Goal: Task Accomplishment & Management: Use online tool/utility

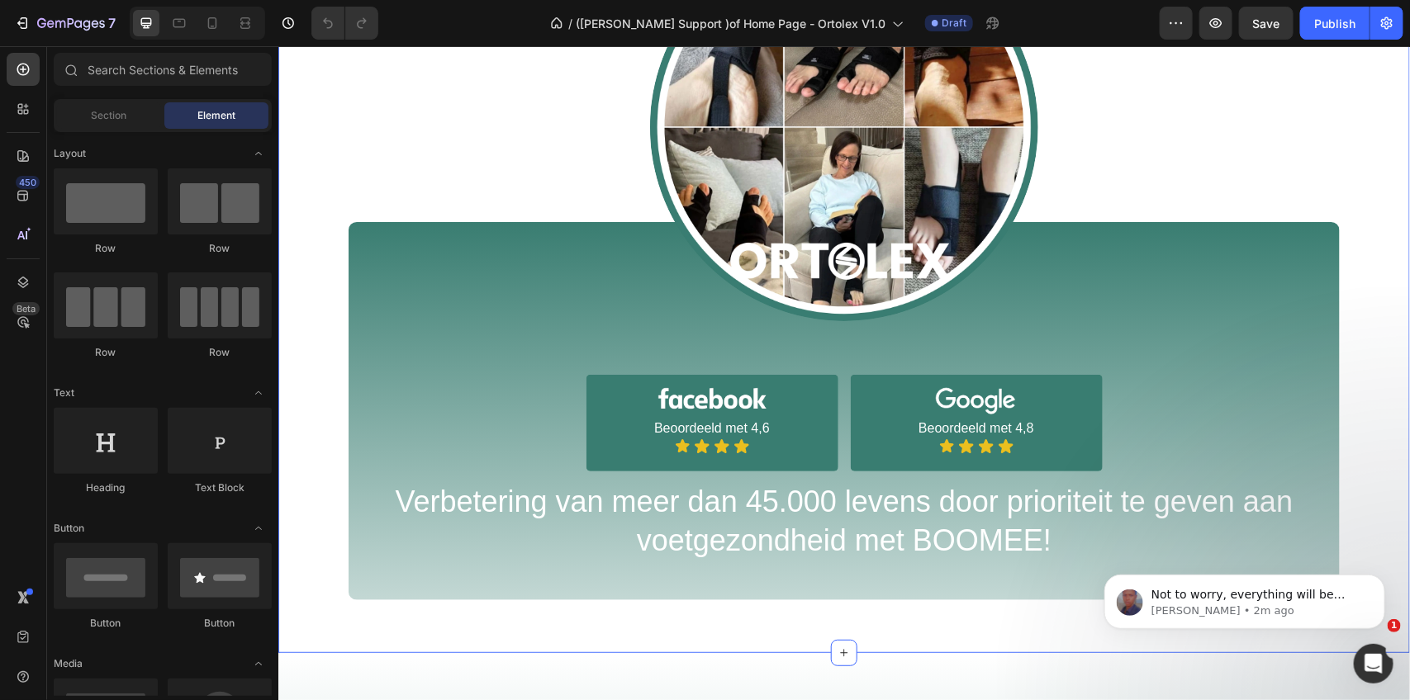
scroll to position [1136, 0]
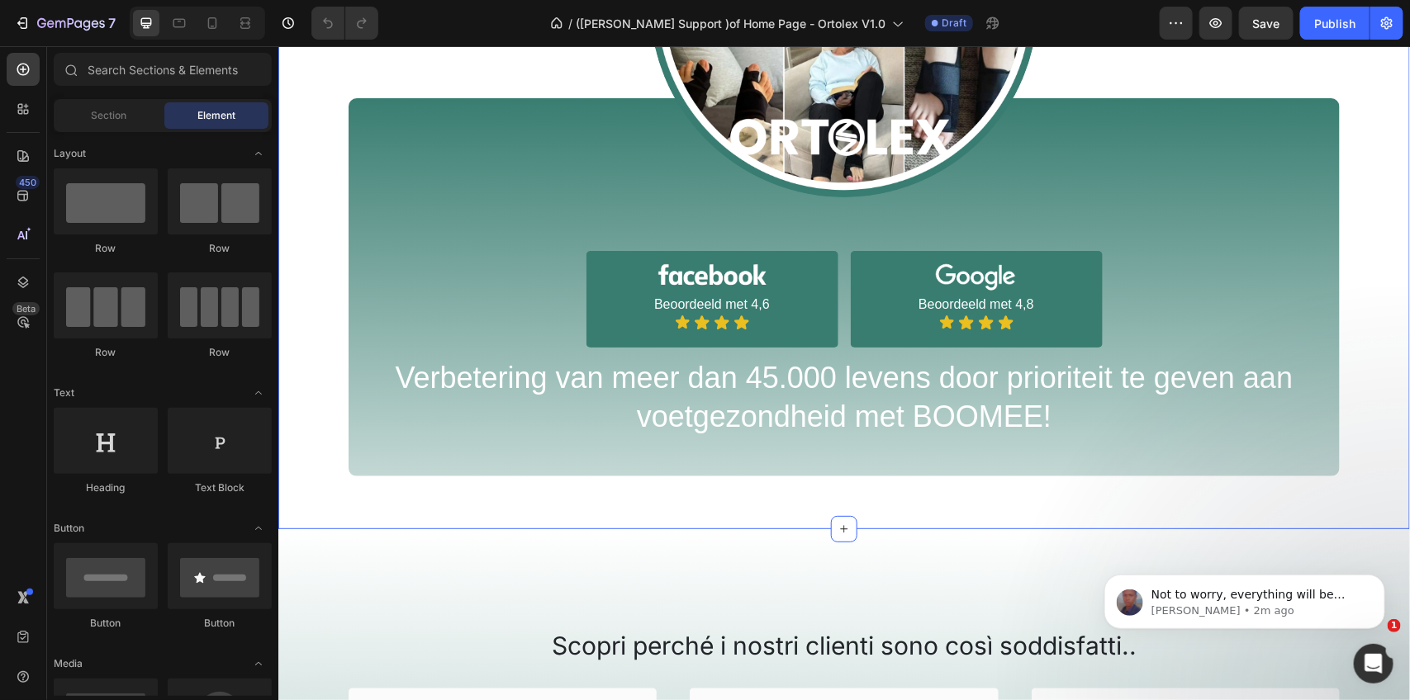
click at [322, 447] on div "Image Image Beoordeeld met 4,6 Text Block Icon Icon Icon Icon Icon List Row Ima…" at bounding box center [844, 141] width 1132 height 667
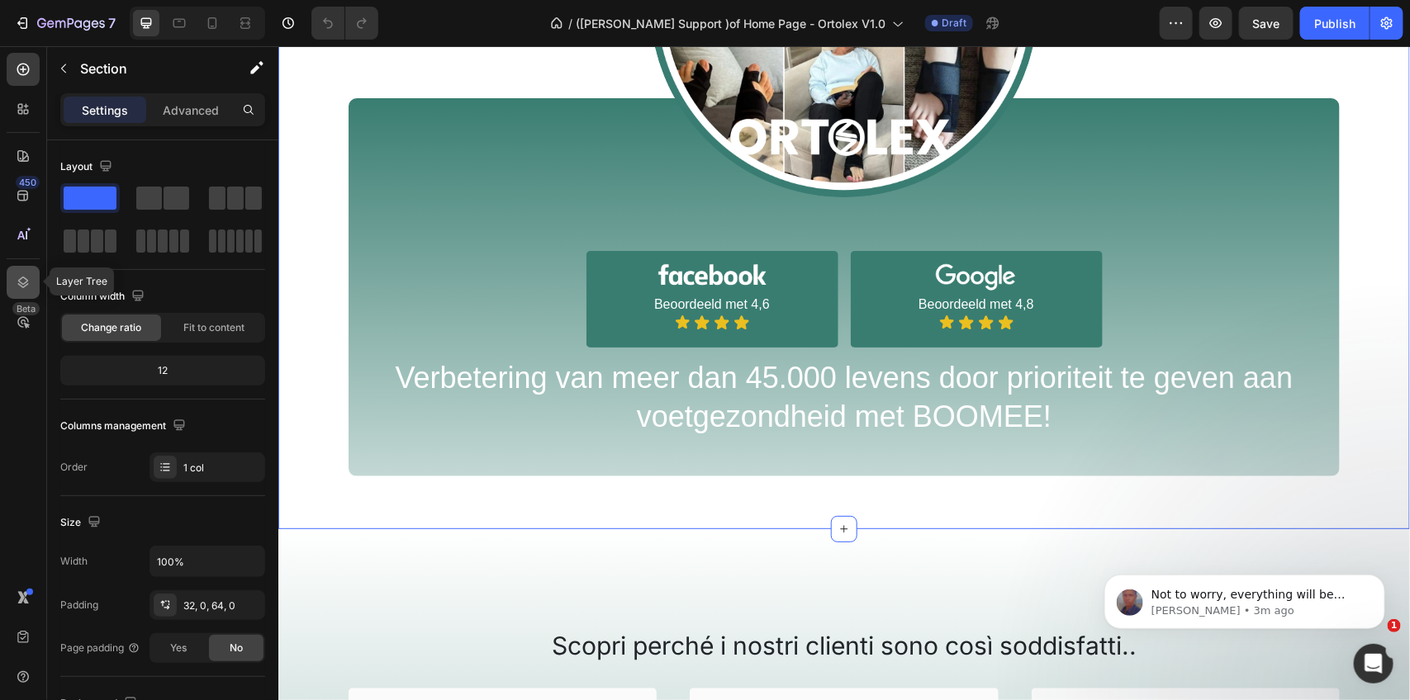
click at [19, 282] on icon at bounding box center [23, 282] width 17 height 17
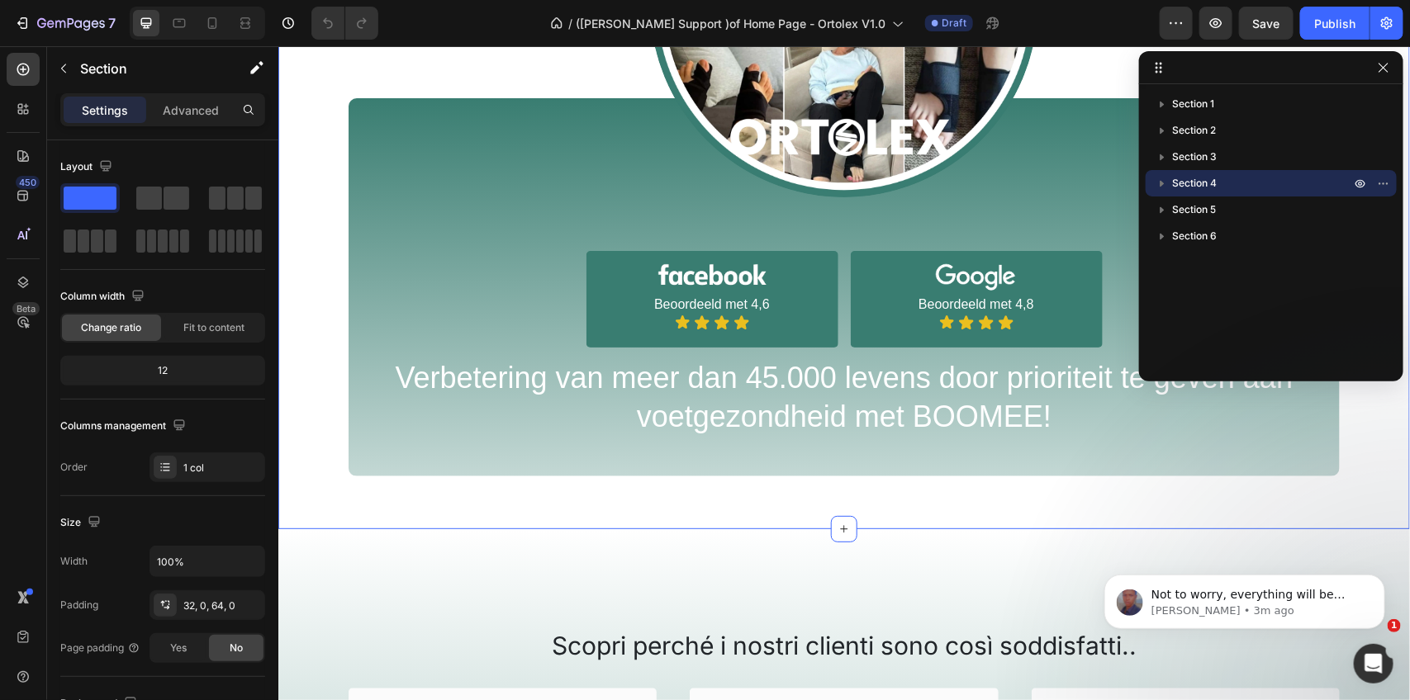
click at [1162, 182] on icon "button" at bounding box center [1162, 183] width 17 height 17
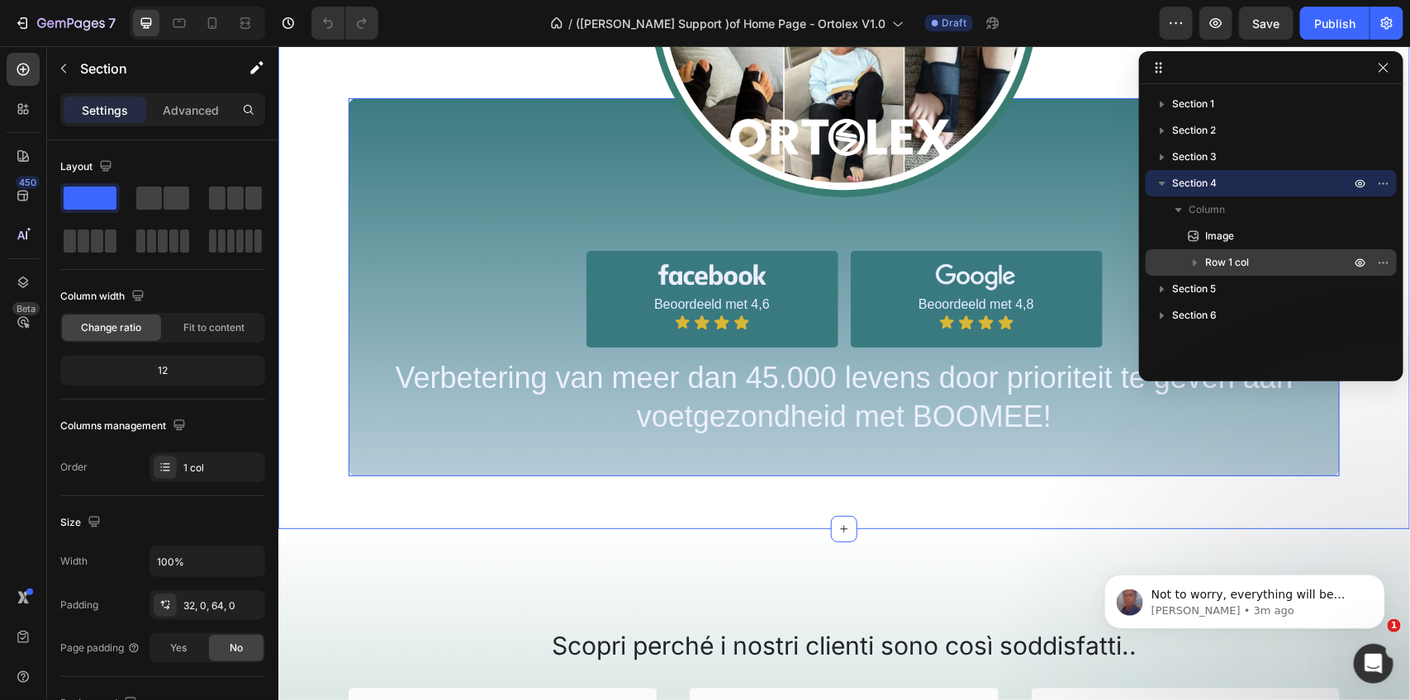
click at [1192, 260] on icon "button" at bounding box center [1195, 262] width 17 height 17
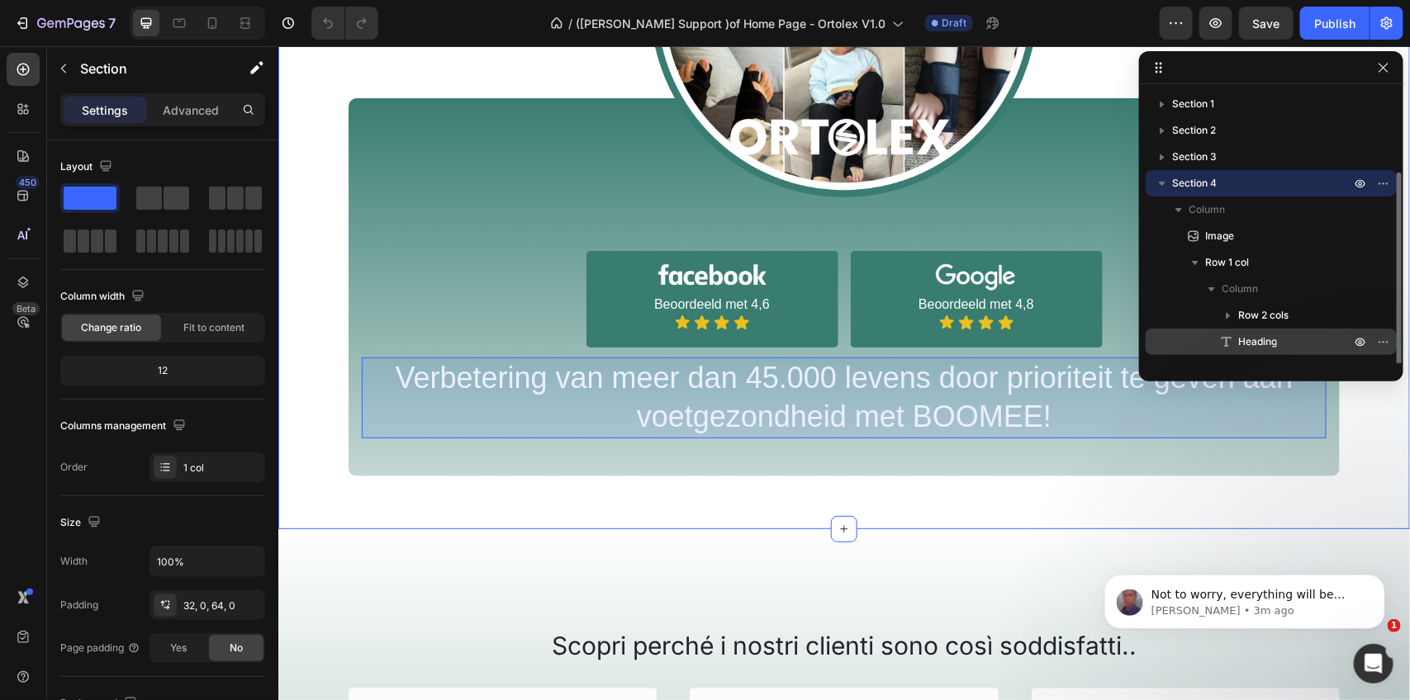
scroll to position [44, 0]
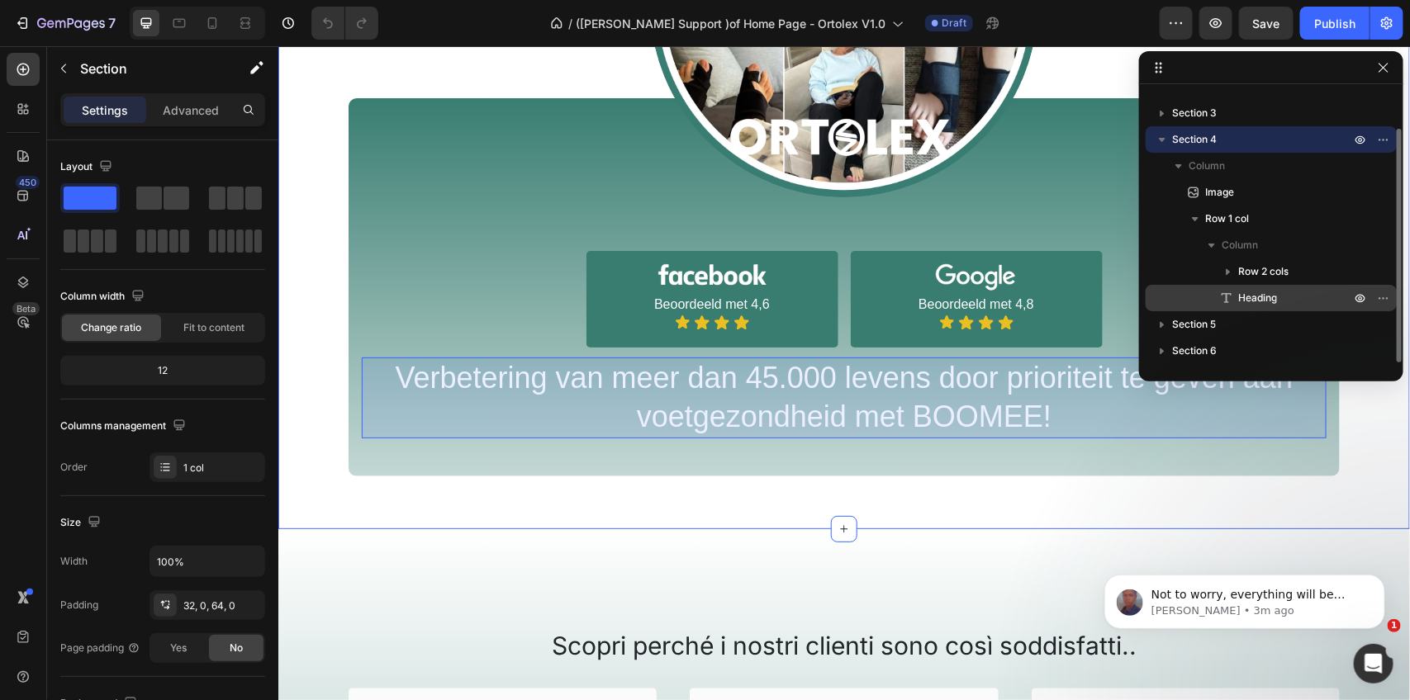
click at [1276, 296] on span "Heading" at bounding box center [1257, 298] width 39 height 17
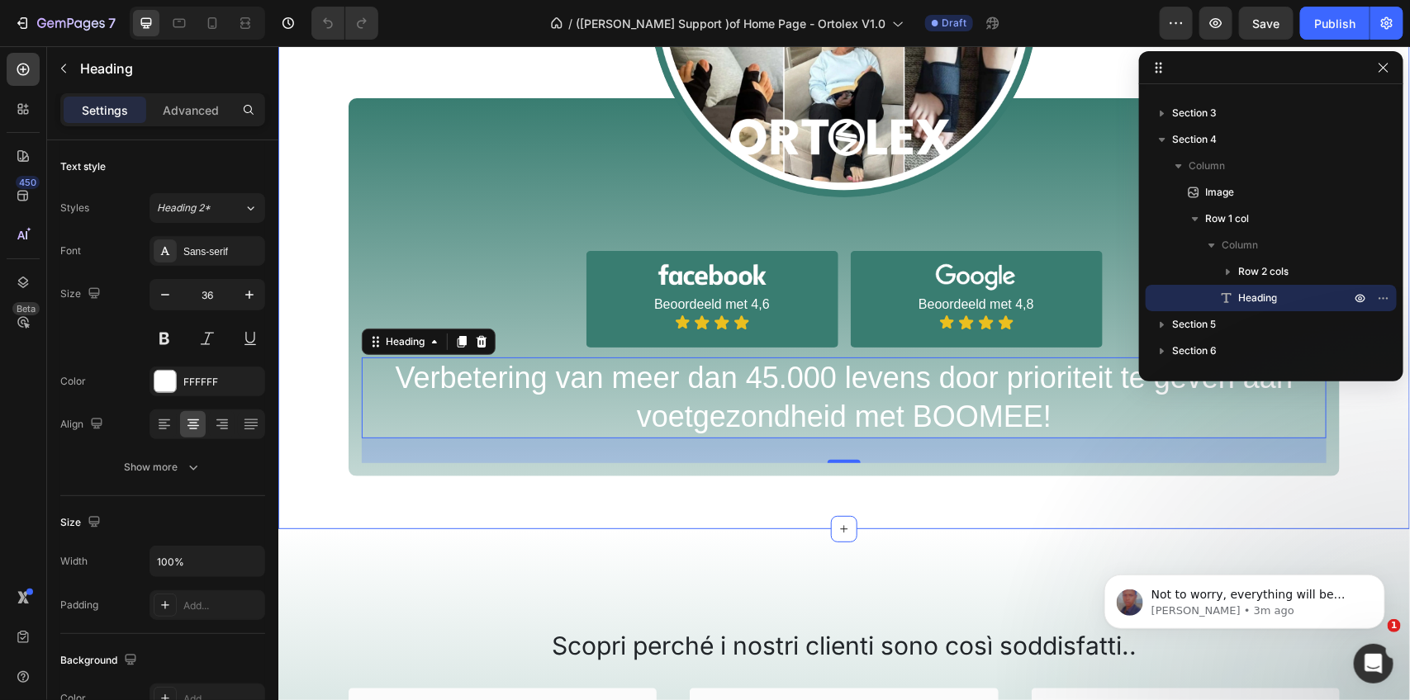
click at [1074, 396] on div "Image Image Beoordeeld met 4,6 Text Block Icon Icon Icon Icon Icon List Row Ima…" at bounding box center [844, 141] width 1132 height 667
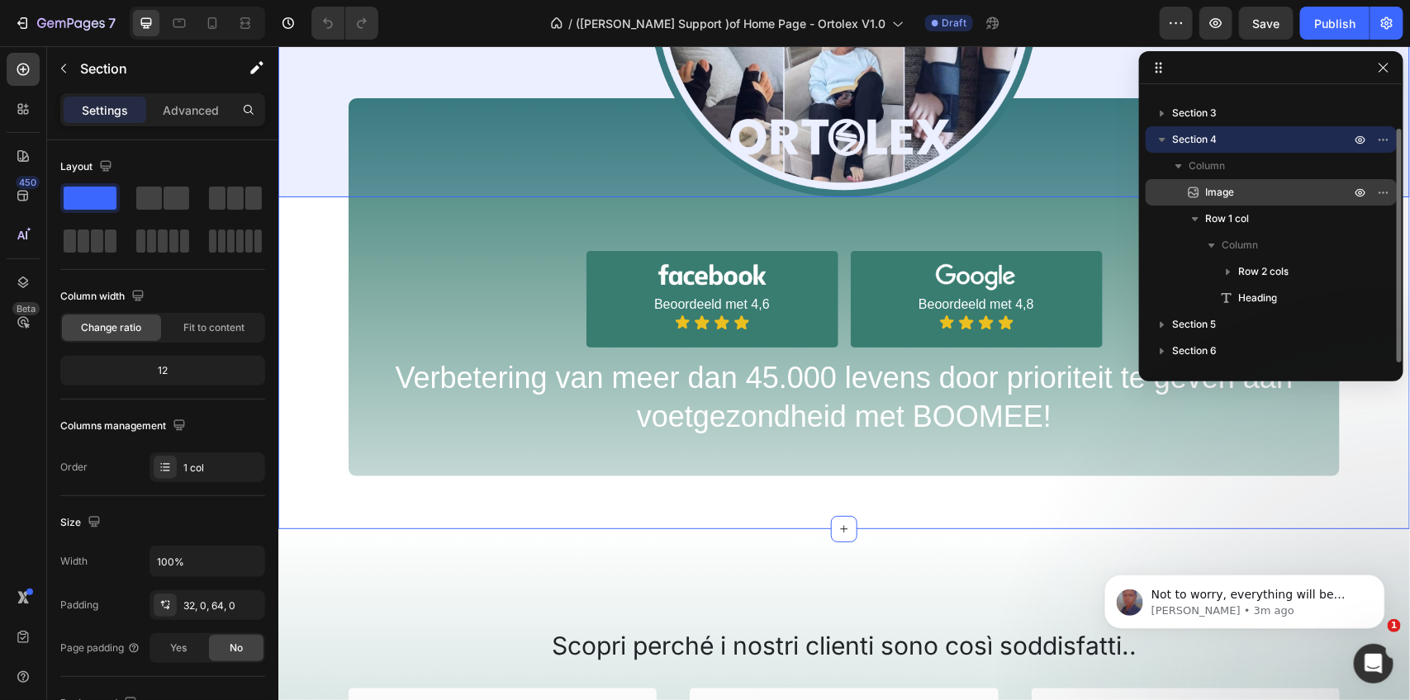
click at [1231, 187] on span "Image" at bounding box center [1219, 192] width 29 height 17
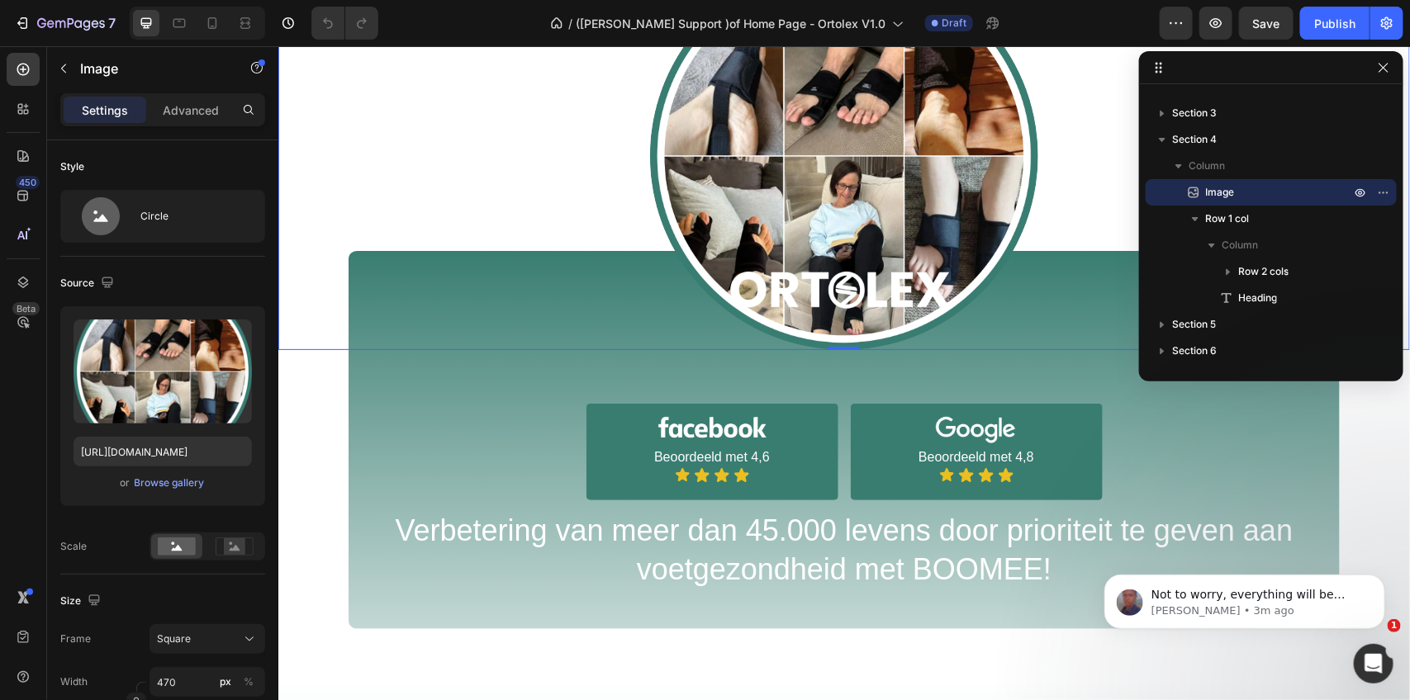
scroll to position [1047, 0]
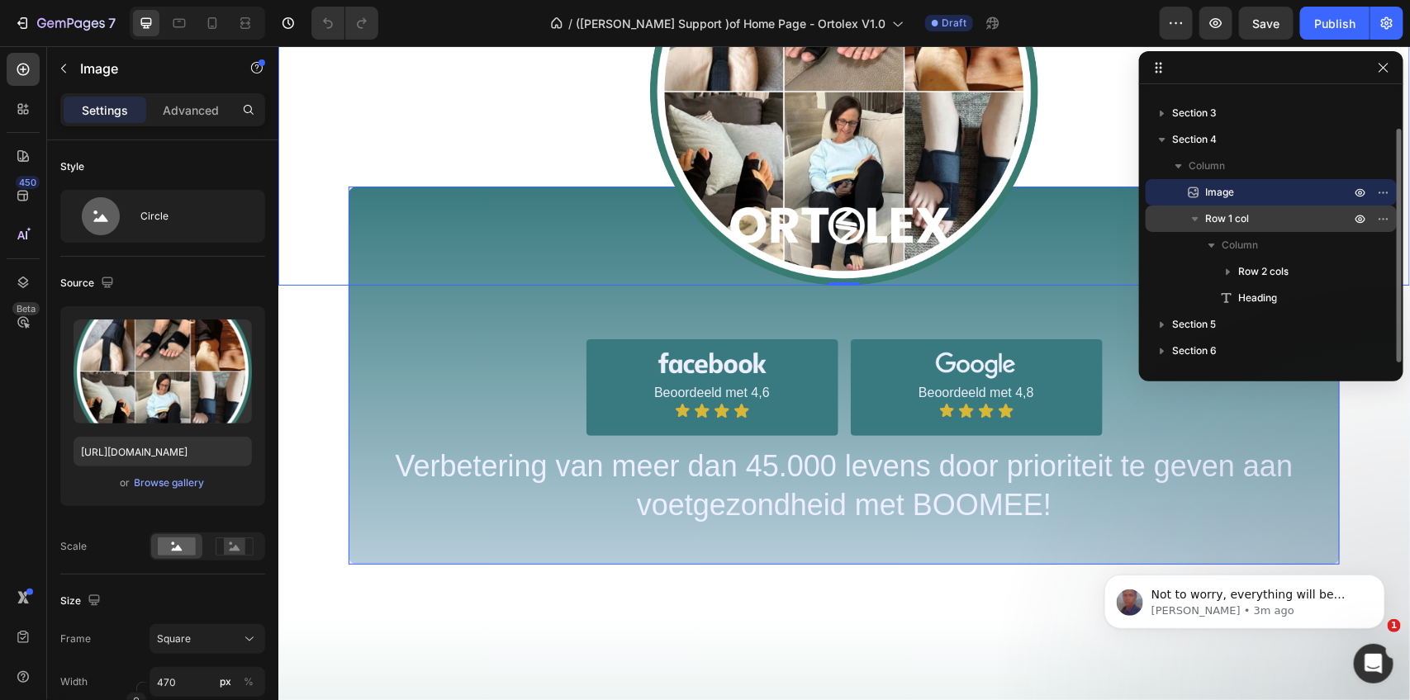
click at [1236, 221] on span "Row 1 col" at bounding box center [1227, 219] width 44 height 17
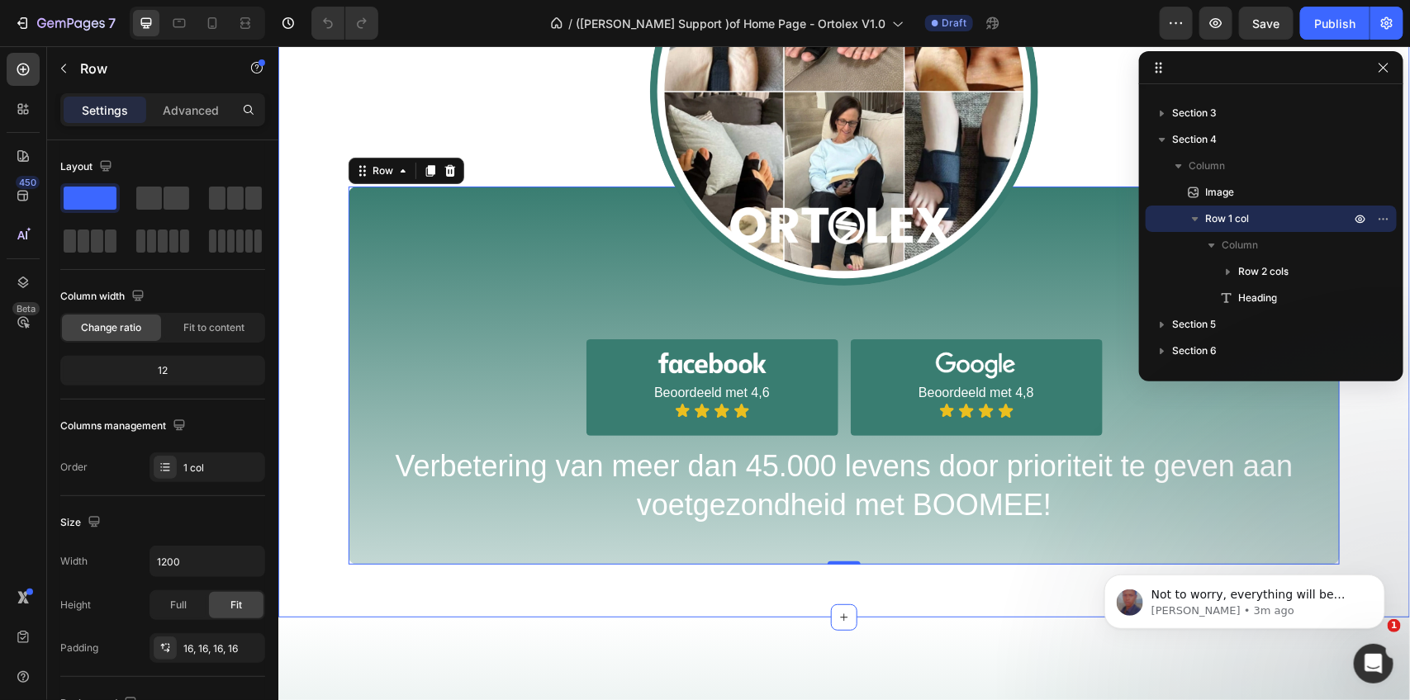
click at [461, 324] on div "Image Image Beoordeeld met 4,6 Text Block Icon Icon Icon Icon Icon List Row Ima…" at bounding box center [844, 230] width 1132 height 667
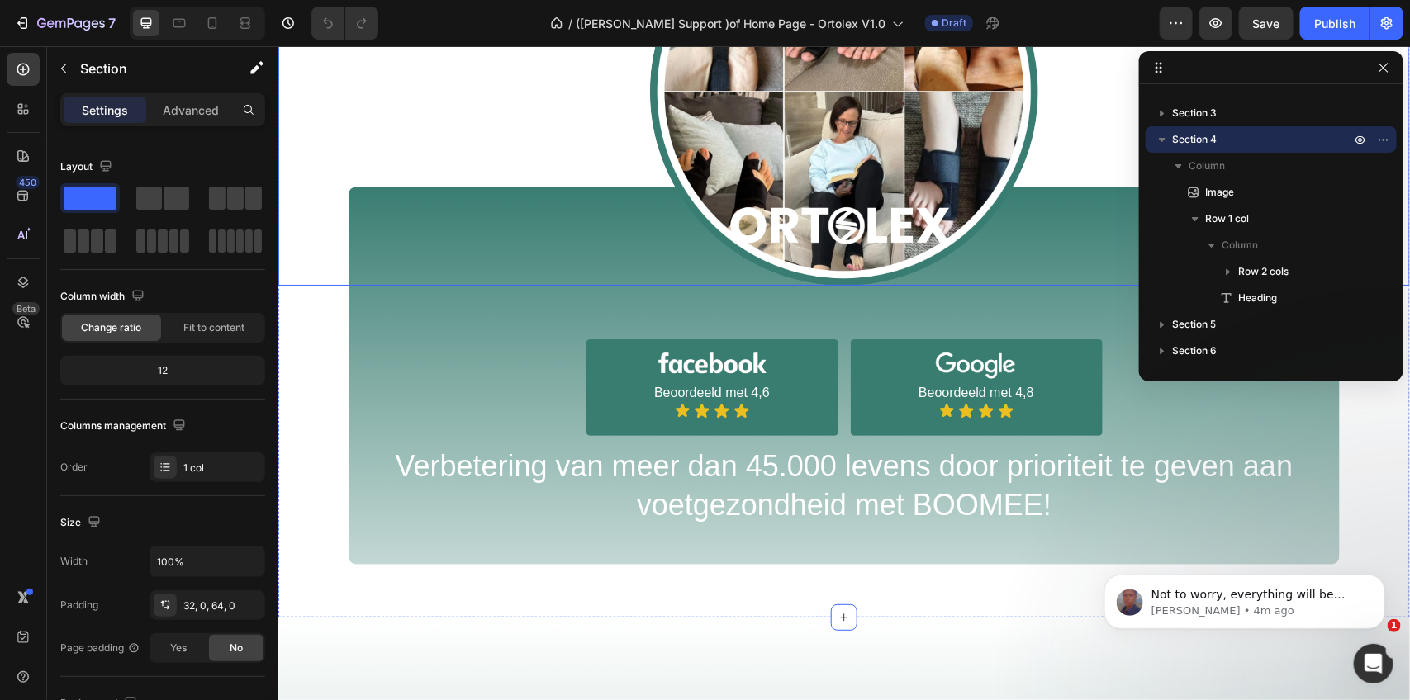
click at [1010, 202] on div at bounding box center [844, 91] width 1132 height 388
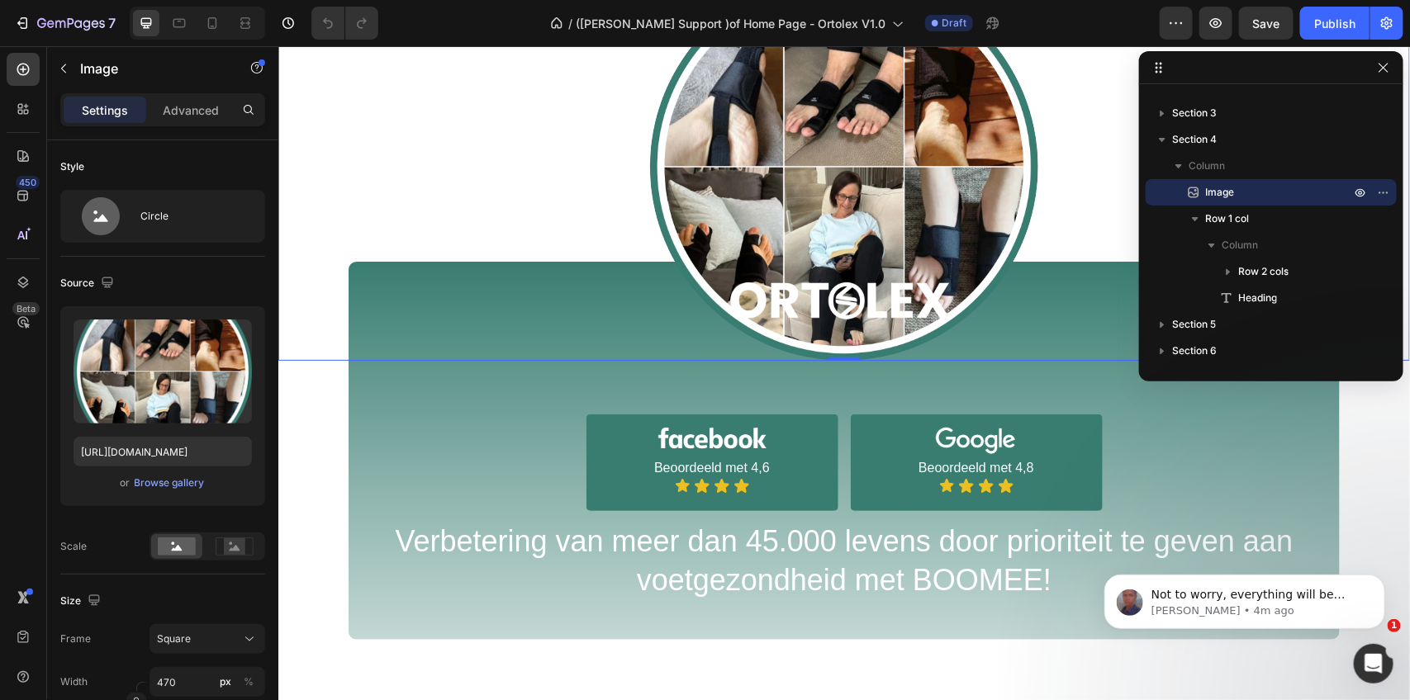
scroll to position [841, 0]
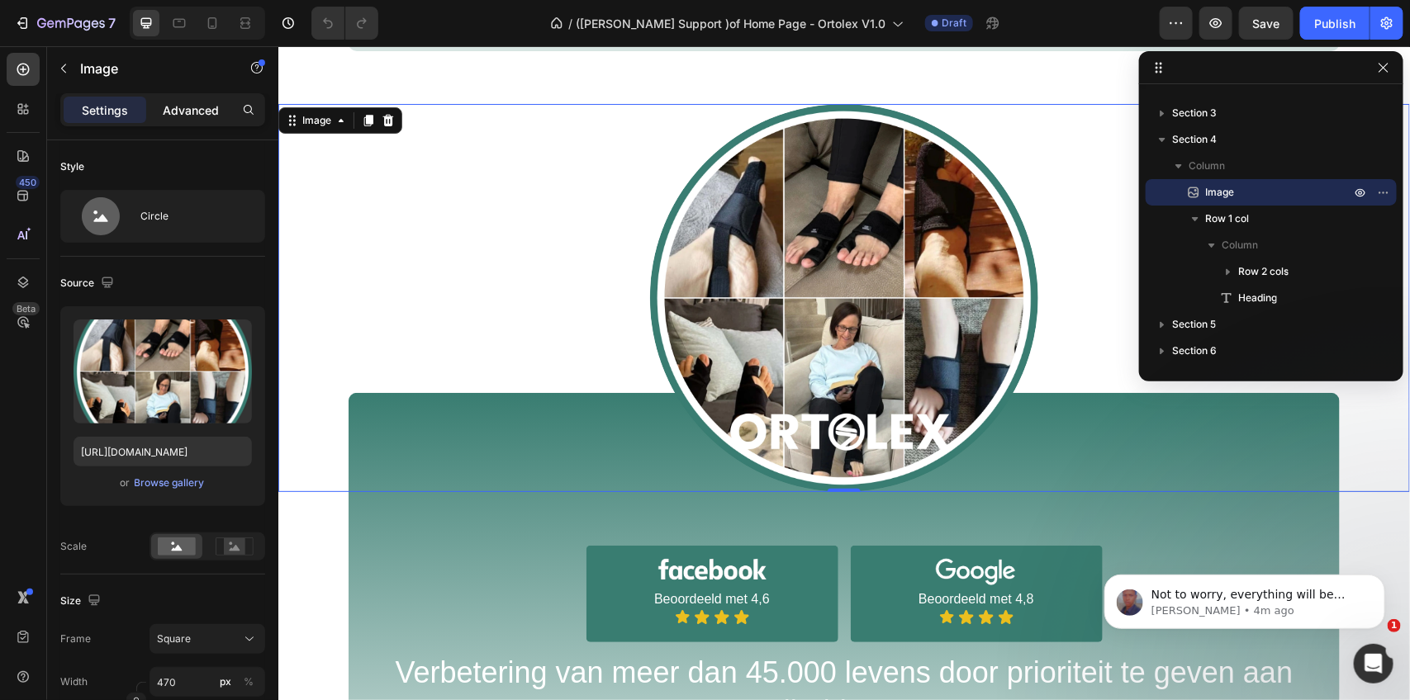
click at [159, 104] on div "Advanced" at bounding box center [190, 110] width 83 height 26
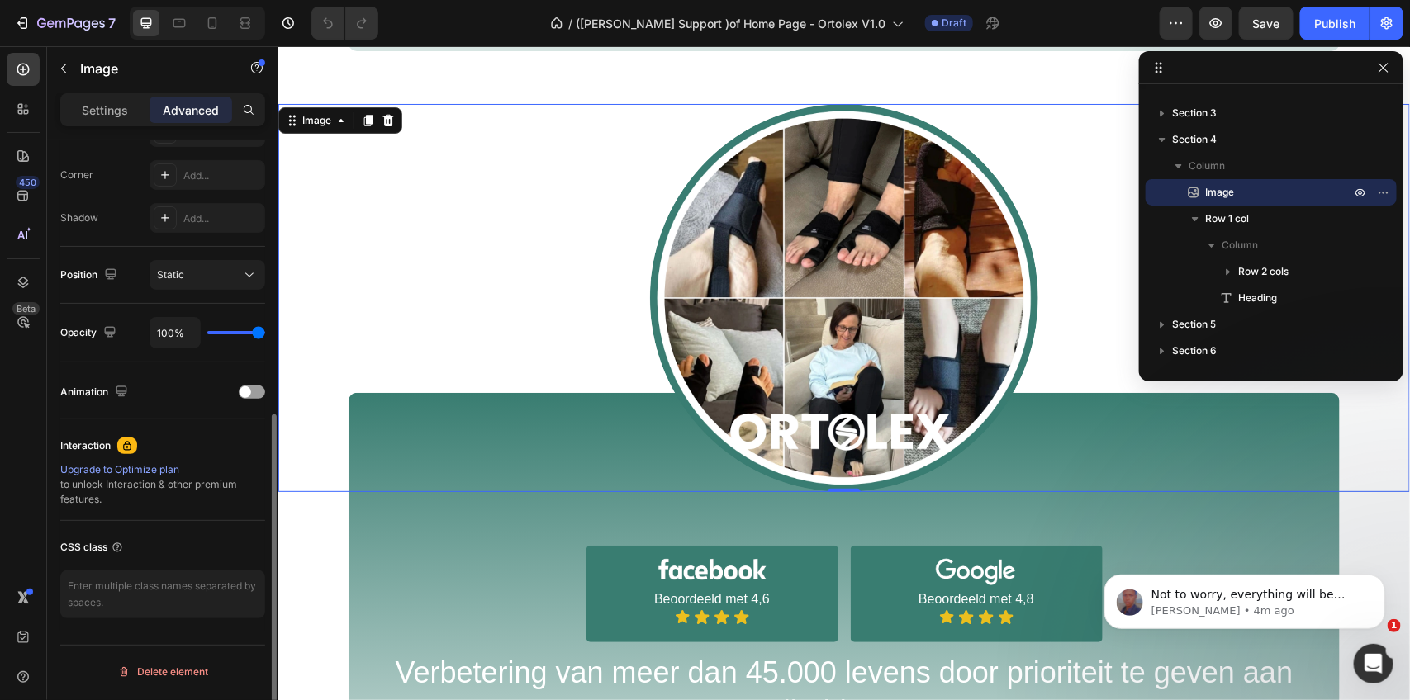
scroll to position [394, 0]
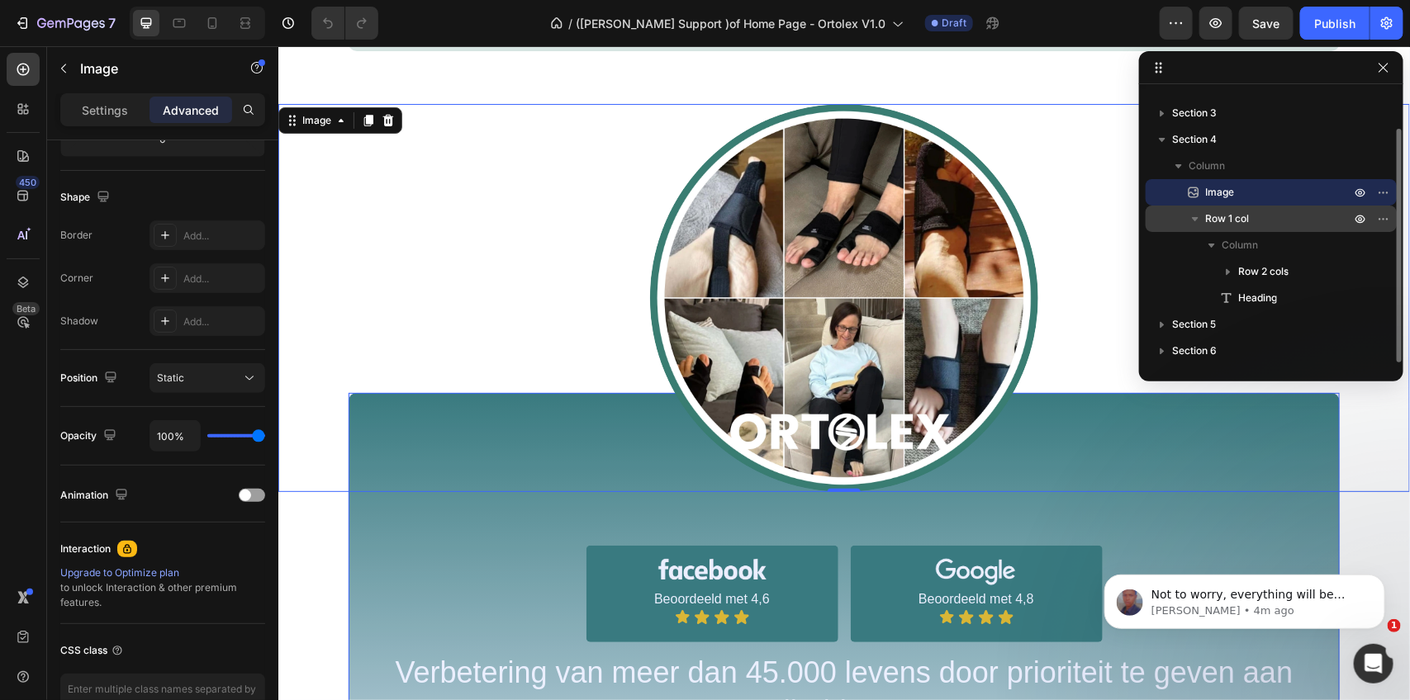
click at [1231, 211] on span "Row 1 col" at bounding box center [1227, 219] width 44 height 17
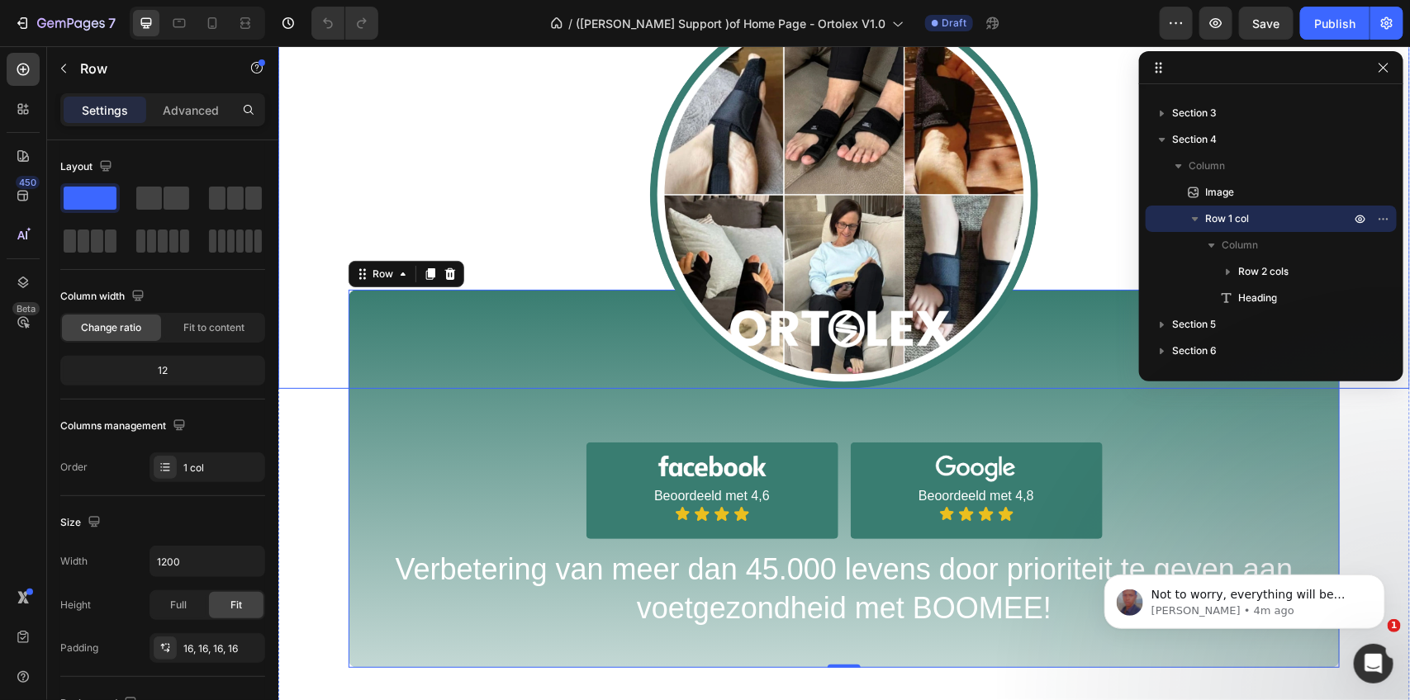
scroll to position [1047, 0]
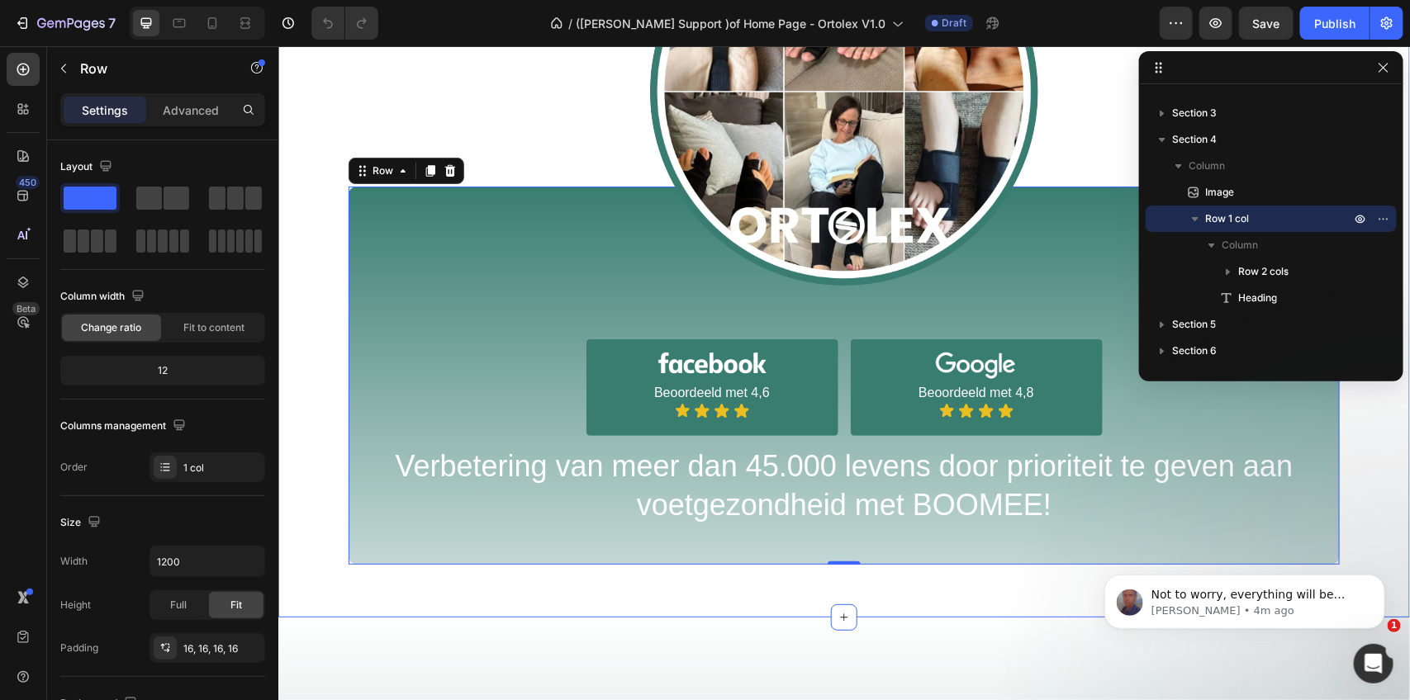
click at [391, 414] on div "Image Image Beoordeeld met 4,6 Text Block Icon Icon Icon Icon Icon List Row Ima…" at bounding box center [844, 230] width 1132 height 667
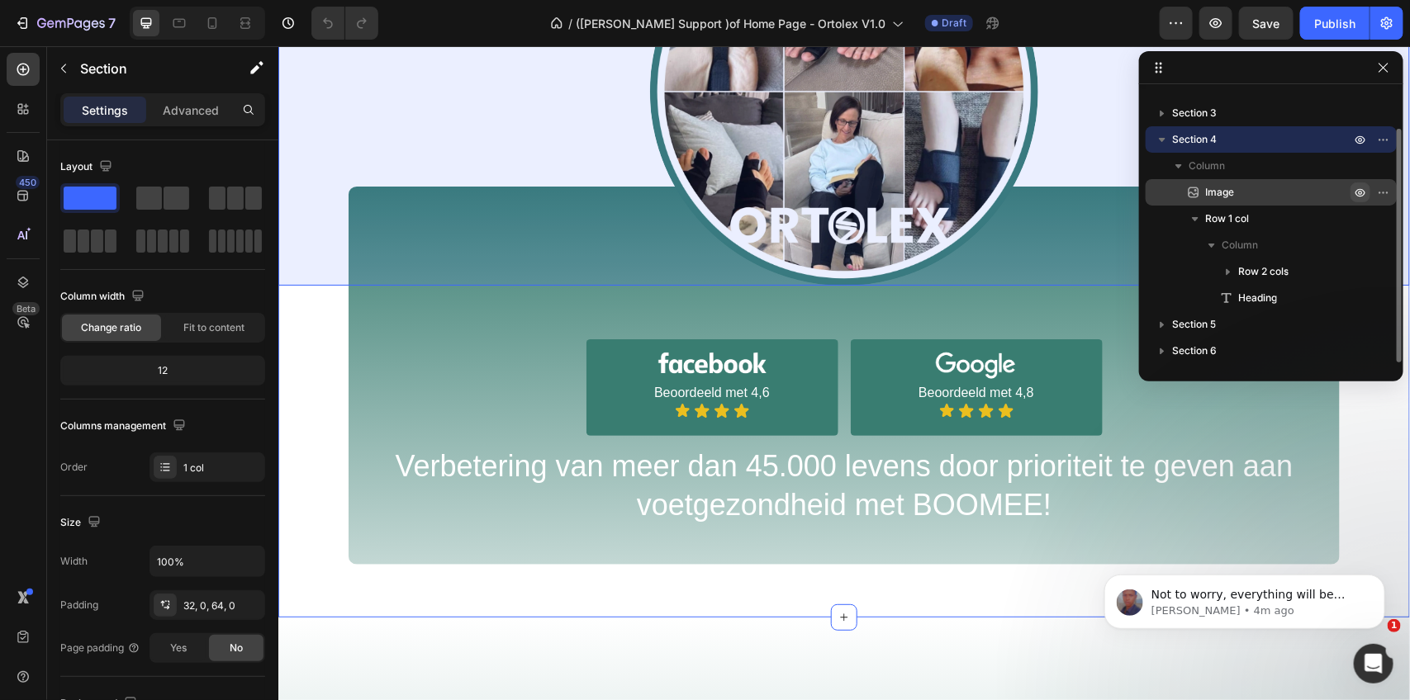
click at [1359, 187] on icon "button" at bounding box center [1360, 192] width 13 height 13
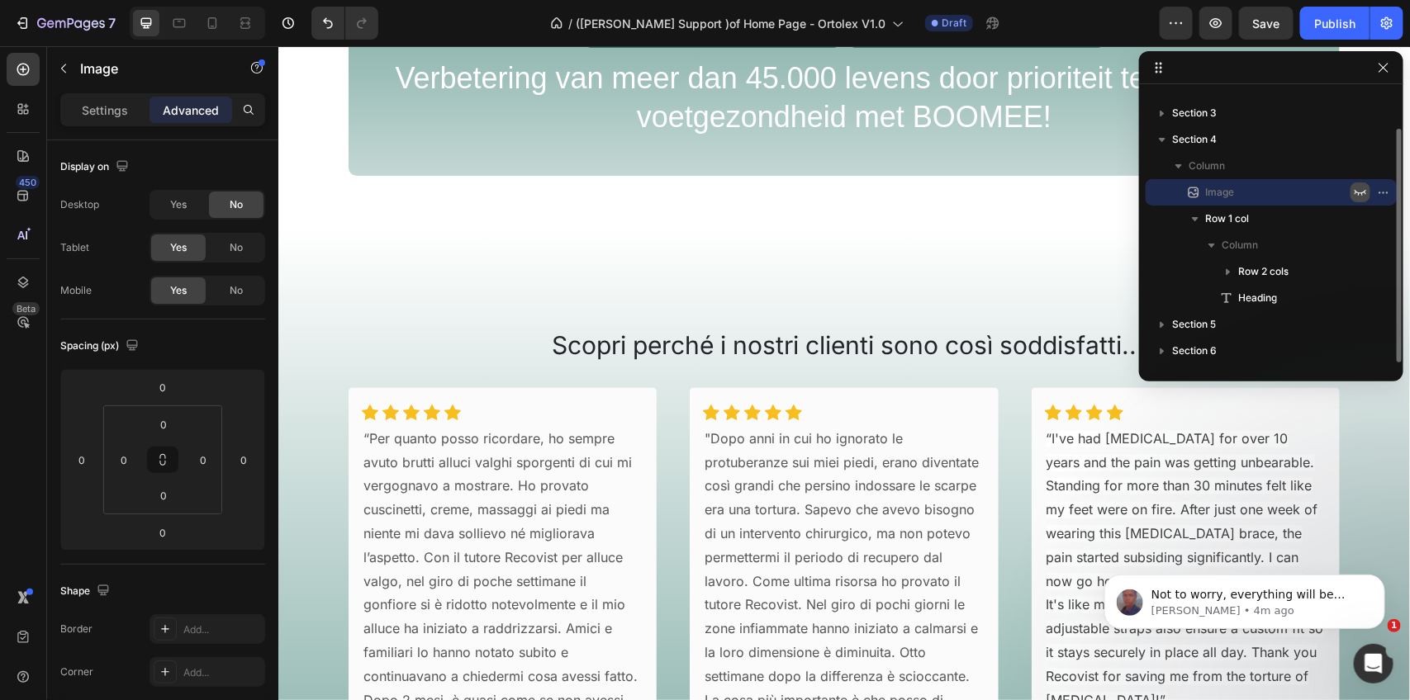
scroll to position [659, 0]
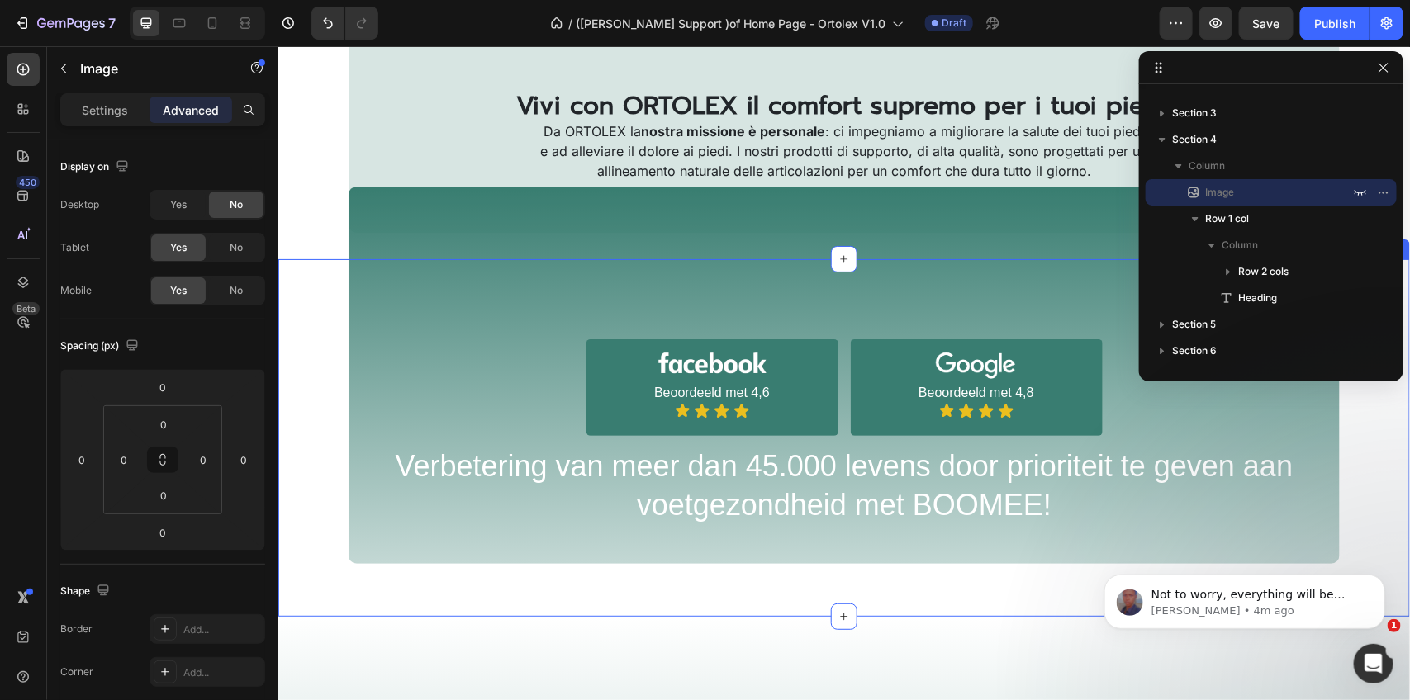
click at [678, 501] on div "Image 0 Image Beoordeeld met 4,6 Text Block Icon Icon Icon Icon Icon List Row I…" at bounding box center [844, 424] width 1132 height 278
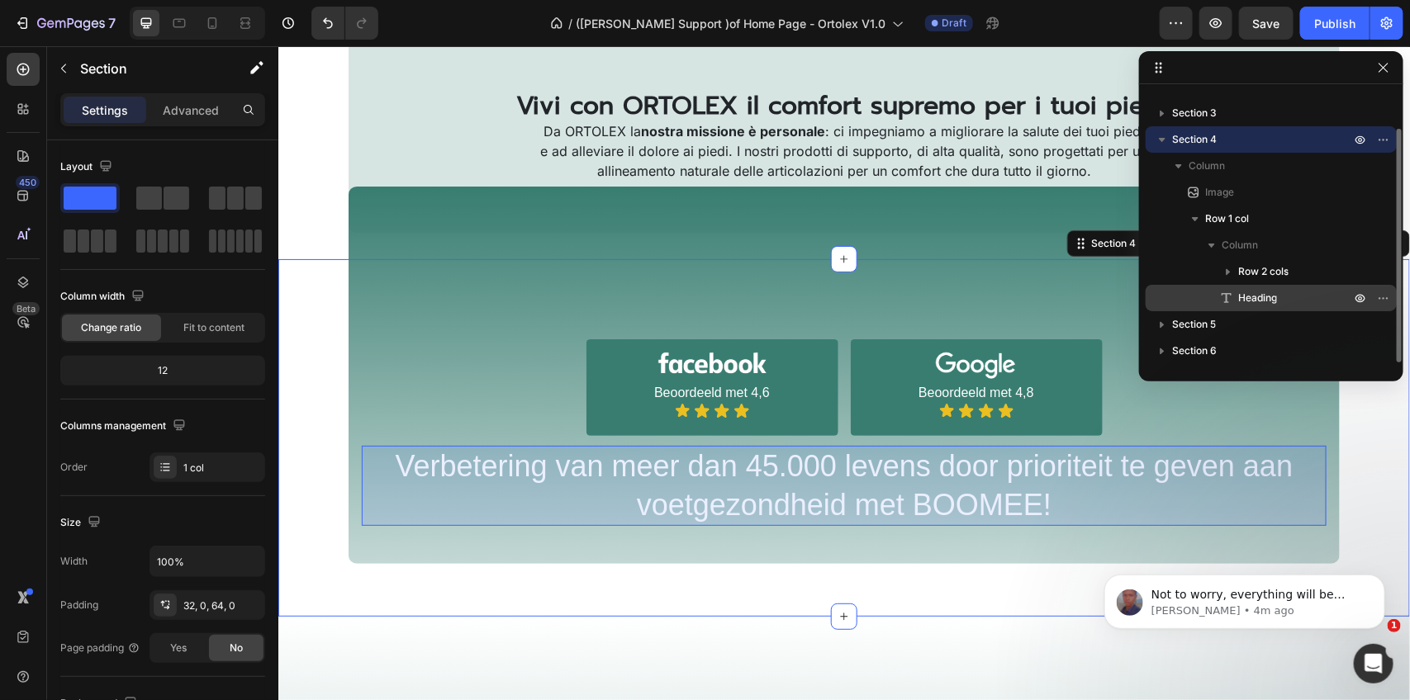
click at [1252, 295] on span "Heading" at bounding box center [1257, 298] width 39 height 17
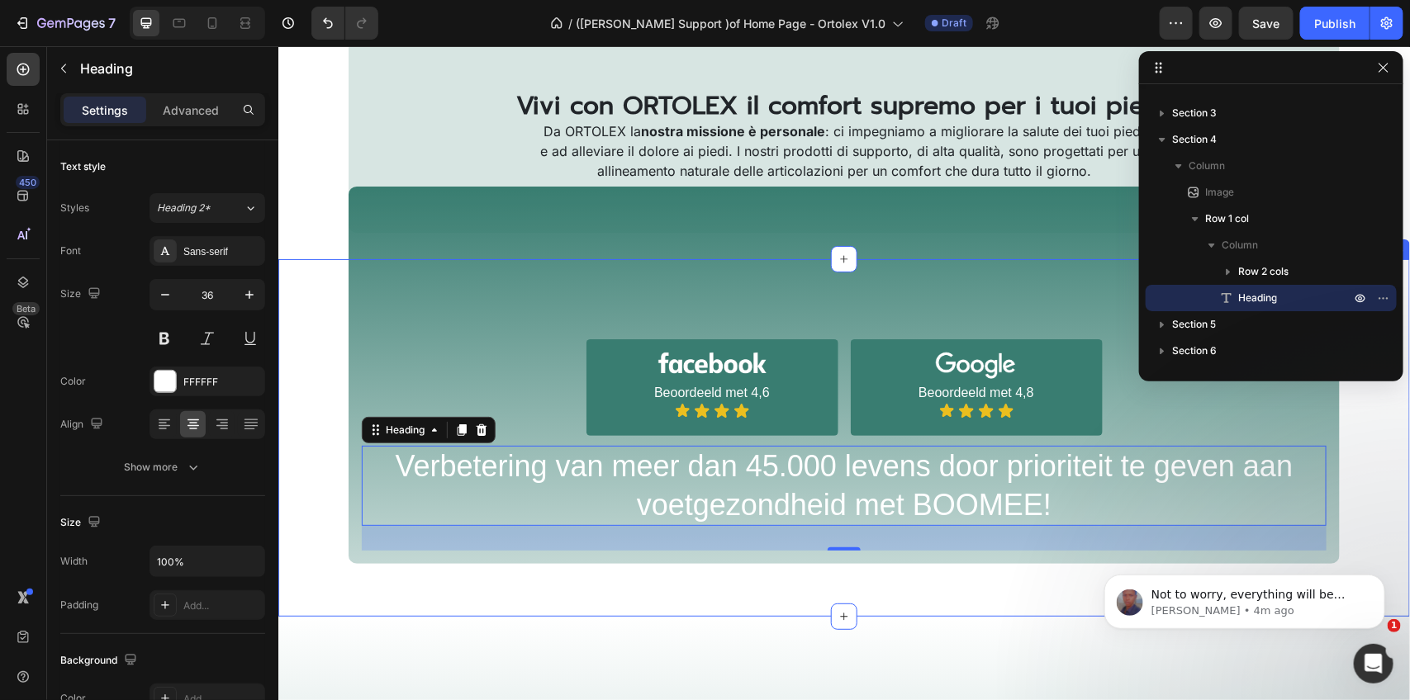
click at [1204, 476] on div "Image Image Beoordeeld met 4,6 Text Block Icon Icon Icon Icon Icon List Row Ima…" at bounding box center [844, 424] width 1132 height 278
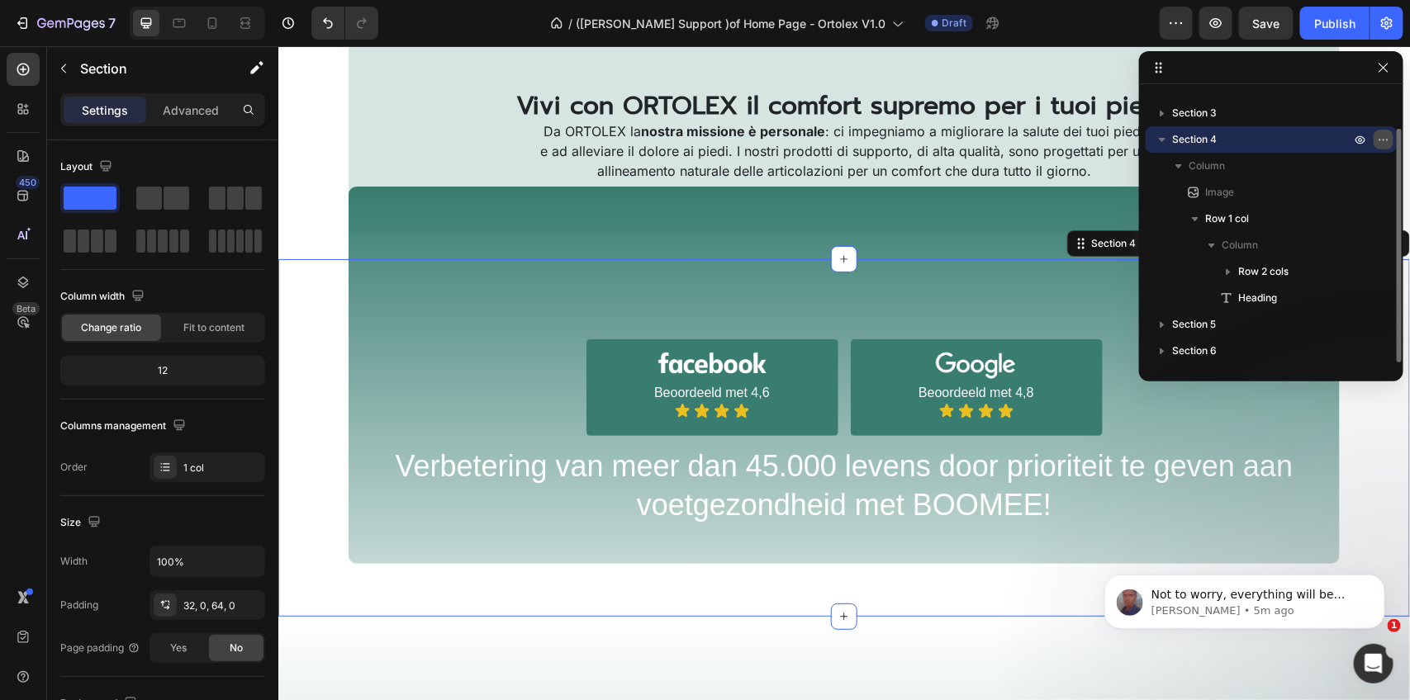
click at [1379, 134] on icon "button" at bounding box center [1383, 139] width 13 height 13
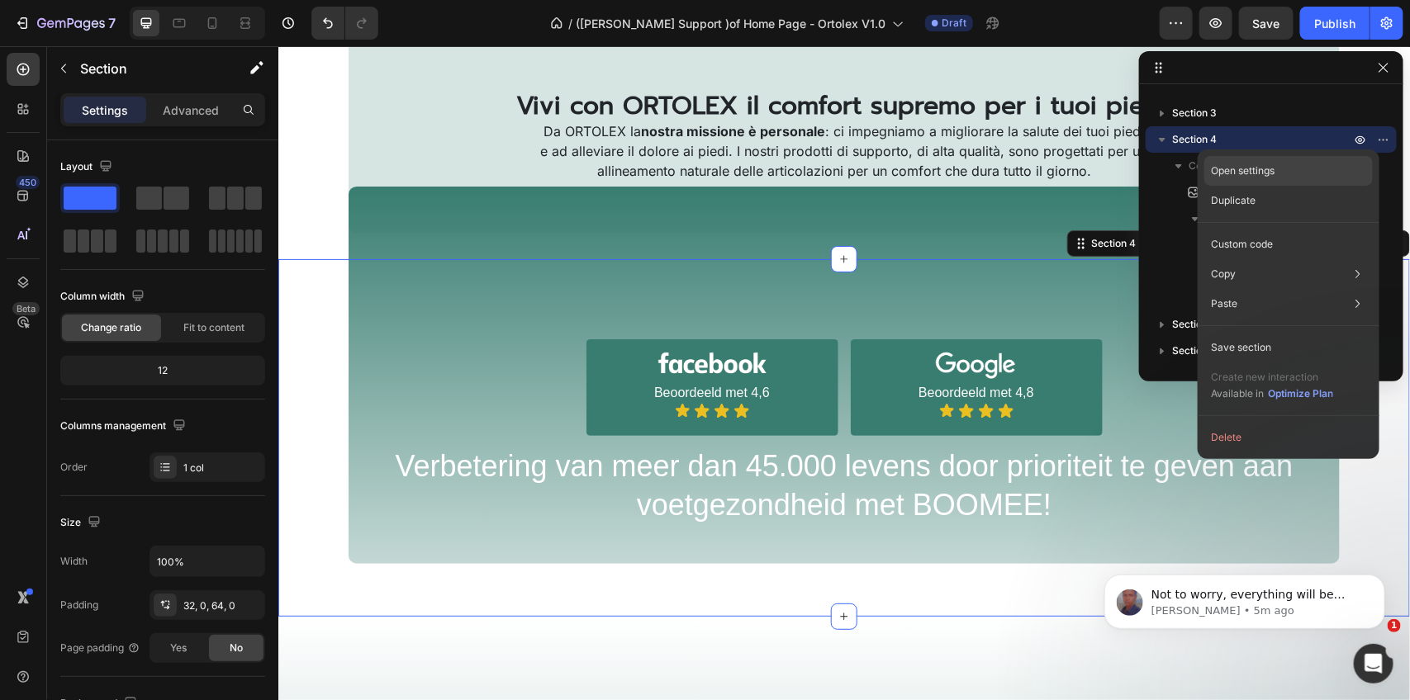
click at [1258, 171] on p "Open settings" at bounding box center [1243, 171] width 64 height 15
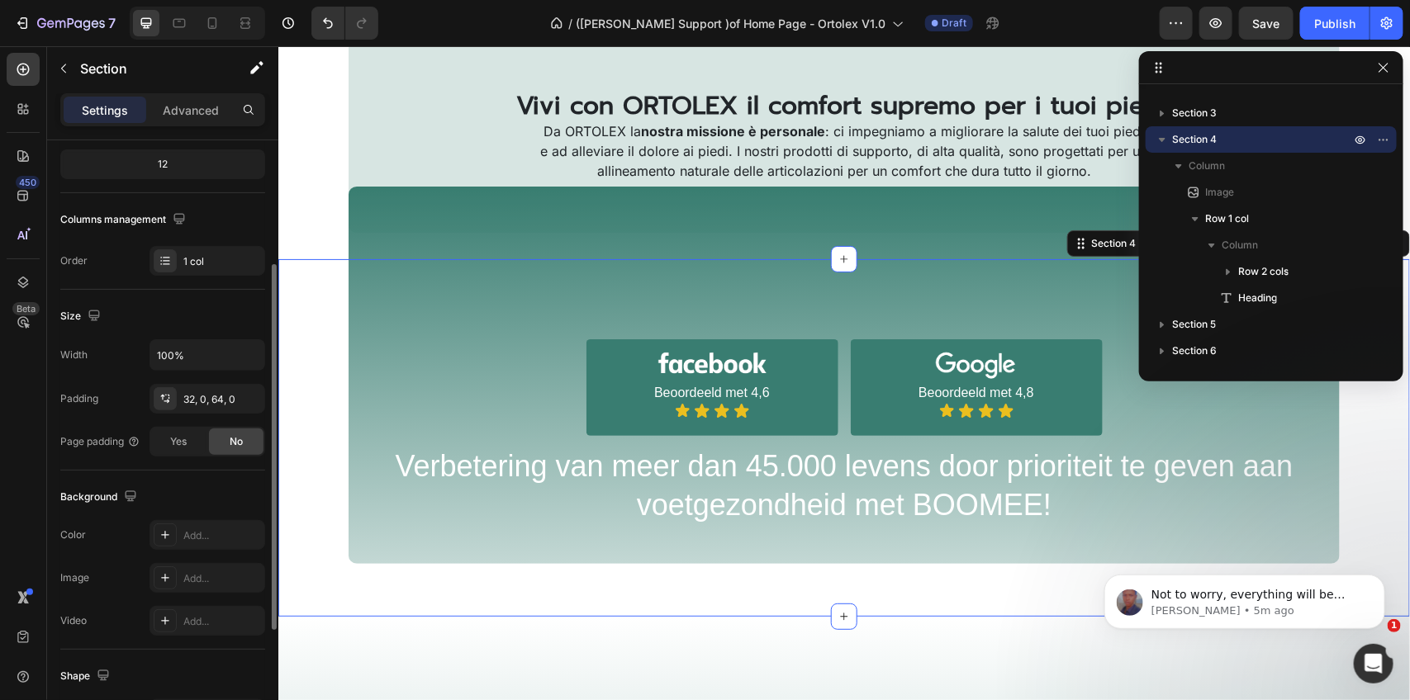
scroll to position [310, 0]
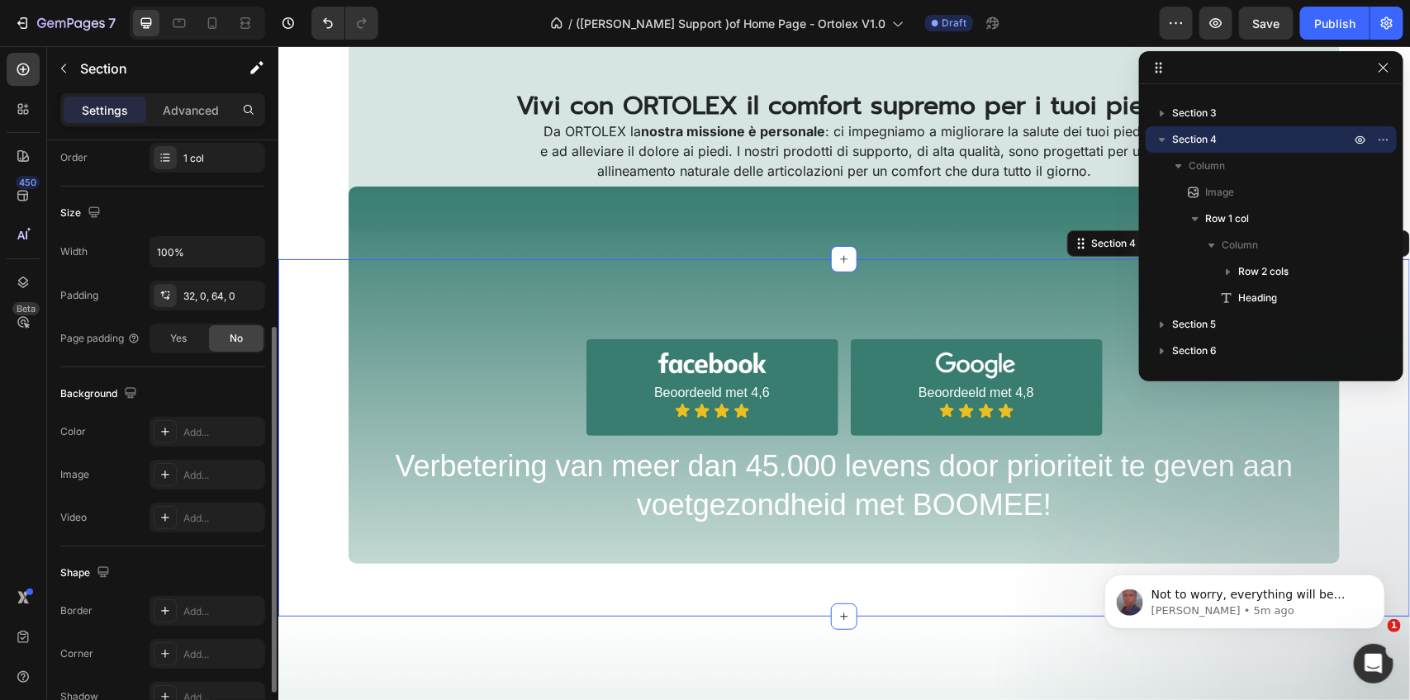
click at [120, 303] on div "Padding 32, 0, 64, 0" at bounding box center [162, 296] width 205 height 30
click at [203, 300] on div "32, 0, 64, 0" at bounding box center [207, 296] width 48 height 15
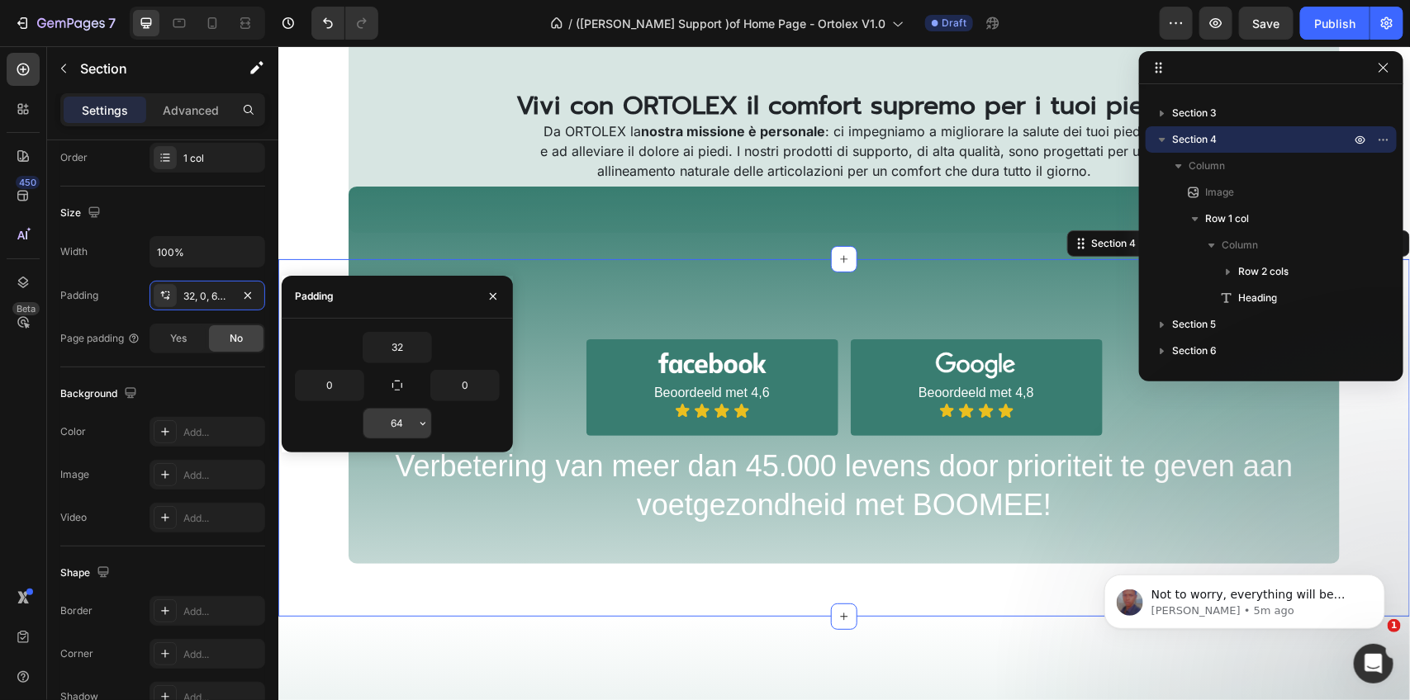
type textarea "64"
click at [411, 427] on input "64" at bounding box center [397, 424] width 68 height 30
type input "0"
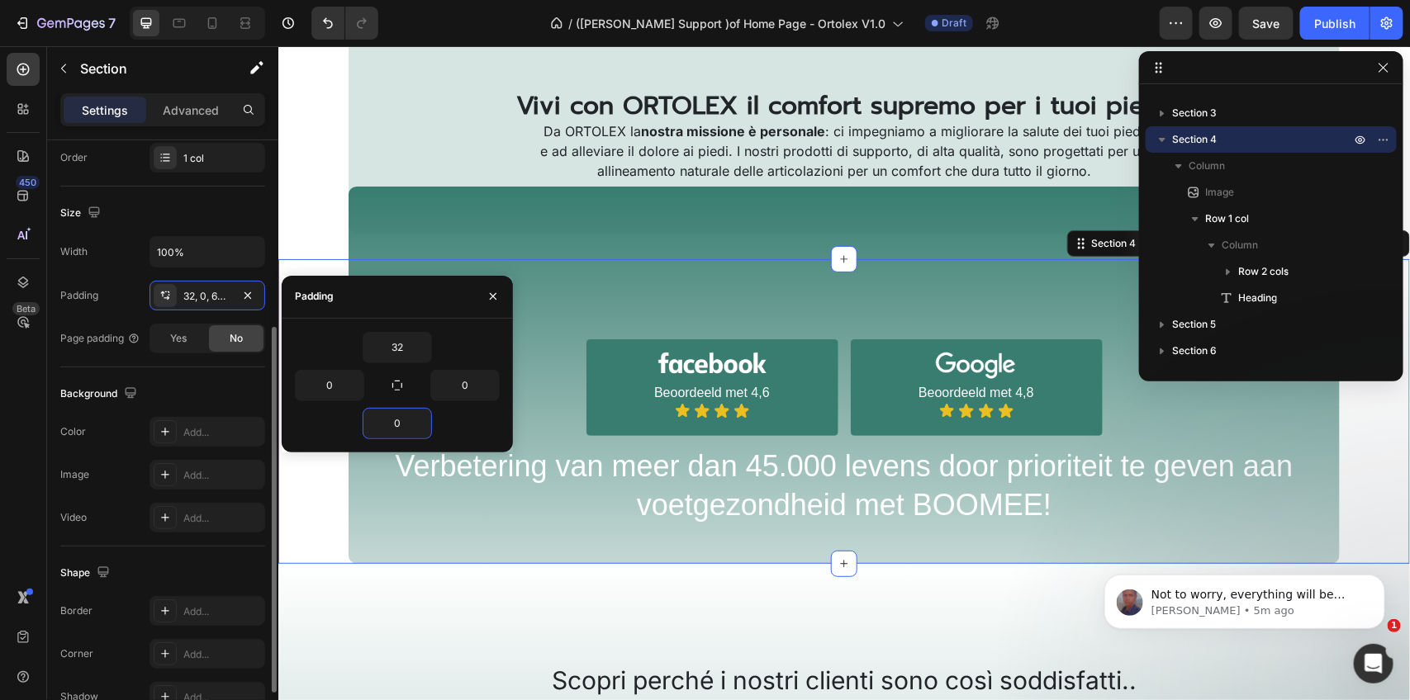
click at [183, 385] on div "Background" at bounding box center [162, 394] width 205 height 26
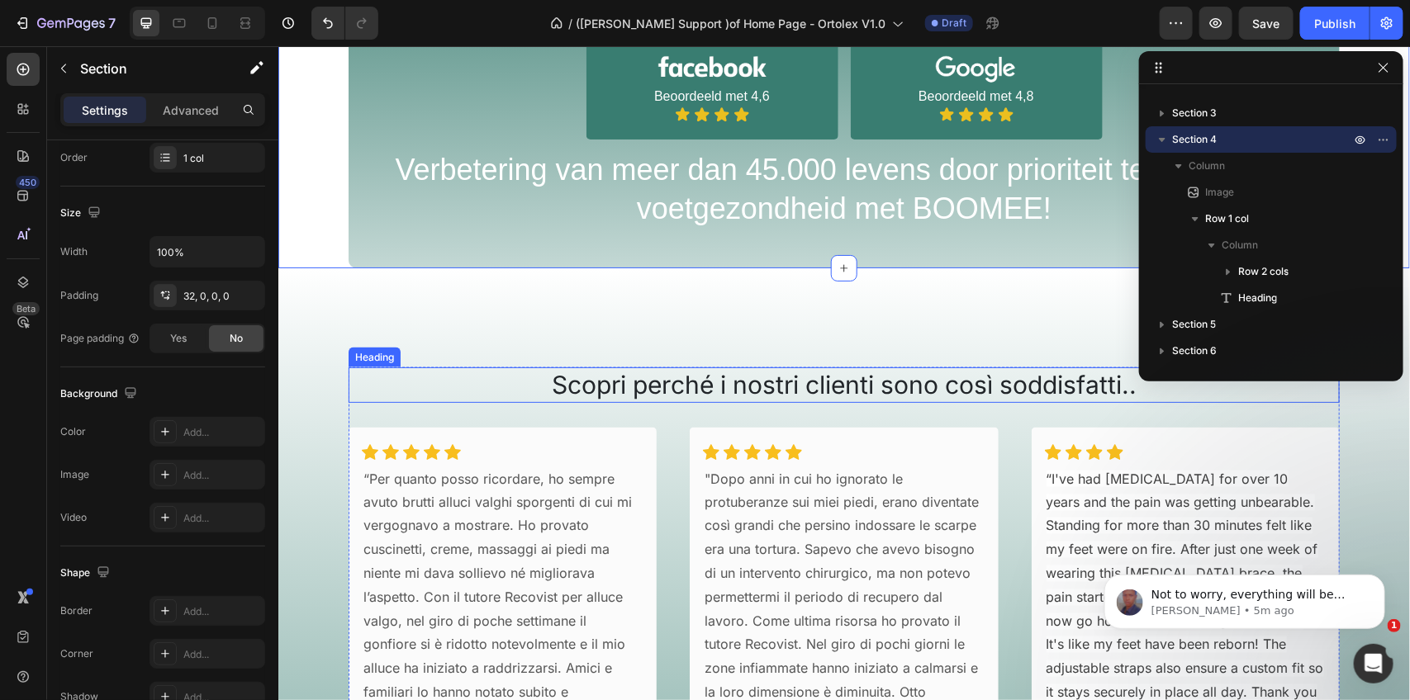
scroll to position [969, 0]
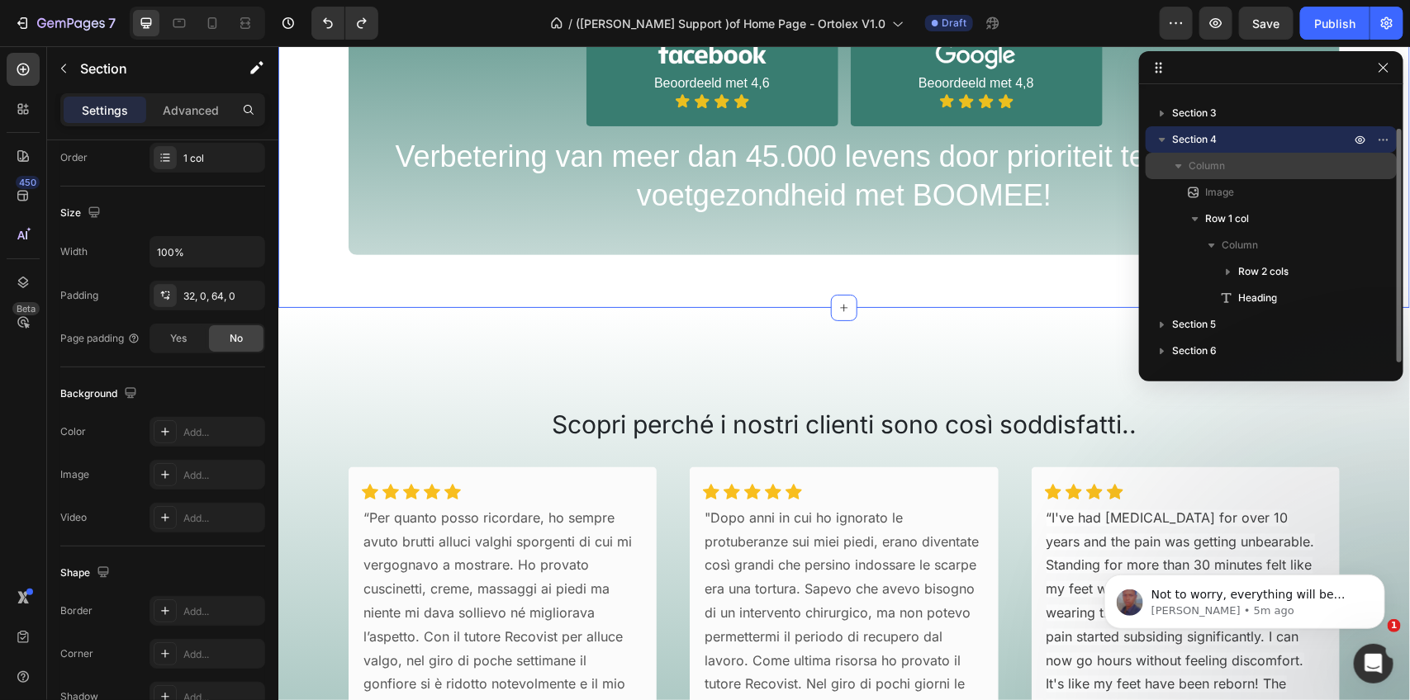
click at [1249, 174] on div "Column" at bounding box center [1271, 166] width 238 height 26
click at [1249, 174] on p "Column" at bounding box center [1271, 167] width 165 height 17
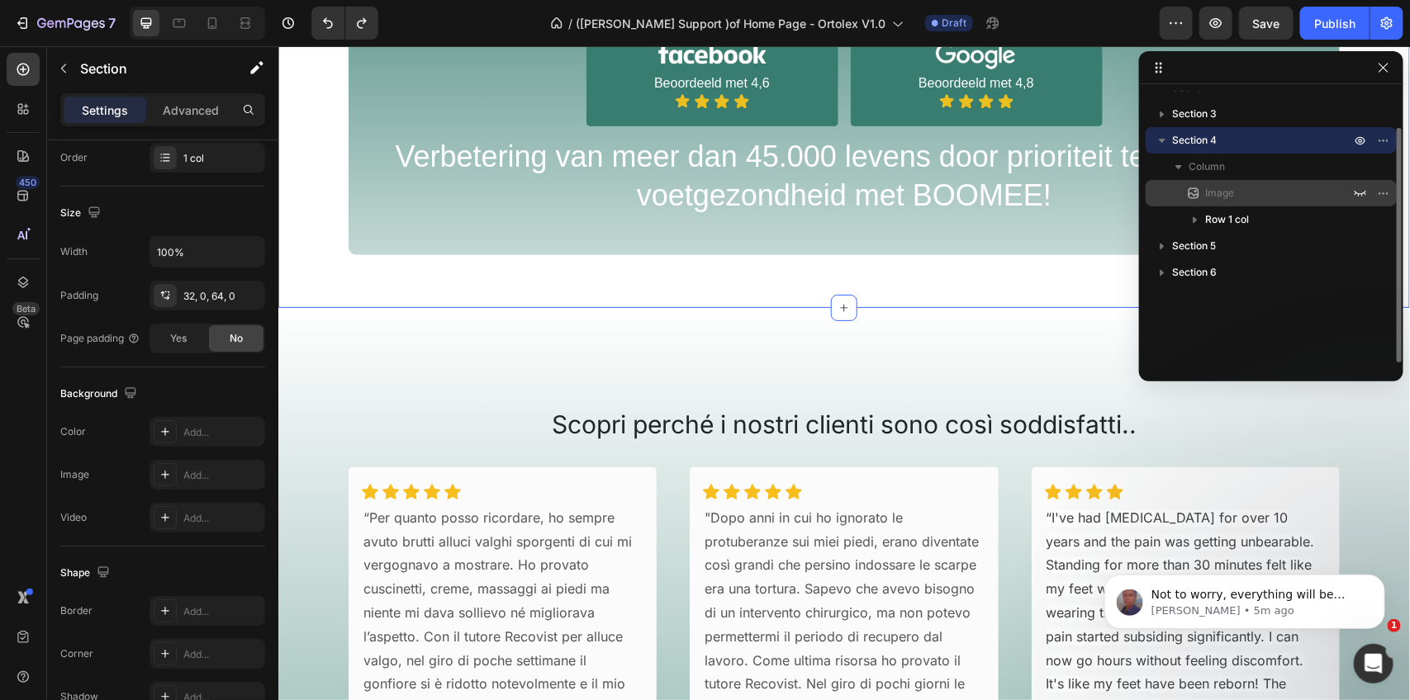
click at [1245, 198] on p "Image" at bounding box center [1259, 193] width 149 height 17
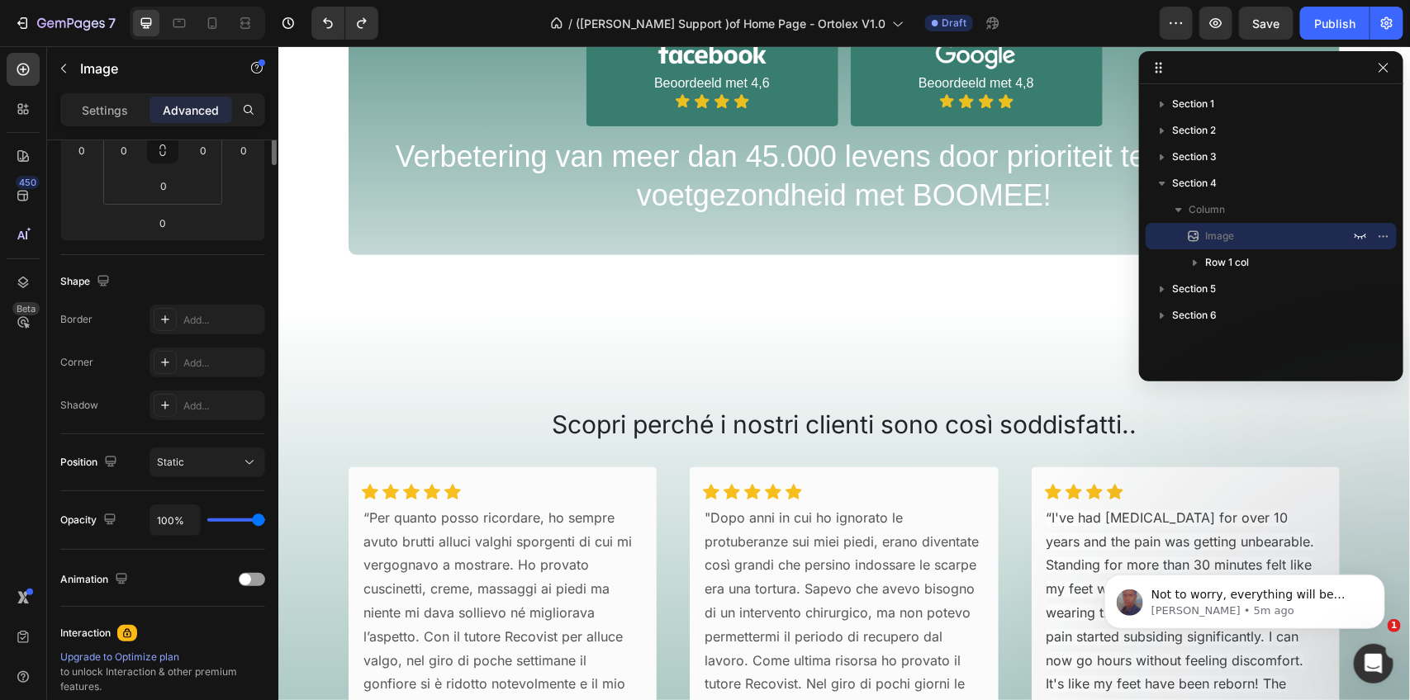
scroll to position [0, 0]
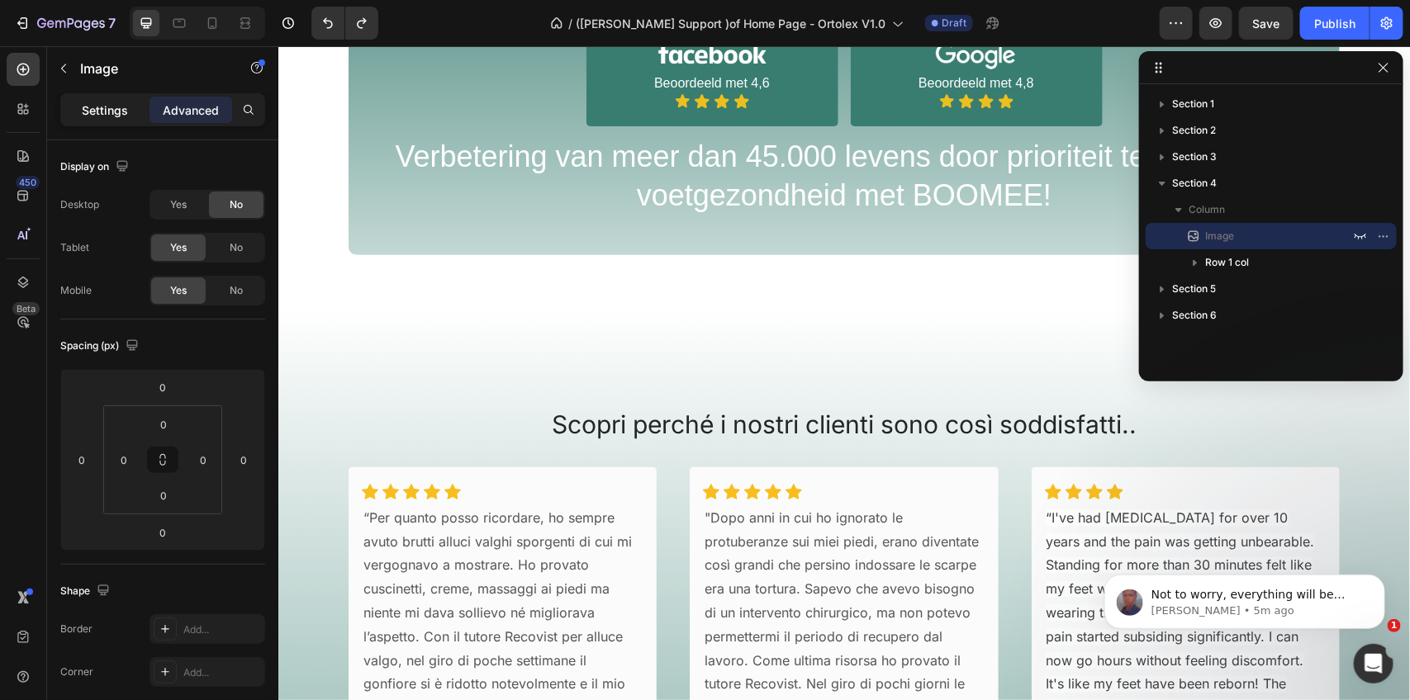
click at [112, 117] on p "Settings" at bounding box center [105, 110] width 46 height 17
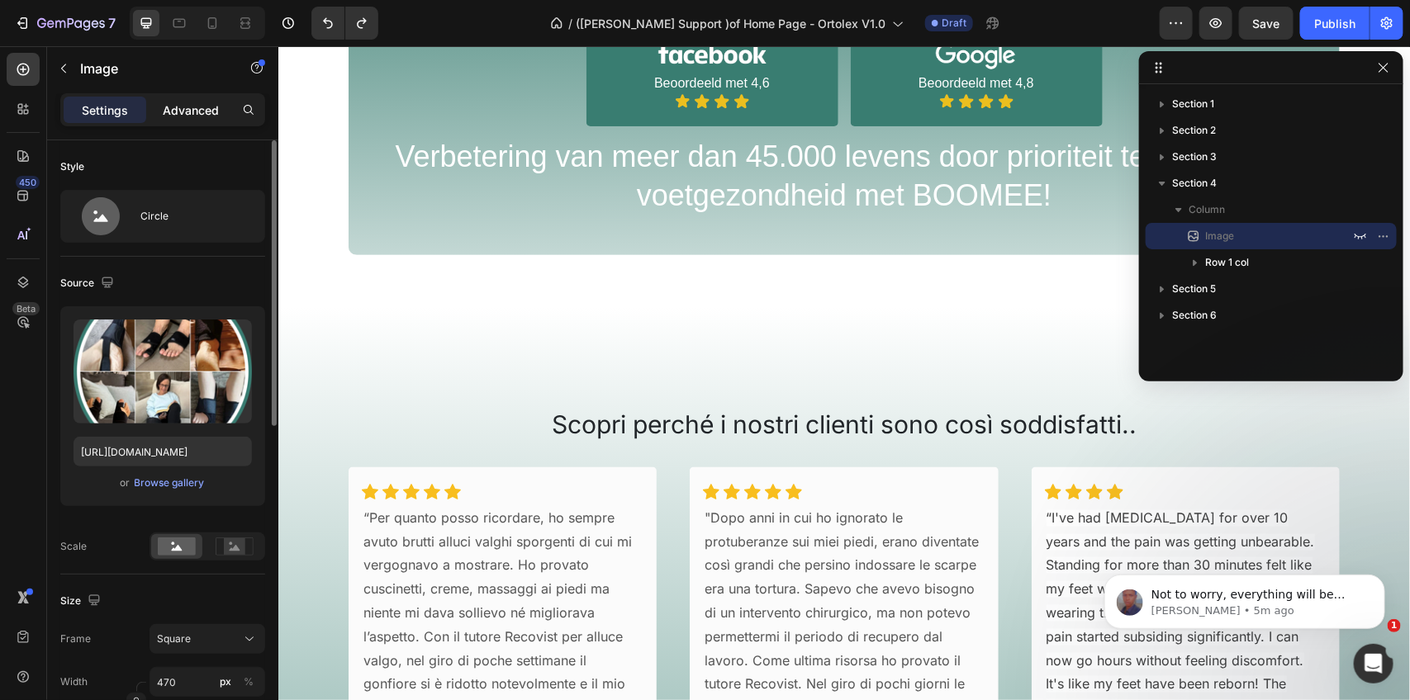
click at [206, 112] on p "Advanced" at bounding box center [191, 110] width 56 height 17
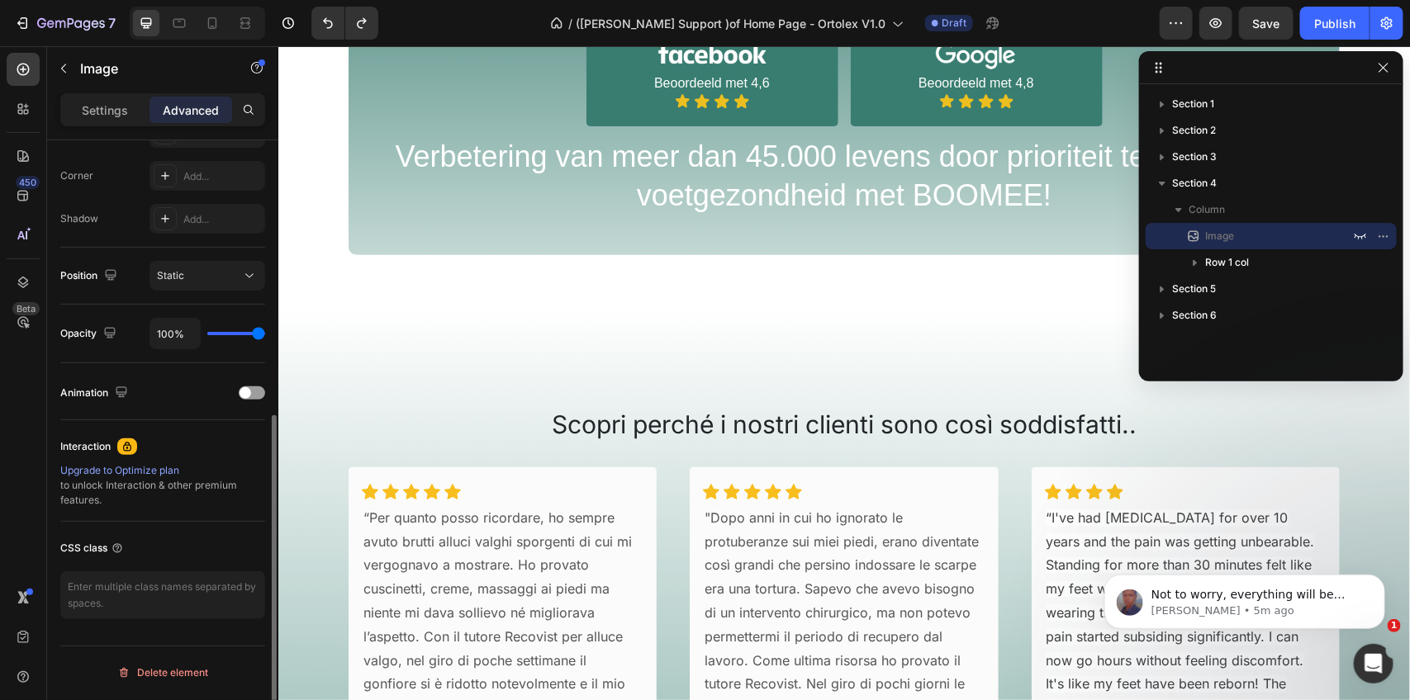
scroll to position [497, 0]
type input "44%"
type input "44"
type input "11%"
type input "11"
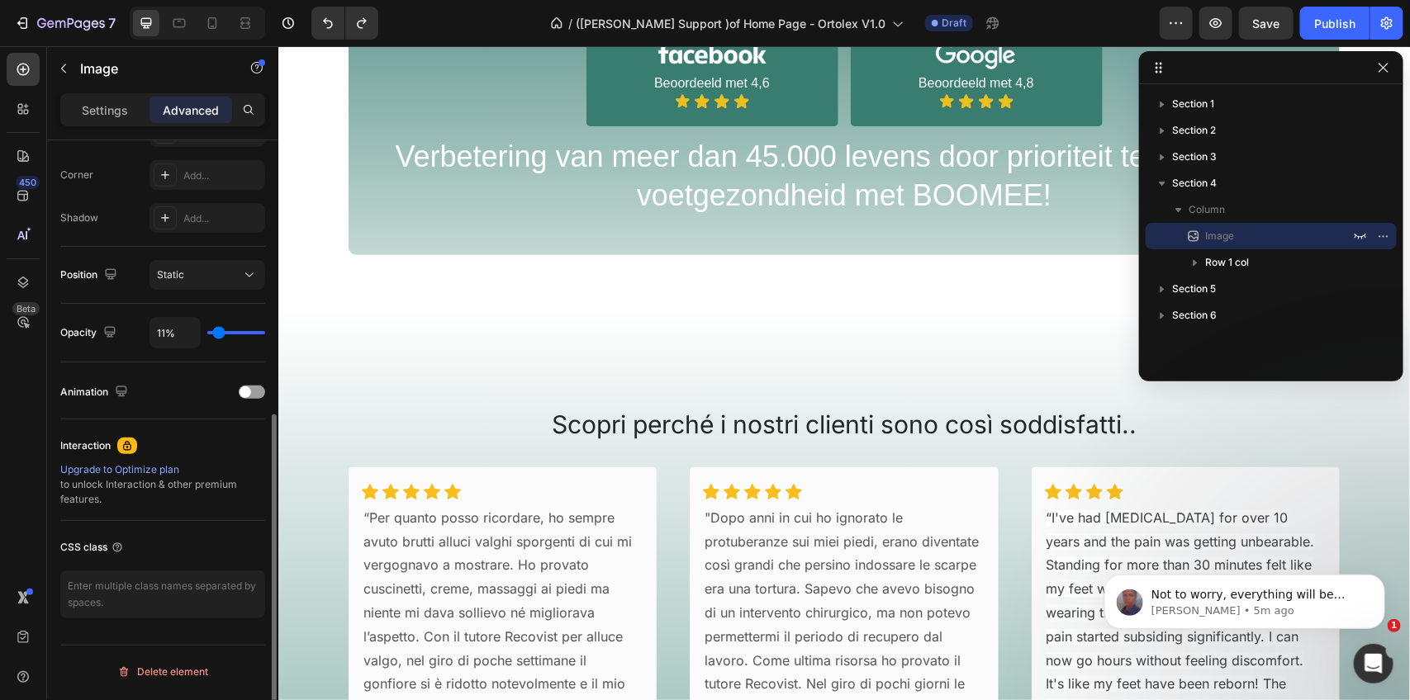
type input "0%"
drag, startPoint x: 260, startPoint y: 329, endPoint x: 108, endPoint y: 335, distance: 152.1
type input "0"
click at [207, 335] on input "range" at bounding box center [236, 332] width 58 height 3
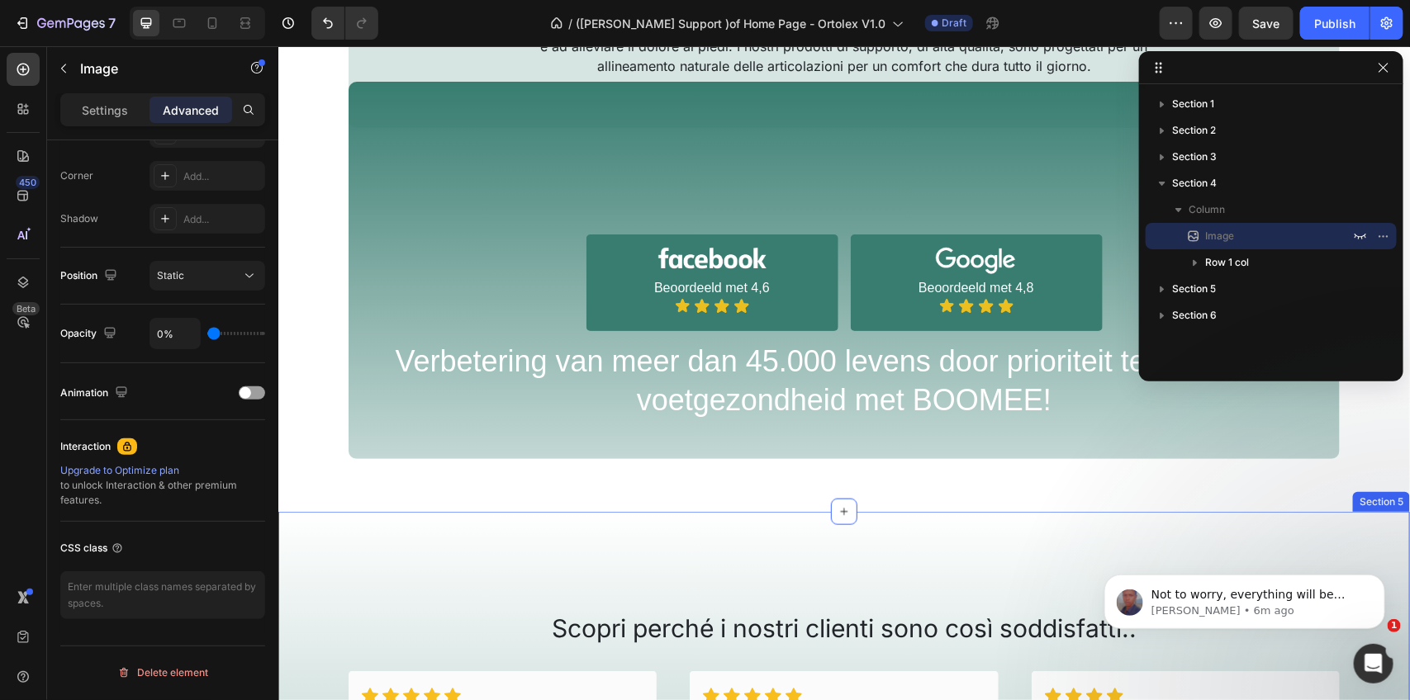
scroll to position [762, 0]
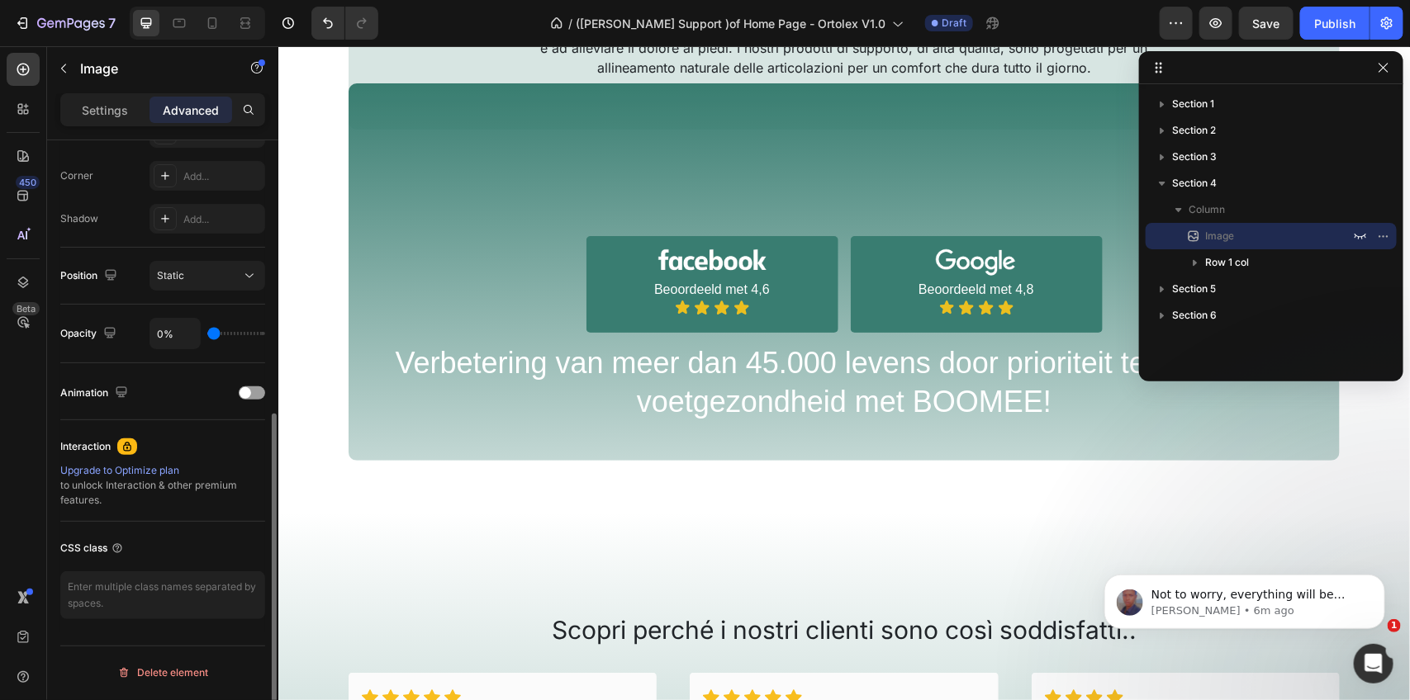
type input "9%"
type input "9"
type input "85%"
type input "85"
type input "100%"
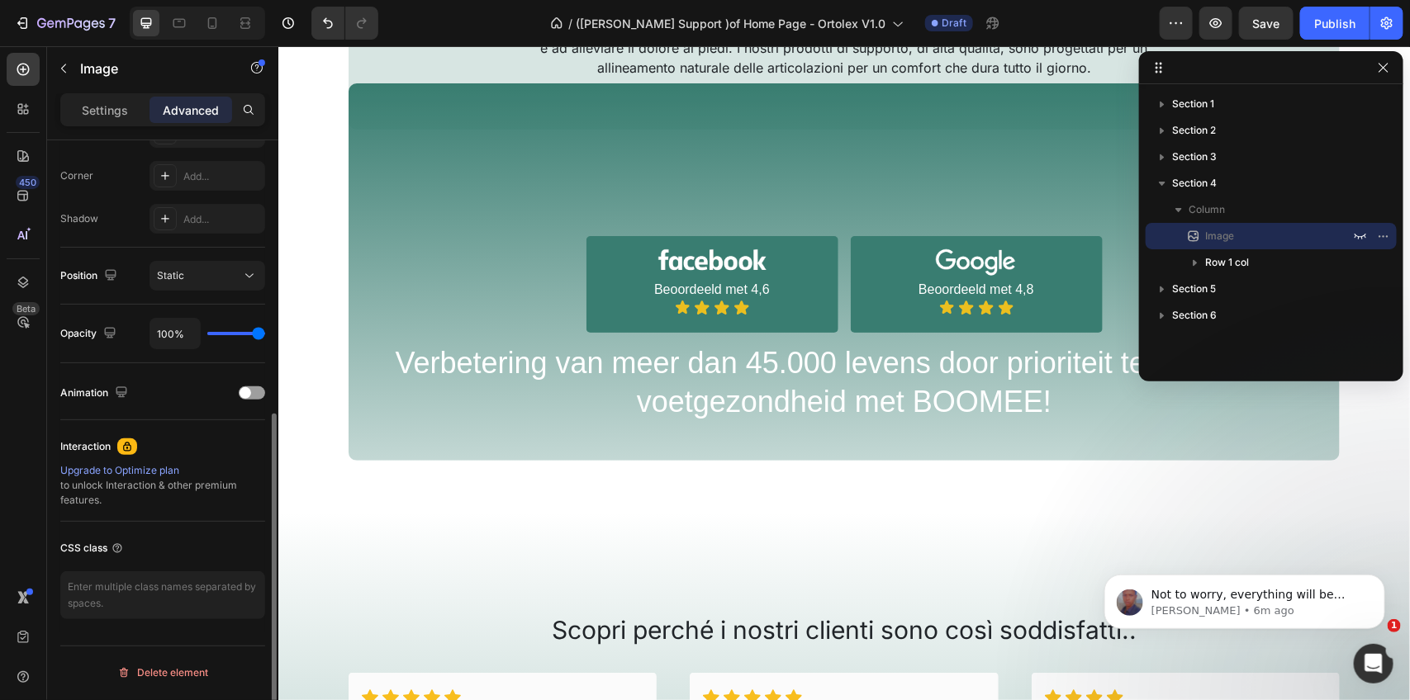
drag, startPoint x: 211, startPoint y: 333, endPoint x: 178, endPoint y: 306, distance: 43.0
type input "100"
click at [265, 335] on input "range" at bounding box center [236, 333] width 58 height 3
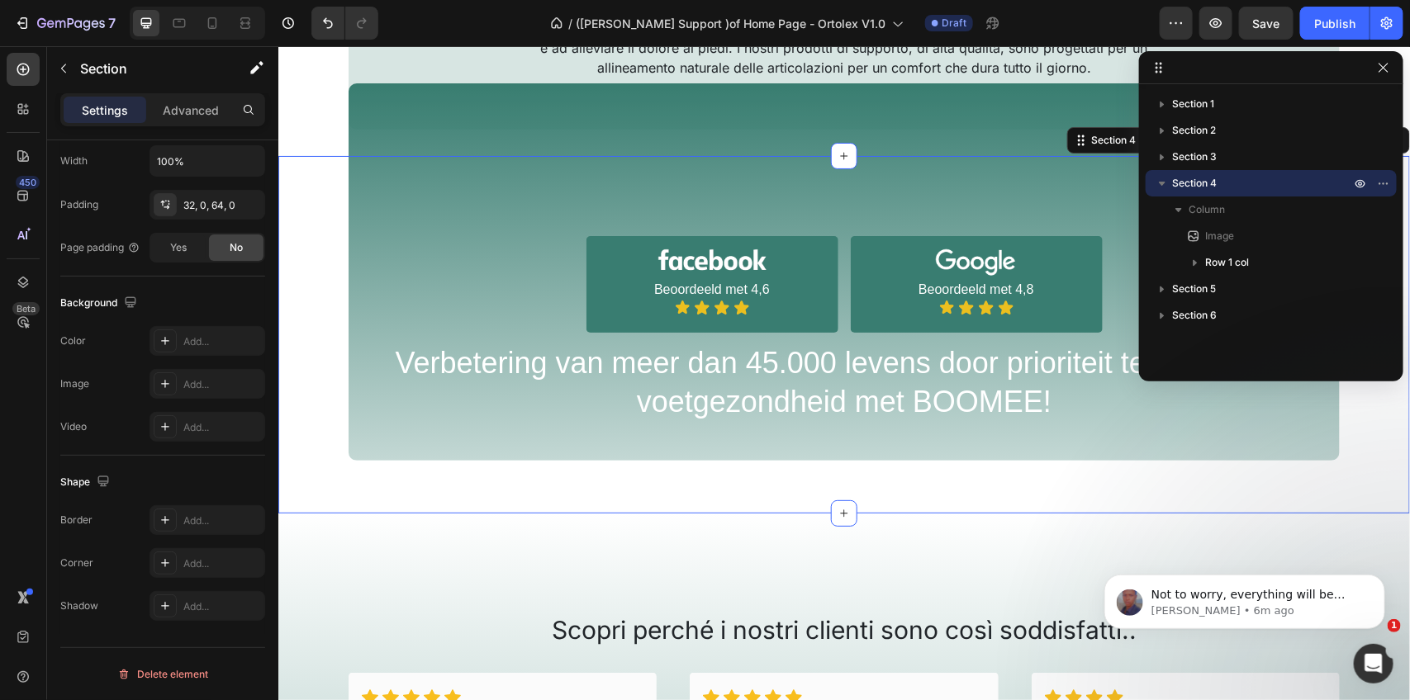
scroll to position [0, 0]
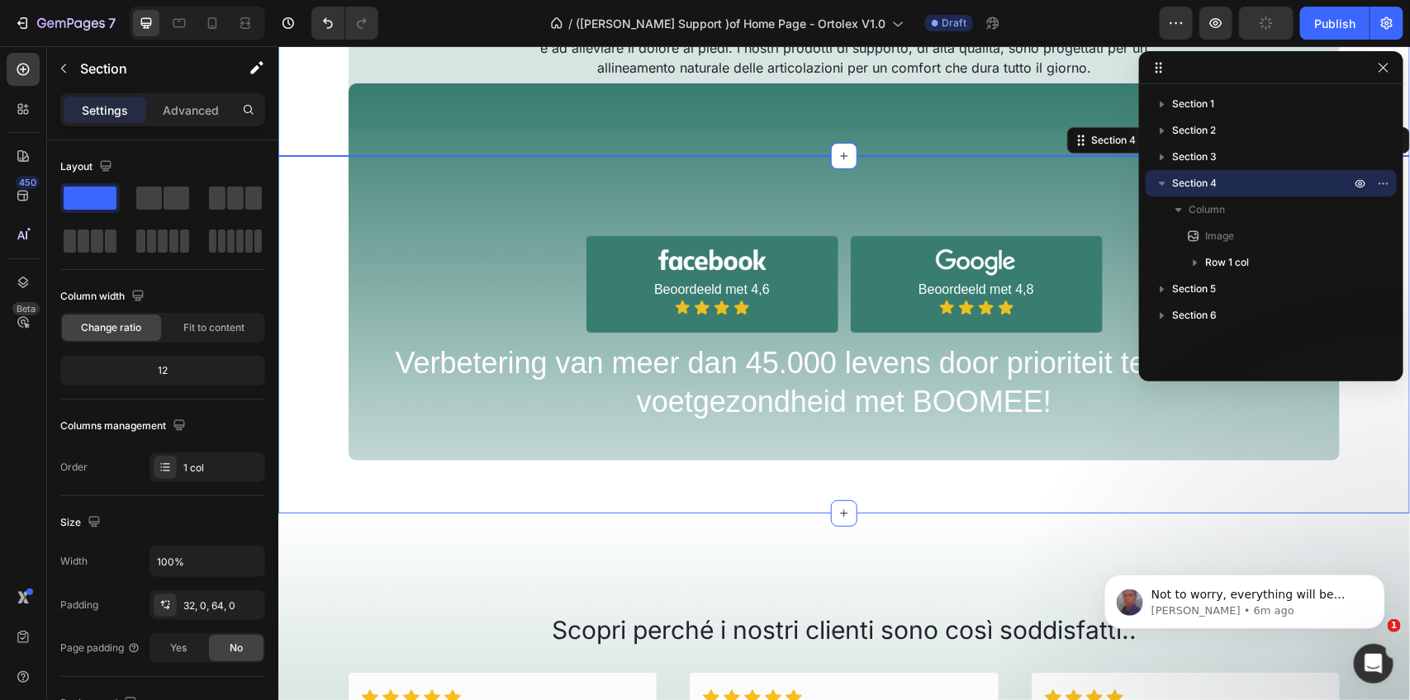
click at [984, 107] on div "Vivi con ORTOLEX il comfort supremo per i tuoi piedi! Heading Da ORTOLEX la nos…" at bounding box center [843, 33] width 991 height 192
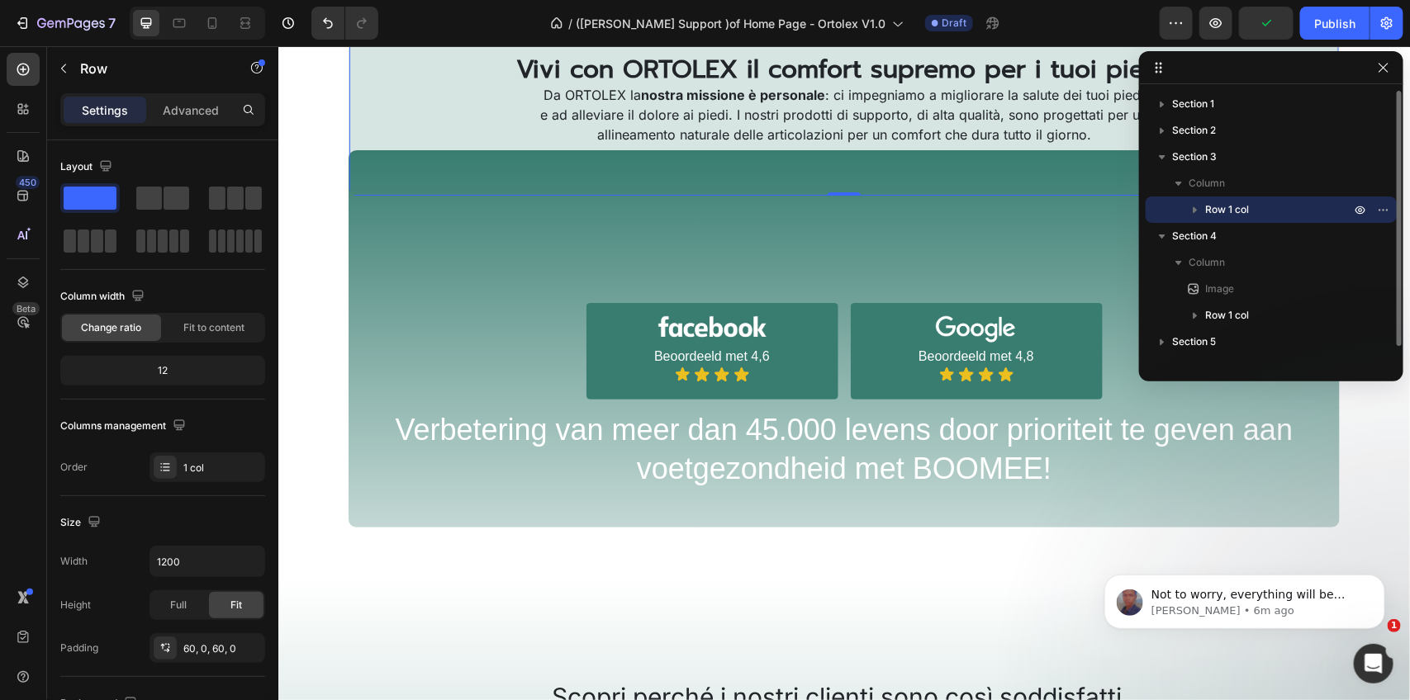
scroll to position [659, 0]
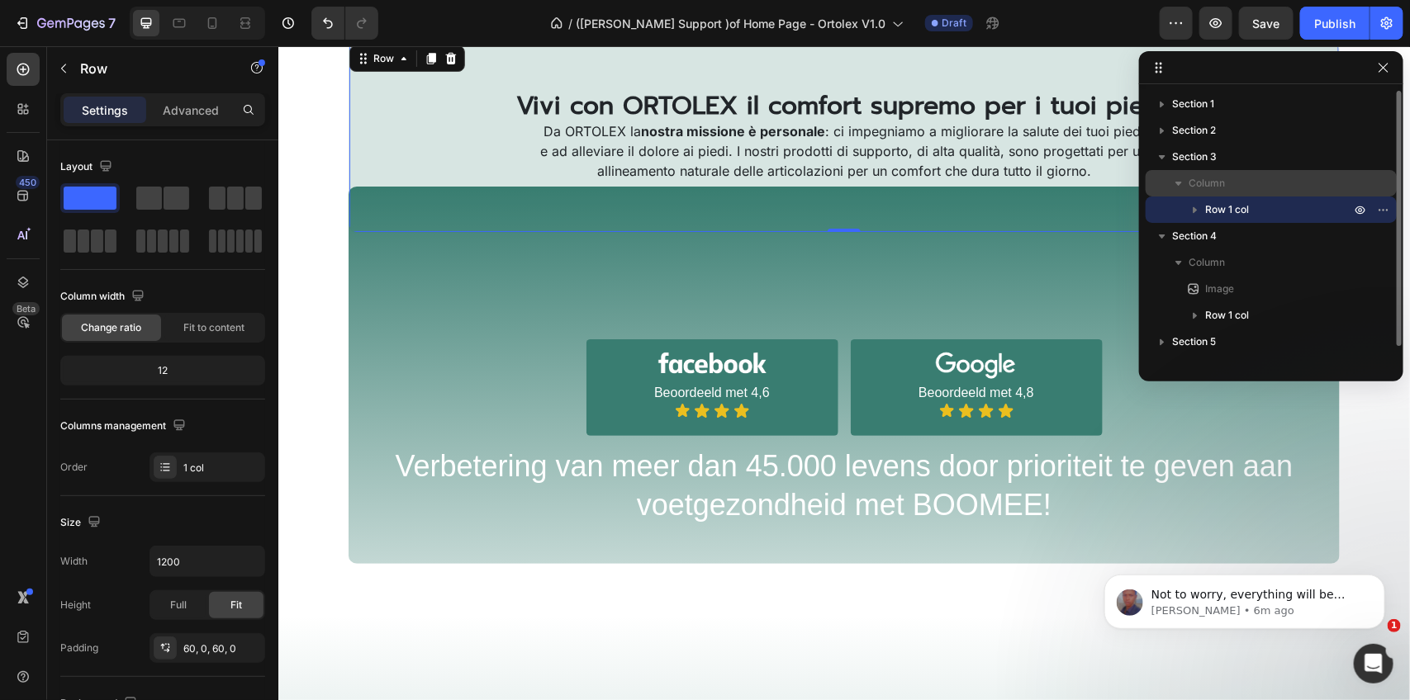
click at [1240, 186] on p "Column" at bounding box center [1271, 183] width 165 height 17
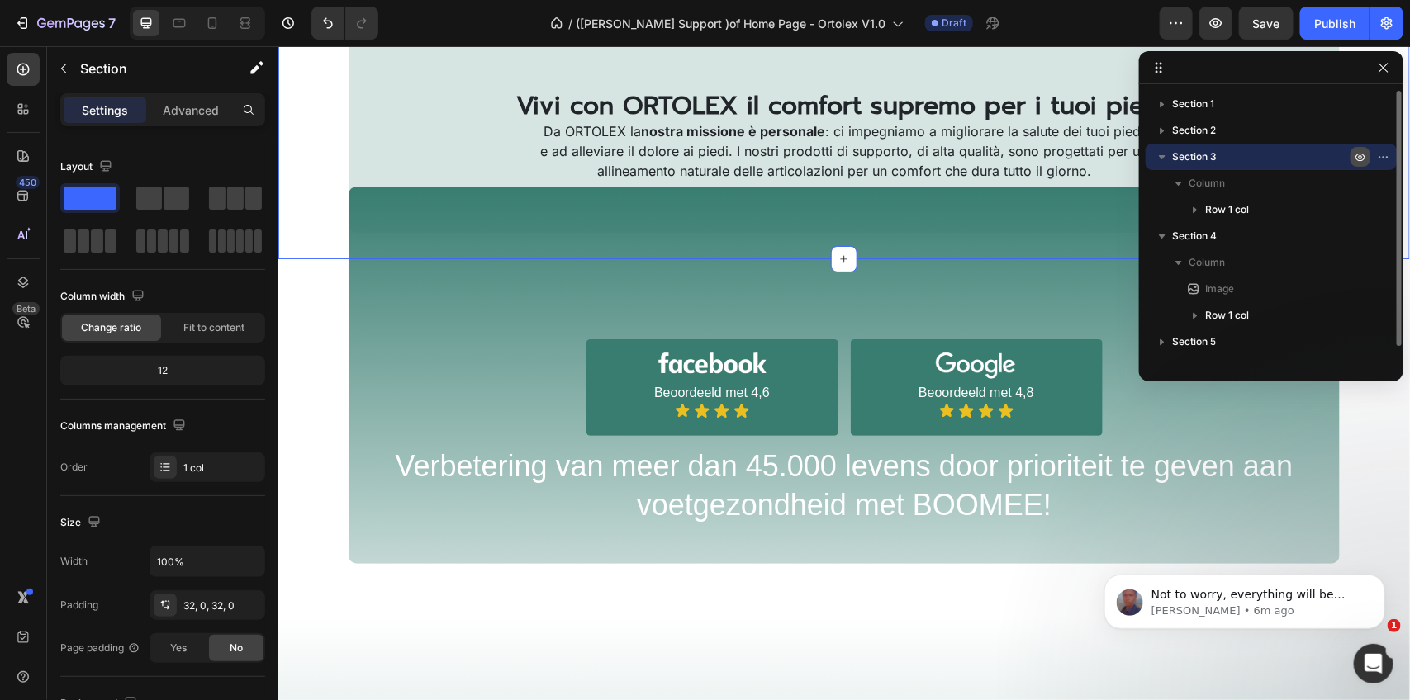
click at [1357, 151] on icon "button" at bounding box center [1360, 156] width 13 height 13
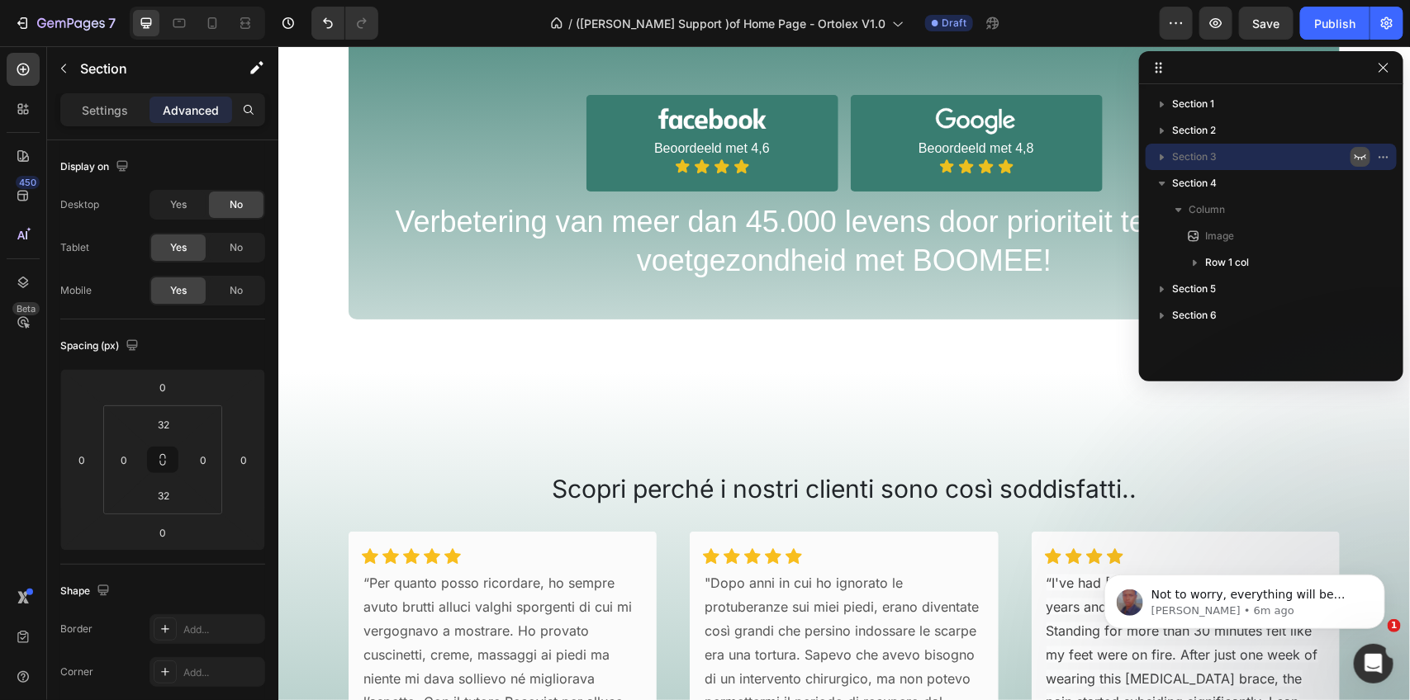
click at [1359, 161] on icon "button" at bounding box center [1360, 156] width 13 height 13
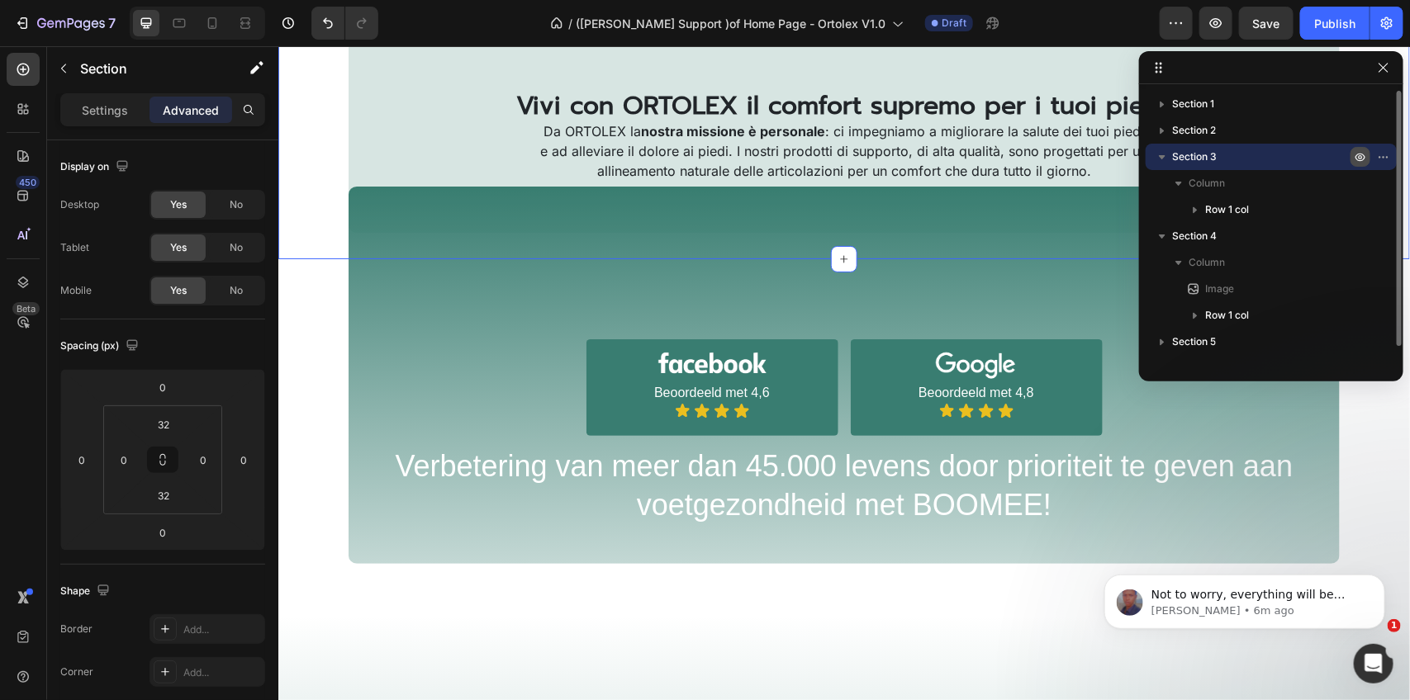
click at [1386, 158] on icon "button" at bounding box center [1387, 157] width 2 height 2
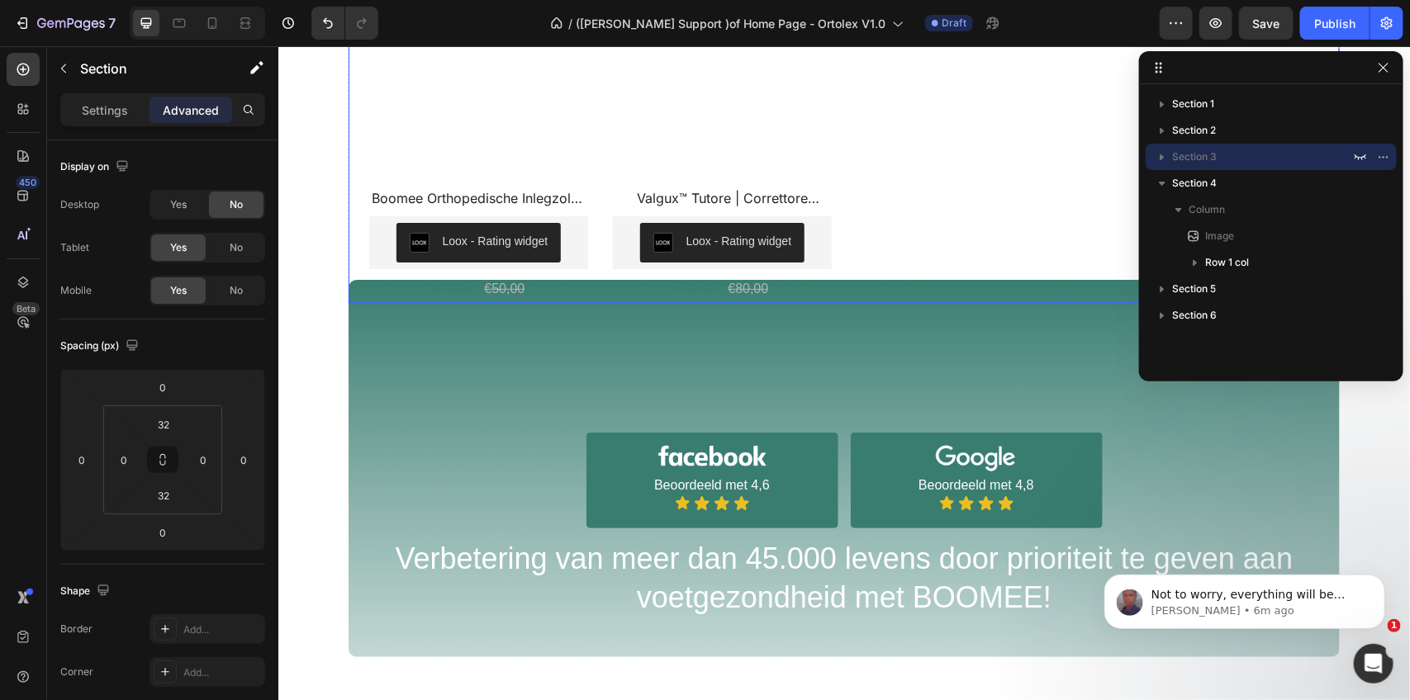
scroll to position [866, 0]
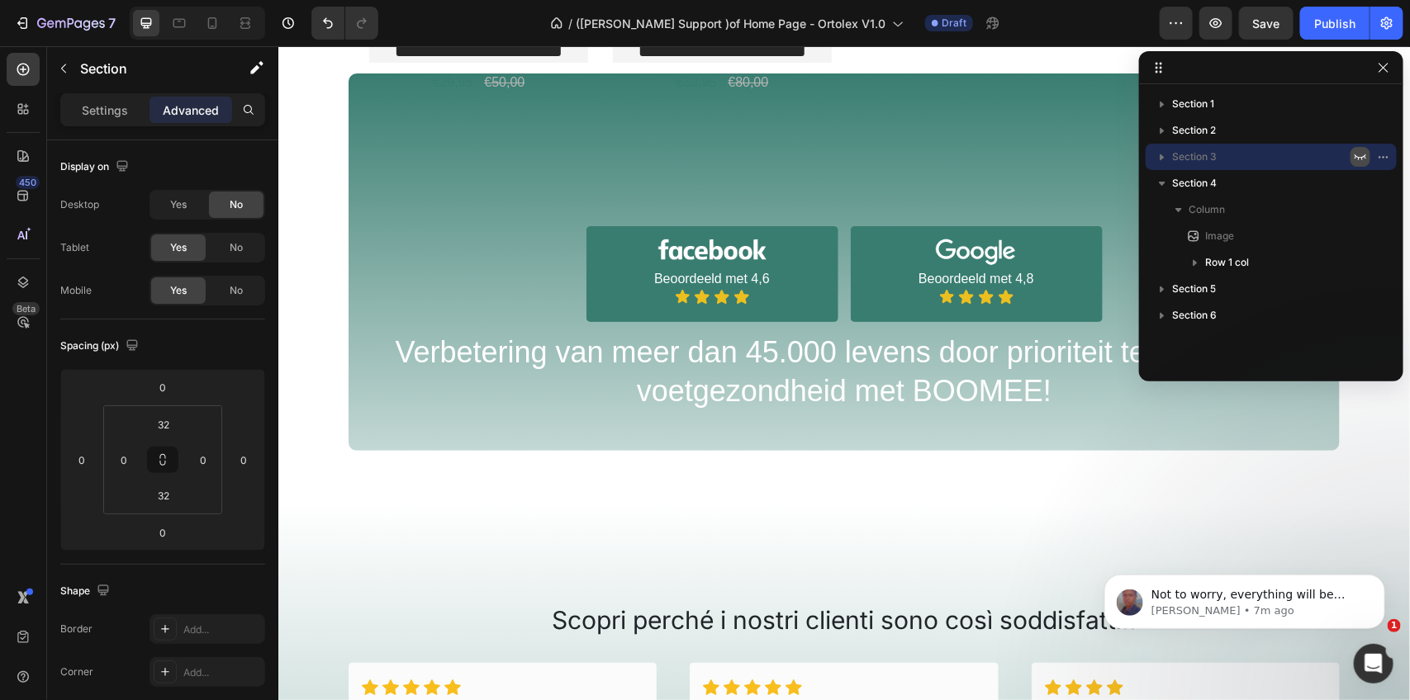
click at [1355, 159] on icon "button" at bounding box center [1360, 156] width 13 height 13
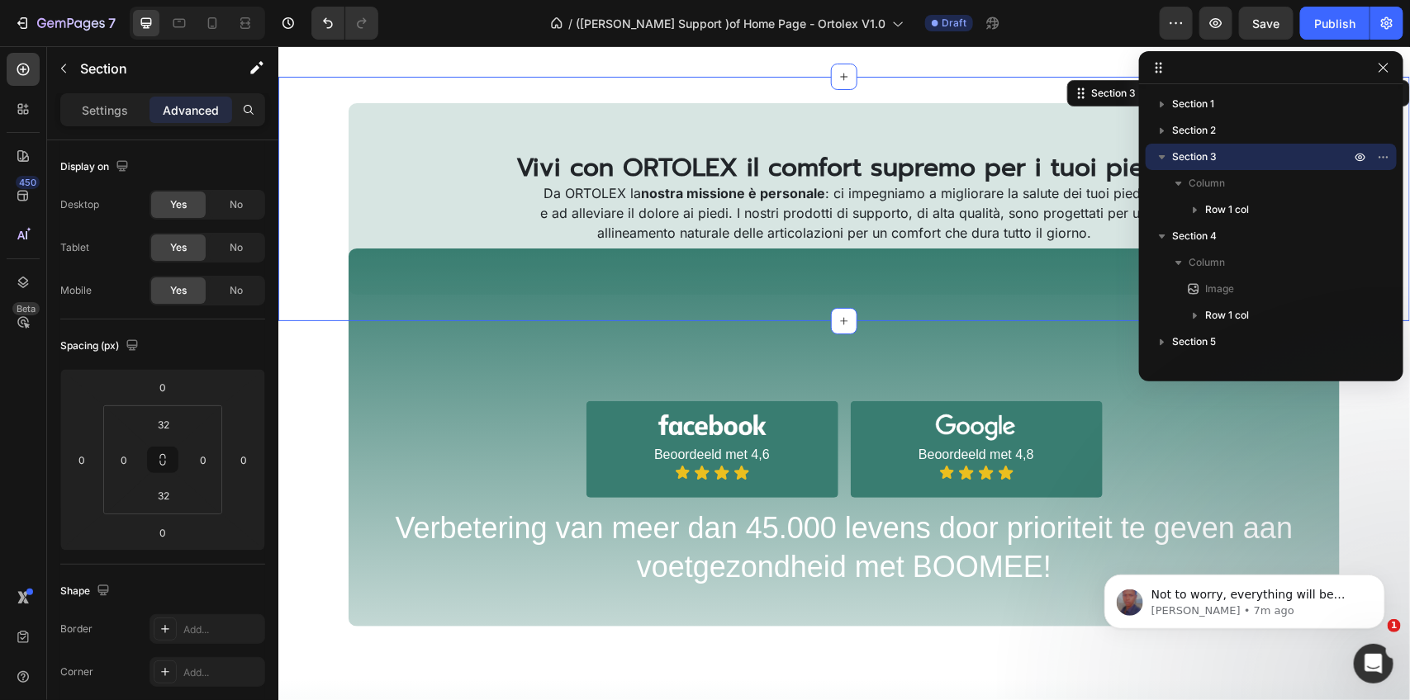
scroll to position [969, 0]
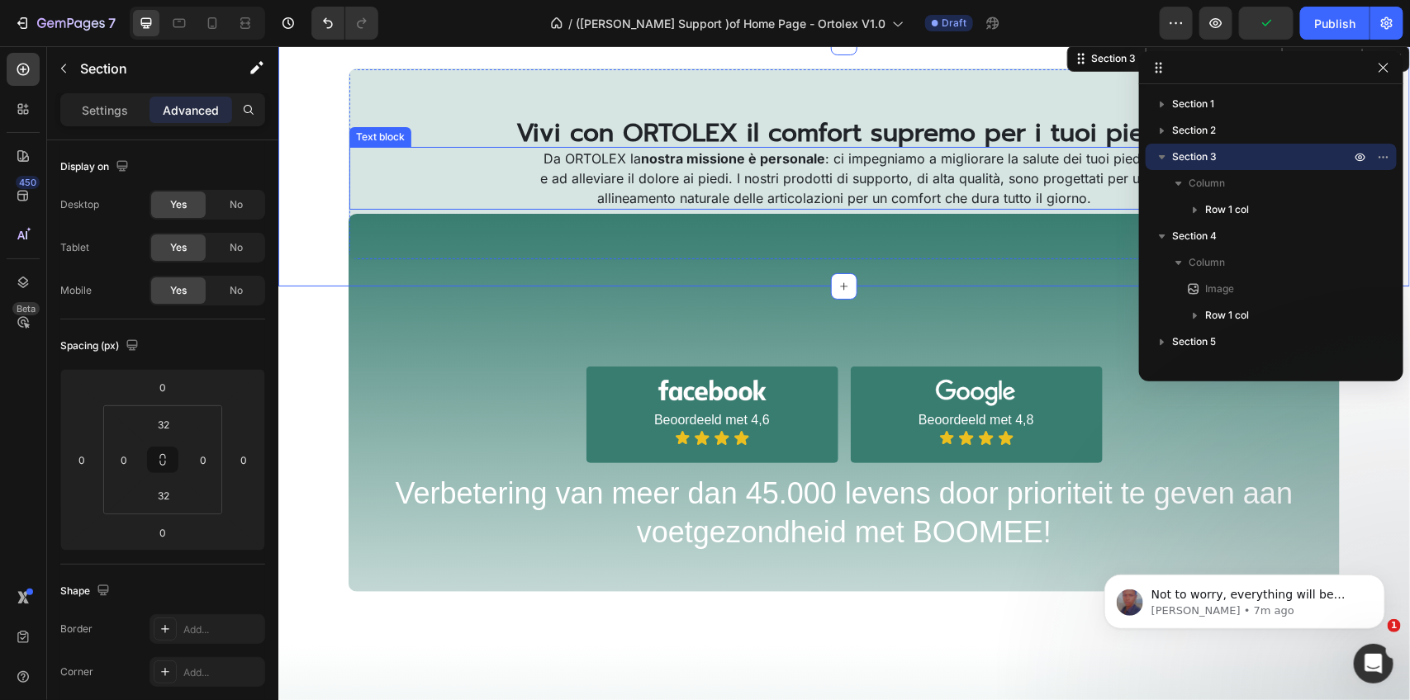
click at [965, 208] on div "Da ORTOLEX la nostra missione è personale : ci impegniamo a migliorare la salut…" at bounding box center [843, 177] width 611 height 63
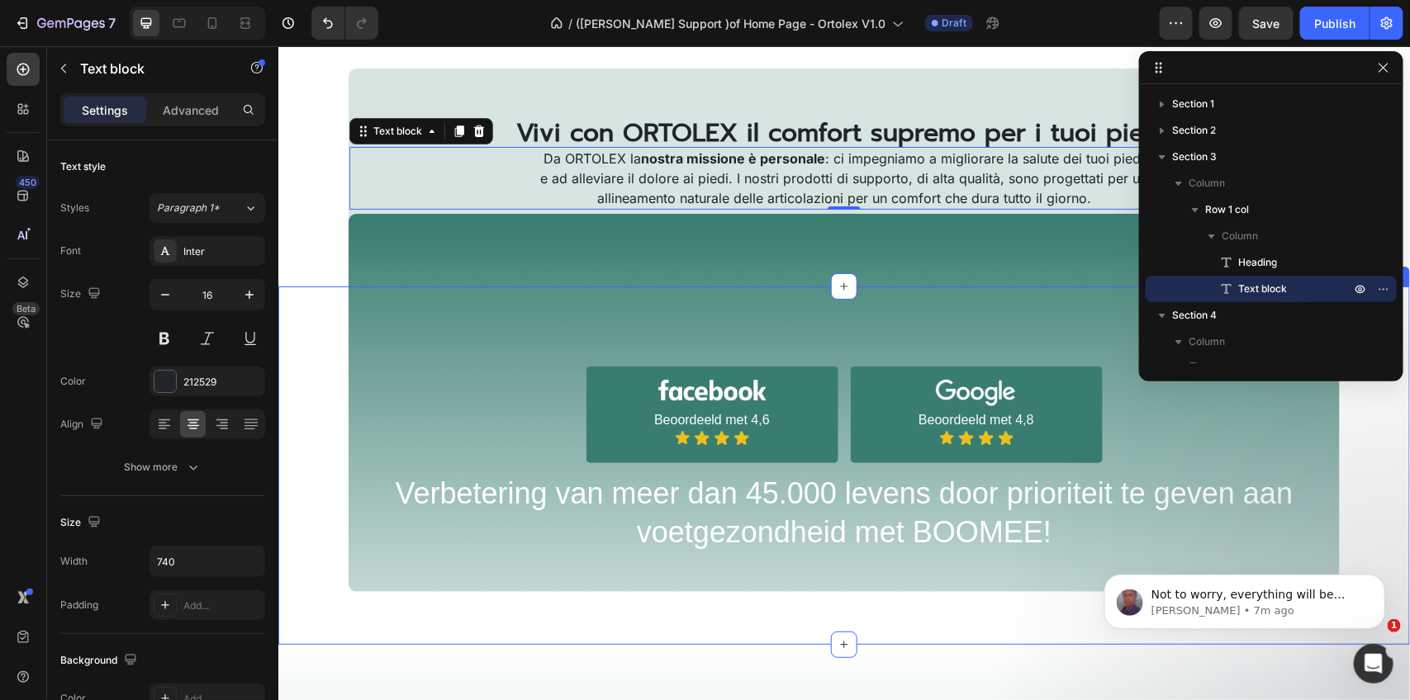
click at [965, 298] on div "Image Image Beoordeeld met 4,6 Text Block Icon Icon Icon Icon Icon List Row Ima…" at bounding box center [844, 465] width 1132 height 358
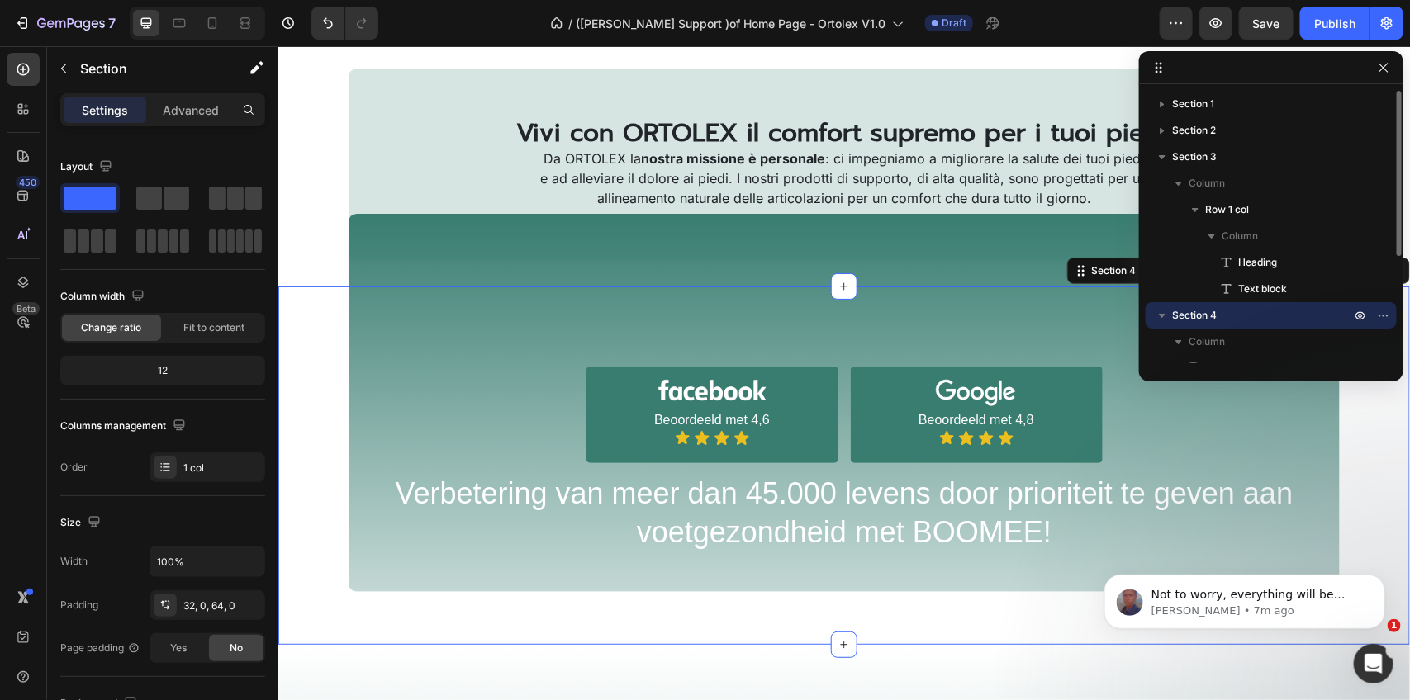
drag, startPoint x: 1173, startPoint y: 311, endPoint x: 1170, endPoint y: 320, distance: 9.7
click at [1170, 320] on div "Section 4" at bounding box center [1271, 315] width 238 height 26
drag, startPoint x: 1389, startPoint y: 314, endPoint x: 1317, endPoint y: 319, distance: 72.0
click at [1317, 319] on div "Section 4" at bounding box center [1271, 315] width 238 height 26
click at [1288, 314] on p "Section 4" at bounding box center [1263, 315] width 182 height 17
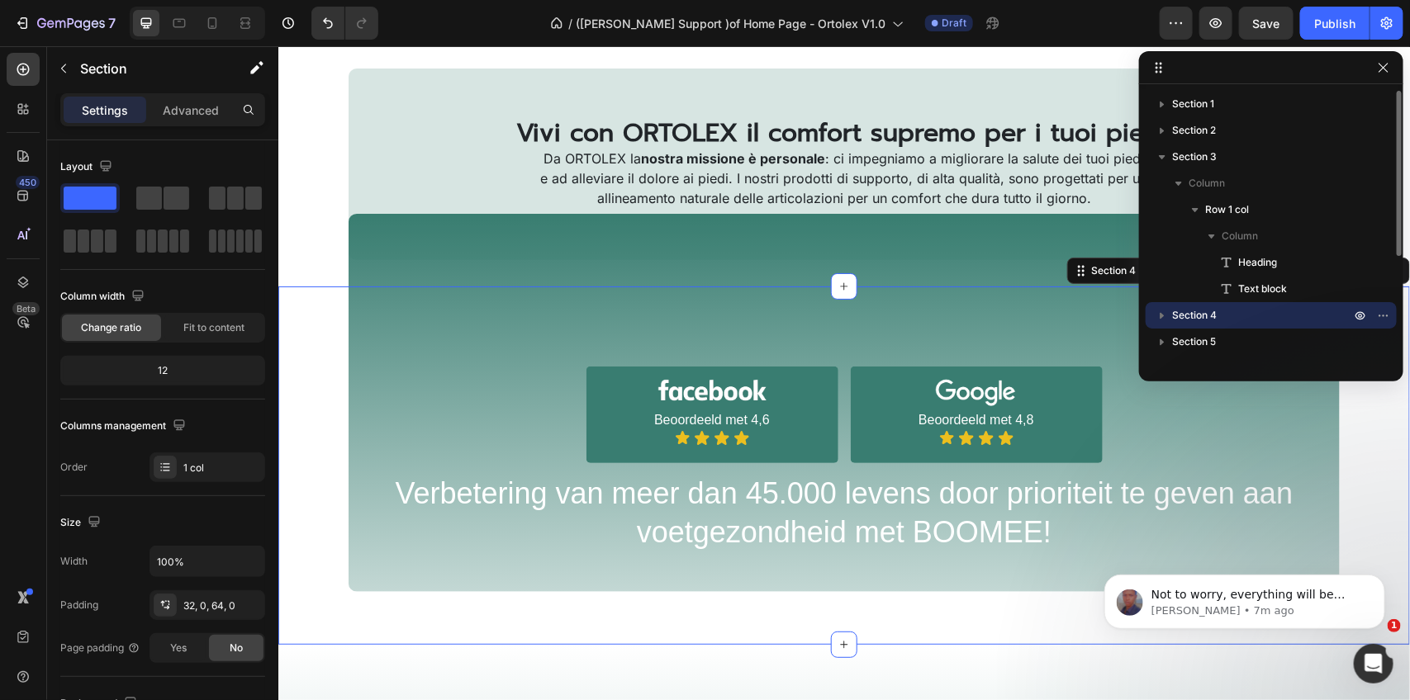
click at [1274, 314] on p "Section 4" at bounding box center [1263, 315] width 182 height 17
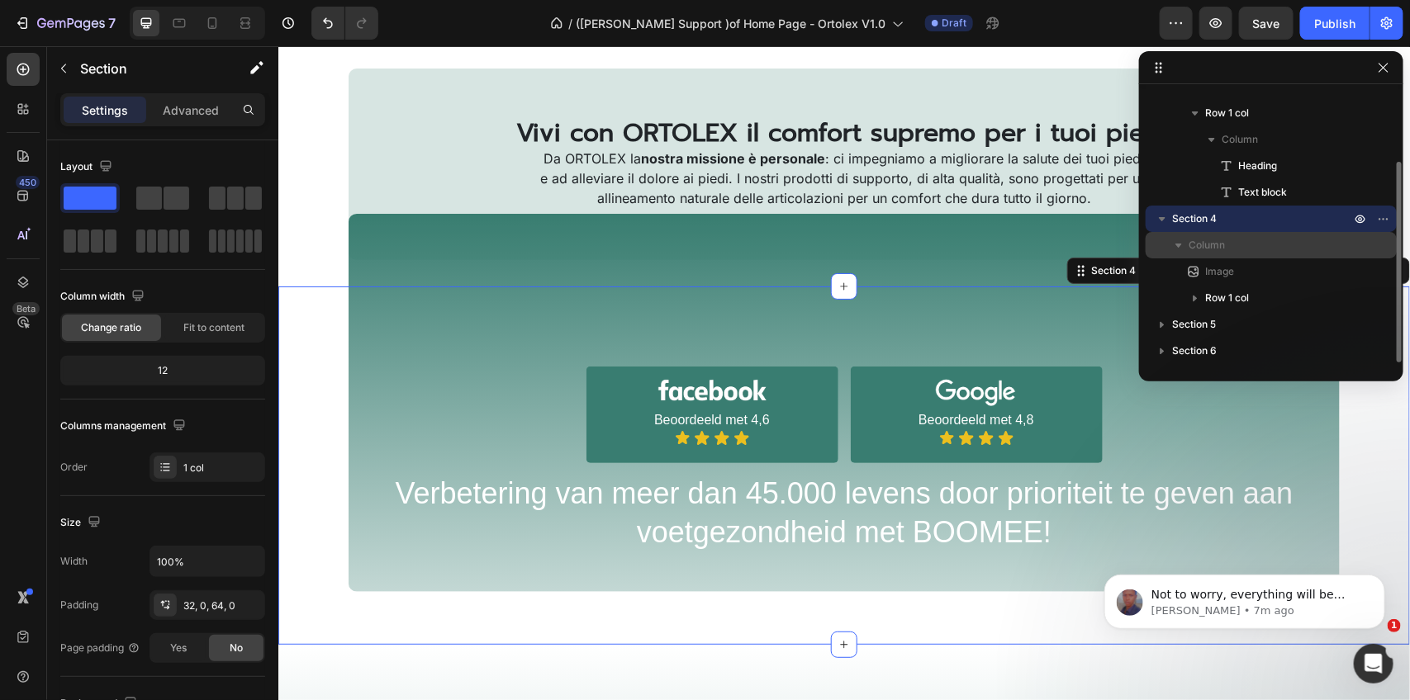
click at [1247, 241] on p "Column" at bounding box center [1271, 245] width 165 height 17
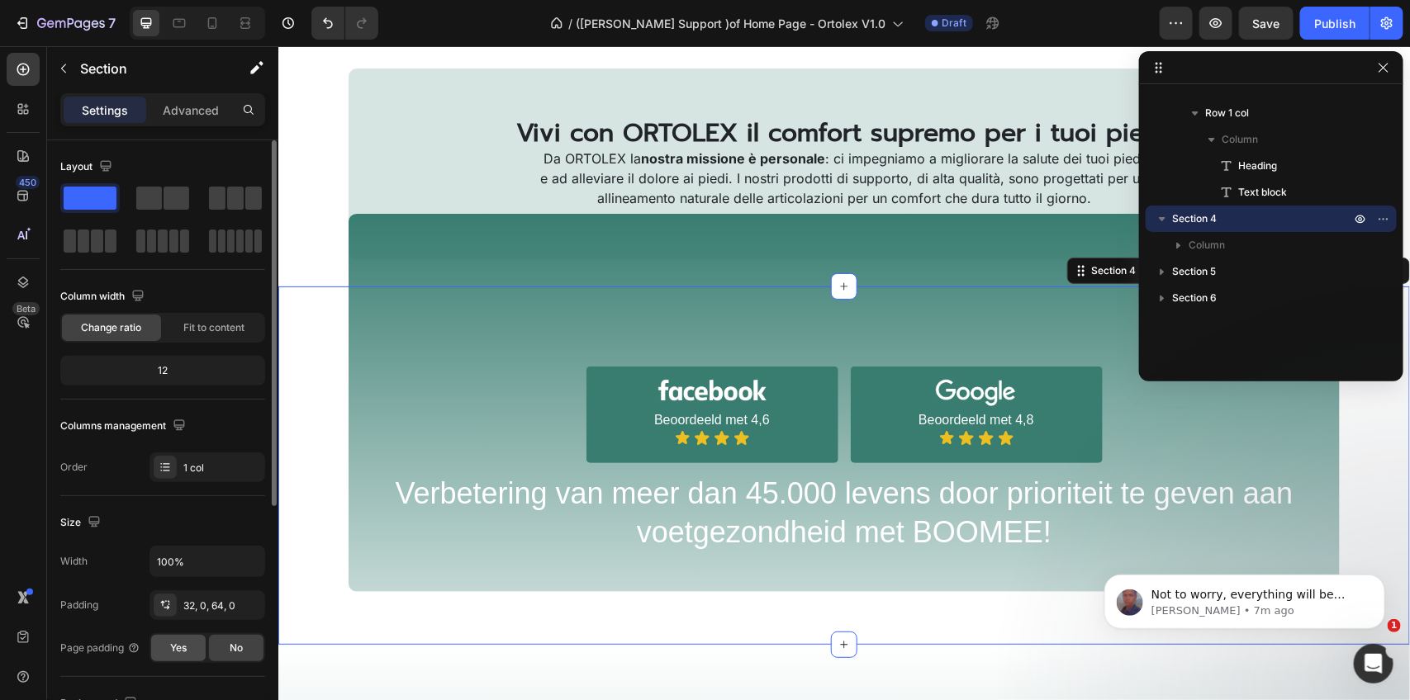
scroll to position [103, 0]
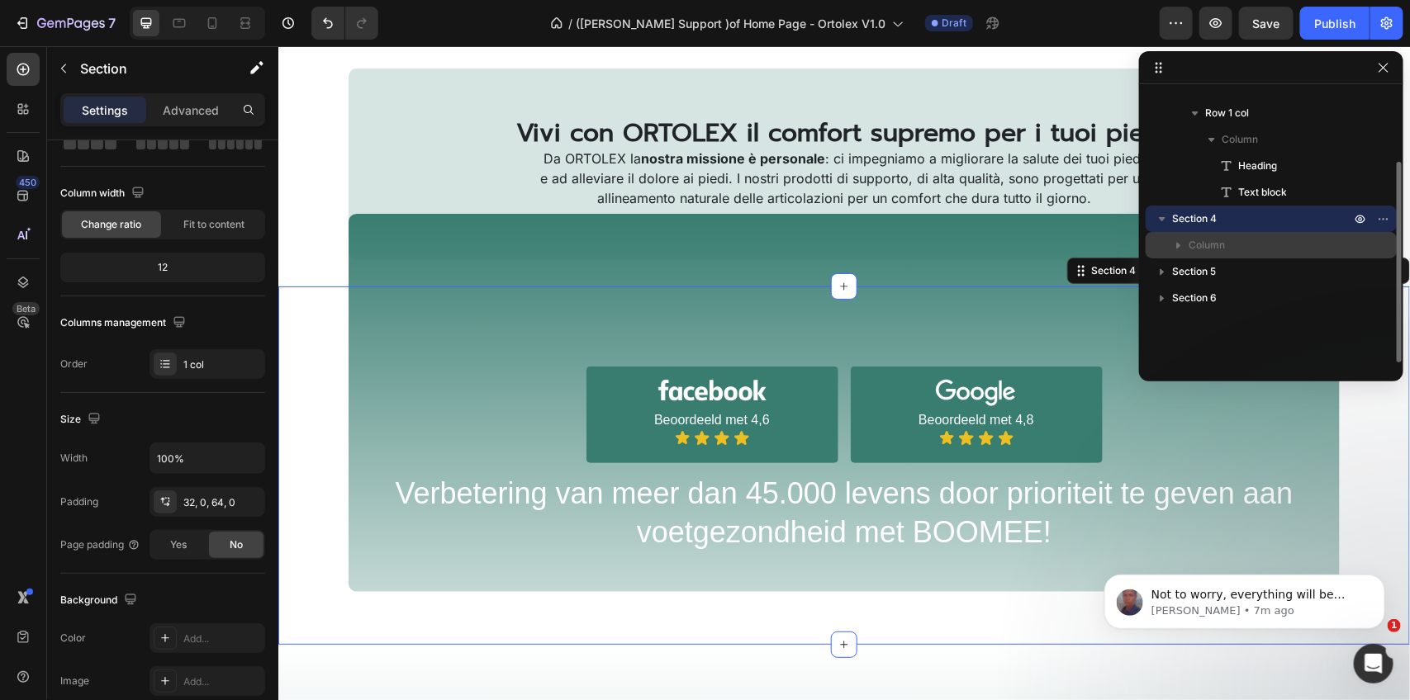
click at [1179, 249] on icon "button" at bounding box center [1178, 245] width 17 height 17
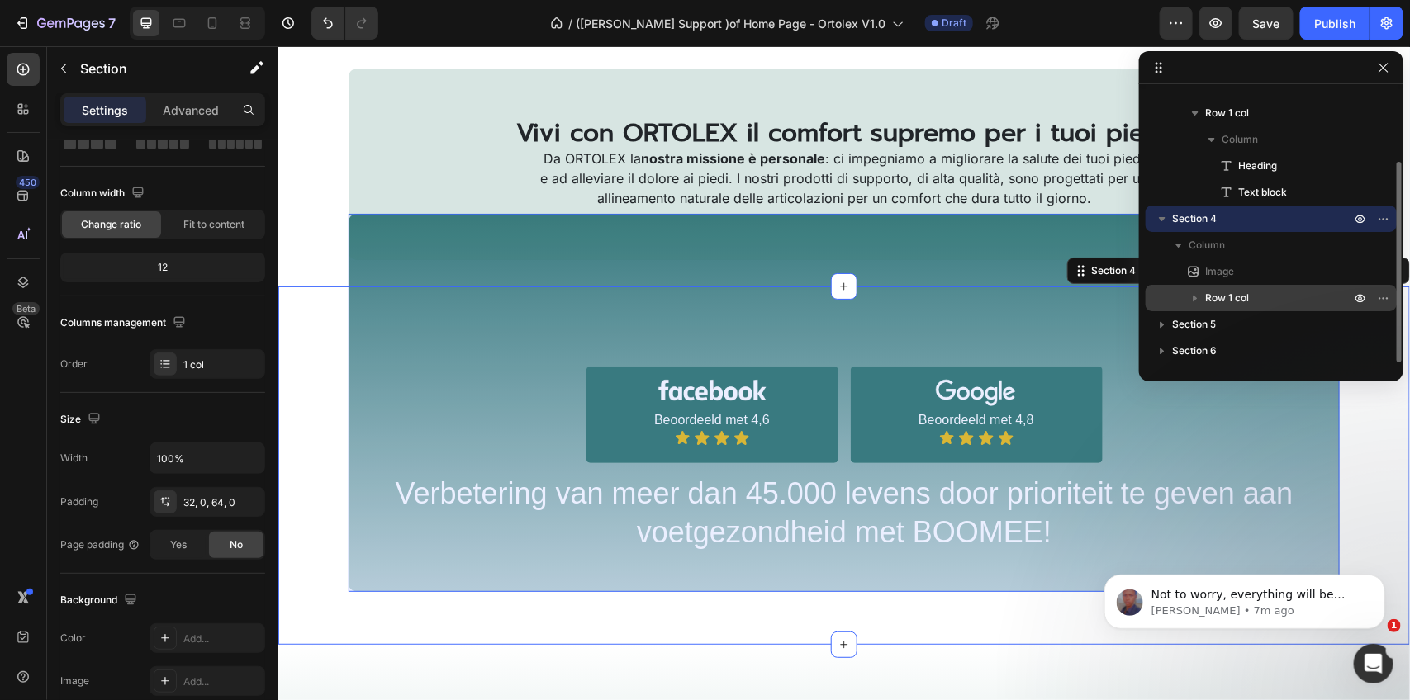
click at [1190, 300] on icon "button" at bounding box center [1195, 298] width 17 height 17
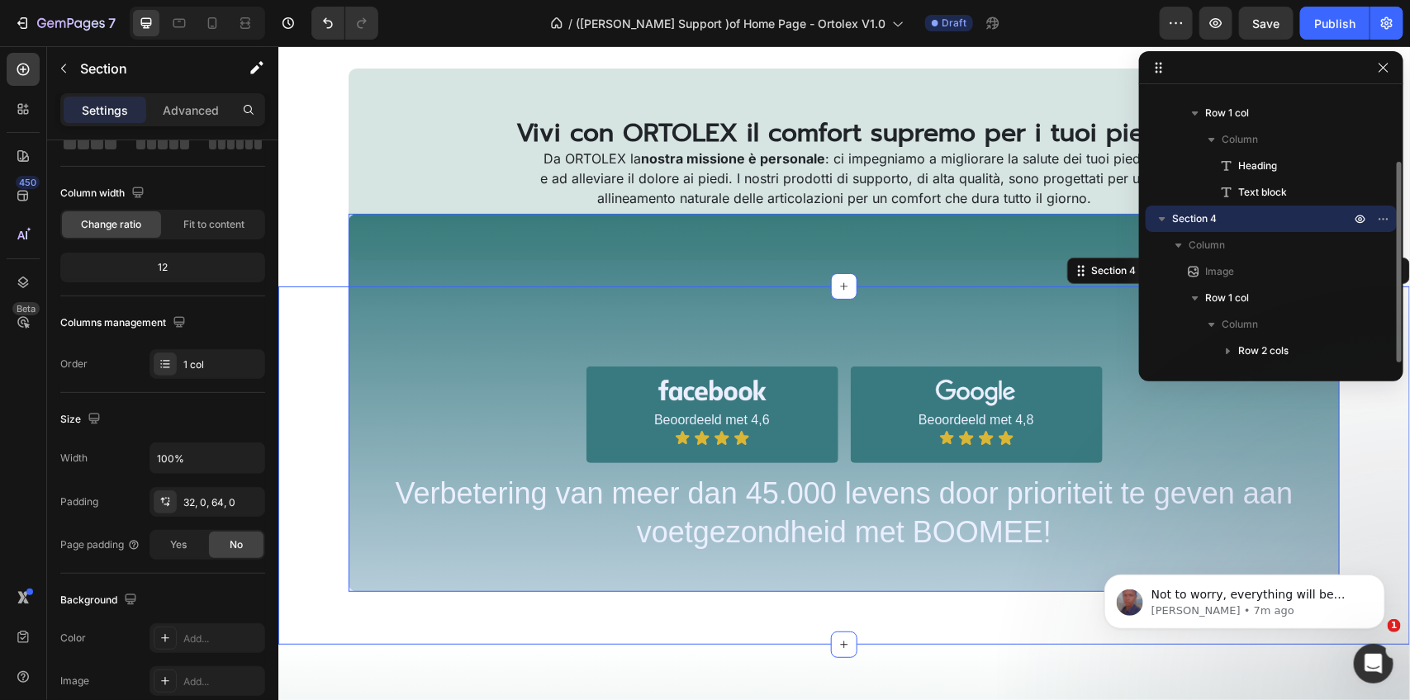
scroll to position [176, 0]
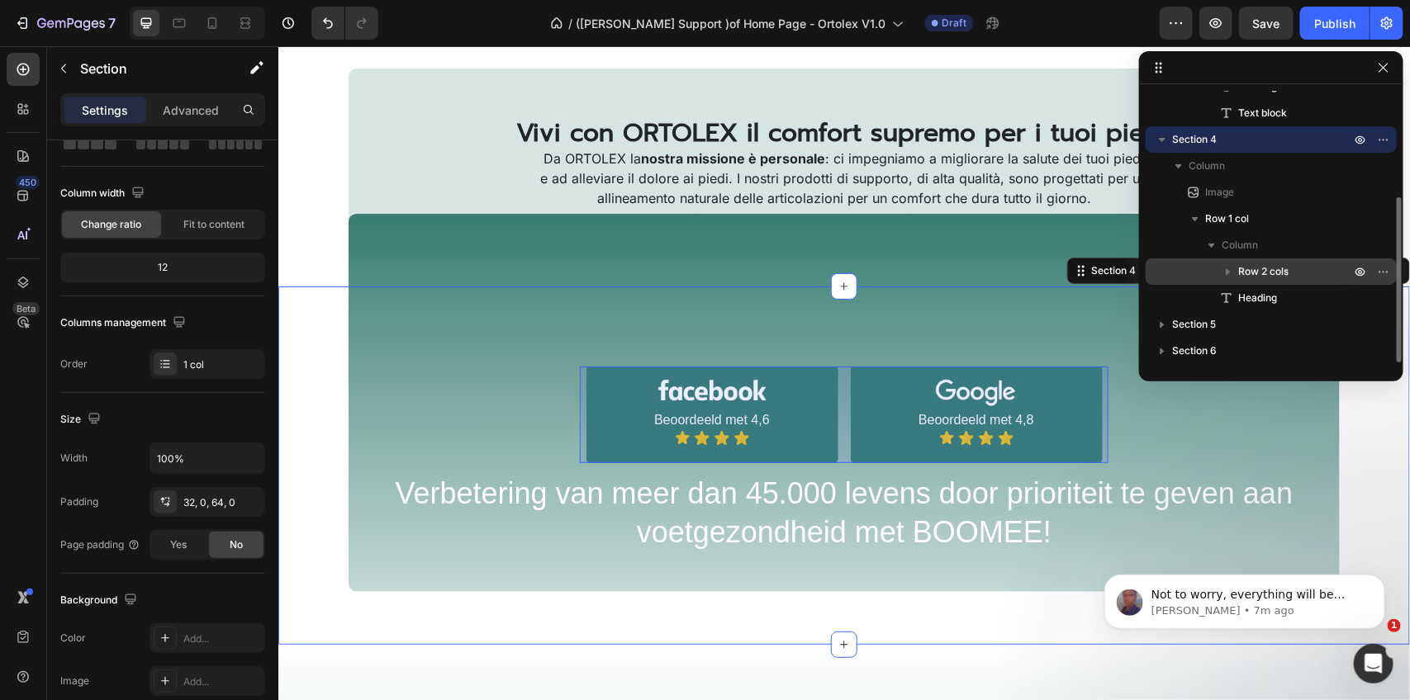
click at [1225, 271] on icon "button" at bounding box center [1228, 271] width 17 height 17
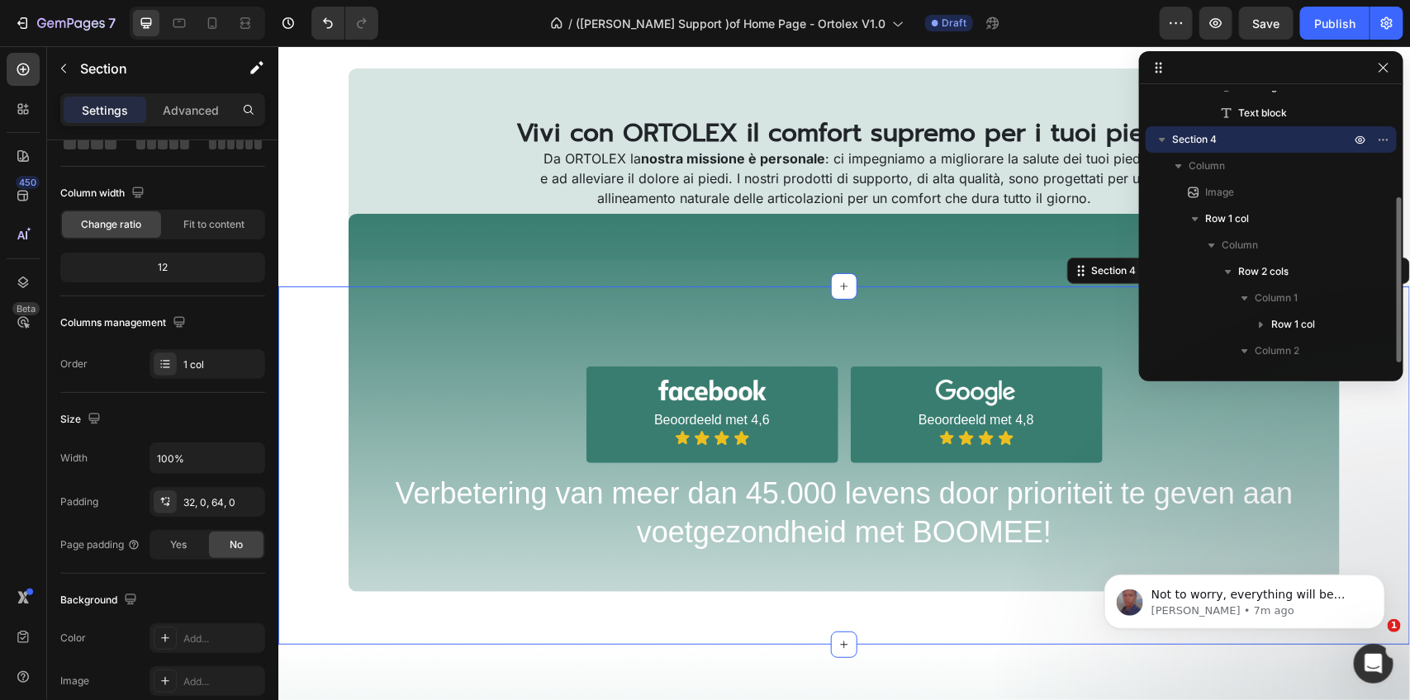
scroll to position [279, 0]
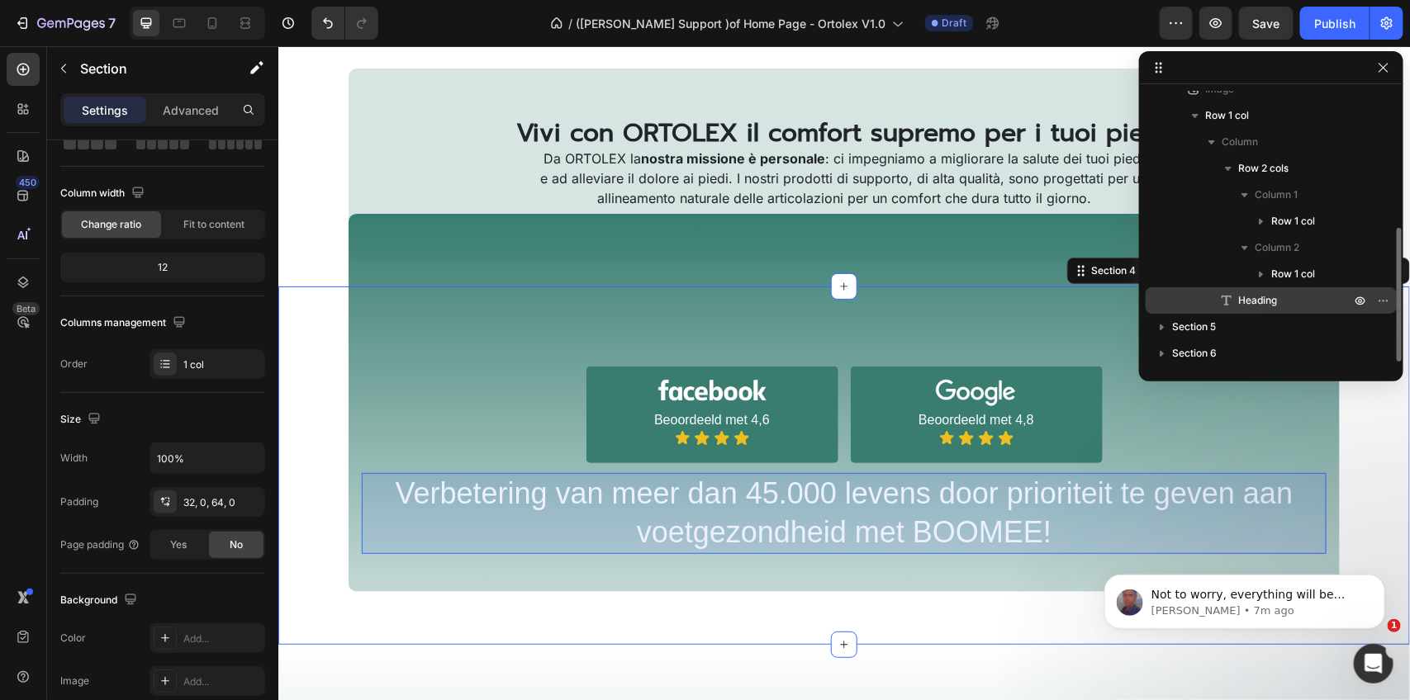
click at [1276, 306] on span "Heading" at bounding box center [1257, 300] width 39 height 17
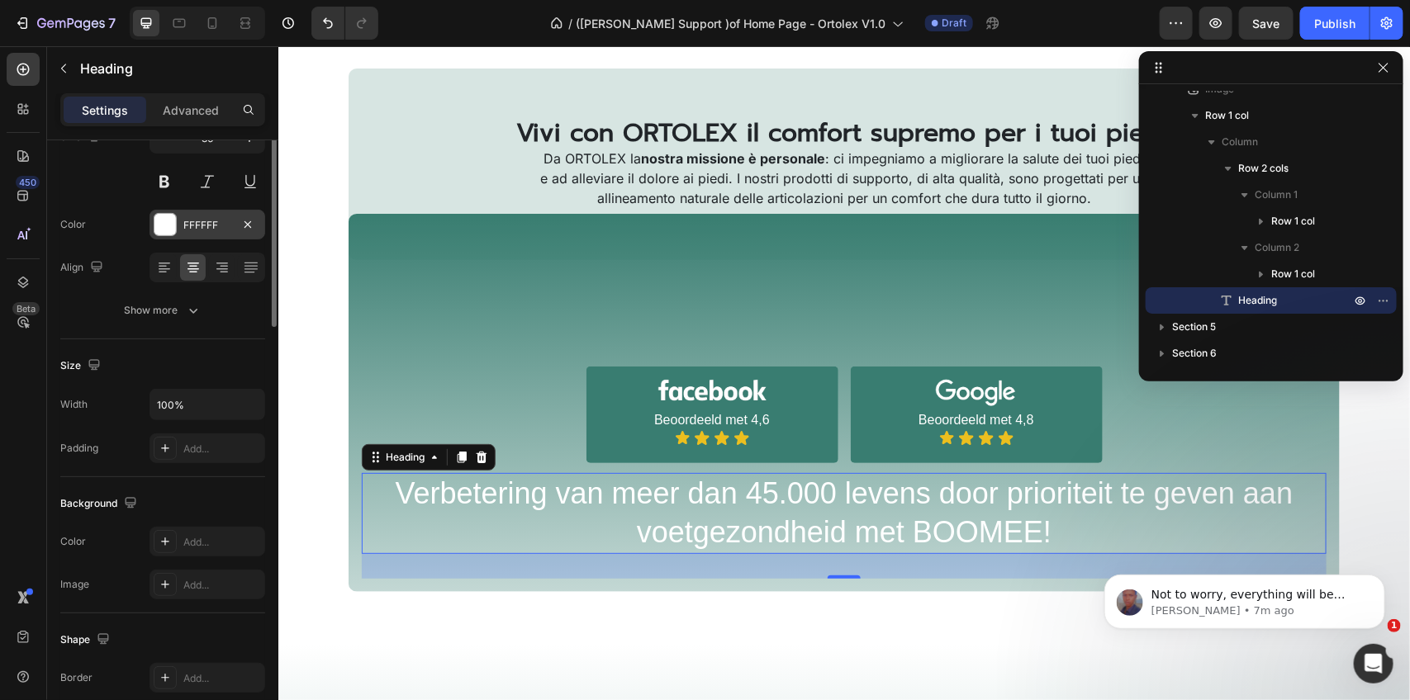
scroll to position [0, 0]
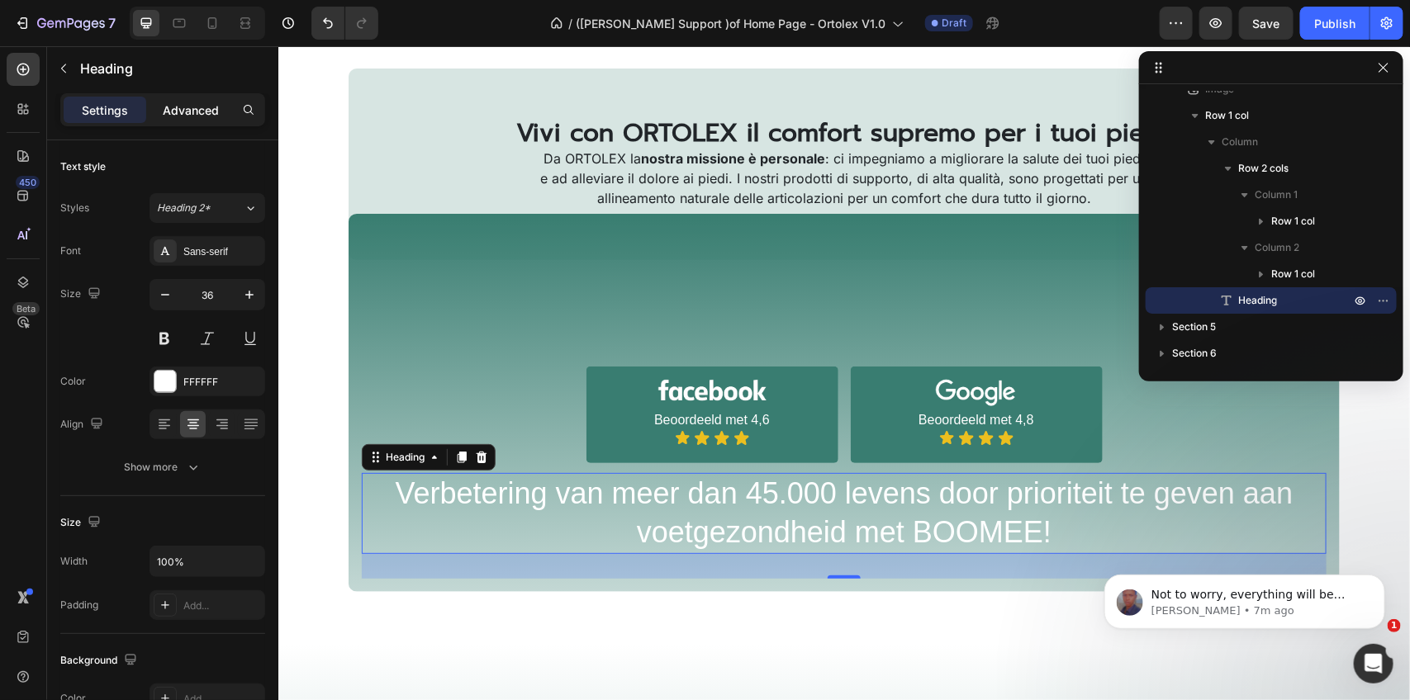
click at [196, 110] on p "Advanced" at bounding box center [191, 110] width 56 height 17
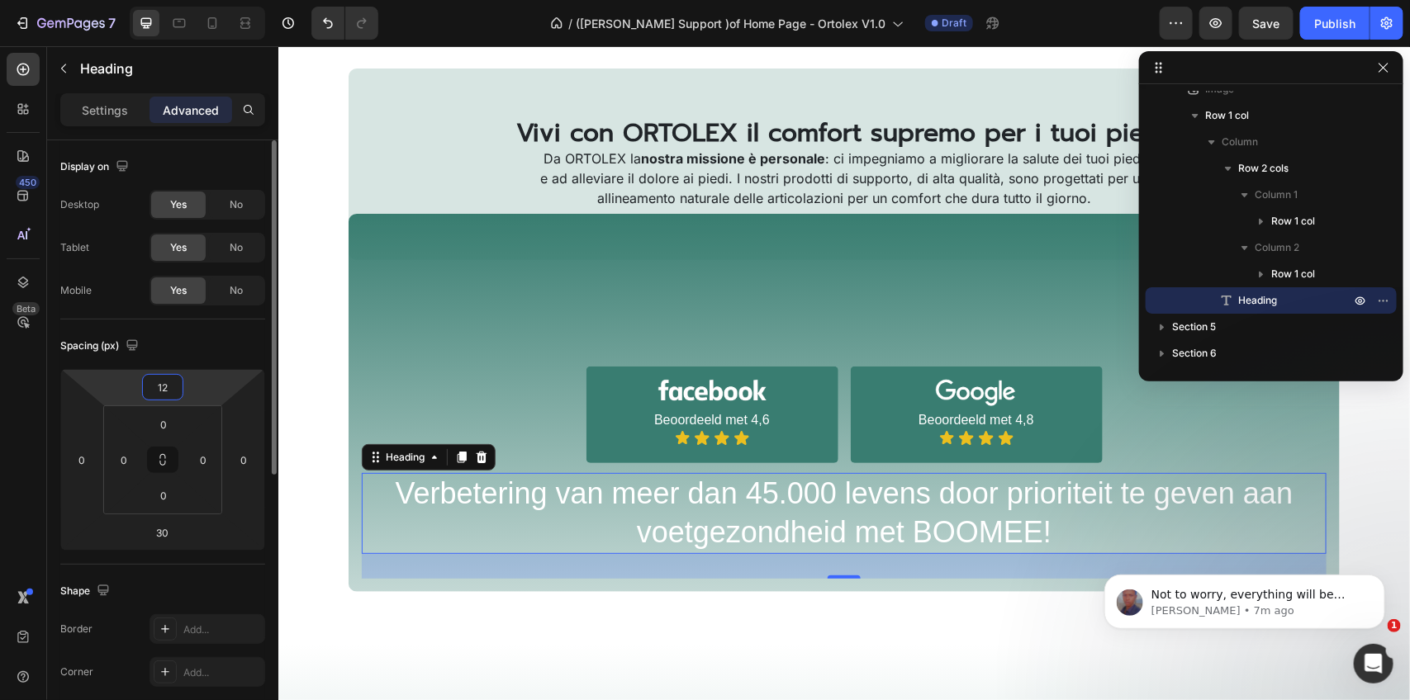
click at [169, 391] on input "12" at bounding box center [162, 387] width 33 height 25
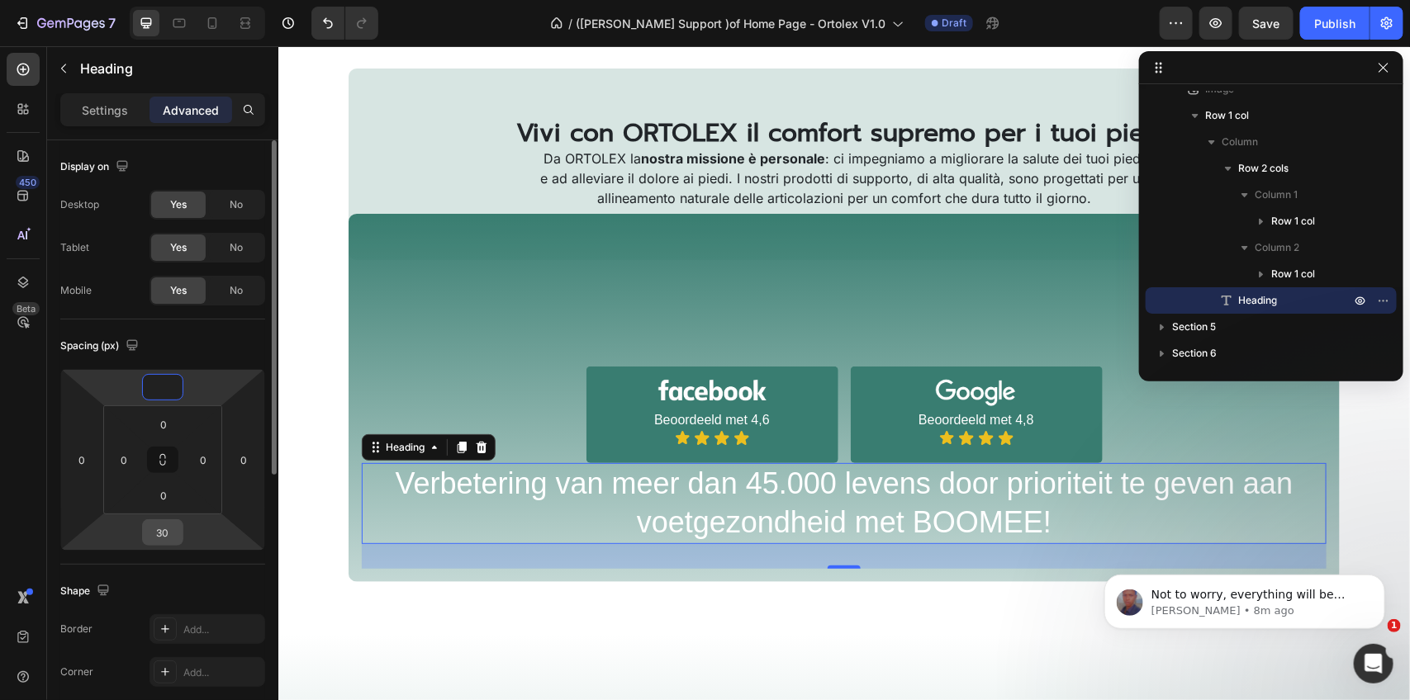
type input "0"
click at [170, 531] on input "30" at bounding box center [162, 532] width 33 height 25
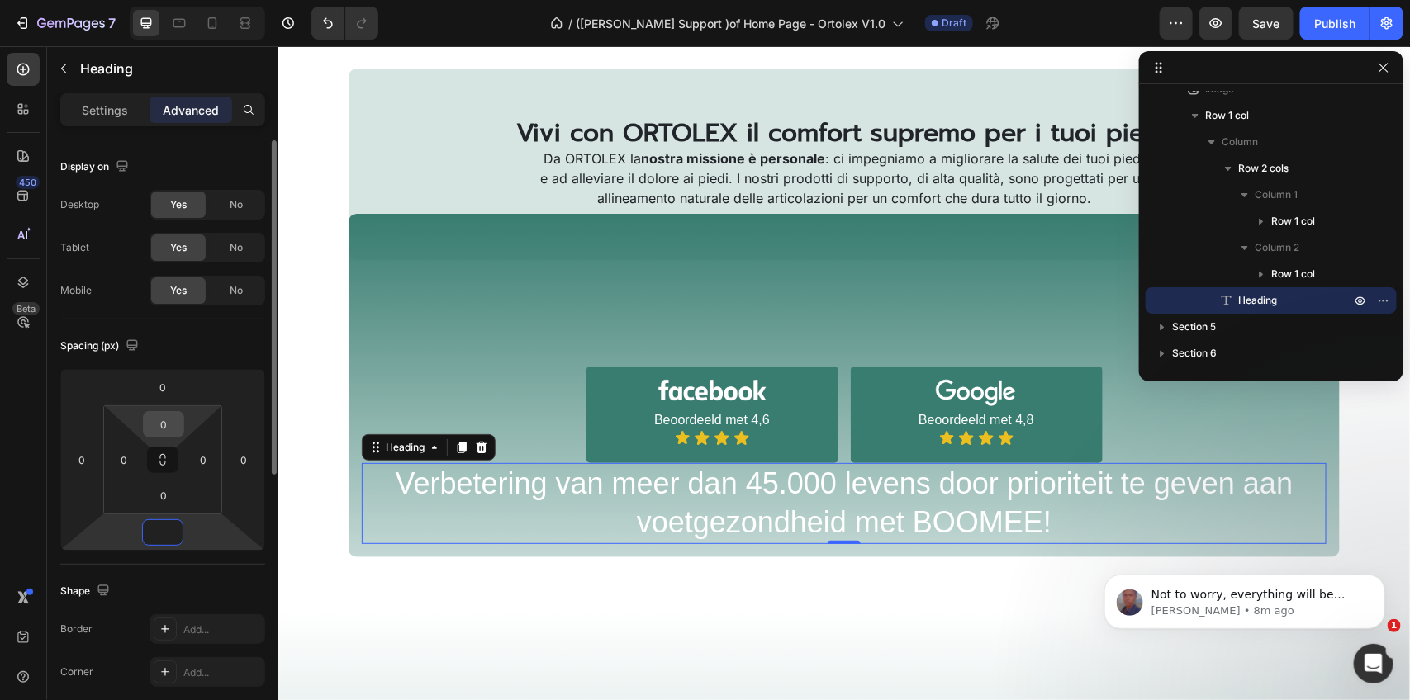
type input "0"
click at [164, 421] on input "0" at bounding box center [163, 424] width 33 height 25
type input "25"
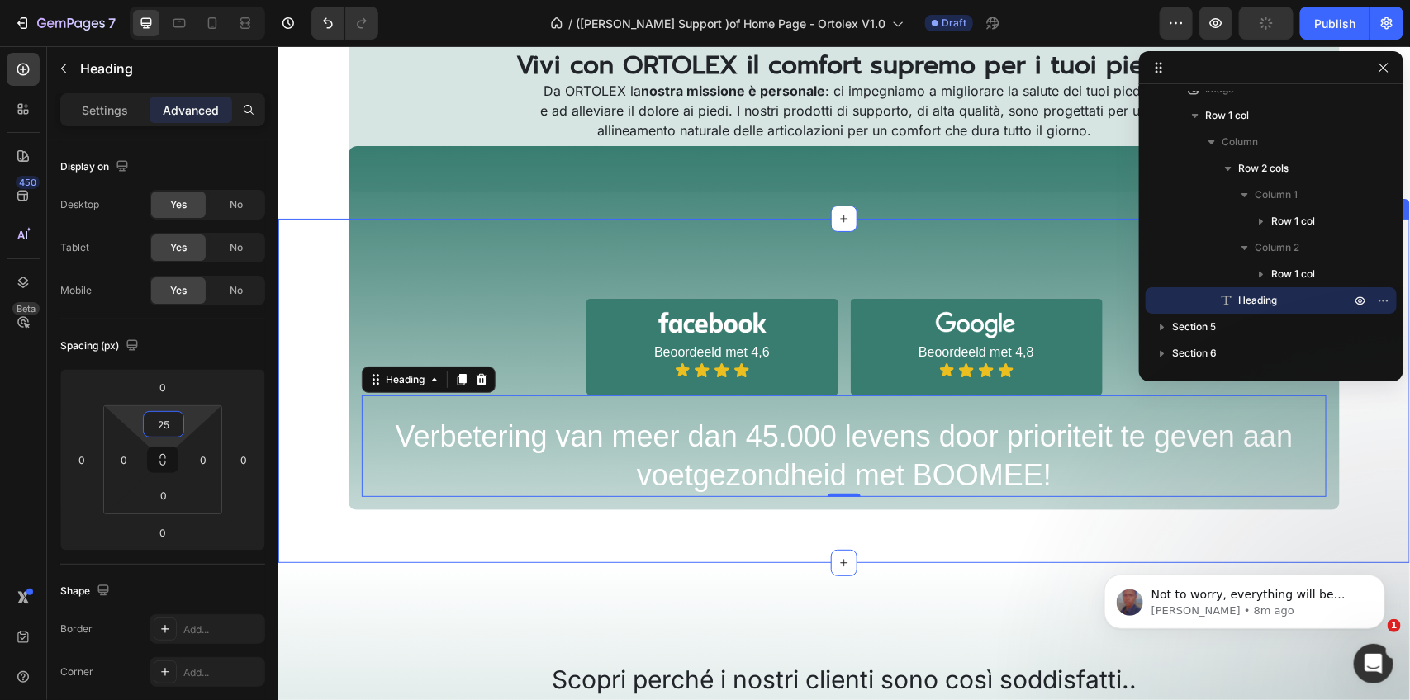
scroll to position [1072, 0]
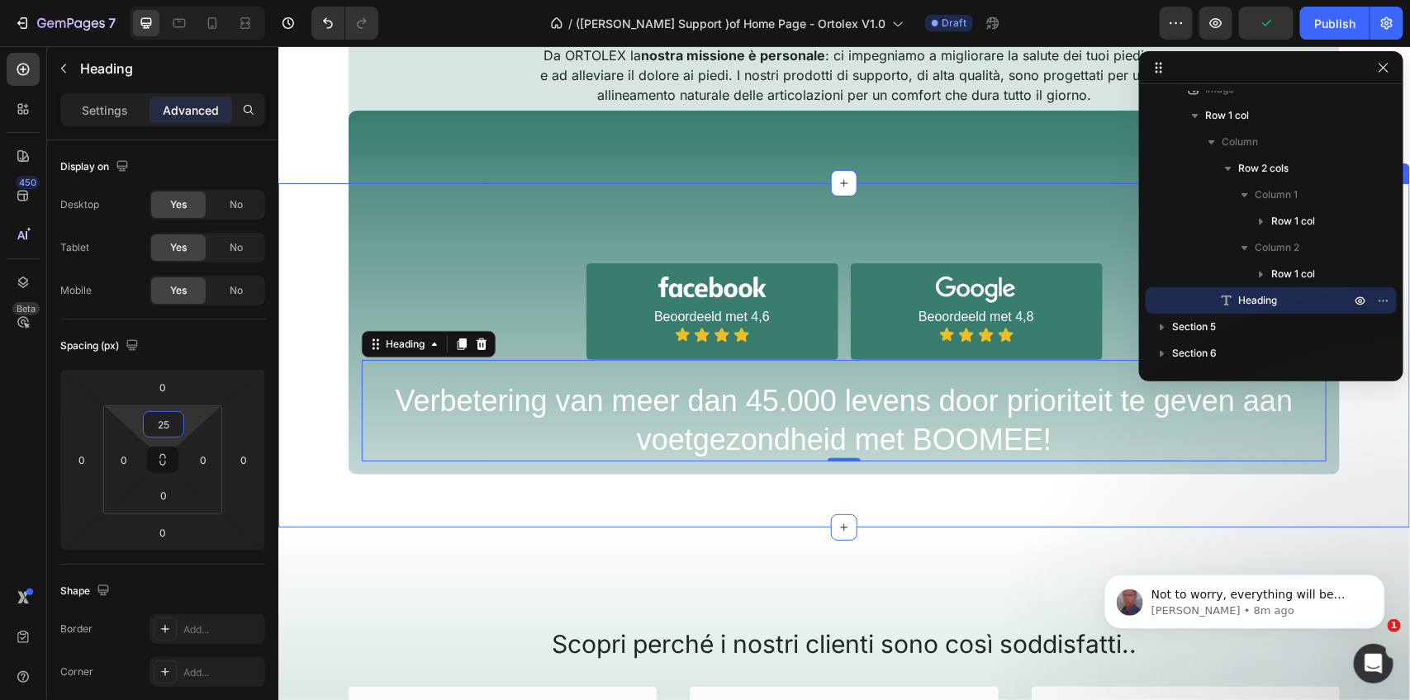
click at [1124, 417] on div "Image Image Beoordeeld met 4,6 Text Block Icon Icon Icon Icon Icon List Row Ima…" at bounding box center [844, 341] width 1132 height 264
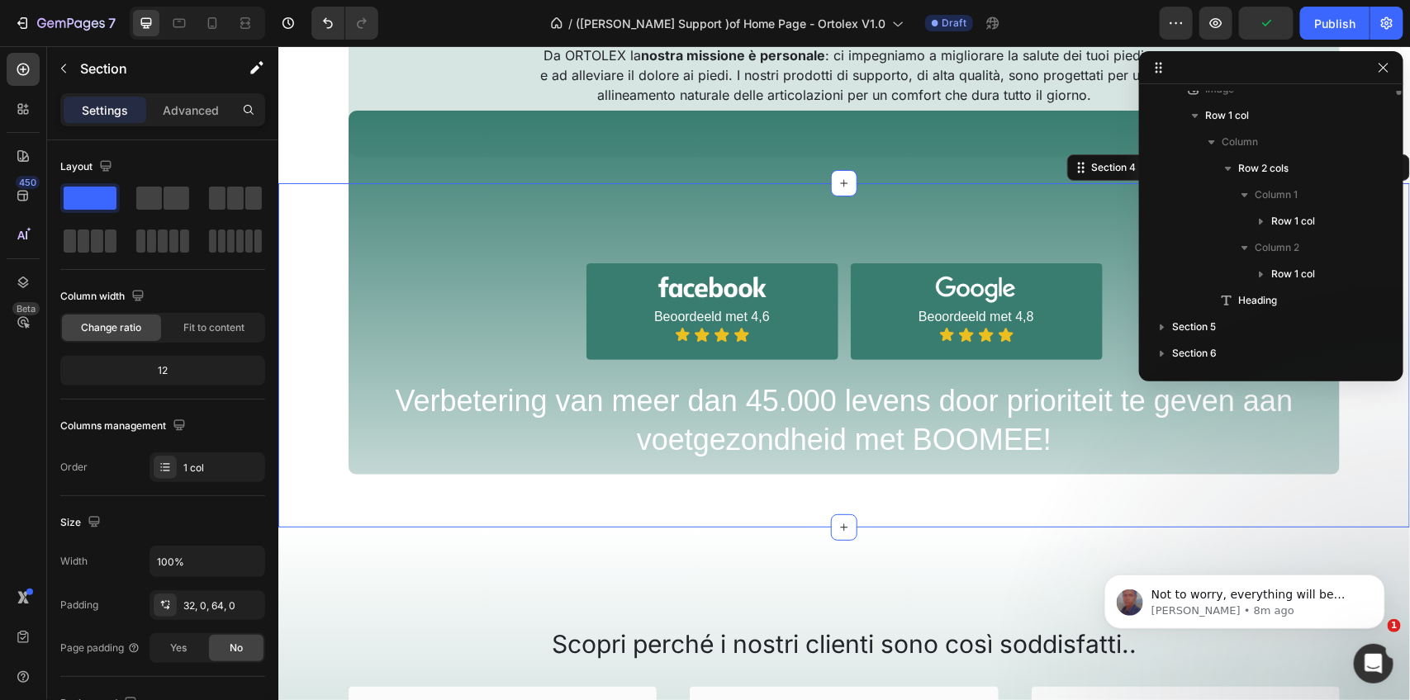
scroll to position [101, 0]
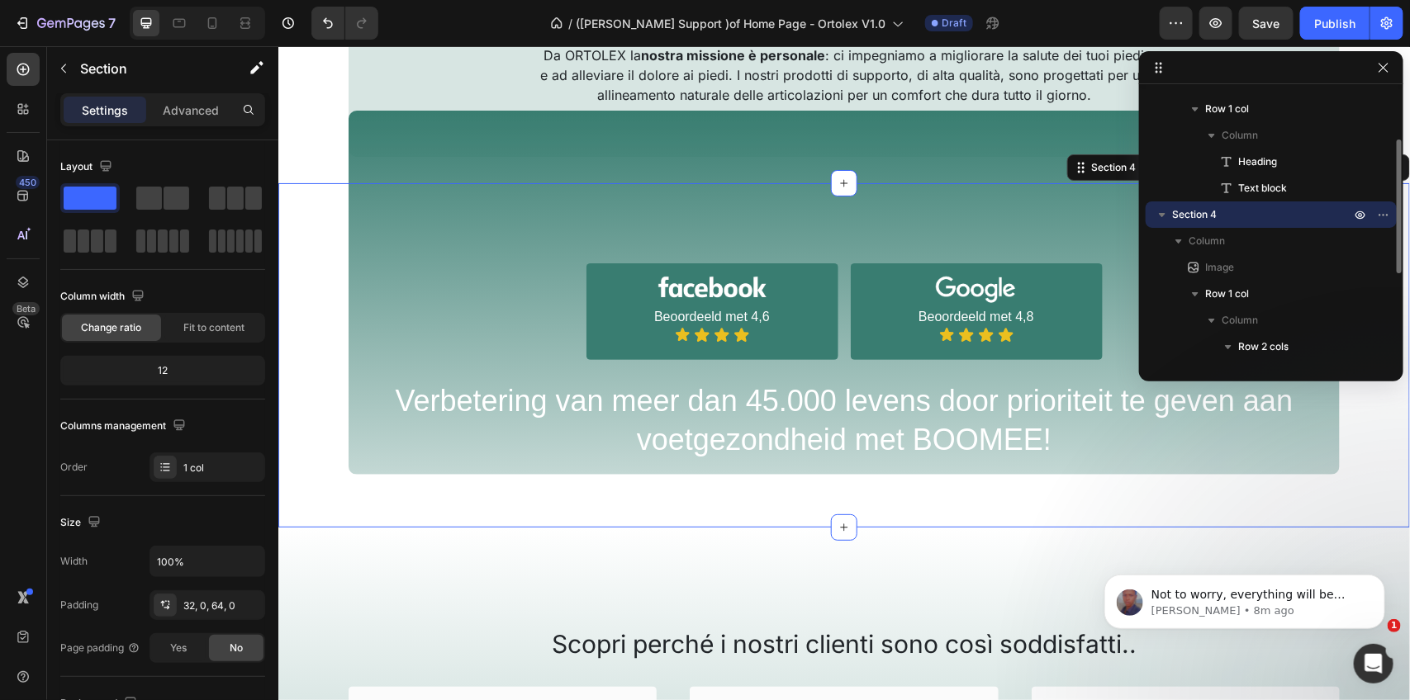
click at [1124, 417] on div "Image Image Beoordeeld met 4,6 Text Block Icon Icon Icon Icon Icon List Row Ima…" at bounding box center [844, 341] width 1132 height 264
click at [964, 419] on div "Image Image Beoordeeld met 4,6 Text Block Icon Icon Icon Icon Icon List Row Ima…" at bounding box center [844, 341] width 1132 height 264
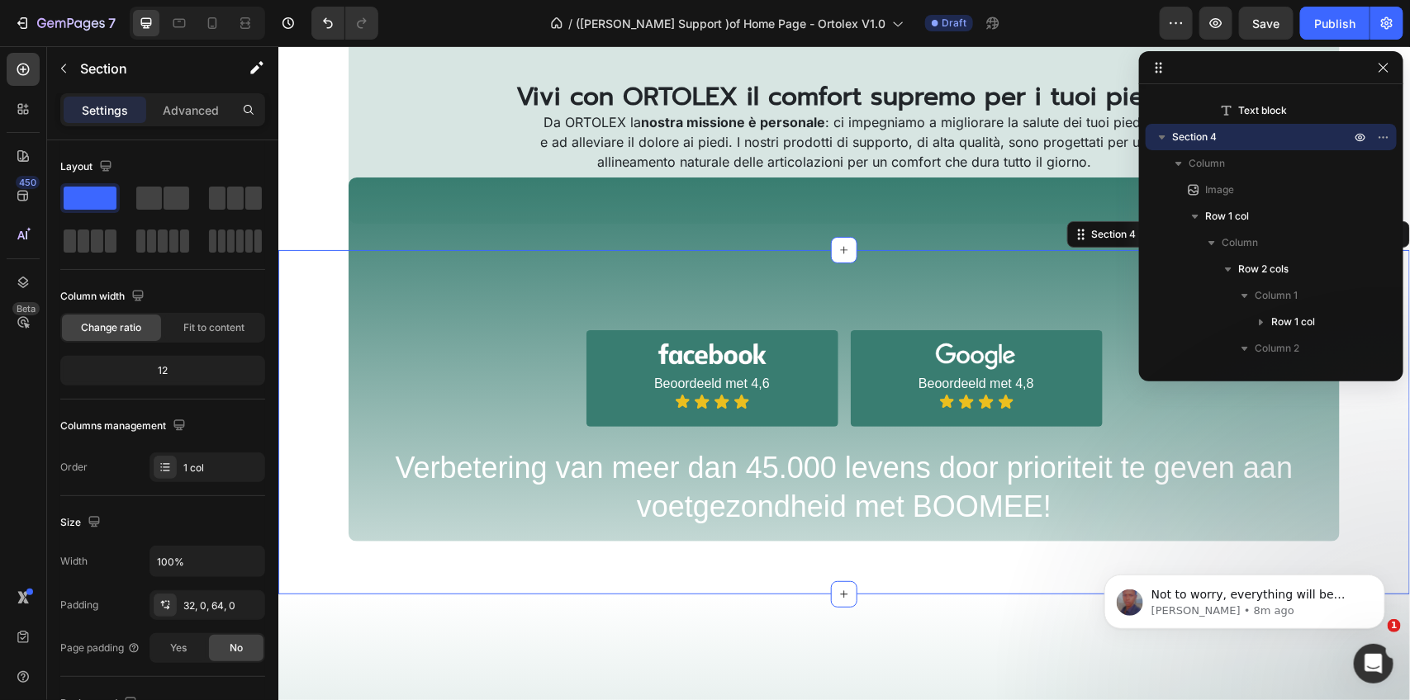
scroll to position [969, 0]
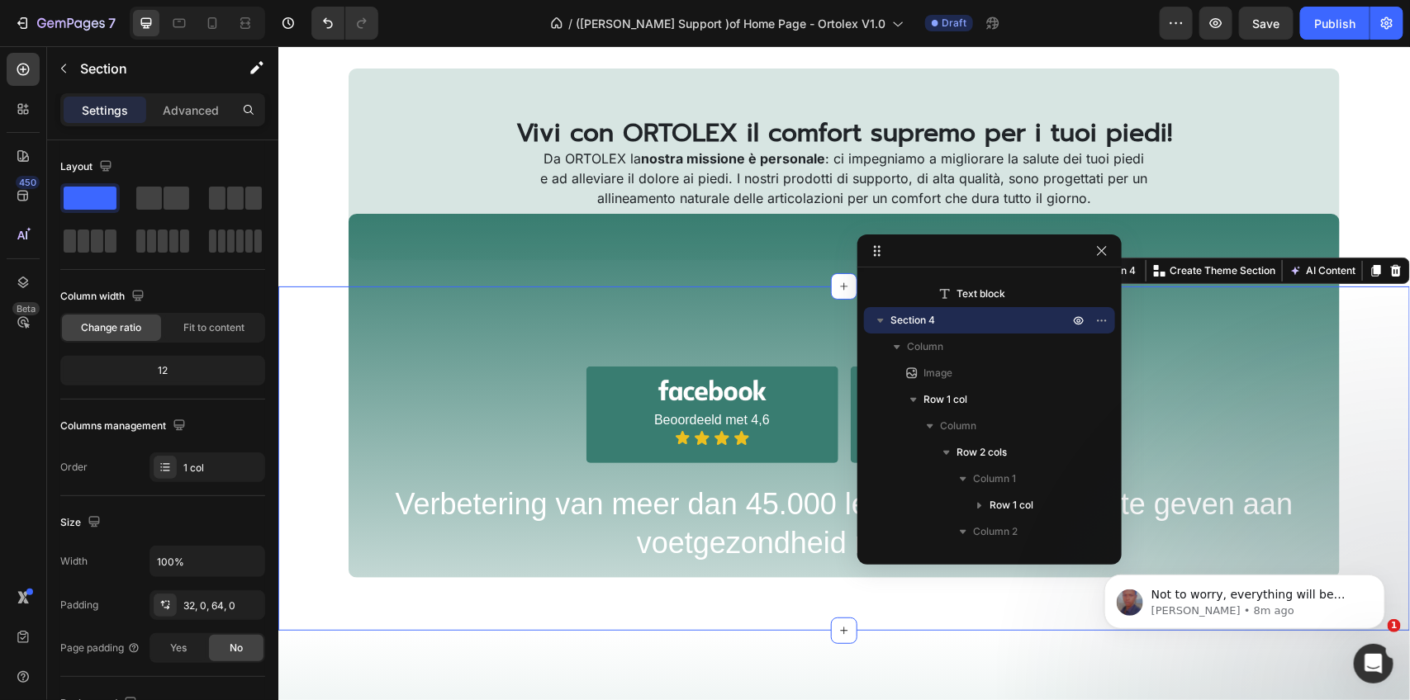
drag, startPoint x: 1269, startPoint y: 66, endPoint x: 988, endPoint y: 249, distance: 336.1
click at [546, 168] on p "Da ORTOLEX la nostra missione è personale : ci impegniamo a migliorare la salut…" at bounding box center [843, 177] width 608 height 59
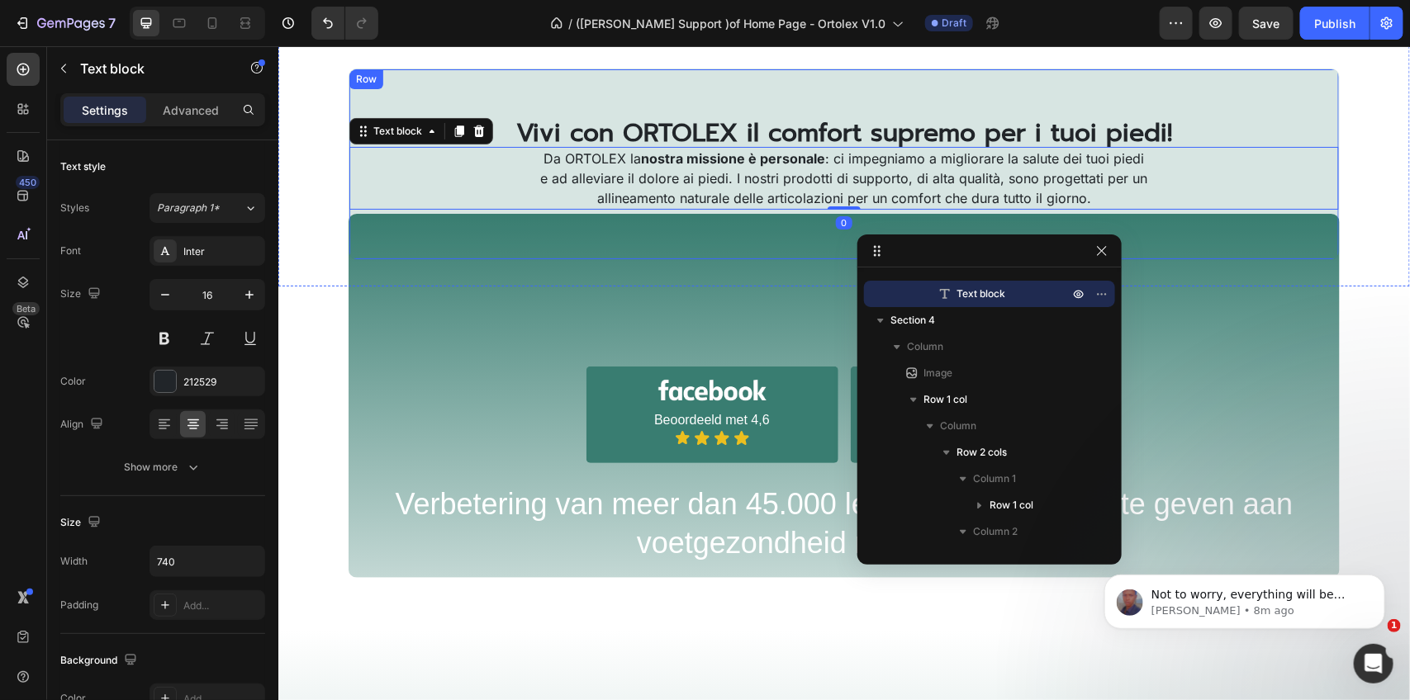
click at [497, 245] on div "Vivi con ORTOLEX il comfort supremo per i tuoi piedi! Heading Da ORTOLEX la nos…" at bounding box center [843, 164] width 991 height 192
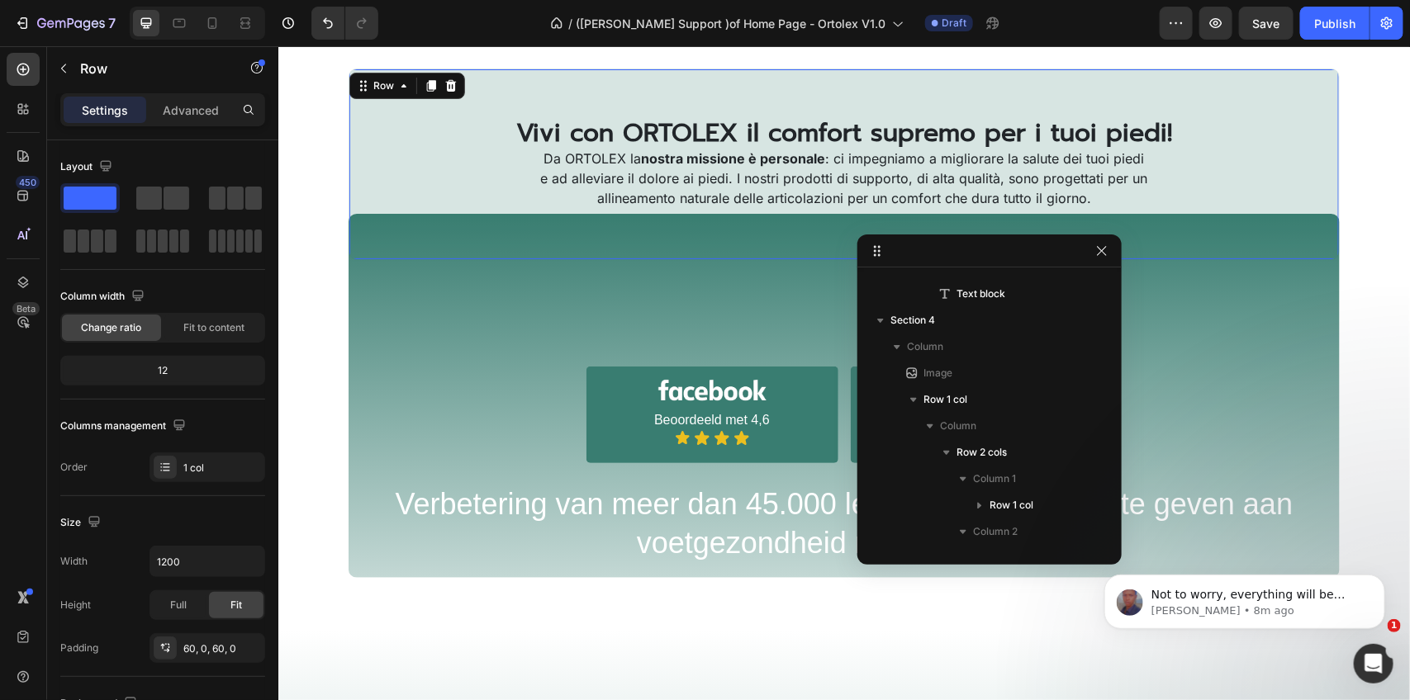
scroll to position [0, 0]
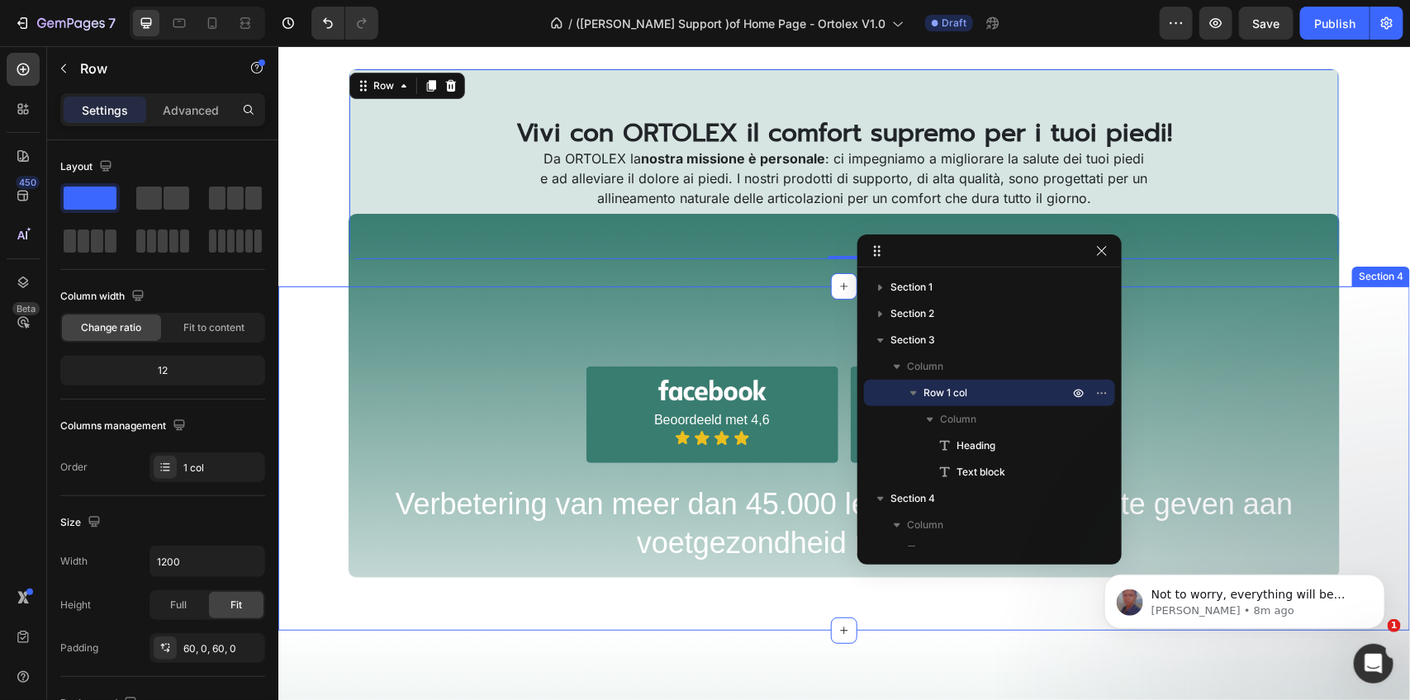
click at [463, 316] on div "Image Image Beoordeeld met 4,6 Text Block Icon Icon Icon Icon Icon List Row Ima…" at bounding box center [844, 444] width 1132 height 264
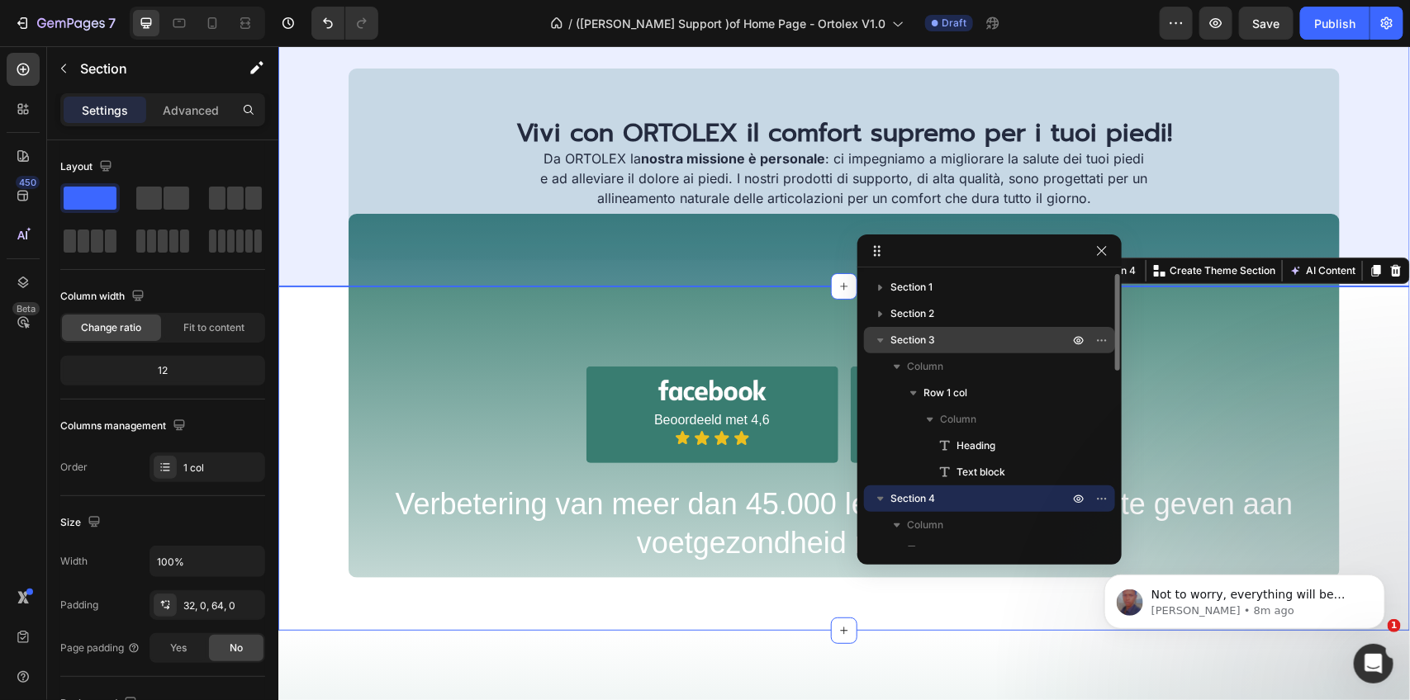
click at [880, 343] on icon "button" at bounding box center [880, 340] width 17 height 17
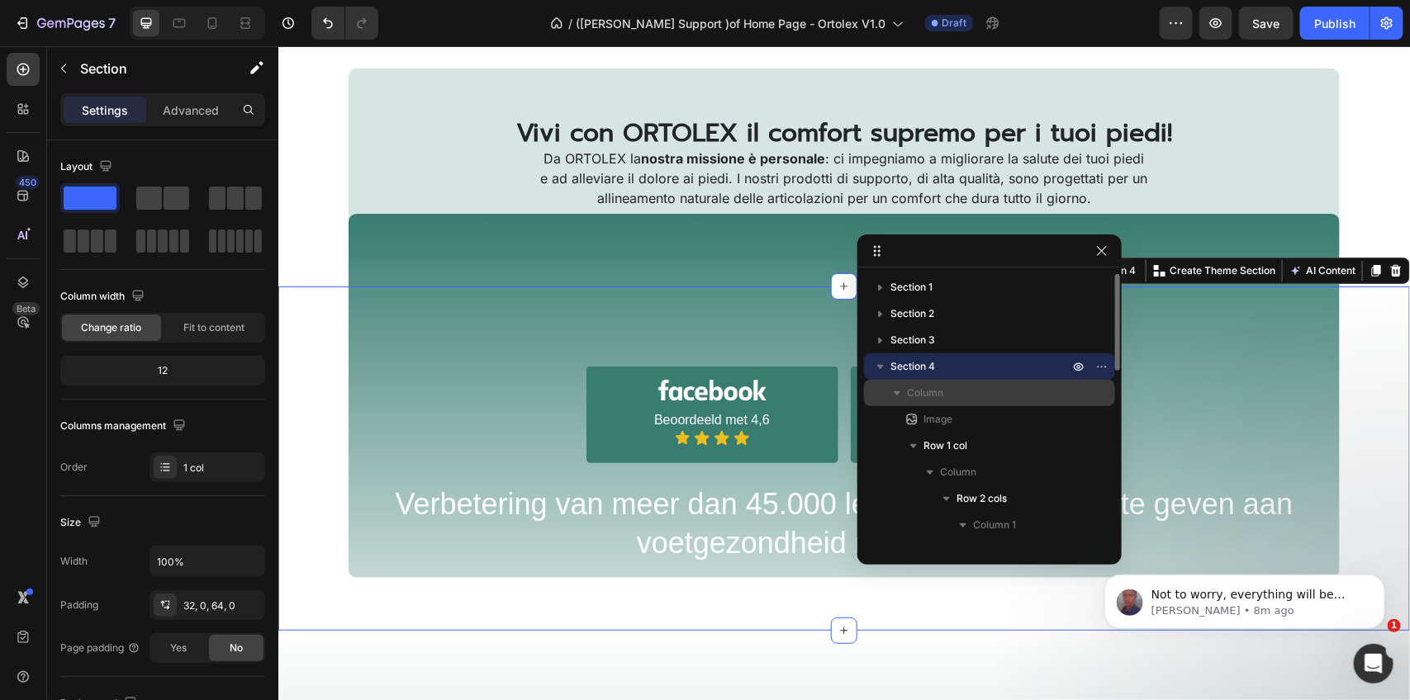
click at [956, 396] on p "Column" at bounding box center [989, 393] width 165 height 17
click at [939, 396] on span "Column" at bounding box center [925, 393] width 36 height 17
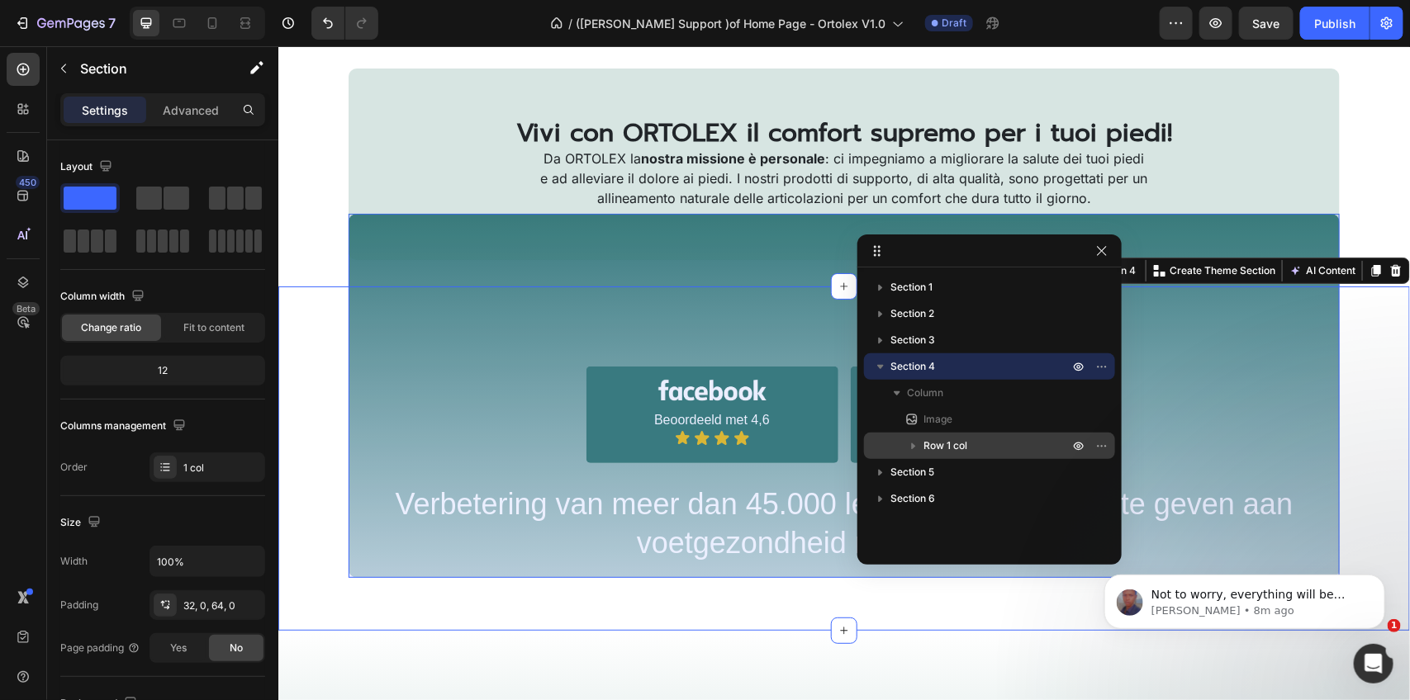
scroll to position [1072, 0]
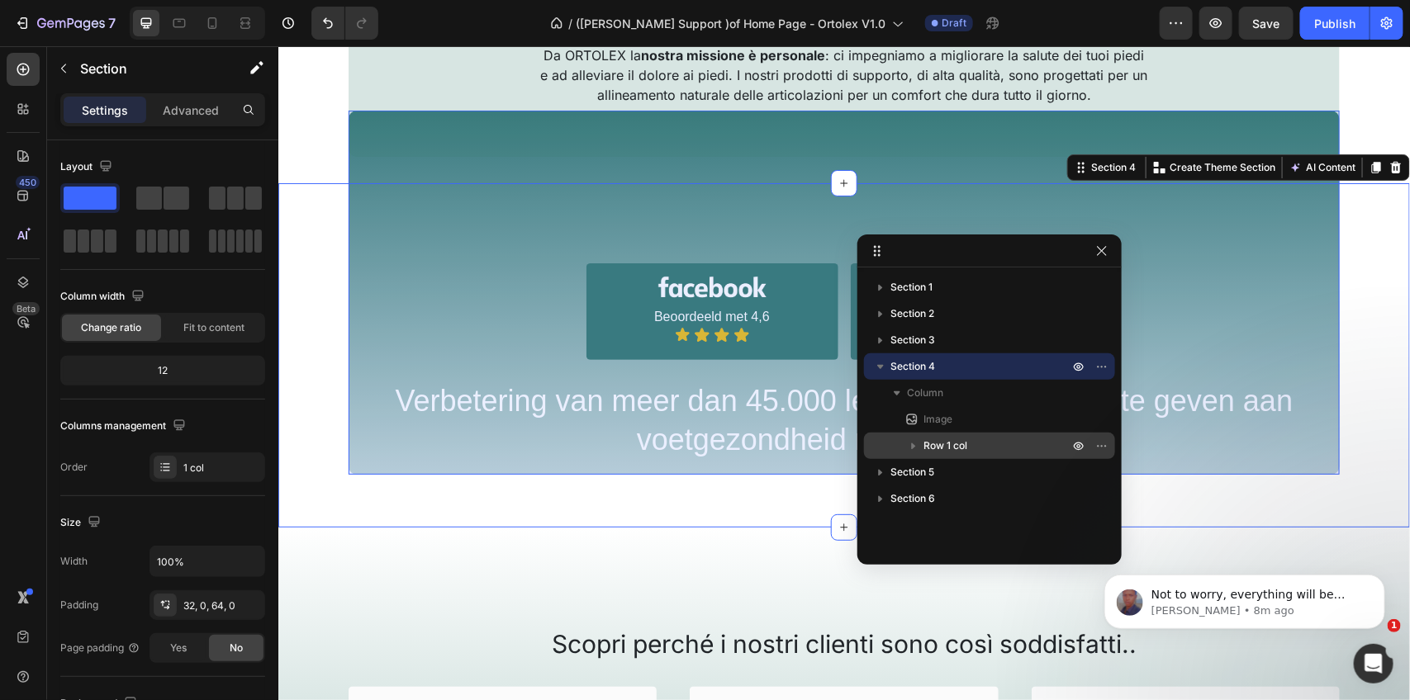
click at [947, 438] on span "Row 1 col" at bounding box center [945, 446] width 44 height 17
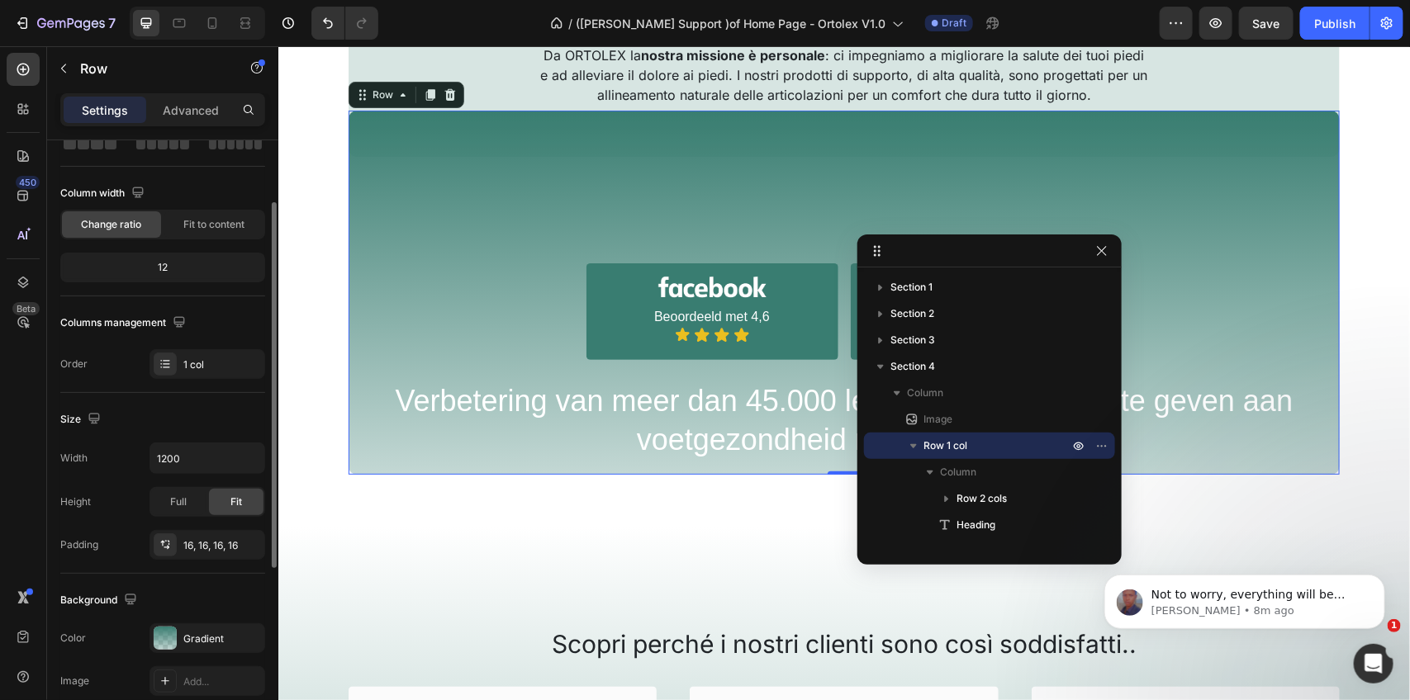
scroll to position [206, 0]
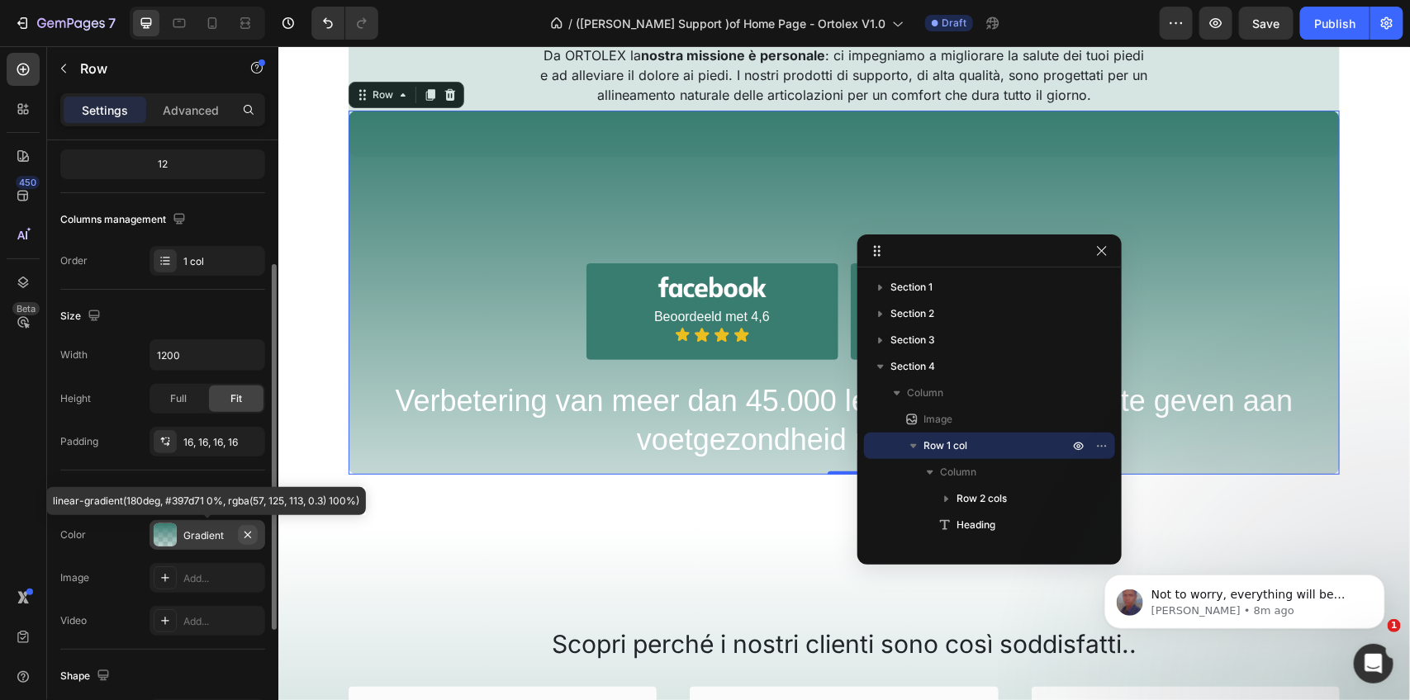
click at [249, 535] on icon "button" at bounding box center [247, 535] width 13 height 13
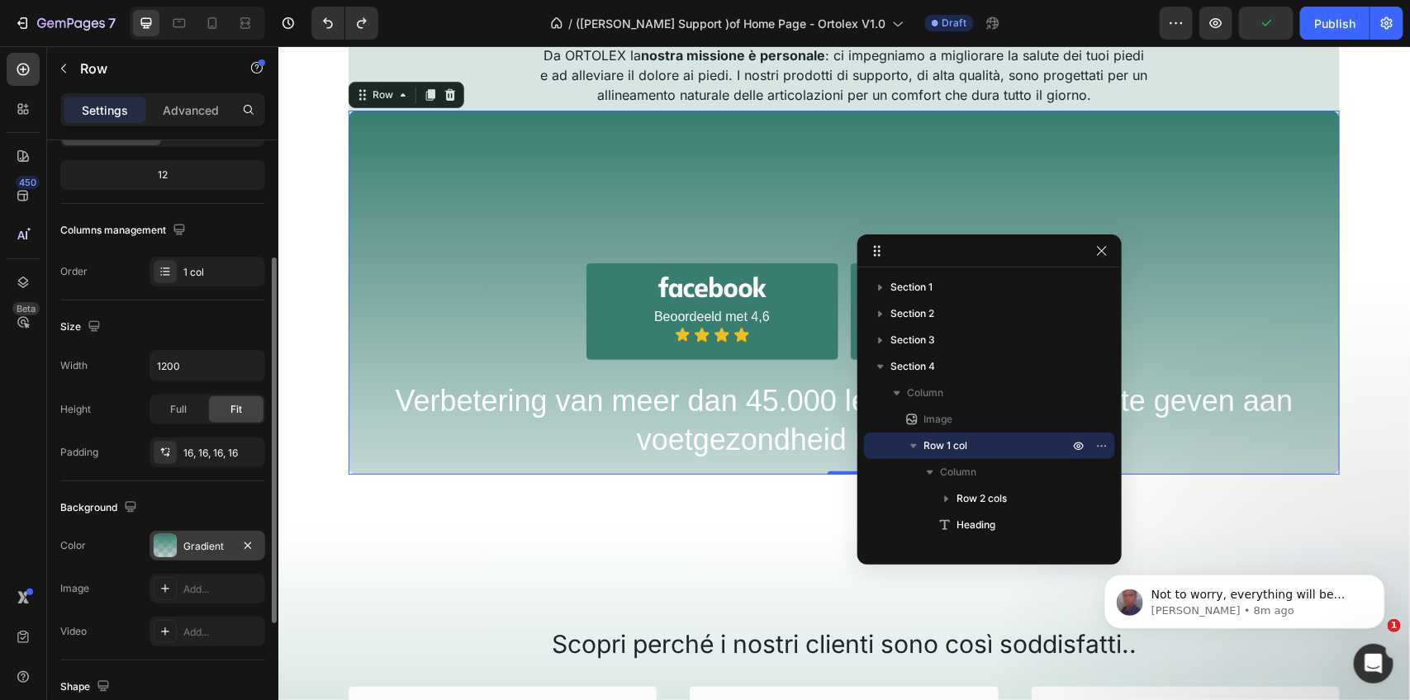
scroll to position [93, 0]
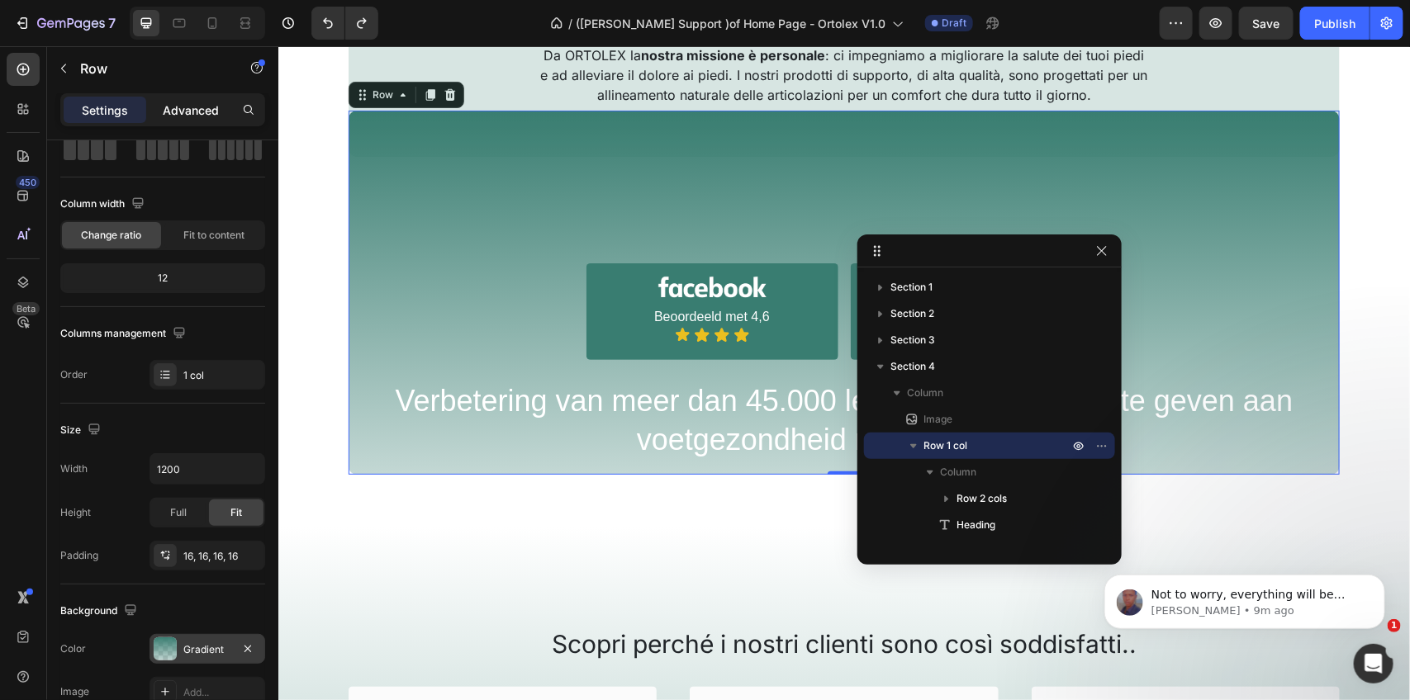
click at [191, 116] on p "Advanced" at bounding box center [191, 110] width 56 height 17
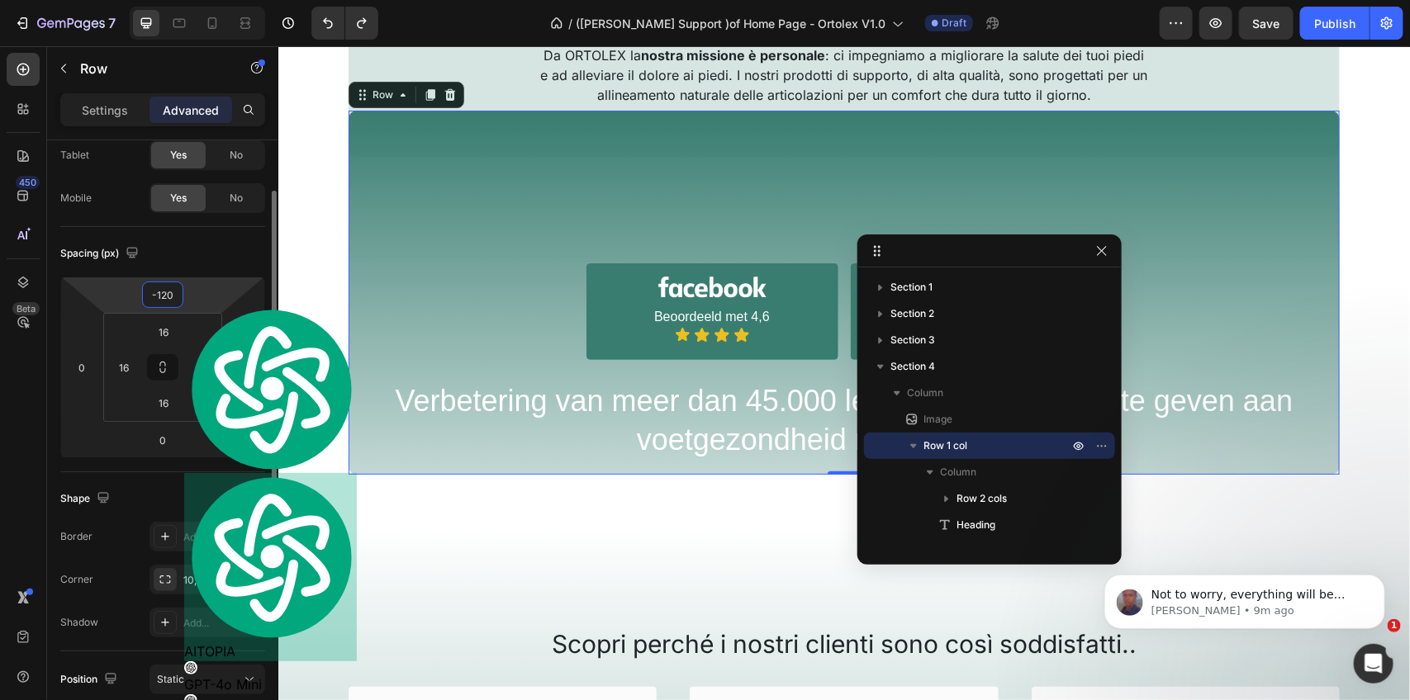
click at [176, 297] on input "-120" at bounding box center [162, 294] width 33 height 25
type input "0"
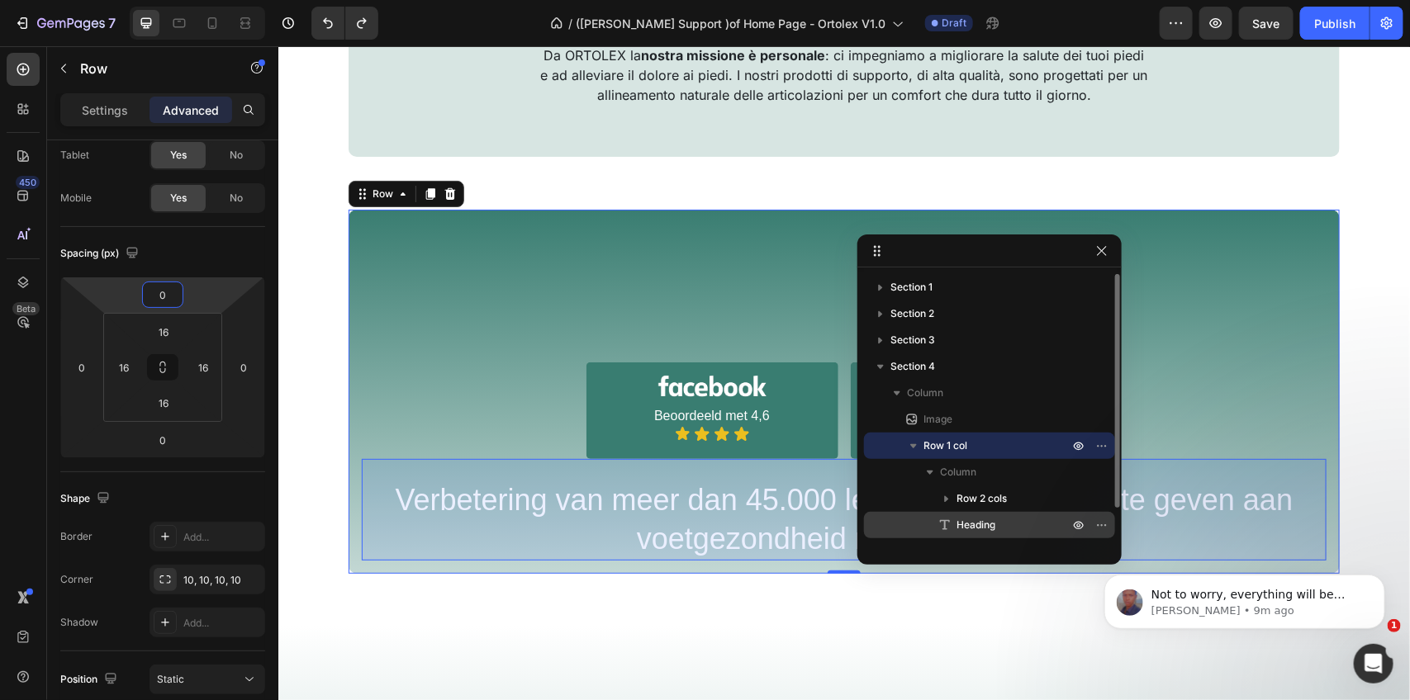
click at [973, 529] on span "Heading" at bounding box center [975, 525] width 39 height 17
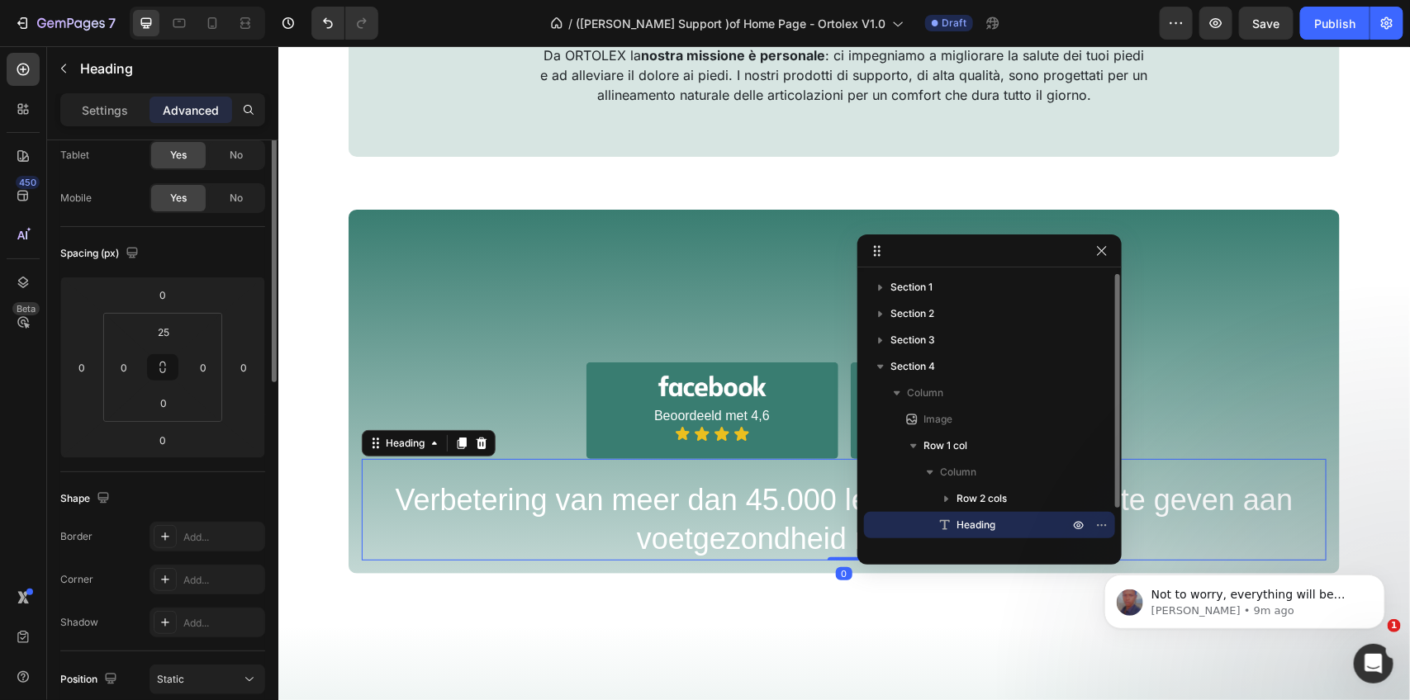
scroll to position [0, 0]
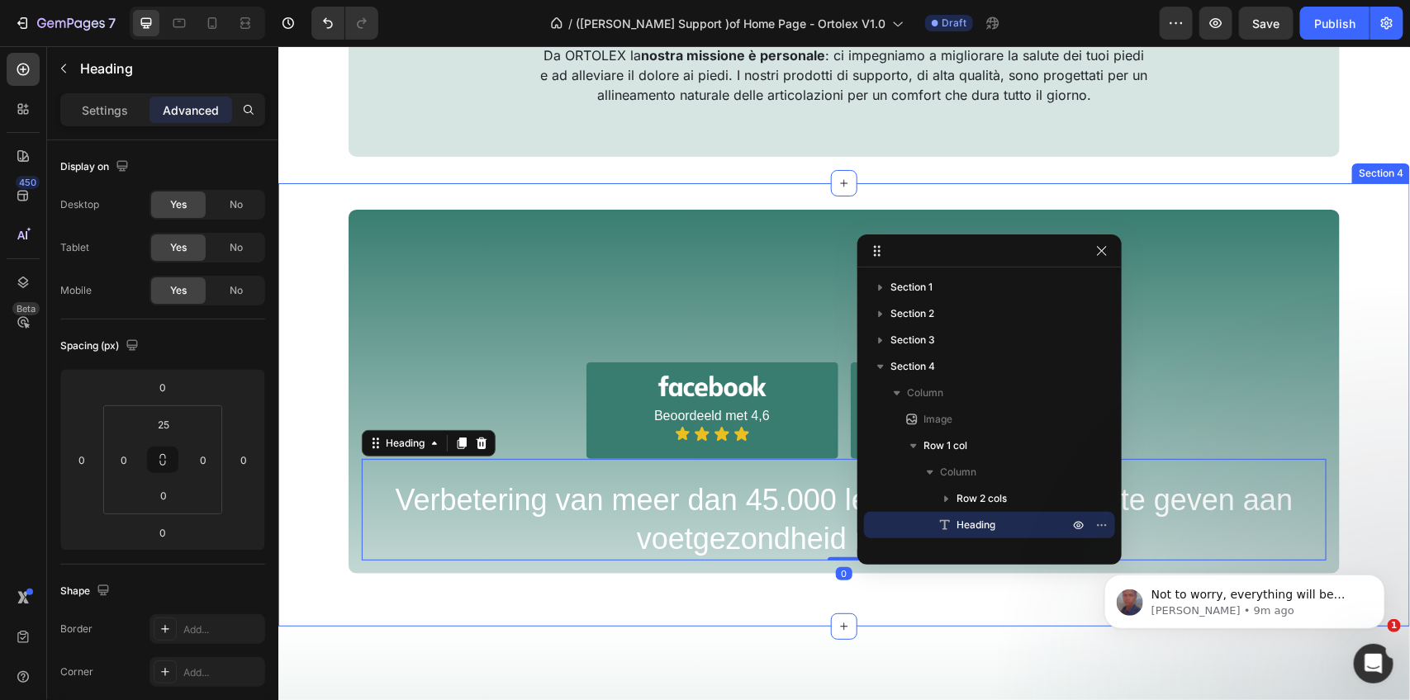
click at [711, 517] on div "Image Image Beoordeeld met 4,6 Text Block Icon Icon Icon Icon Icon List Row Ima…" at bounding box center [844, 390] width 1132 height 363
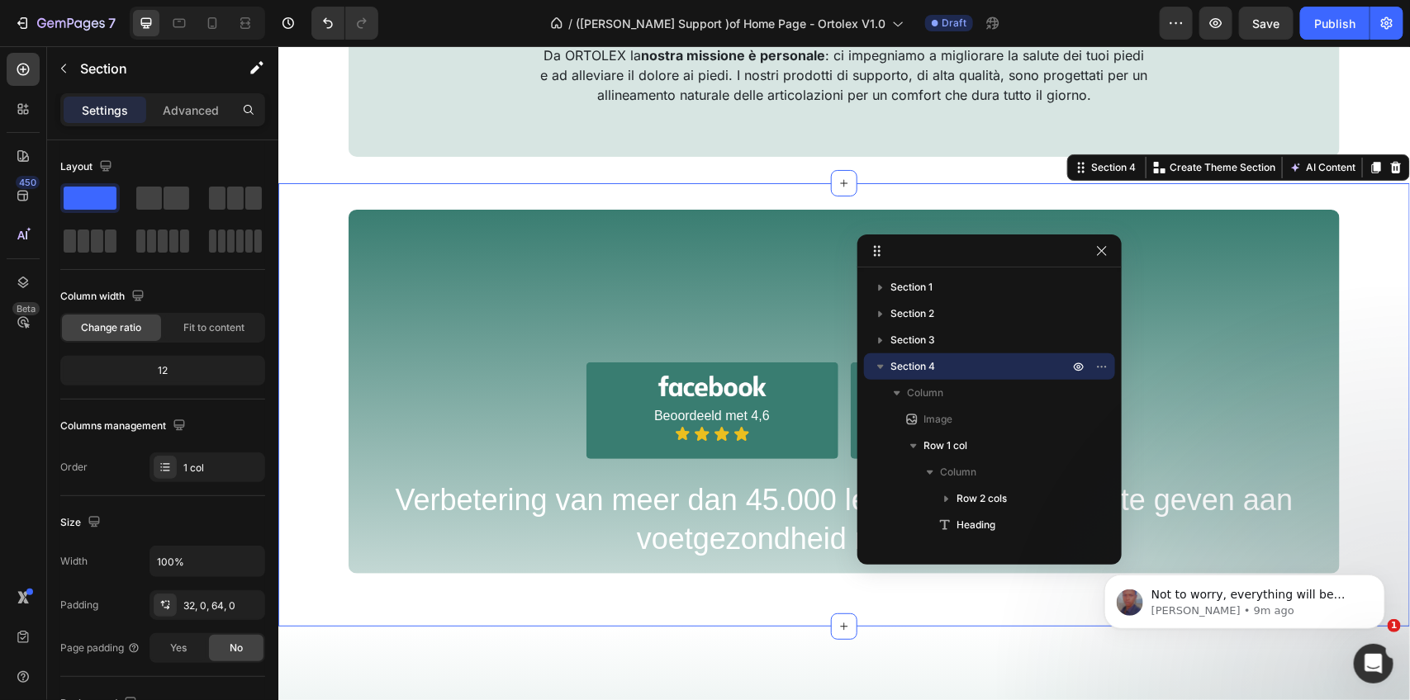
click at [710, 517] on div "Image Image Beoordeeld met 4,6 Text Block Icon Icon Icon Icon Icon List Row Ima…" at bounding box center [844, 390] width 1132 height 363
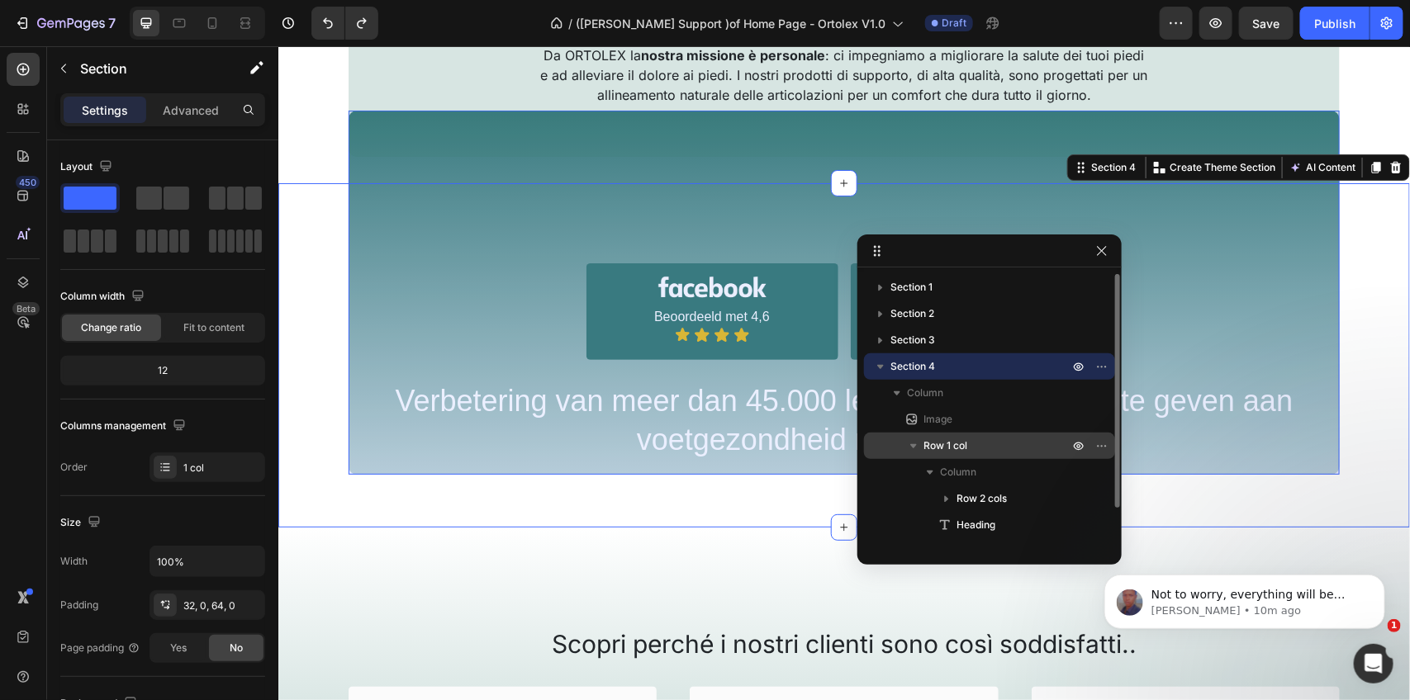
click at [1013, 444] on p "Row 1 col" at bounding box center [997, 446] width 149 height 17
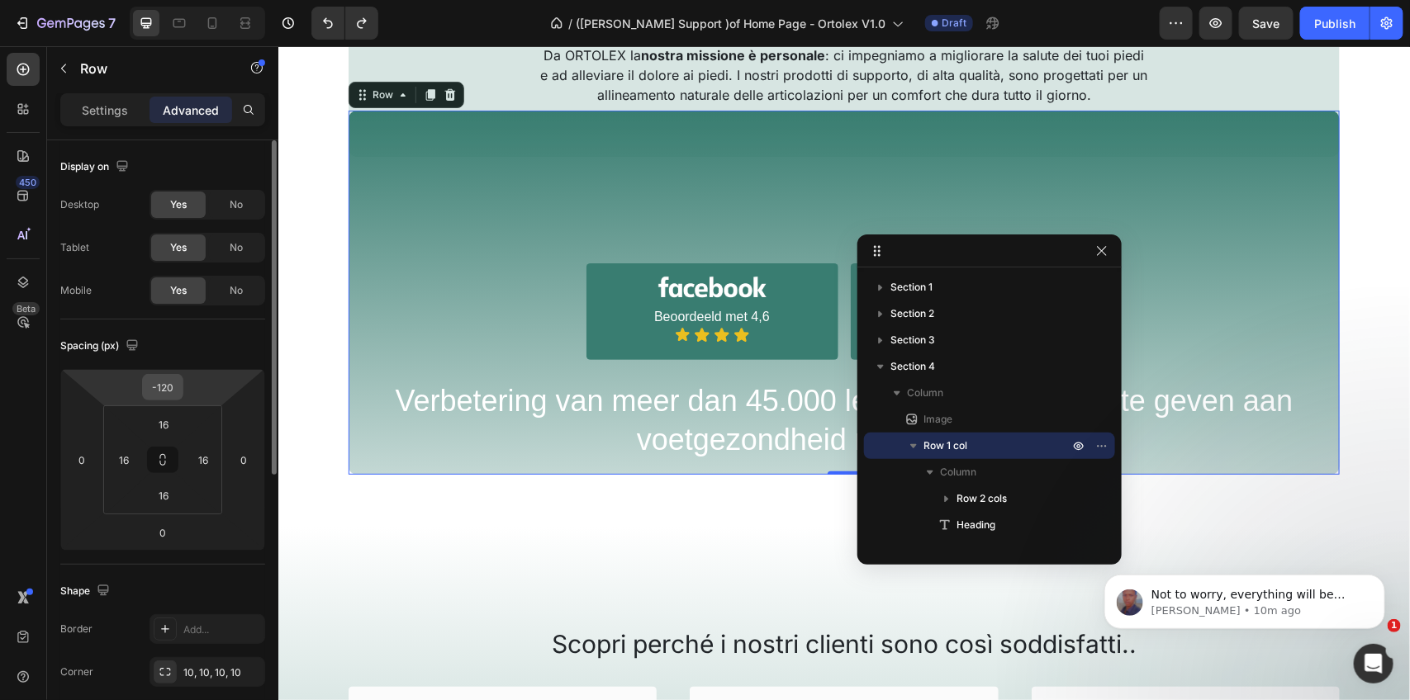
drag, startPoint x: 180, startPoint y: 382, endPoint x: 159, endPoint y: 385, distance: 21.7
click at [159, 385] on div "-120" at bounding box center [162, 387] width 41 height 26
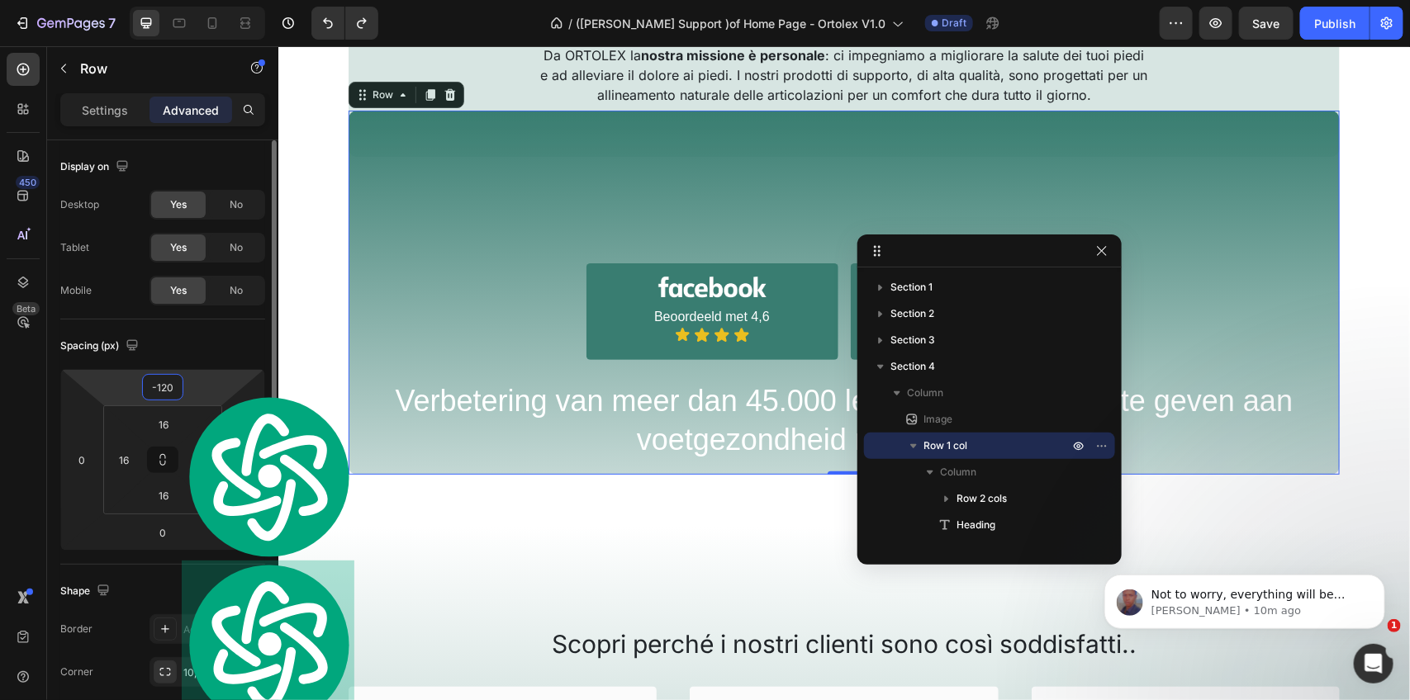
click at [173, 385] on input "-120" at bounding box center [162, 387] width 33 height 25
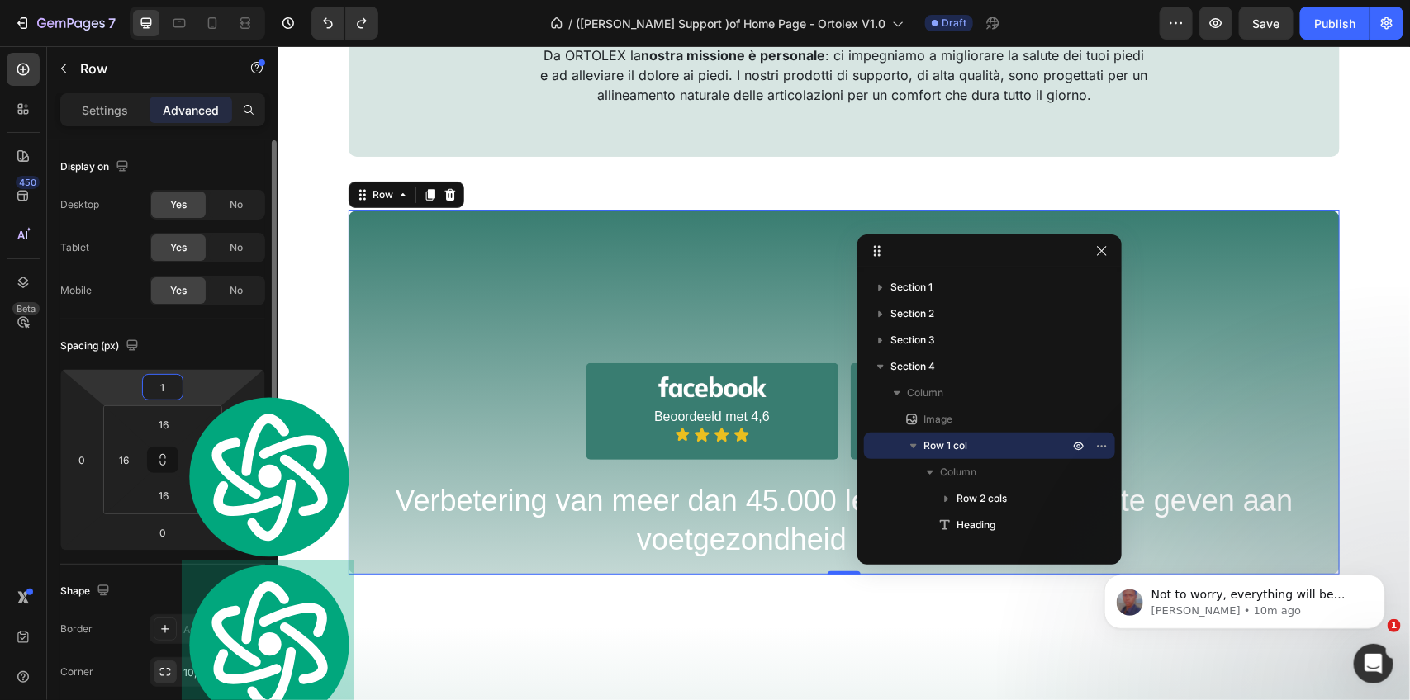
type input "12"
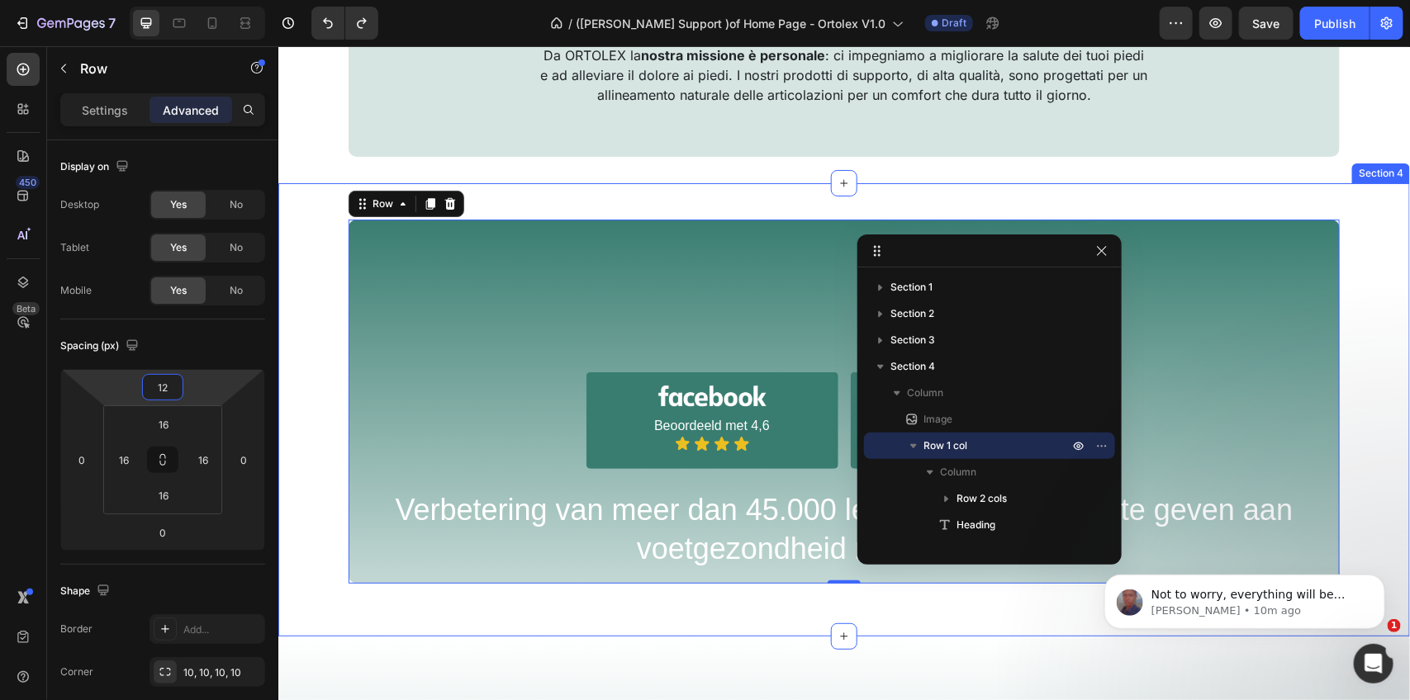
click at [699, 553] on div "Image Image Beoordeeld met 4,6 Text Block Icon Icon Icon Icon Icon List Row Ima…" at bounding box center [844, 395] width 1132 height 373
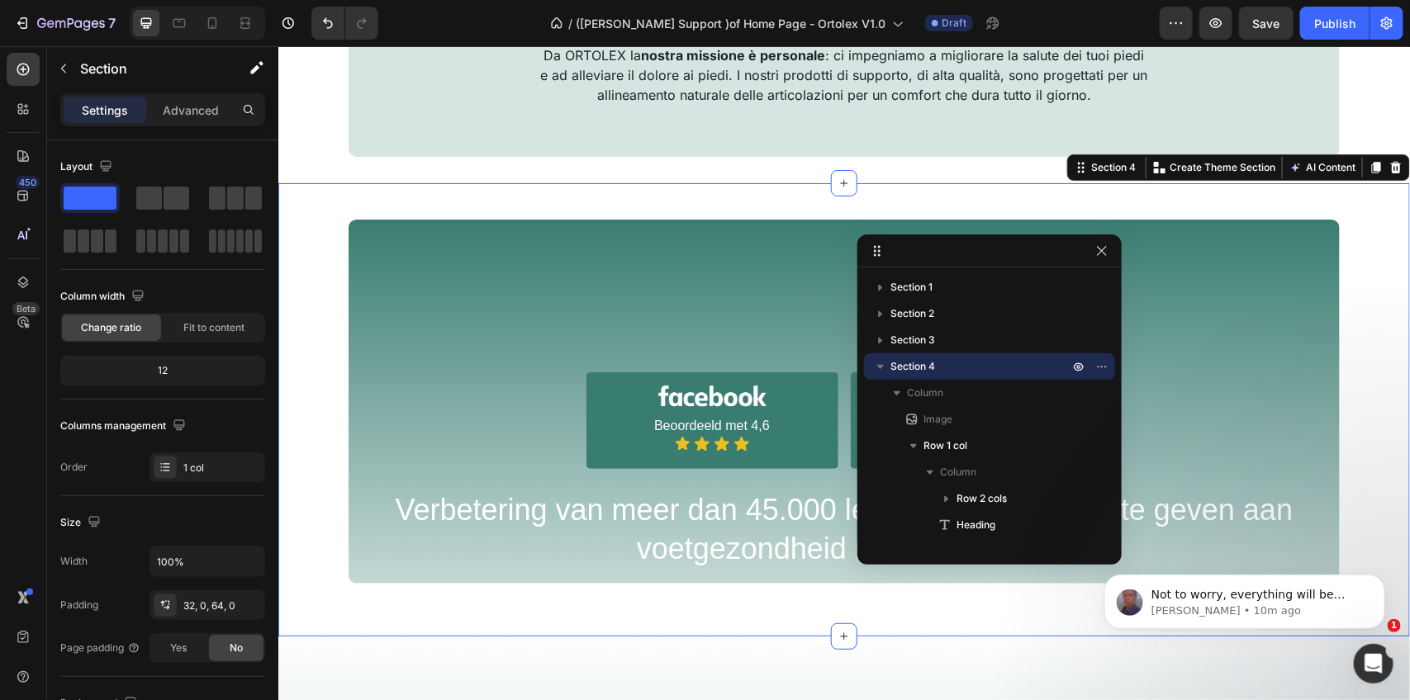
click at [699, 553] on div "Image Image Beoordeeld met 4,6 Text Block Icon Icon Icon Icon Icon List Row Ima…" at bounding box center [844, 395] width 1132 height 373
click at [700, 543] on div "Image Image Beoordeeld met 4,6 Text Block Icon Icon Icon Icon Icon List Row Ima…" at bounding box center [844, 395] width 1132 height 373
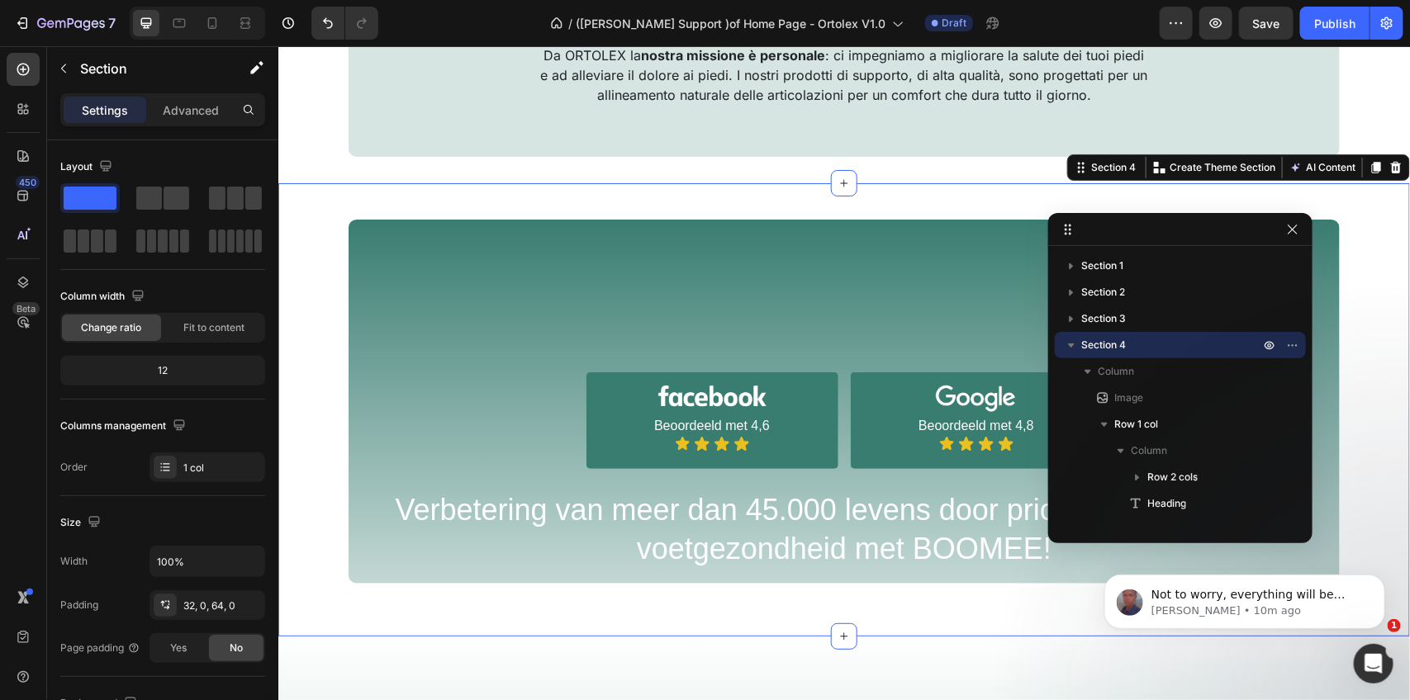
drag, startPoint x: 930, startPoint y: 242, endPoint x: 1122, endPoint y: 221, distance: 192.8
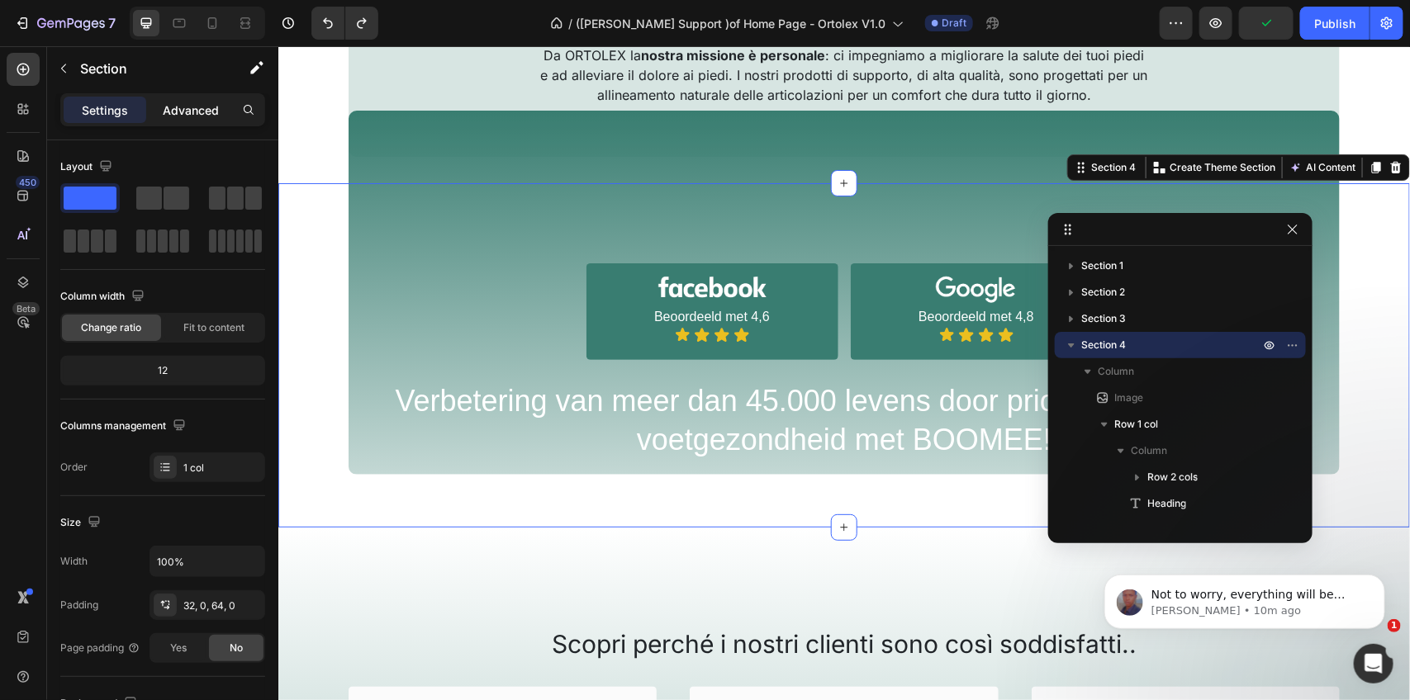
click at [200, 104] on p "Advanced" at bounding box center [191, 110] width 56 height 17
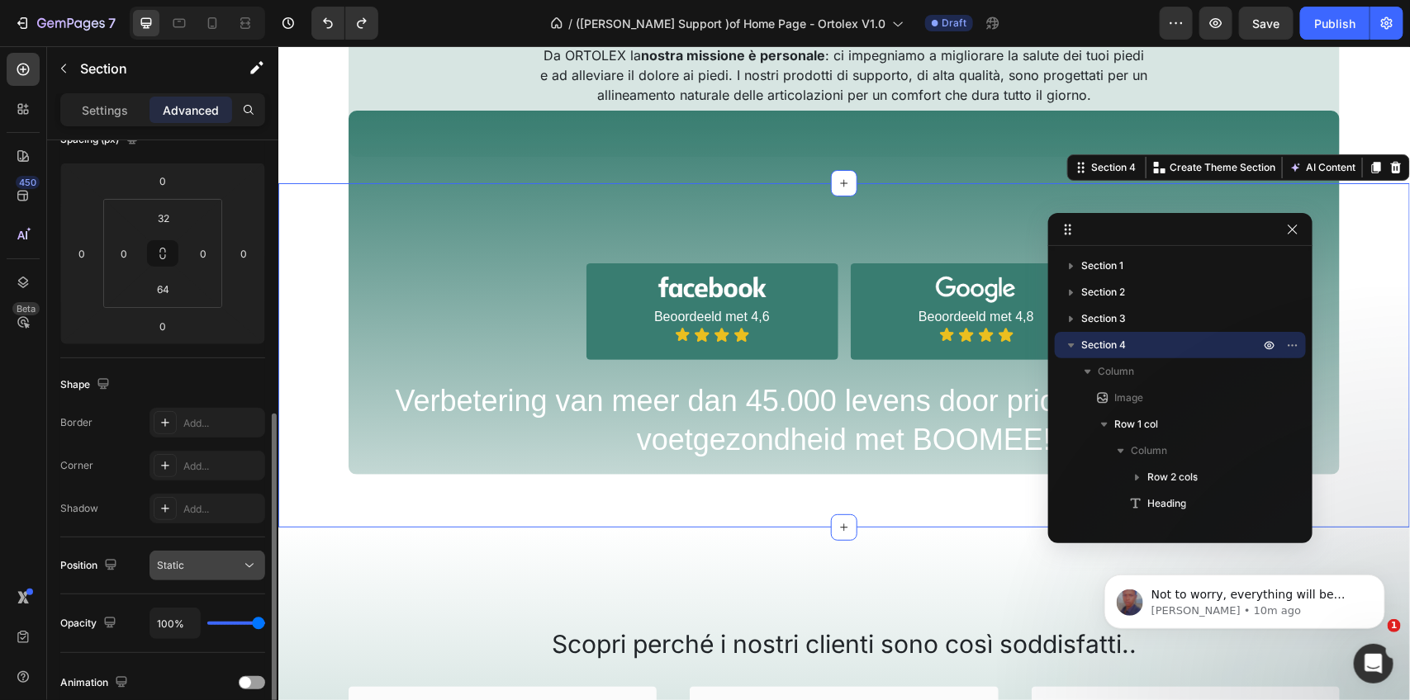
scroll to position [310, 0]
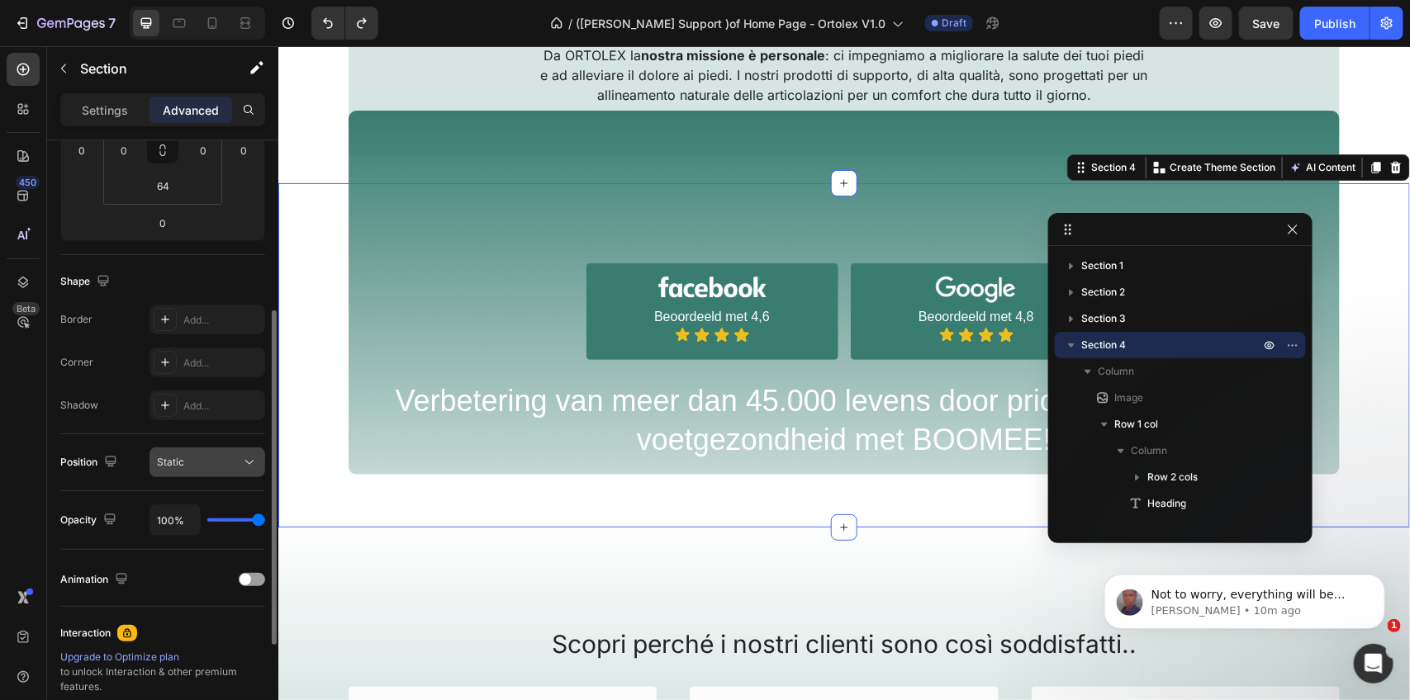
click at [195, 470] on div "Static" at bounding box center [199, 462] width 84 height 15
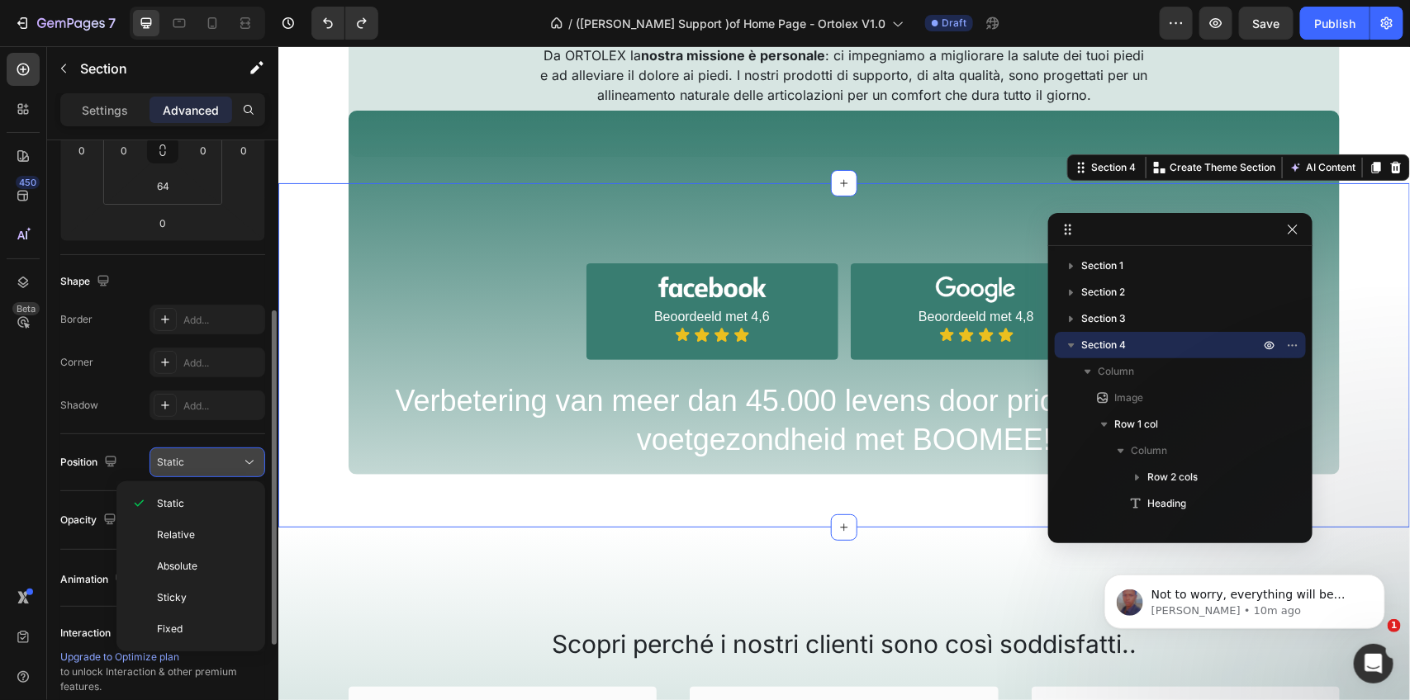
click at [195, 470] on div "Static" at bounding box center [199, 462] width 84 height 15
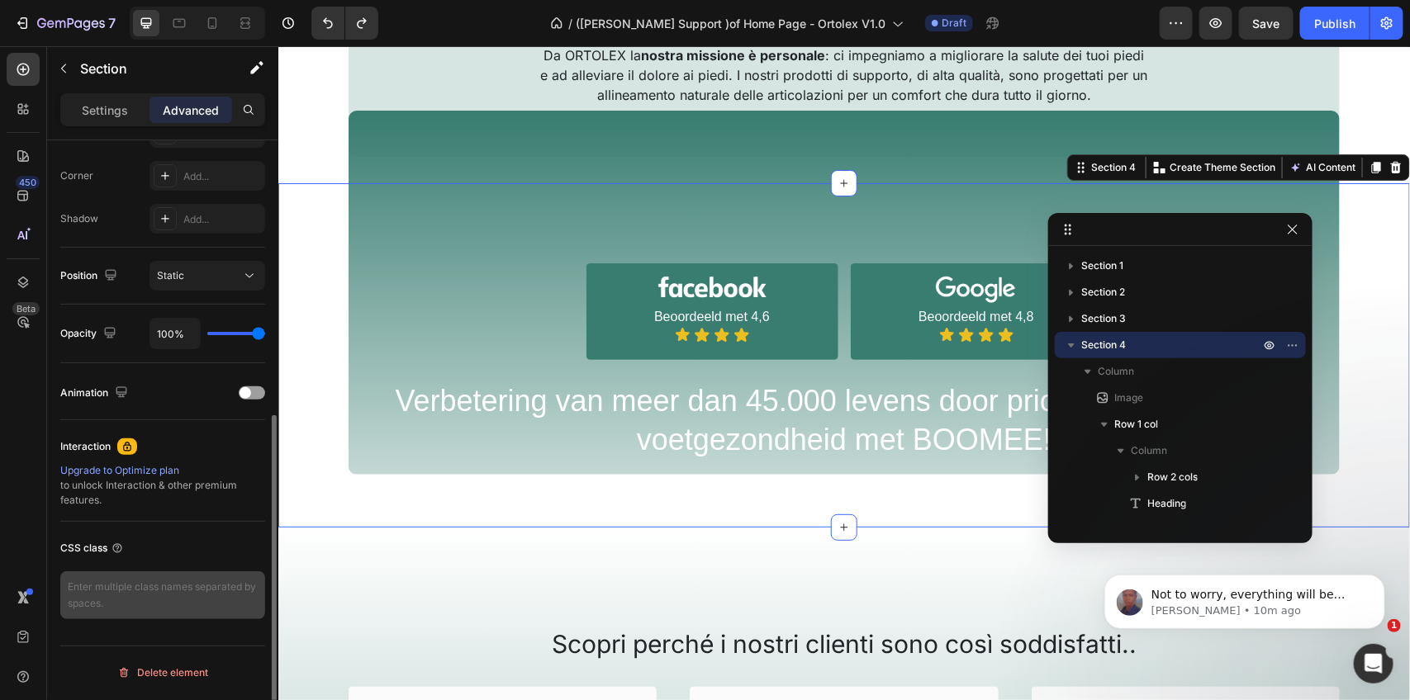
scroll to position [497, 0]
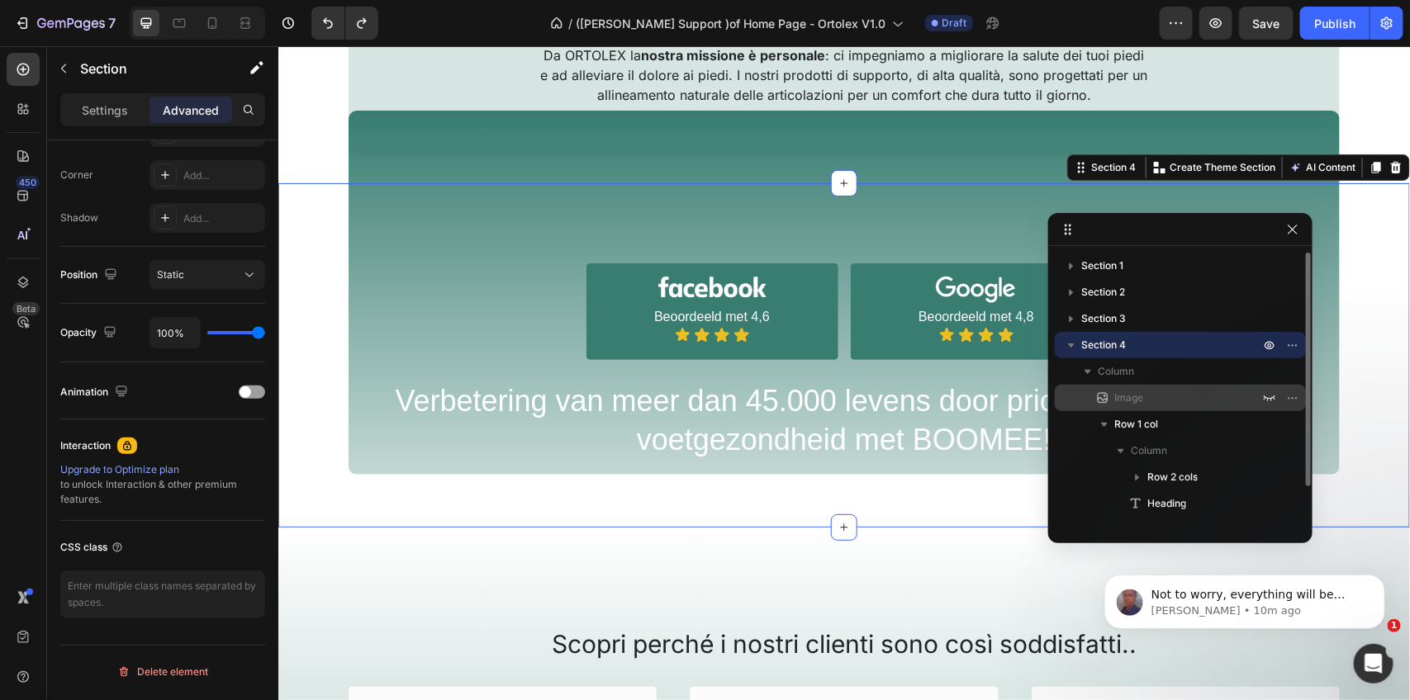
click at [1156, 407] on div "Image" at bounding box center [1180, 398] width 238 height 26
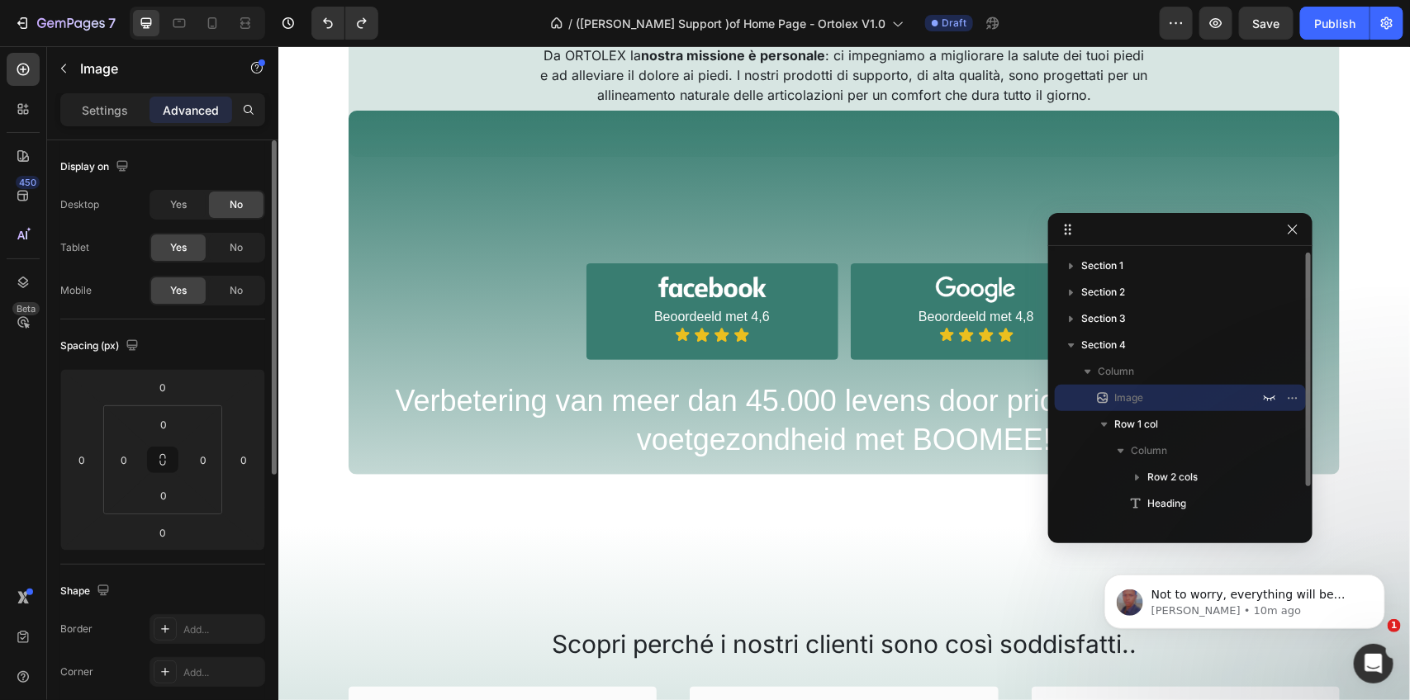
scroll to position [0, 0]
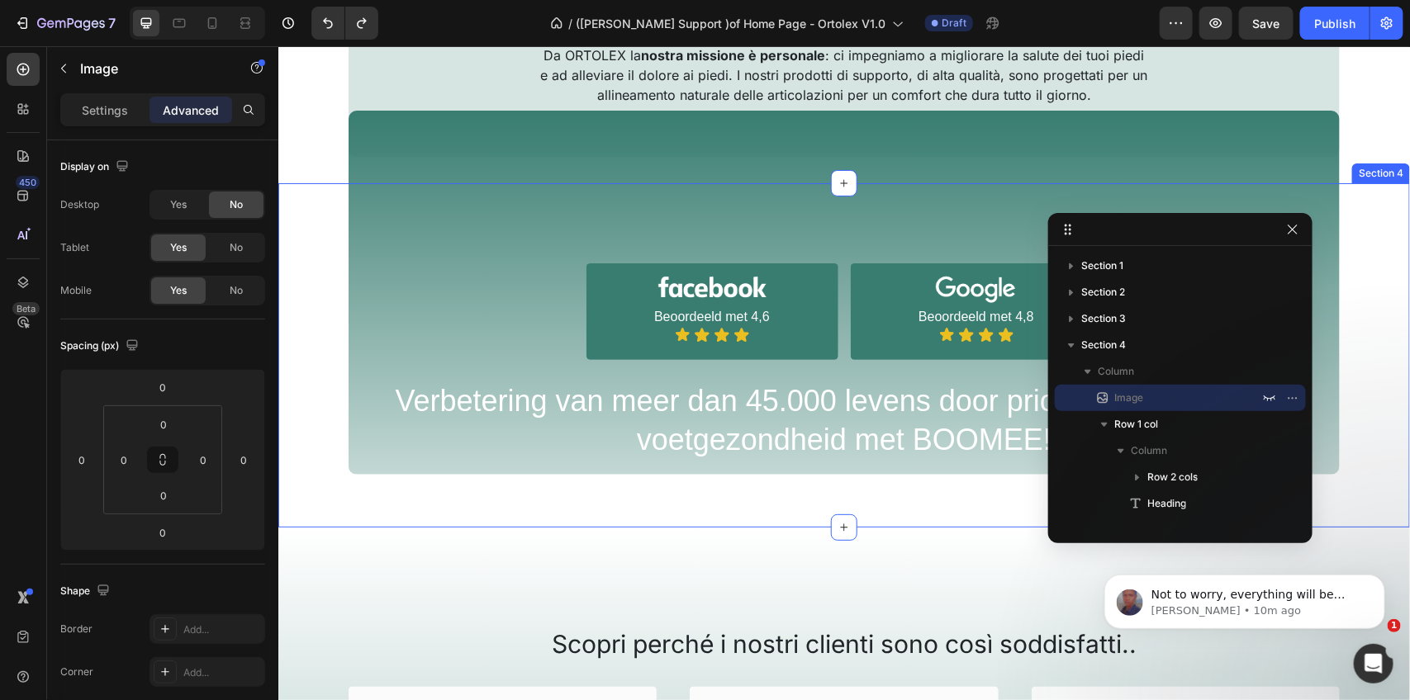
click at [944, 423] on div "Image 0 Image Beoordeeld met 4,6 Text Block Icon Icon Icon Icon Icon List Row I…" at bounding box center [844, 341] width 1132 height 264
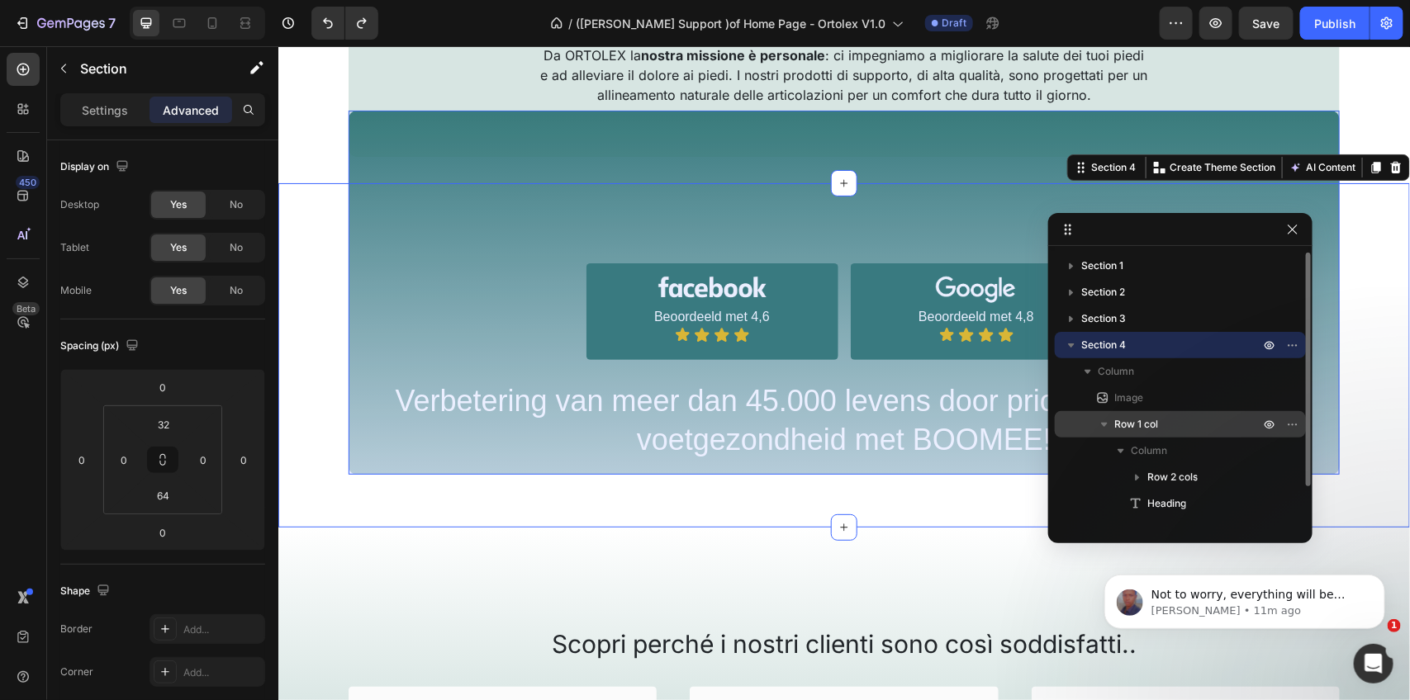
click at [1145, 429] on span "Row 1 col" at bounding box center [1136, 424] width 44 height 17
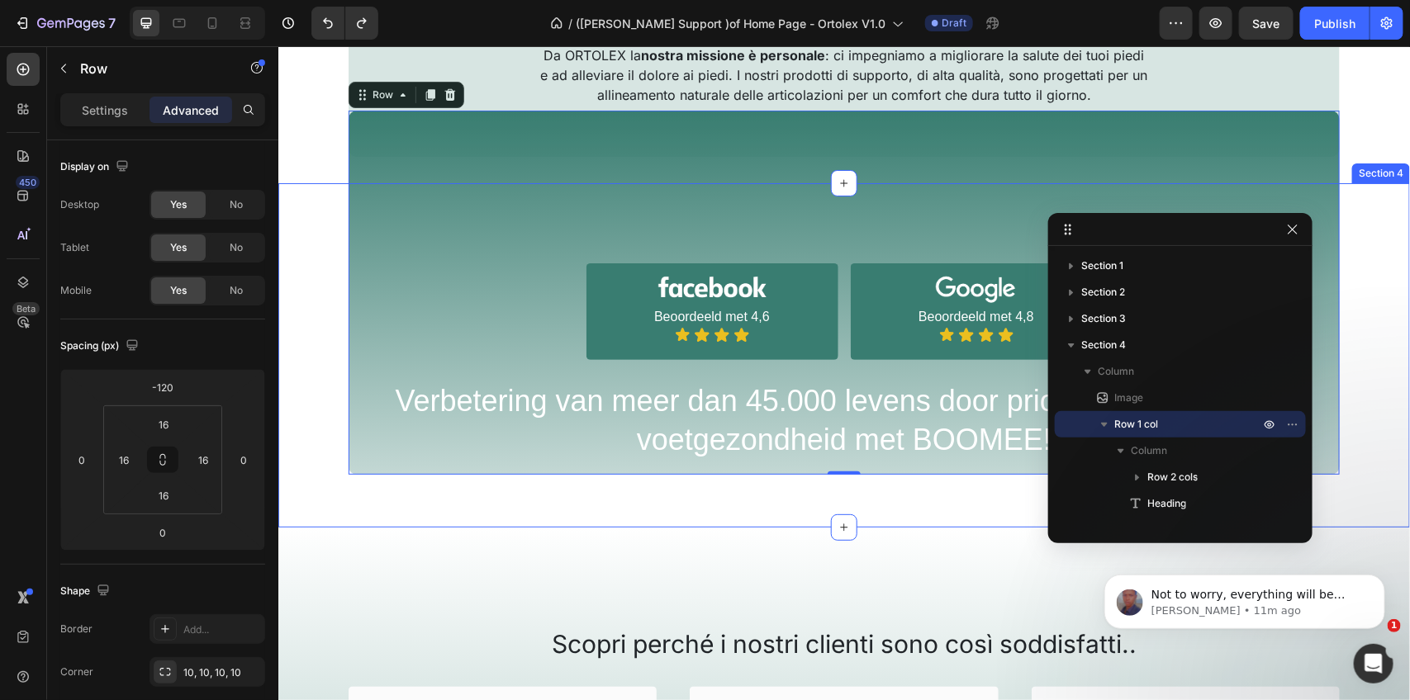
click at [1368, 179] on div "Section 4" at bounding box center [1380, 173] width 58 height 20
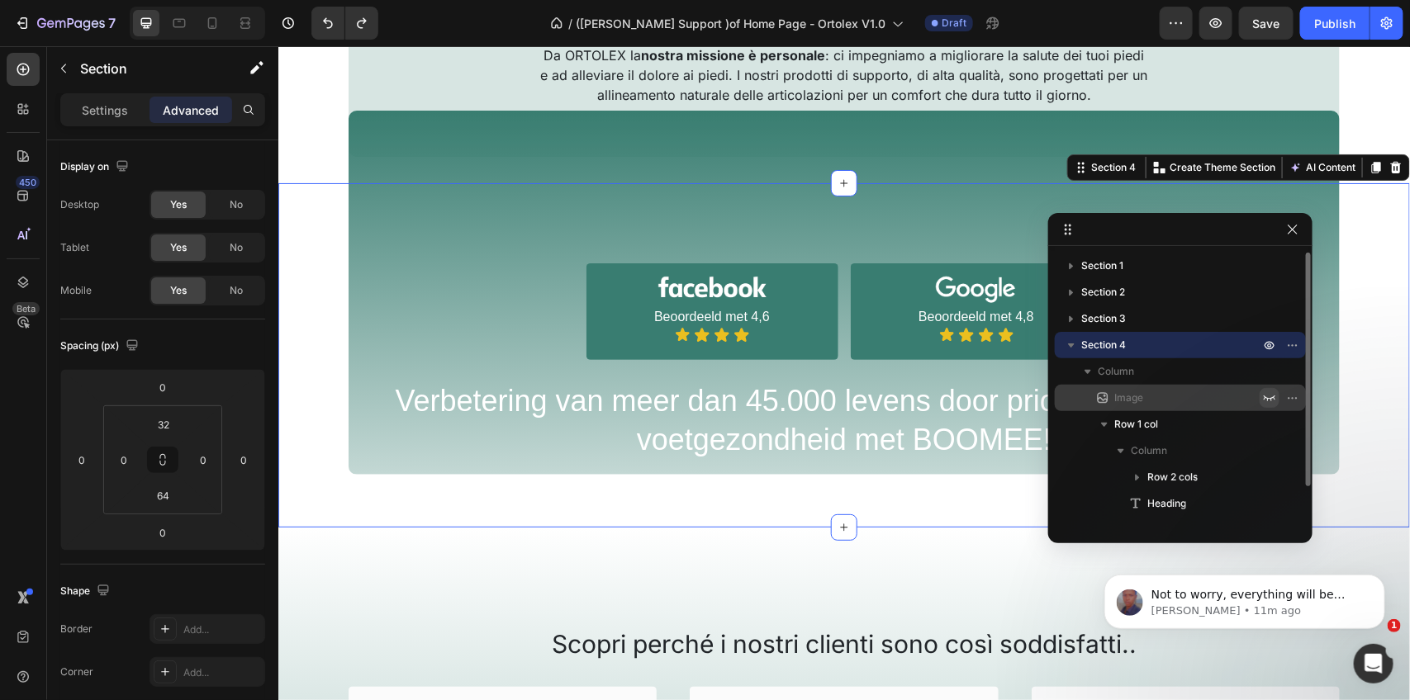
click at [1274, 396] on icon "button" at bounding box center [1270, 399] width 12 height 6
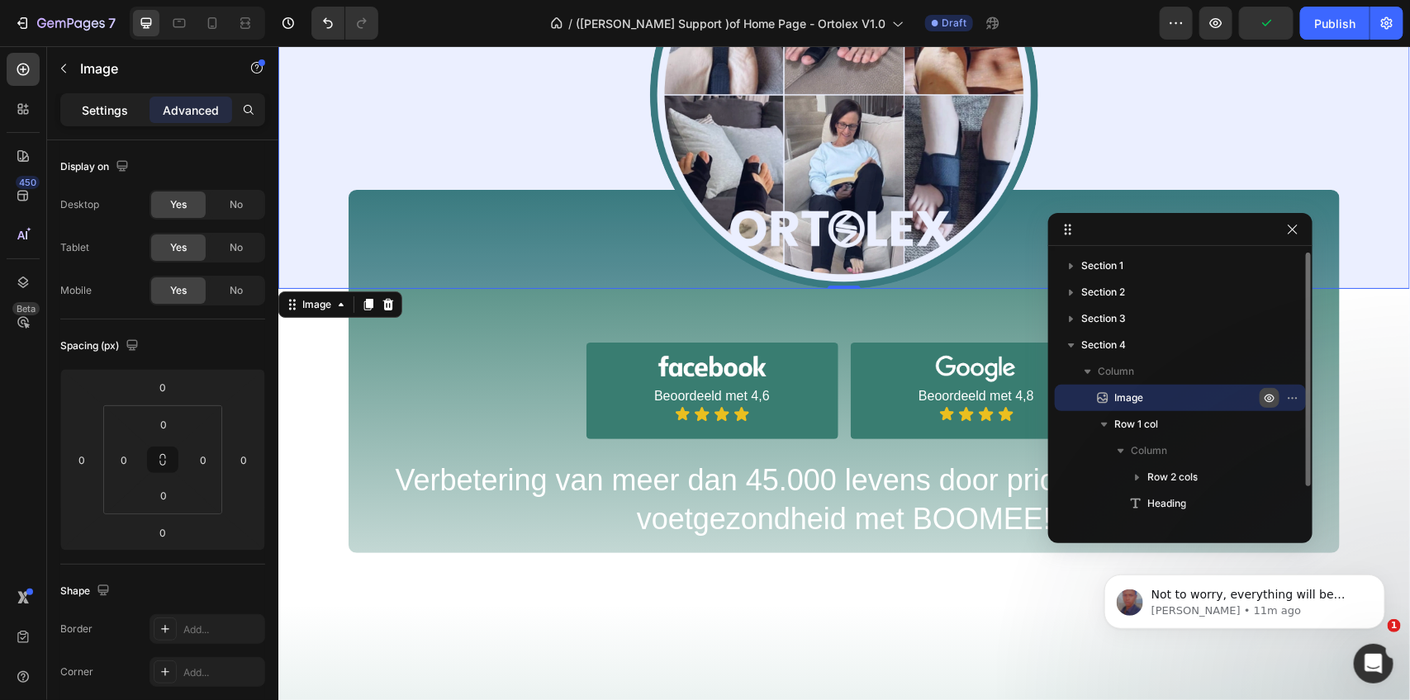
click at [105, 117] on p "Settings" at bounding box center [105, 110] width 46 height 17
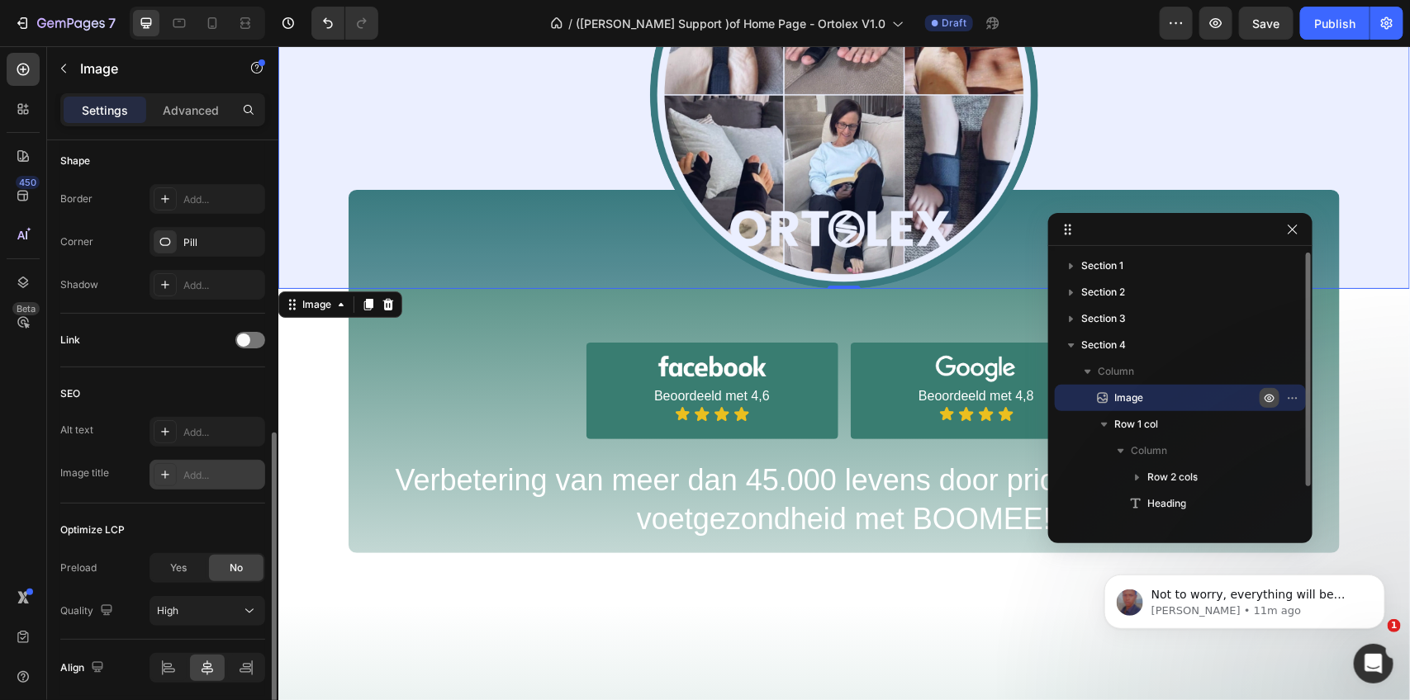
scroll to position [682, 0]
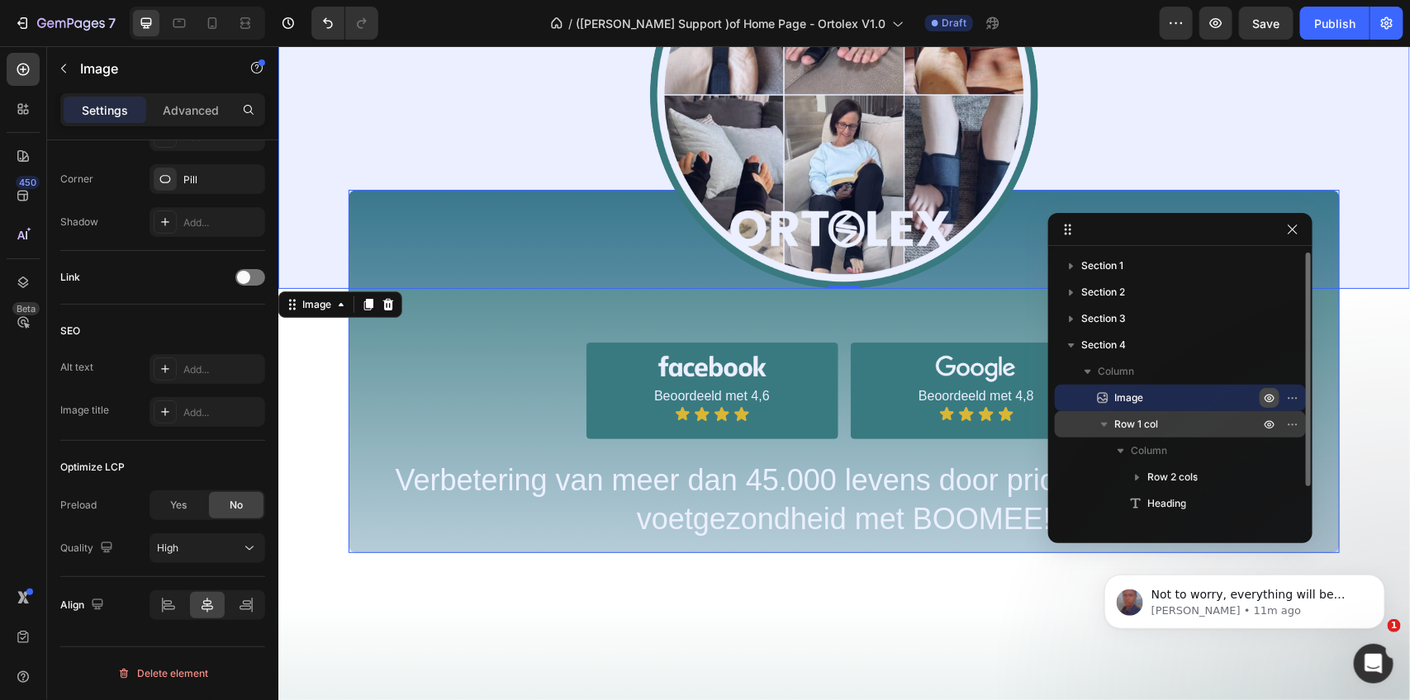
click at [1149, 421] on span "Row 1 col" at bounding box center [1136, 424] width 44 height 17
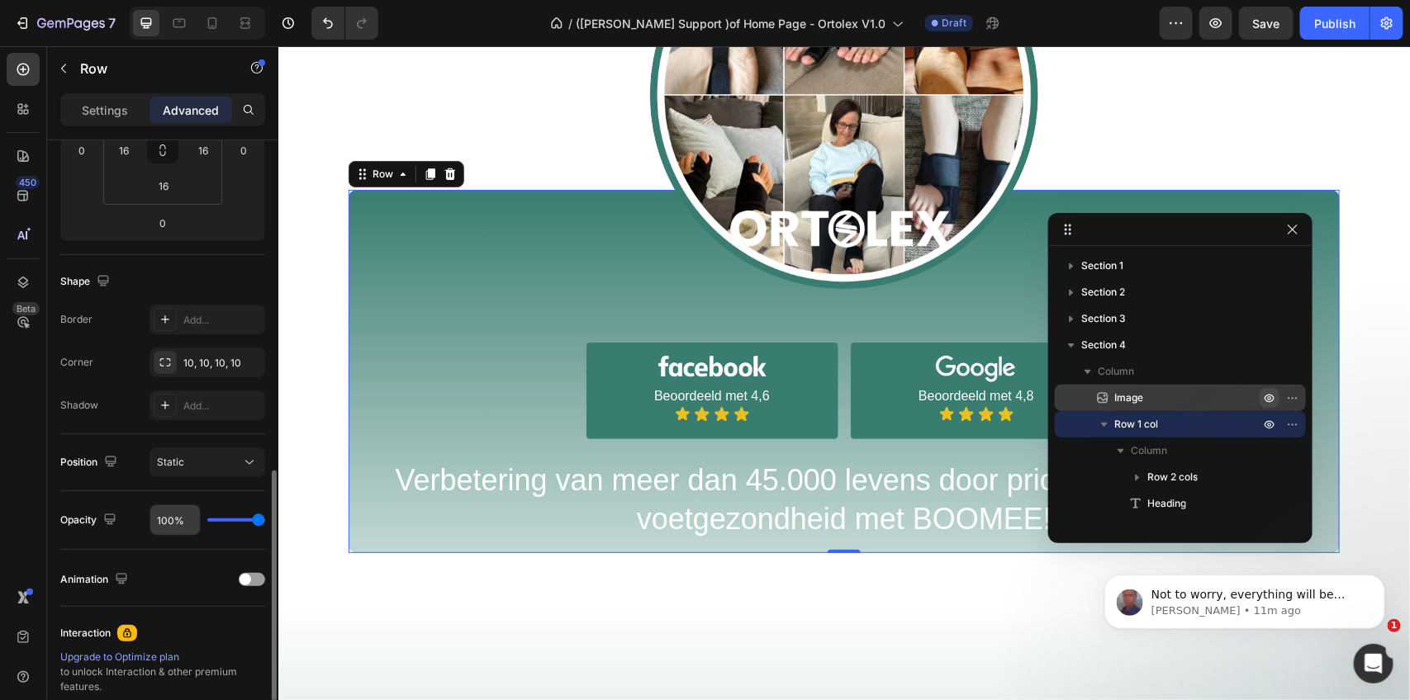
scroll to position [496, 0]
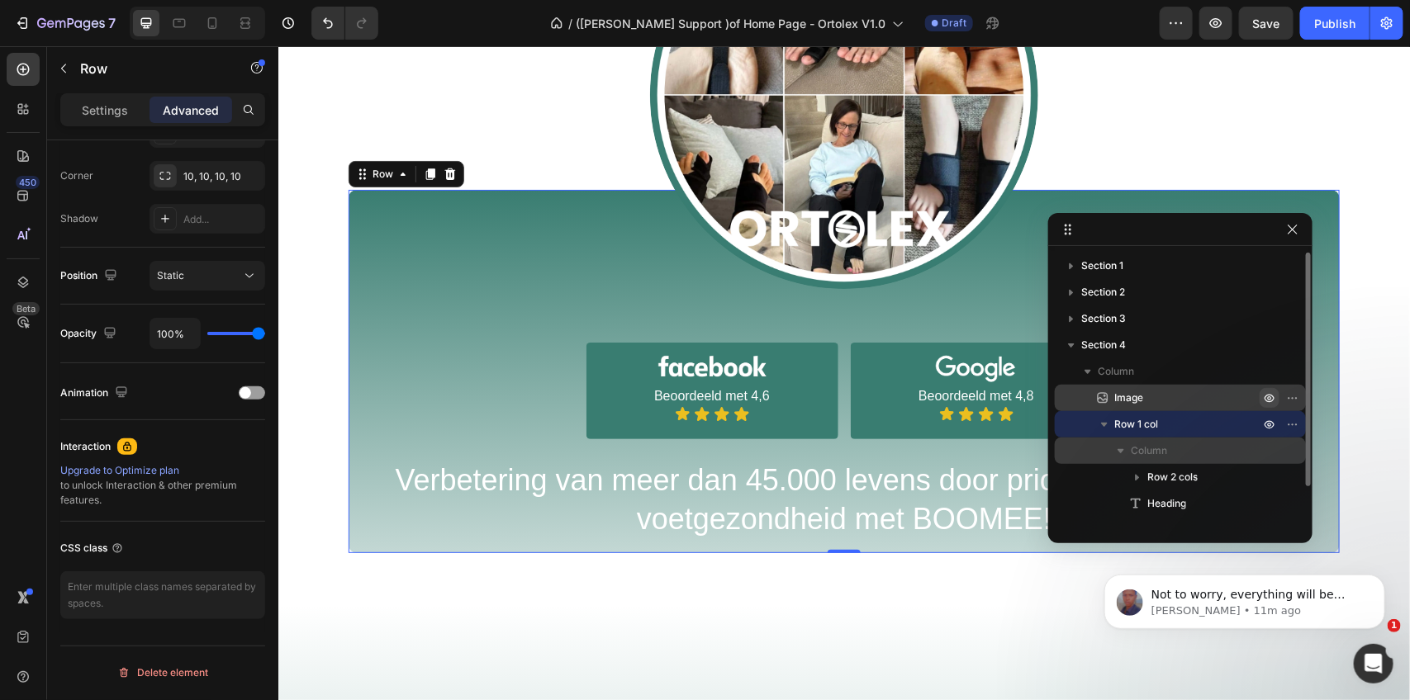
click at [1173, 456] on p "Column" at bounding box center [1197, 451] width 132 height 17
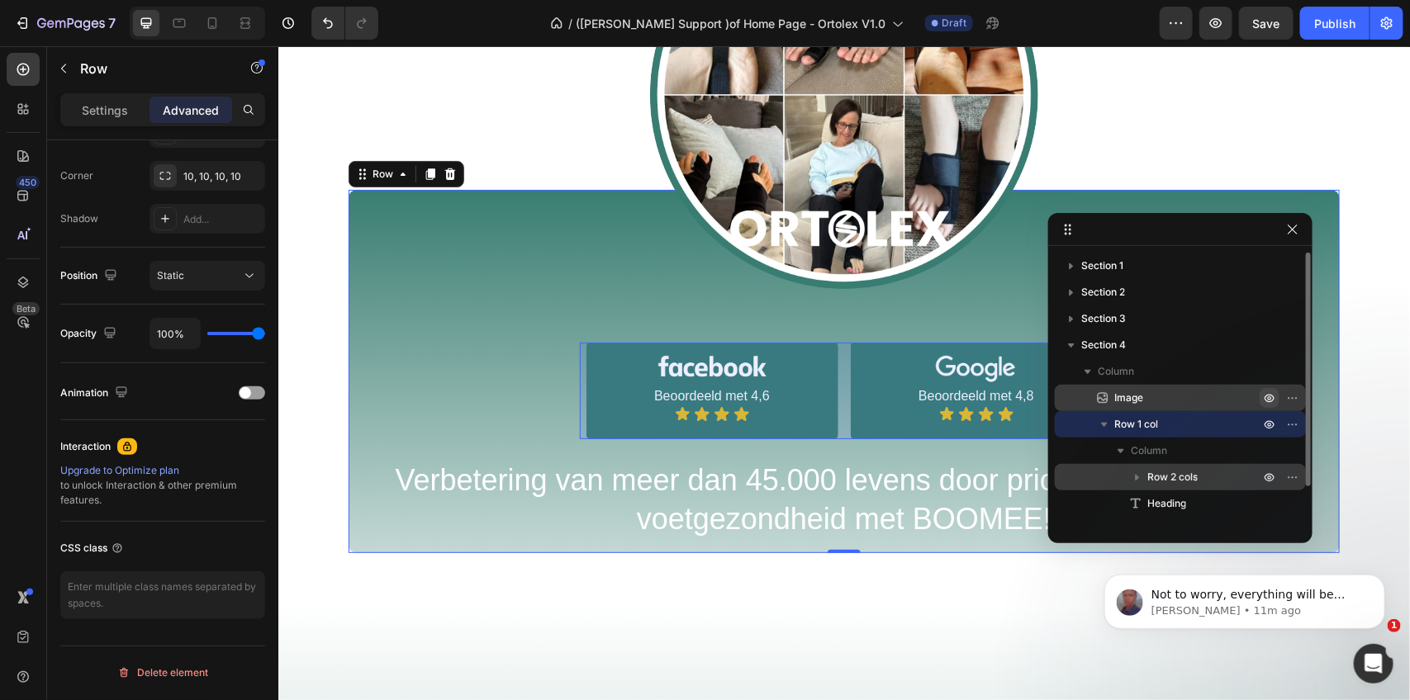
click at [1177, 477] on span "Row 2 cols" at bounding box center [1172, 477] width 50 height 17
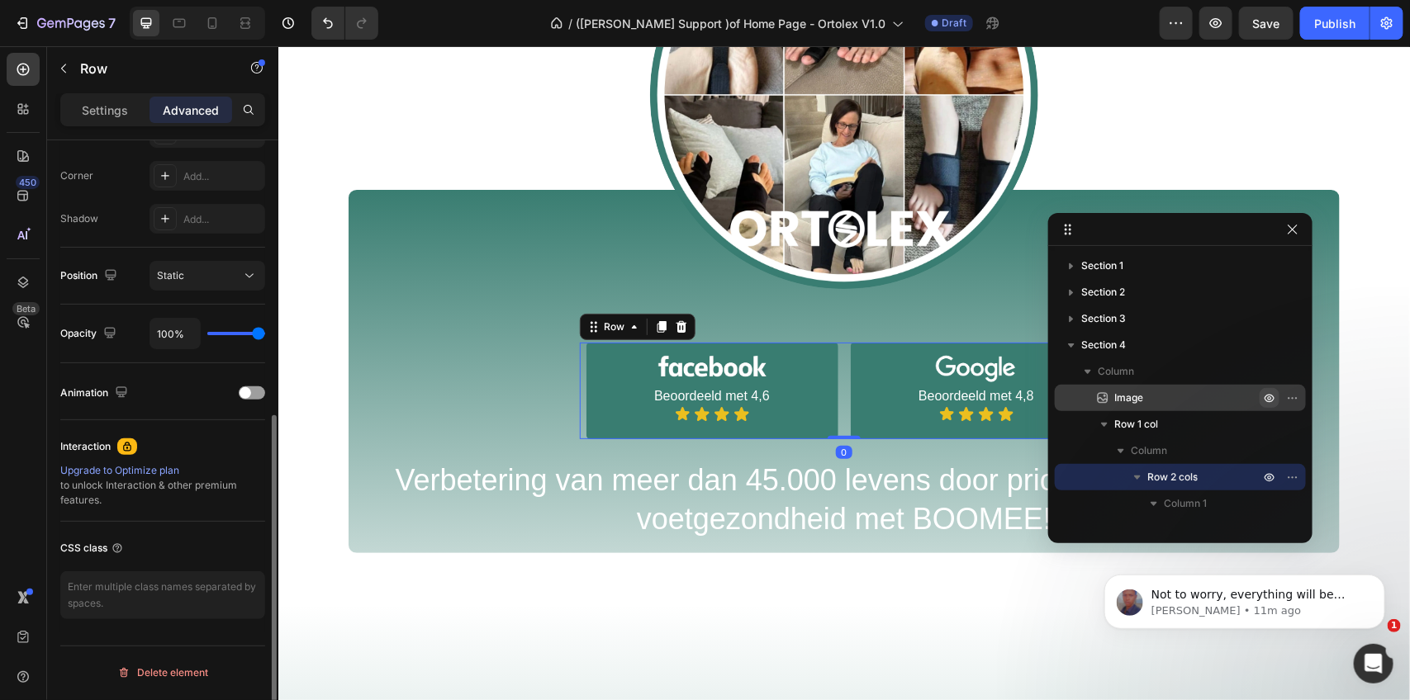
scroll to position [497, 0]
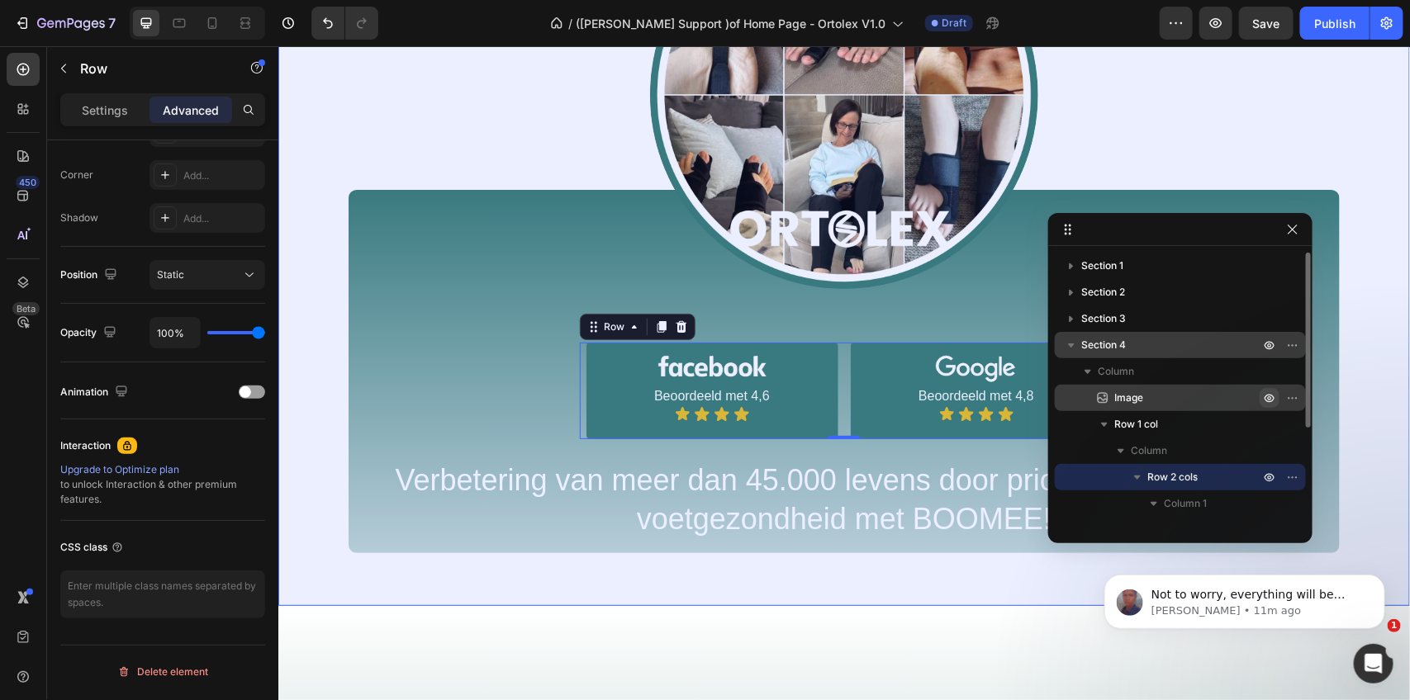
click at [1074, 340] on icon "button" at bounding box center [1071, 345] width 17 height 17
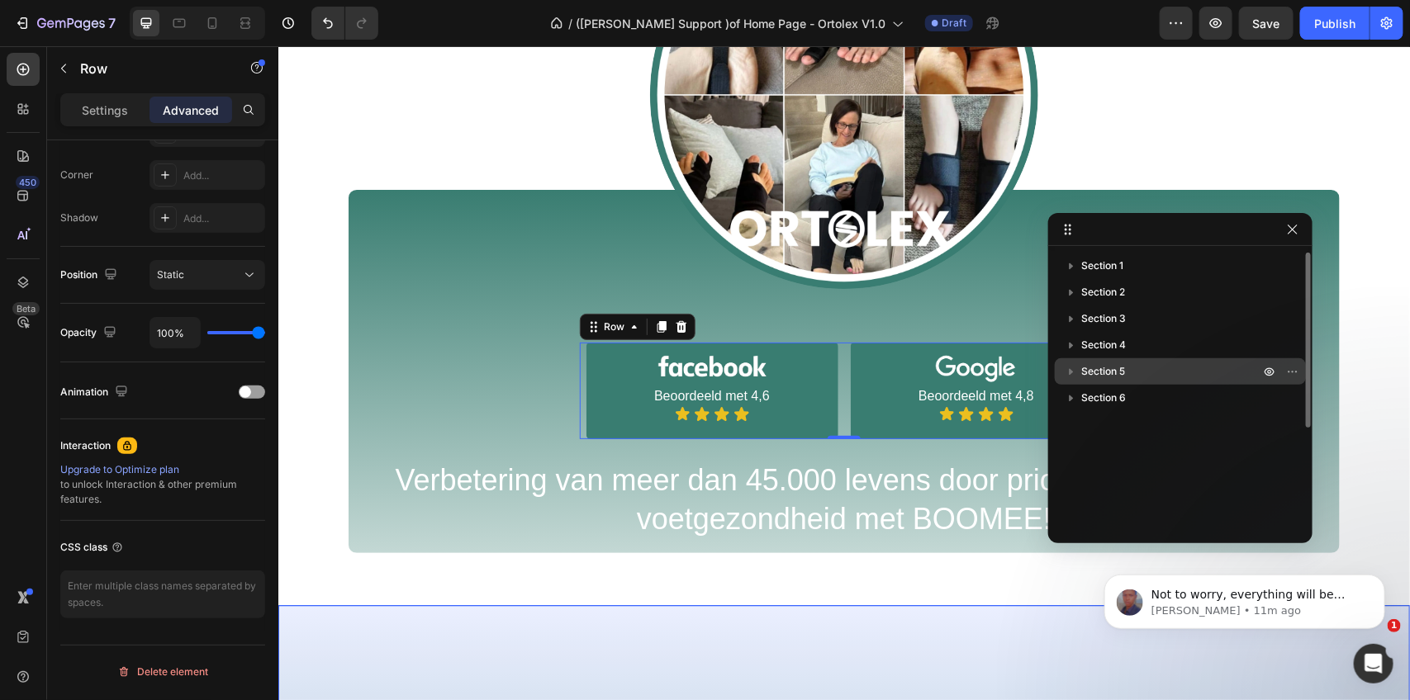
click at [1159, 364] on p "Section 5" at bounding box center [1172, 371] width 182 height 17
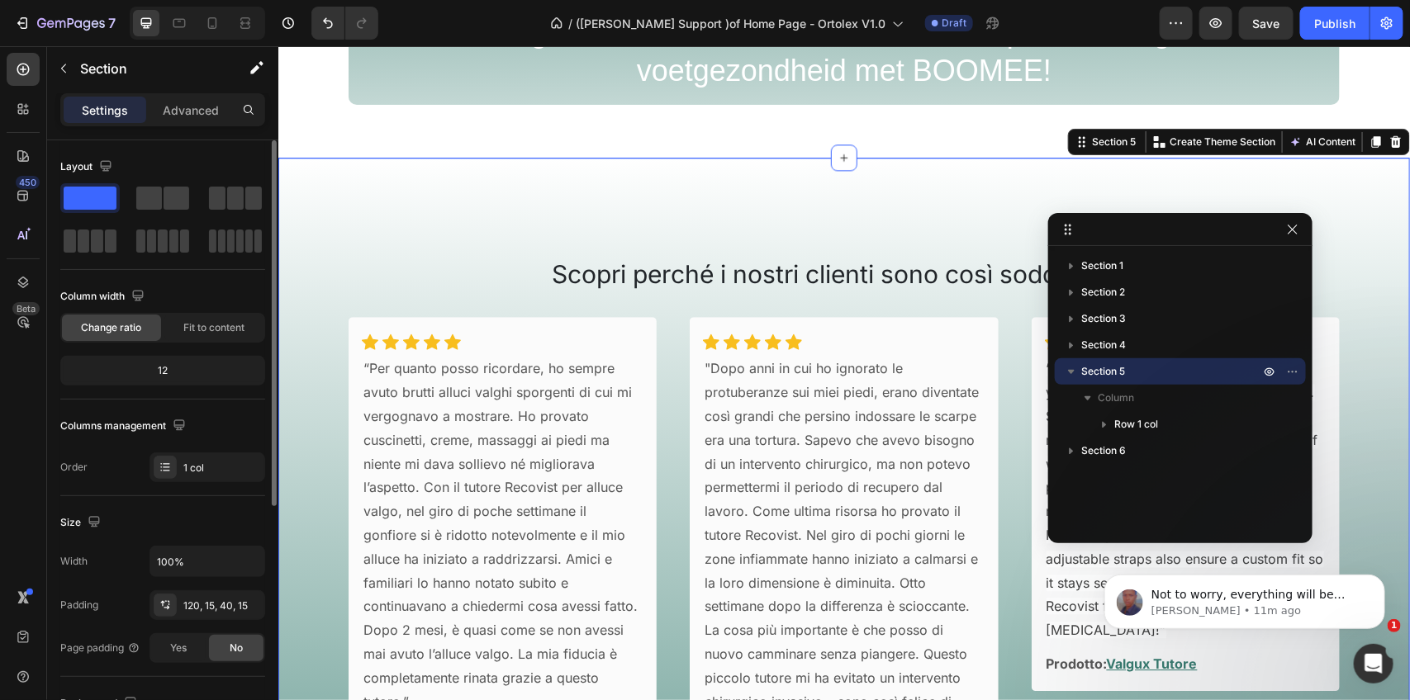
scroll to position [1884, 0]
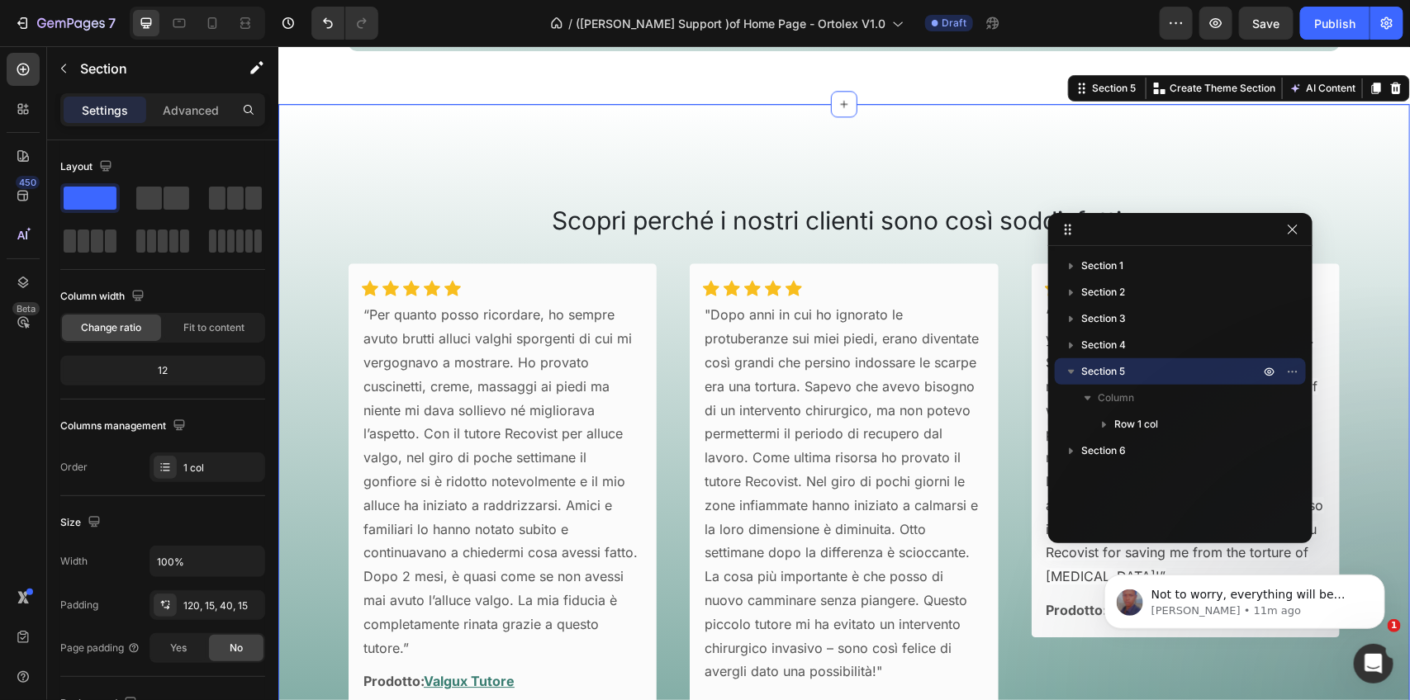
click at [1064, 368] on icon "button" at bounding box center [1071, 371] width 17 height 17
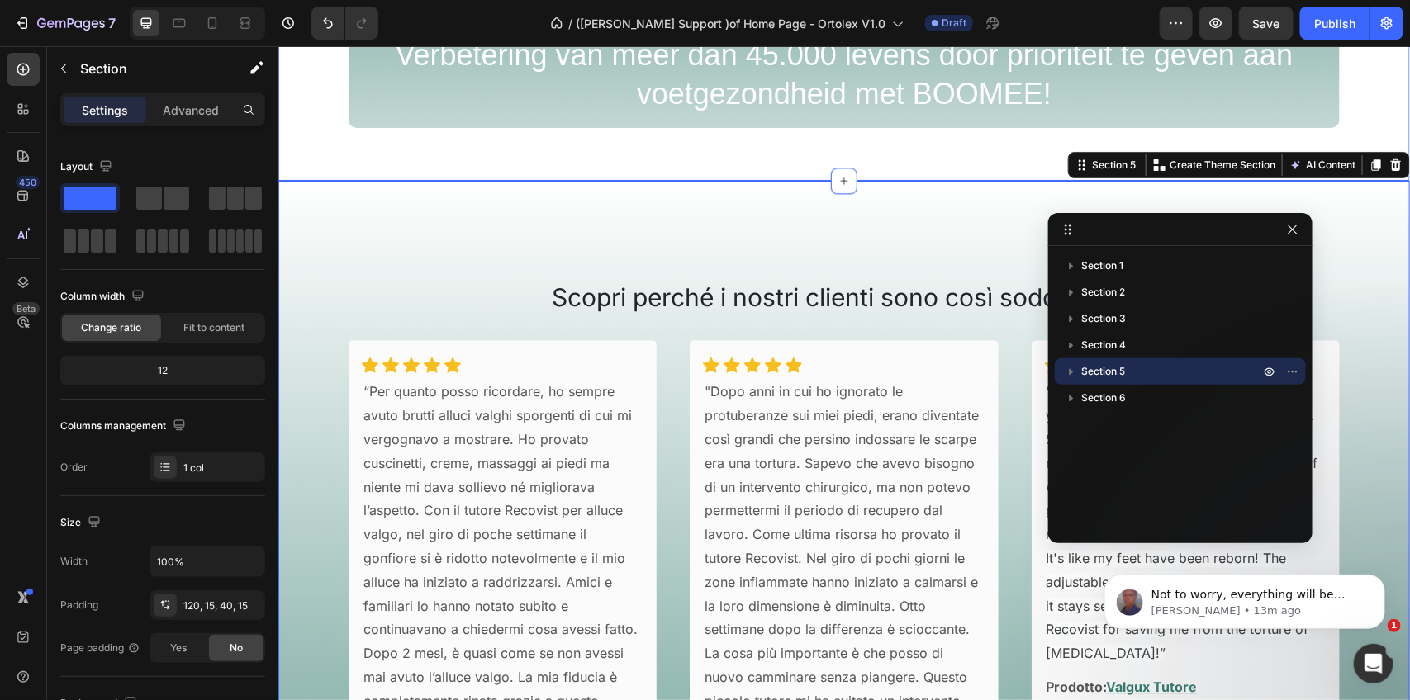
scroll to position [1574, 0]
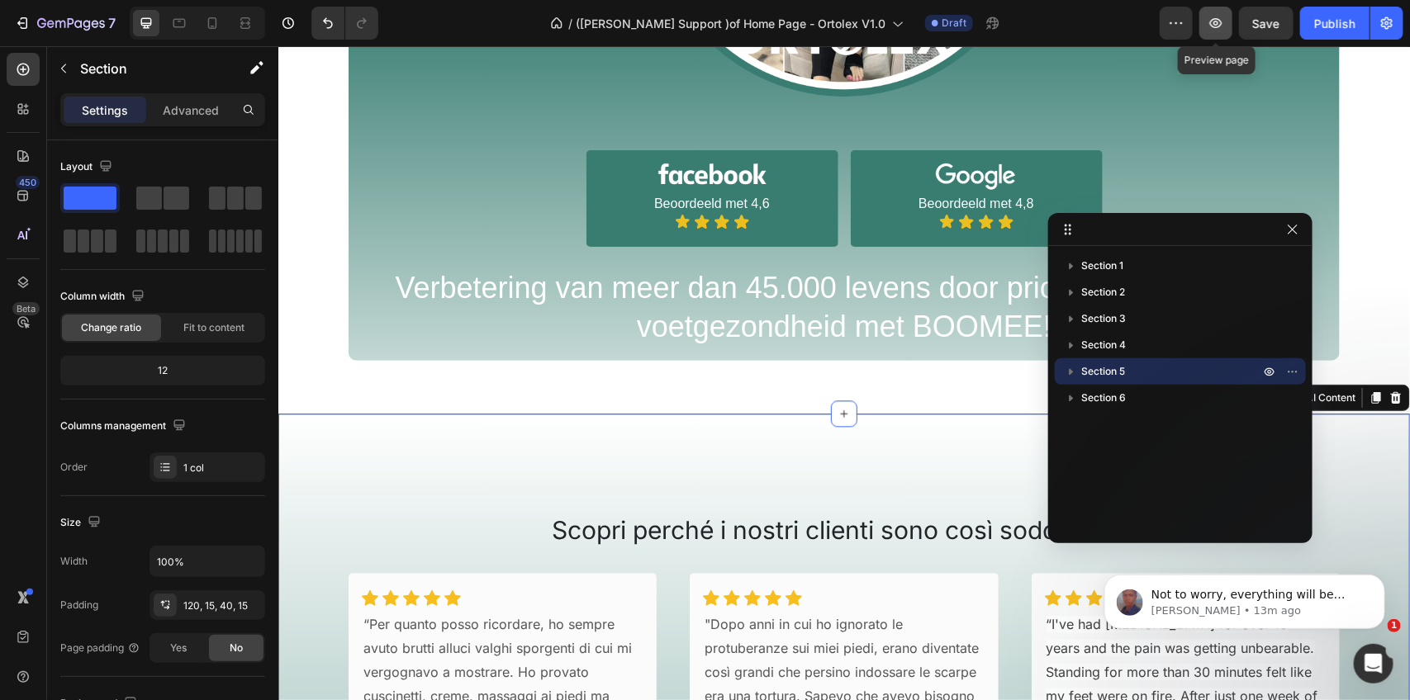
click at [1218, 22] on icon "button" at bounding box center [1216, 23] width 12 height 10
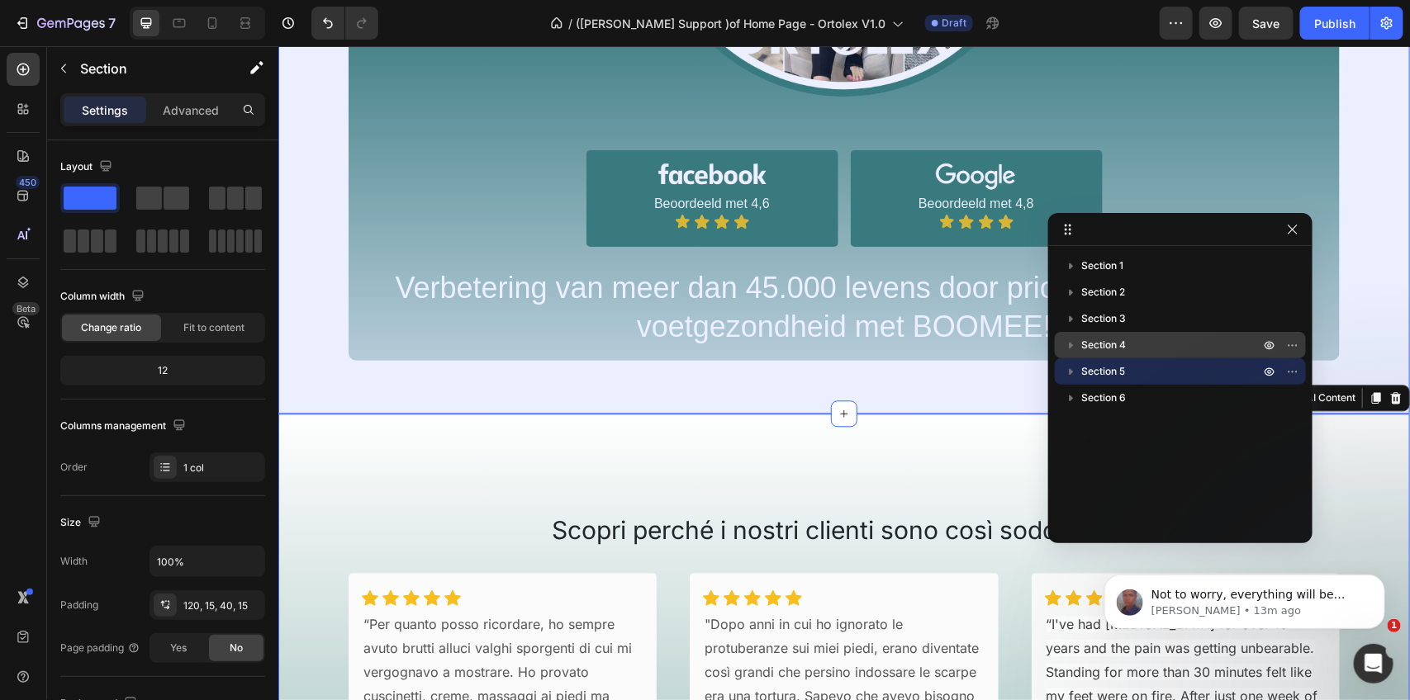
click at [1160, 344] on p "Section 4" at bounding box center [1172, 345] width 182 height 17
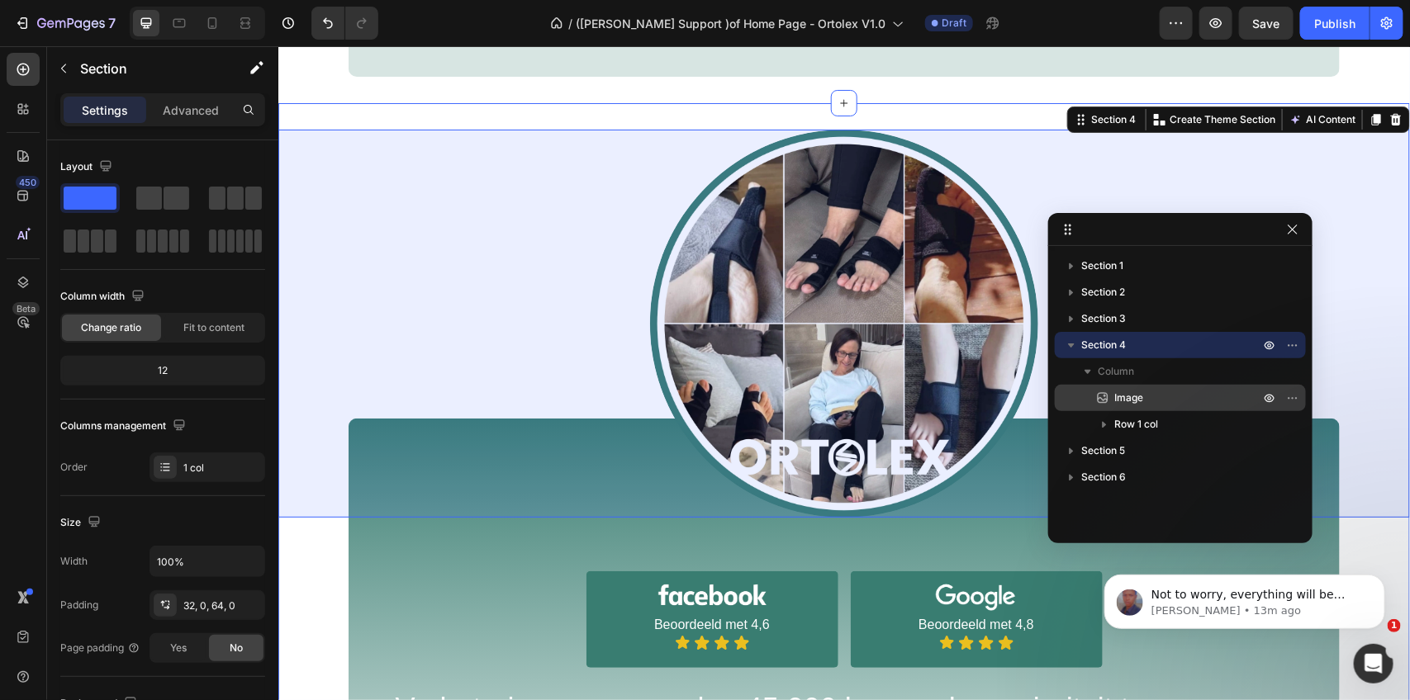
scroll to position [1255, 0]
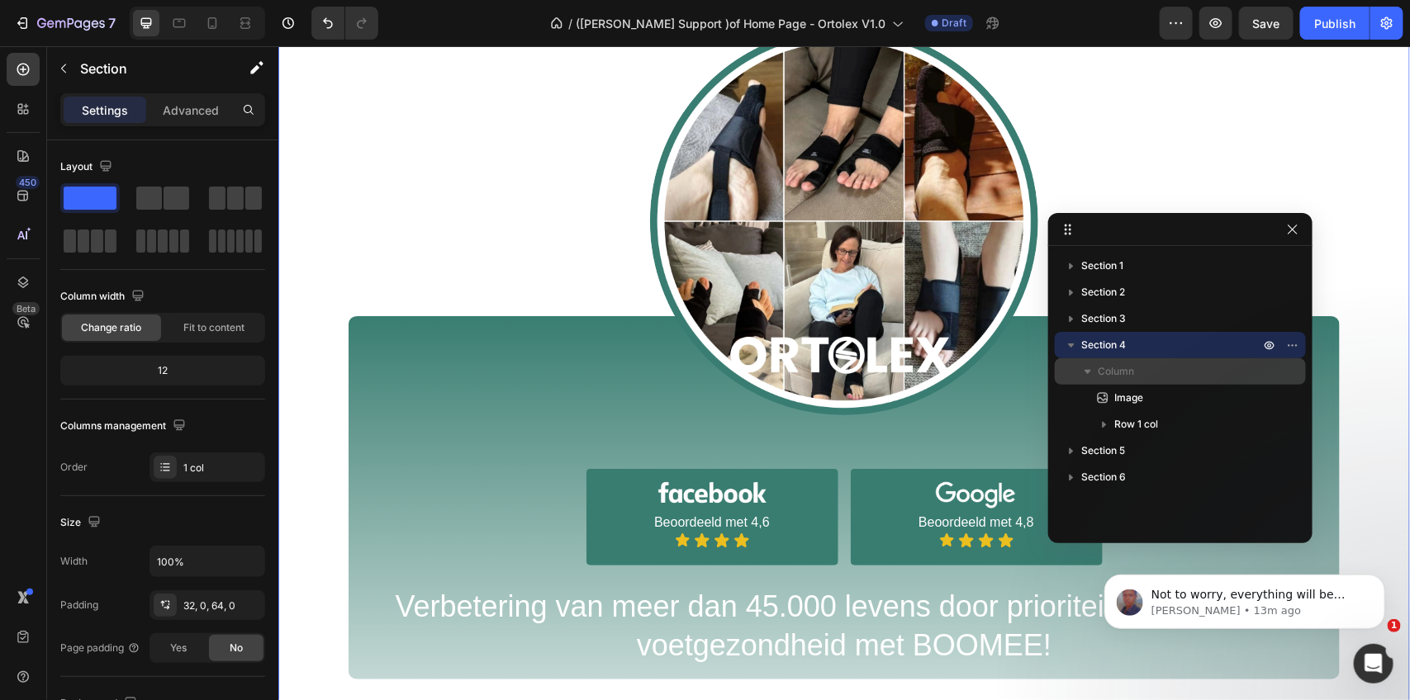
click at [1167, 364] on p "Column" at bounding box center [1180, 371] width 165 height 17
click at [1156, 374] on p "Column" at bounding box center [1180, 371] width 165 height 17
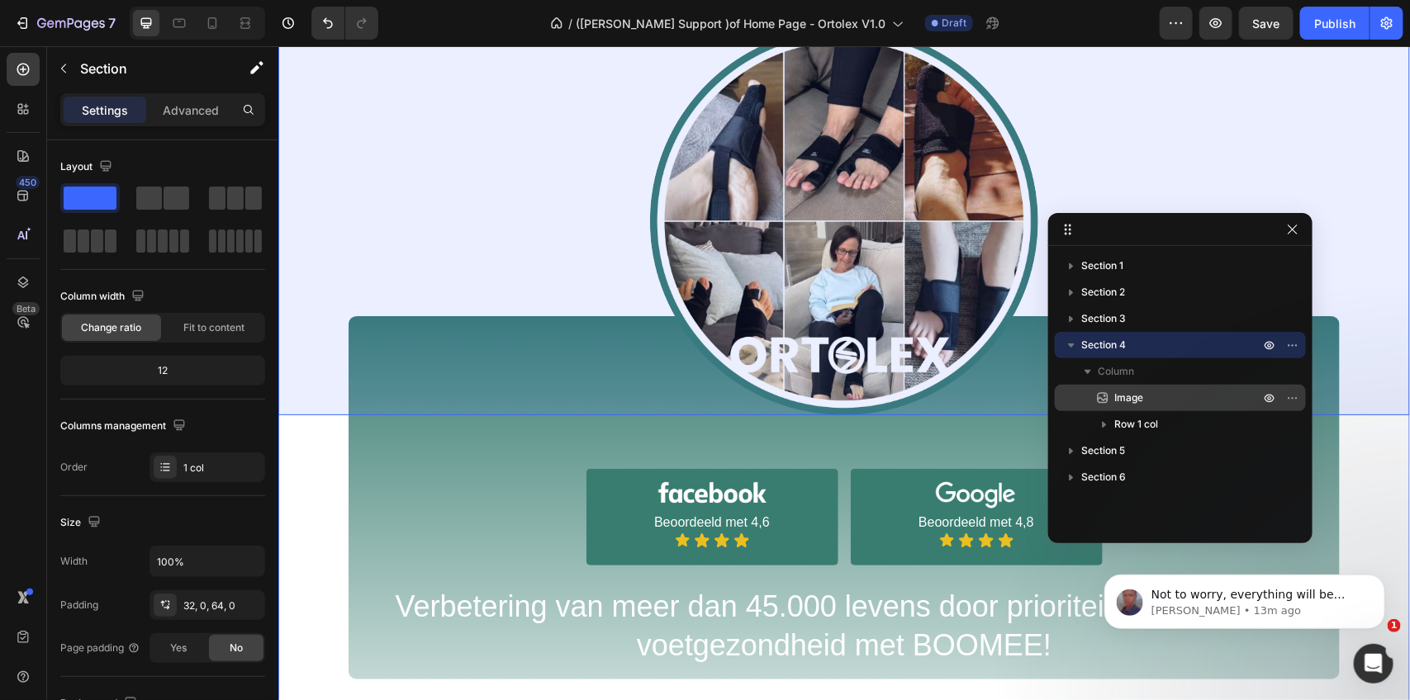
click at [1161, 394] on p "Image" at bounding box center [1168, 398] width 149 height 17
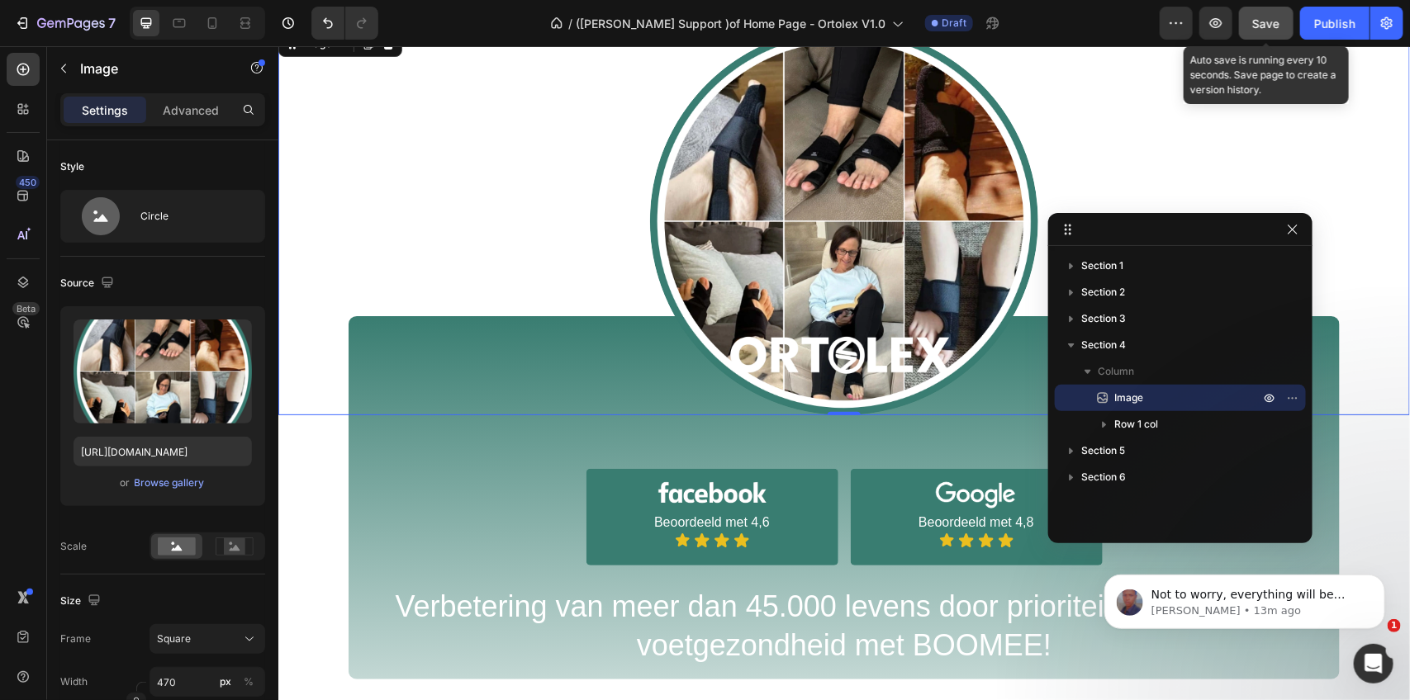
click at [1261, 29] on span "Save" at bounding box center [1266, 24] width 27 height 14
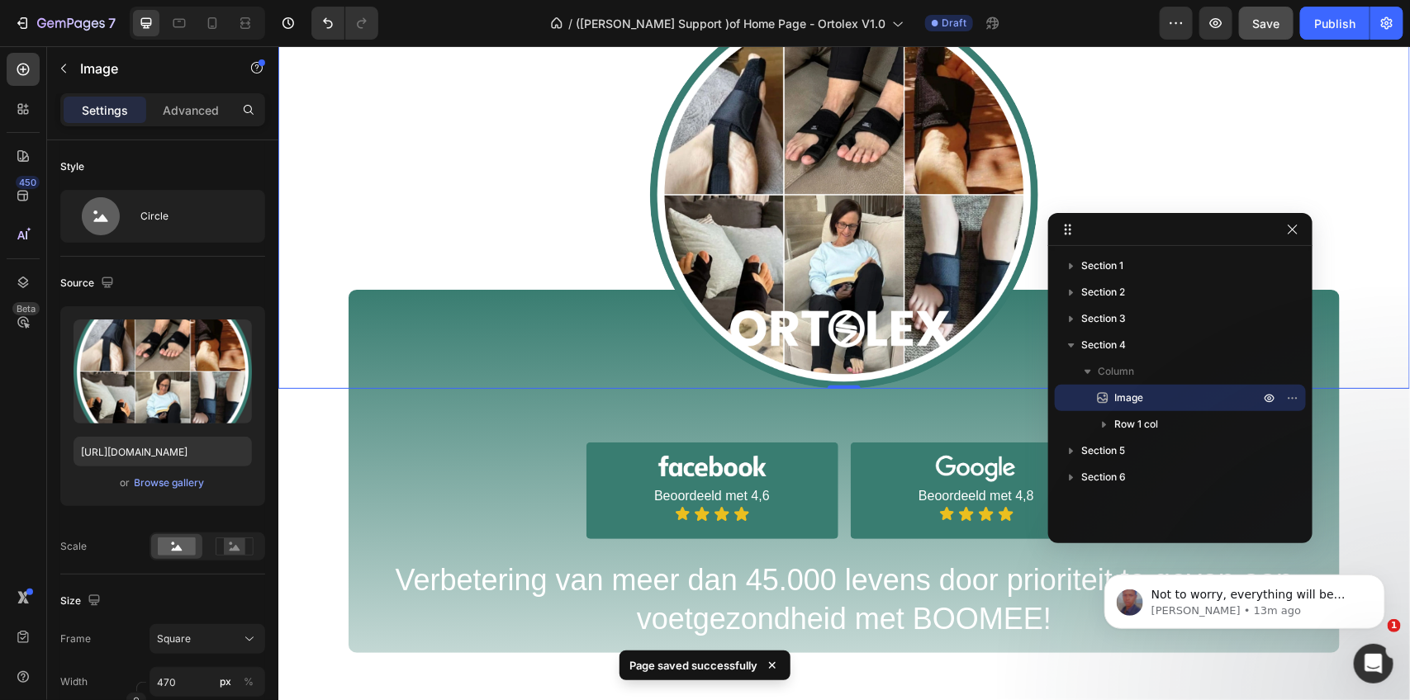
scroll to position [1152, 0]
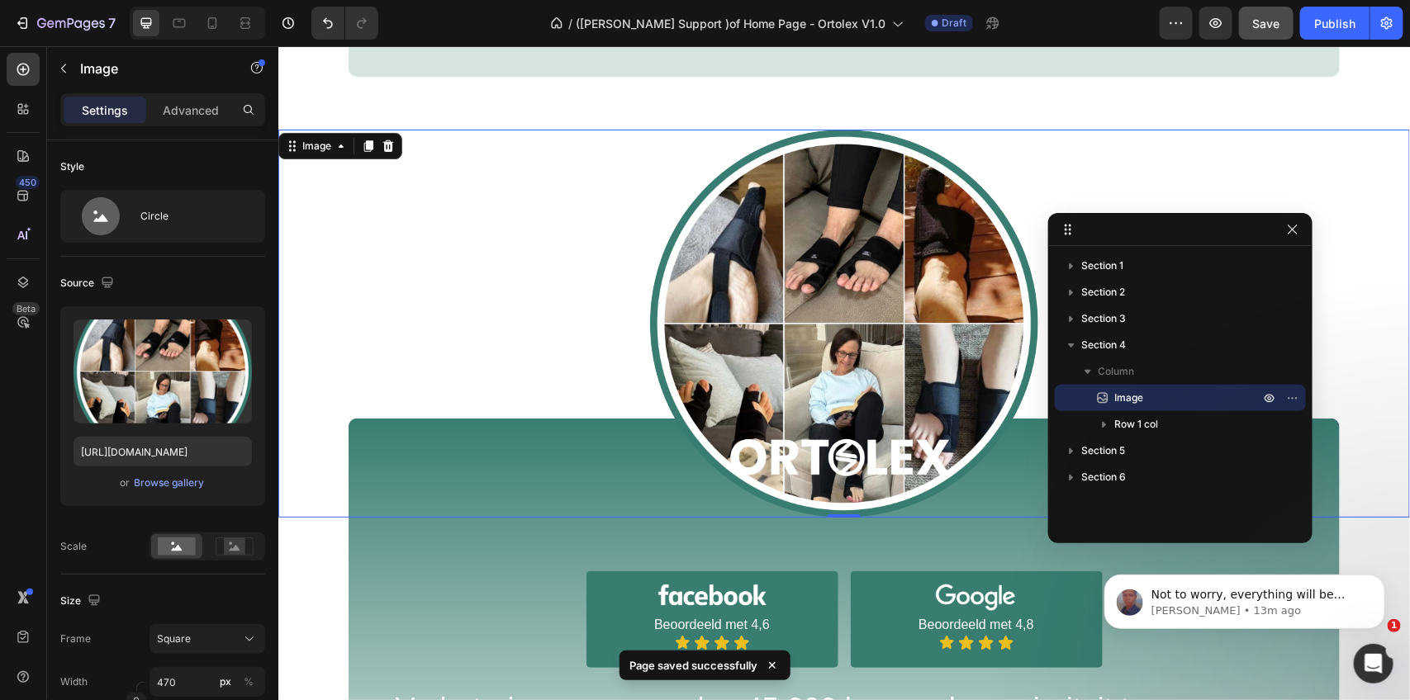
click at [904, 268] on img at bounding box center [843, 323] width 388 height 388
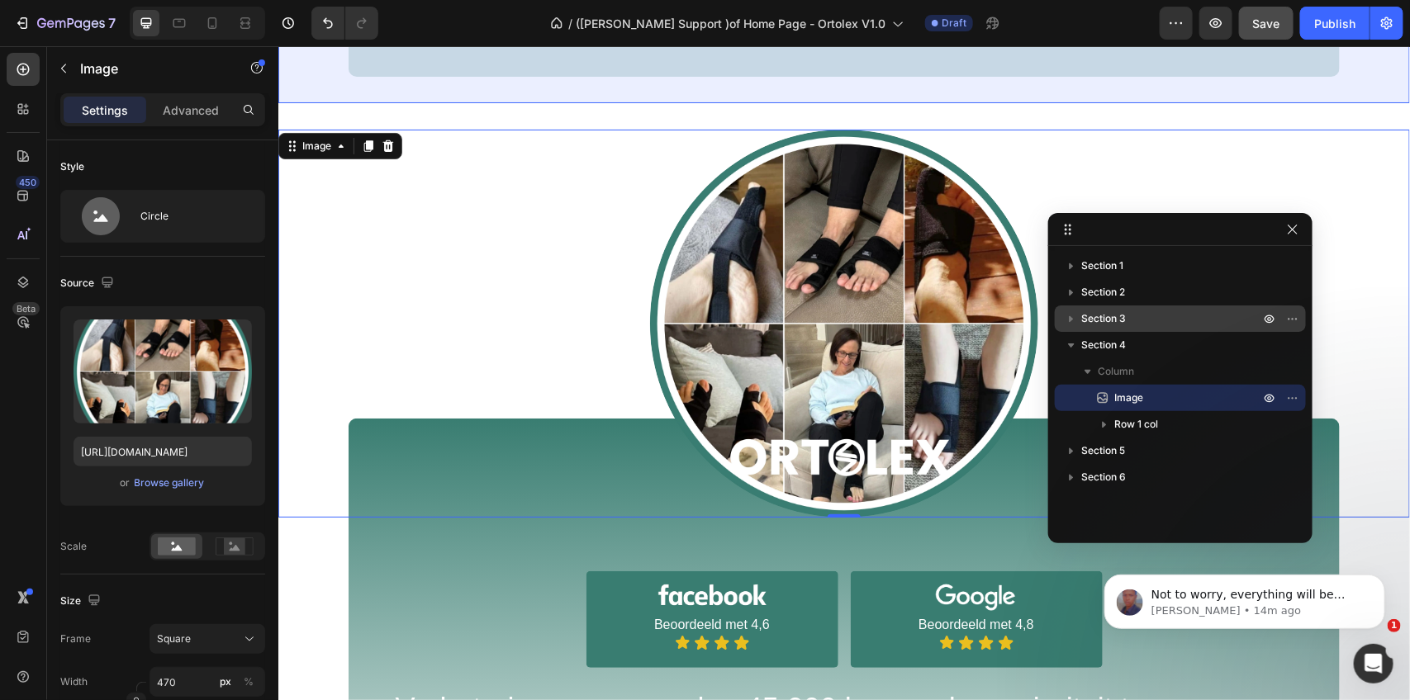
click at [1149, 318] on p "Section 3" at bounding box center [1172, 319] width 182 height 17
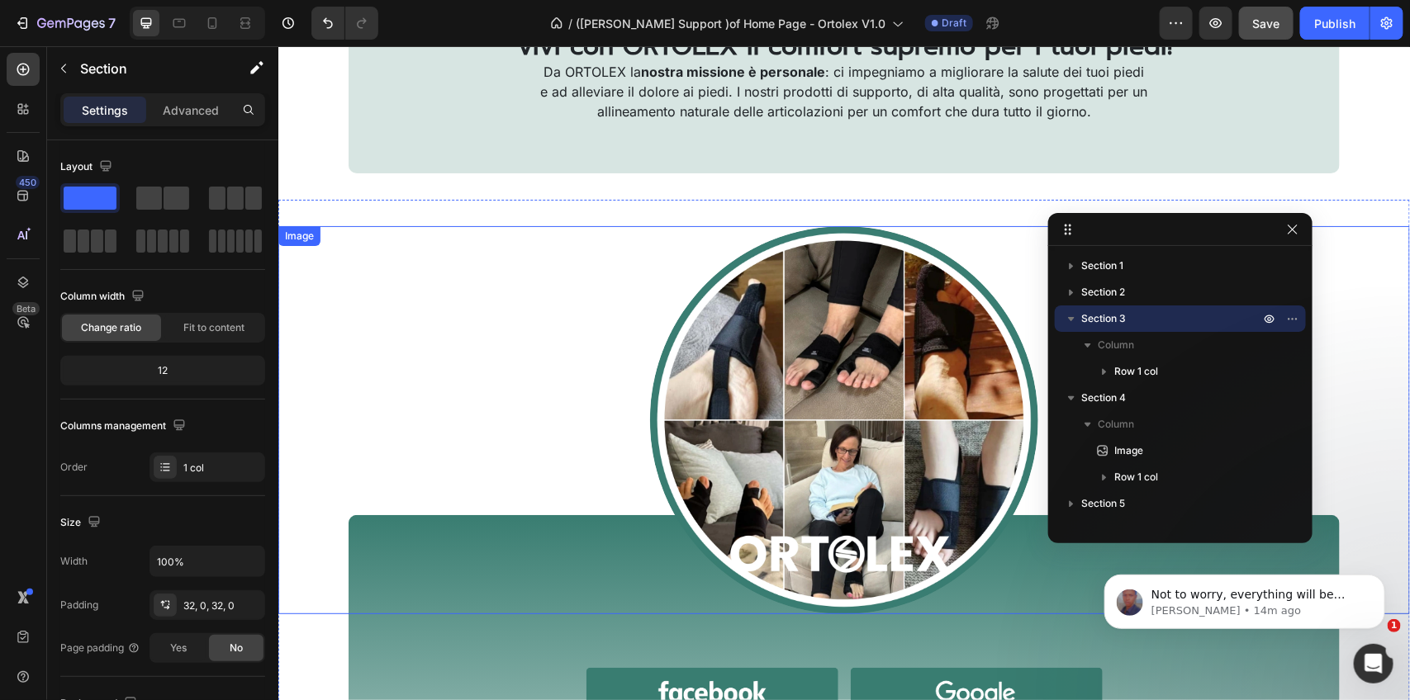
scroll to position [700, 0]
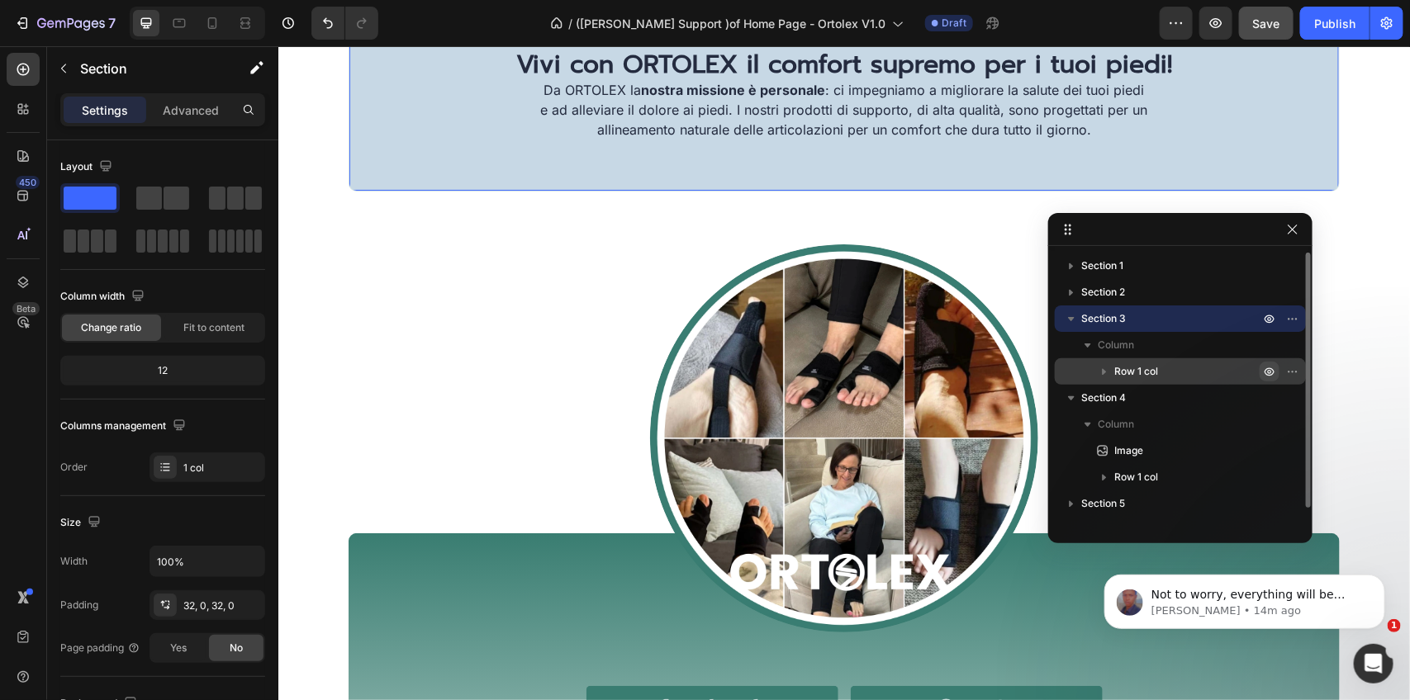
click at [1273, 372] on icon "button" at bounding box center [1269, 371] width 13 height 13
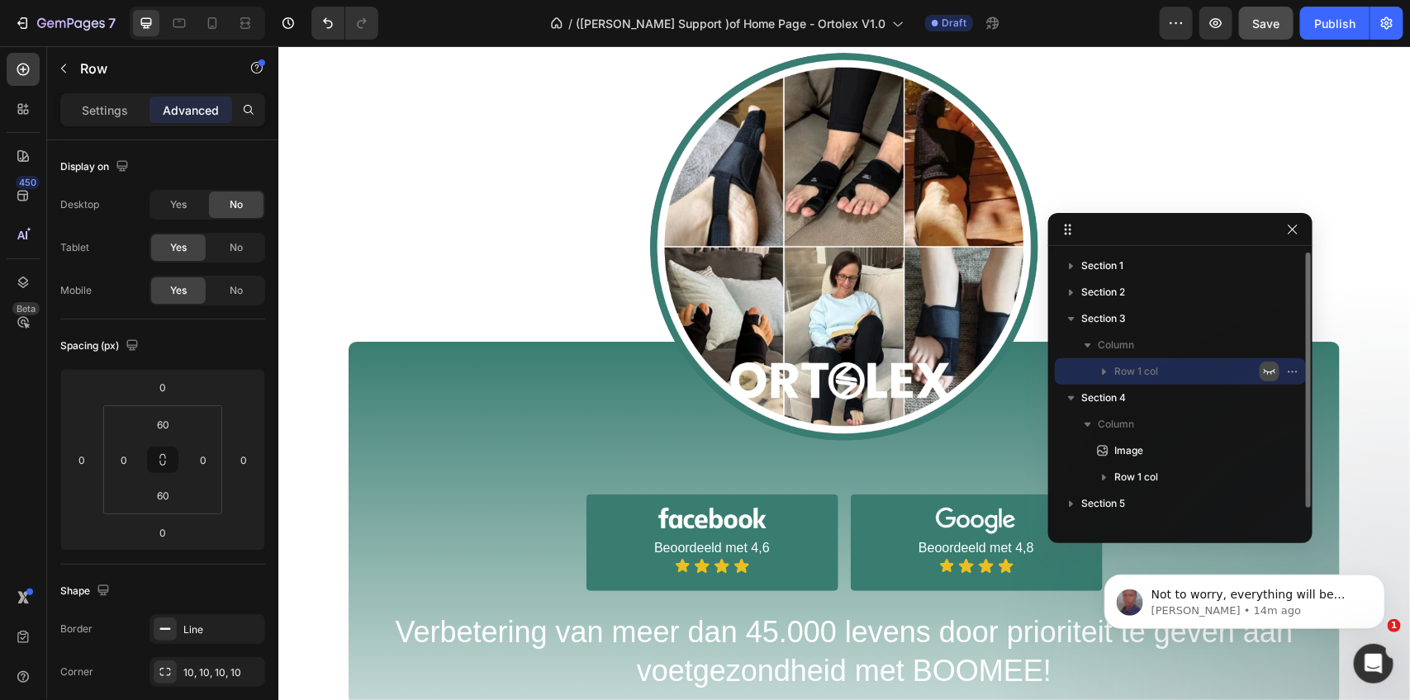
click at [1273, 372] on icon "button" at bounding box center [1270, 372] width 12 height 6
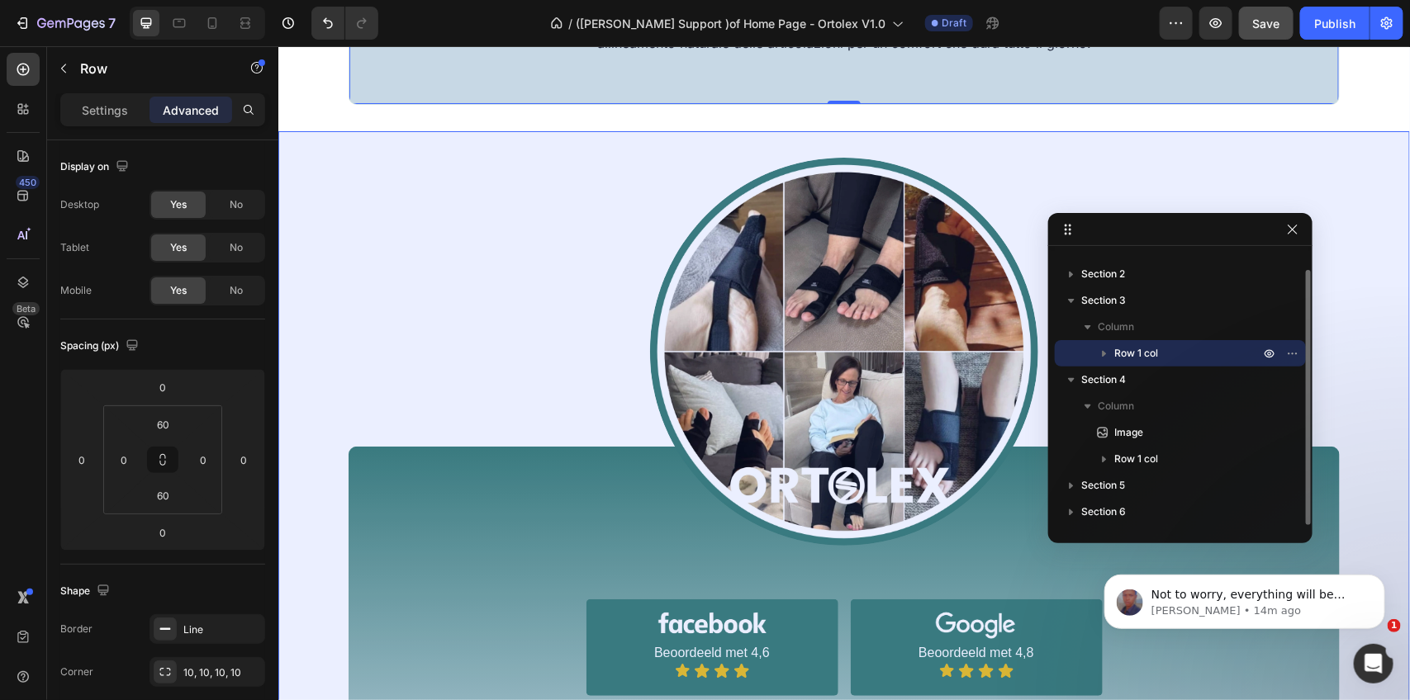
scroll to position [804, 0]
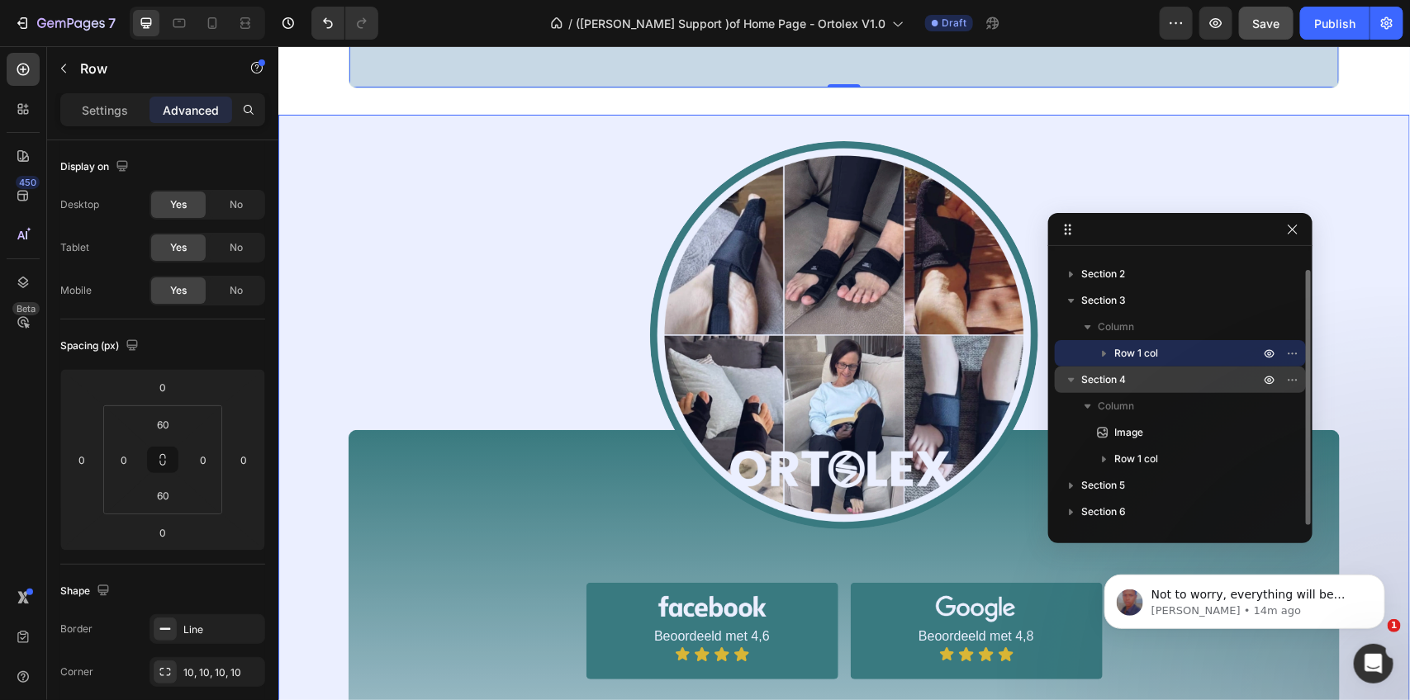
click at [1166, 382] on p "Section 4" at bounding box center [1172, 380] width 182 height 17
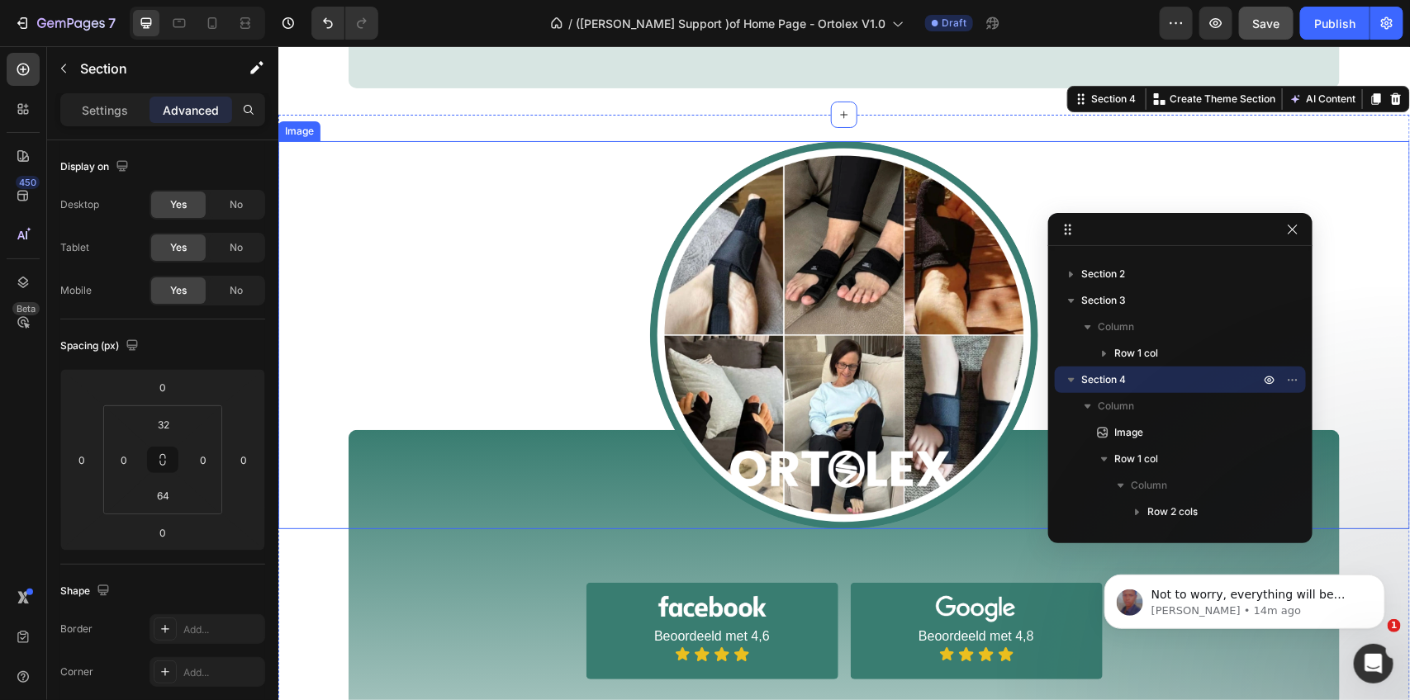
click at [880, 351] on img at bounding box center [843, 334] width 388 height 388
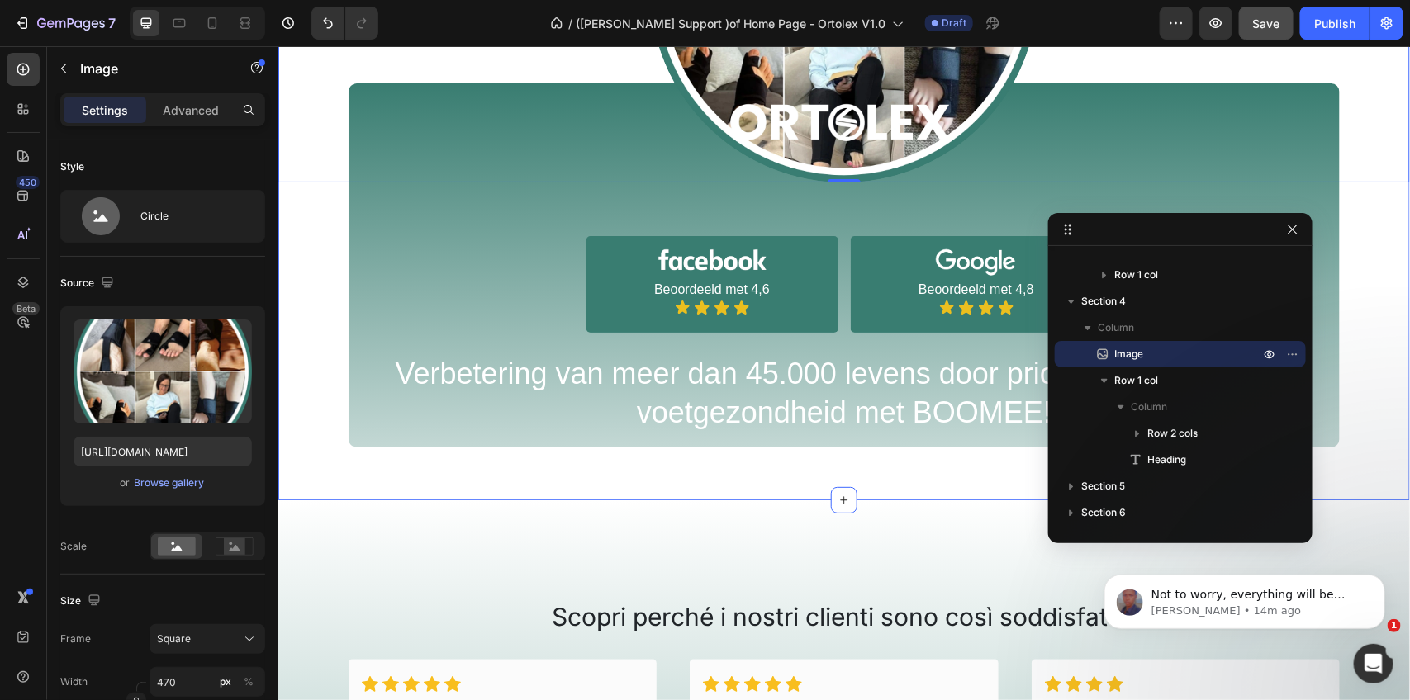
scroll to position [1217, 0]
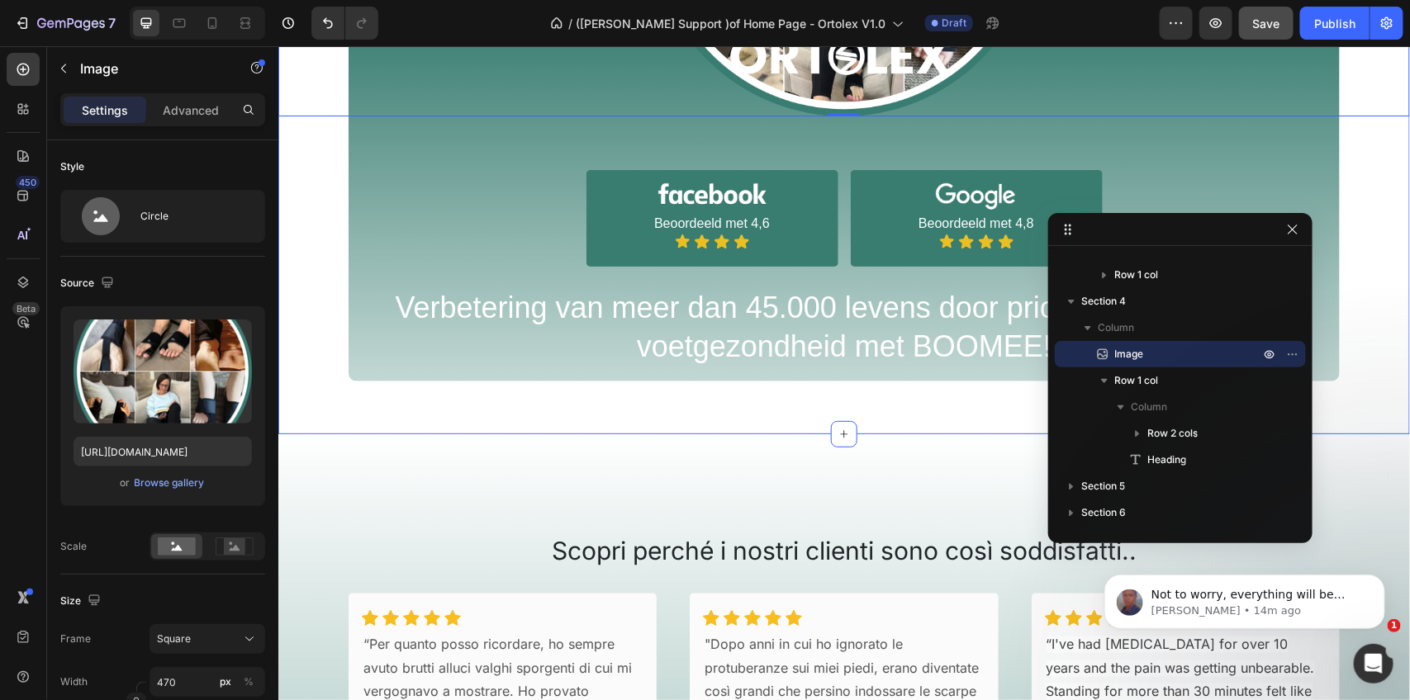
click at [314, 255] on div "Image 0 Image Beoordeeld met 4,6 Text Block Icon Icon Icon Icon Icon List Row I…" at bounding box center [844, 53] width 1132 height 652
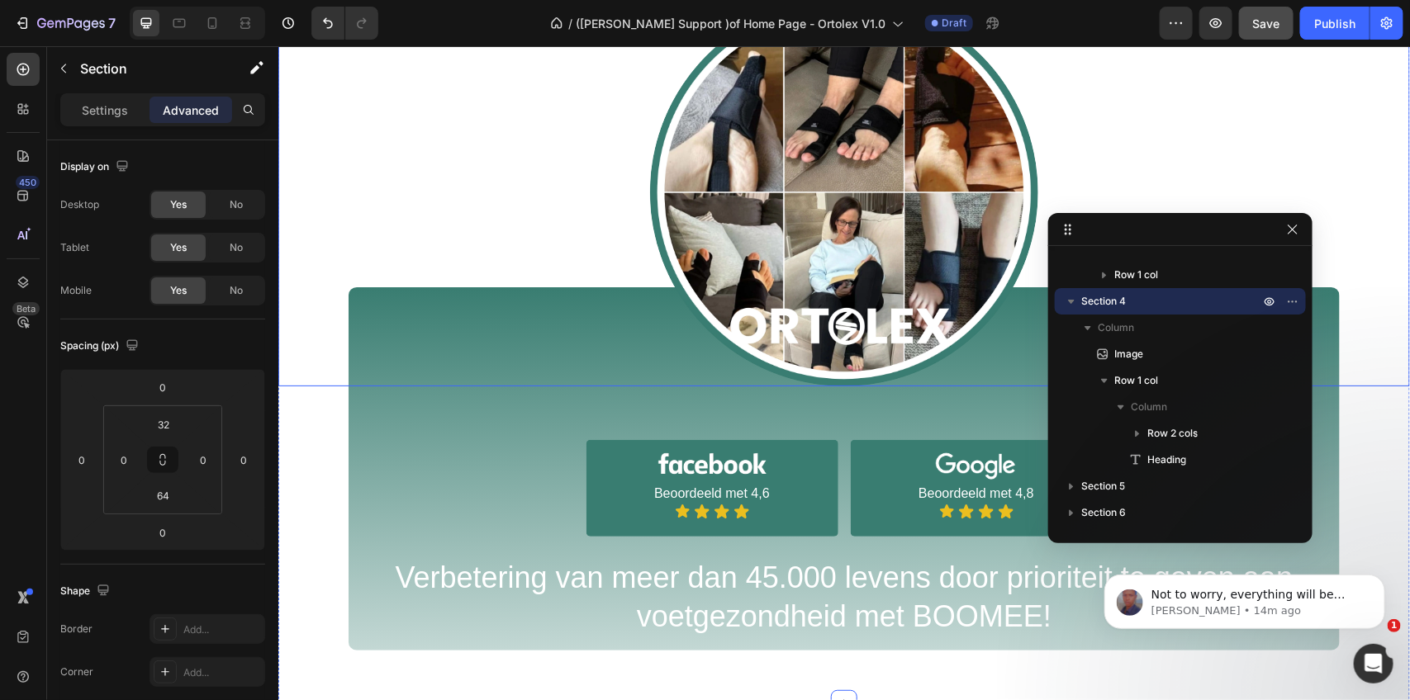
scroll to position [804, 0]
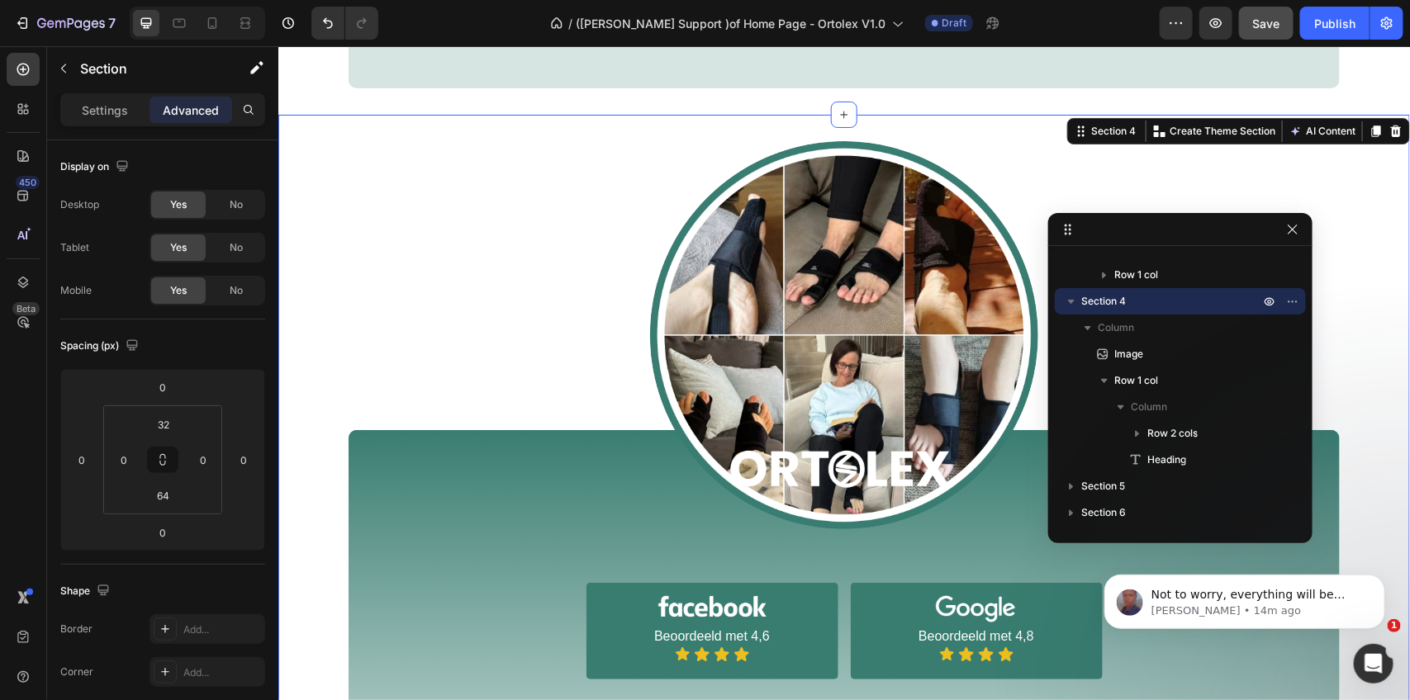
click at [453, 124] on div "Image Image Beoordeeld met 4,6 Text Block Icon Icon Icon Icon Icon List Row Ima…" at bounding box center [844, 480] width 1132 height 732
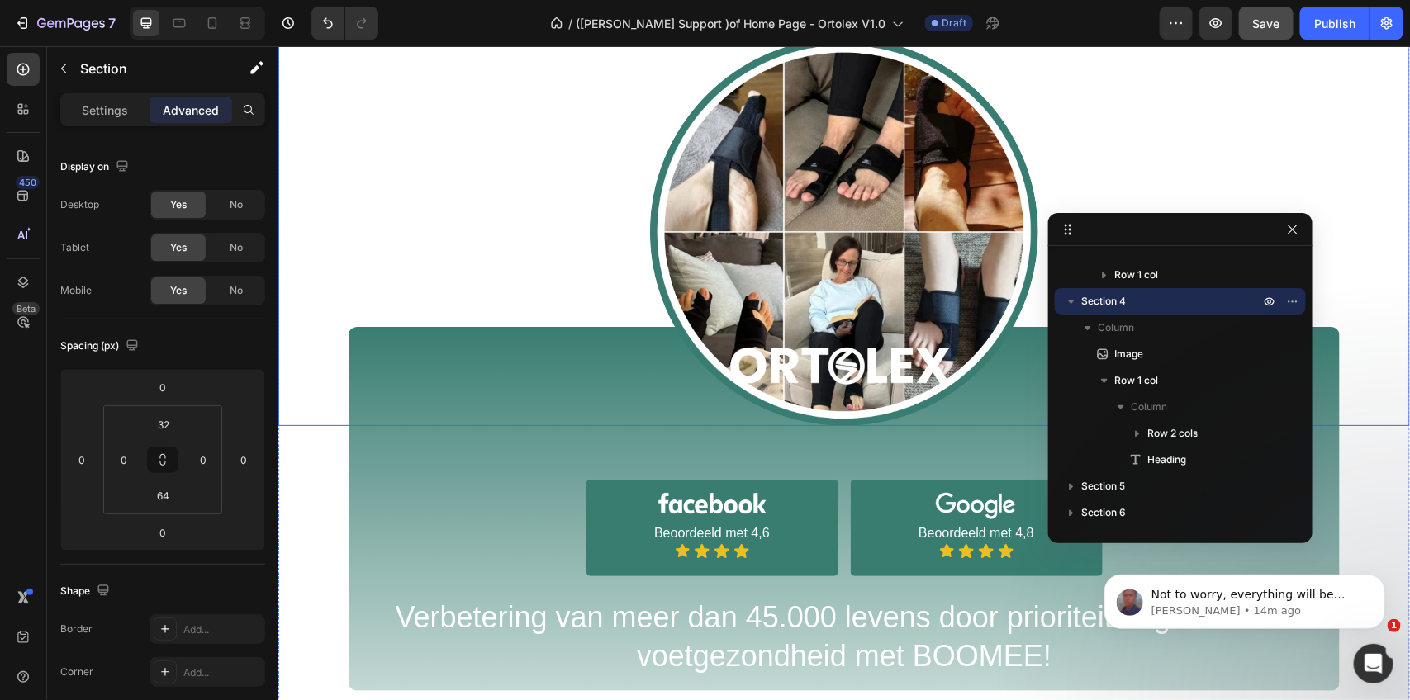
click at [373, 218] on div at bounding box center [844, 231] width 1132 height 388
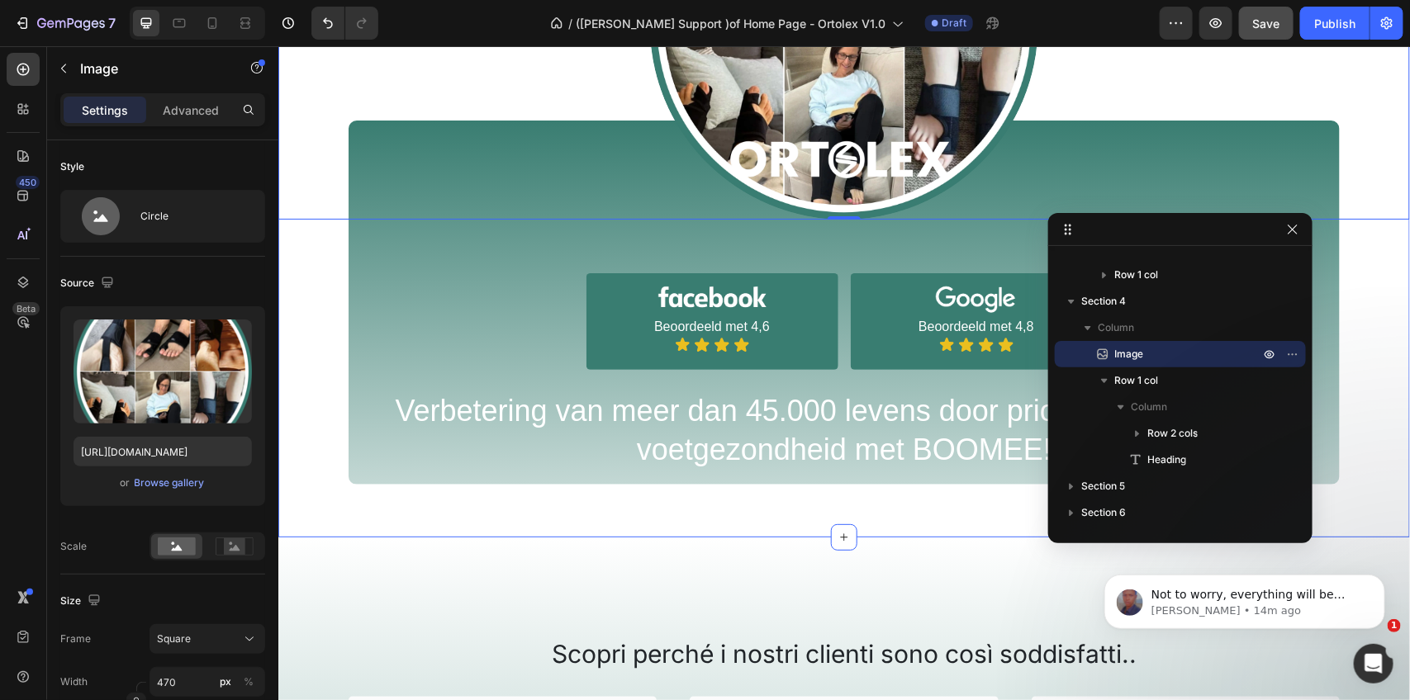
scroll to position [1217, 0]
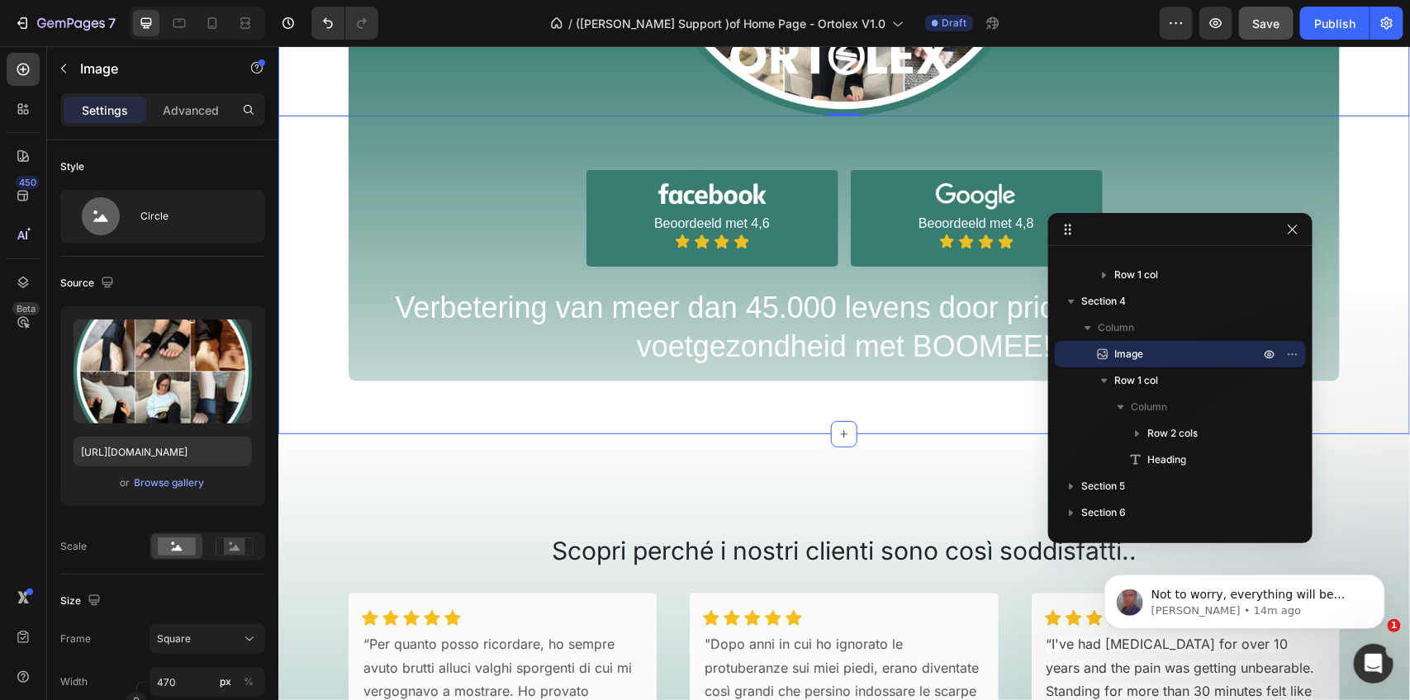
click at [711, 263] on div "Image 0 Image Beoordeeld met 4,6 Text Block Icon Icon Icon Icon Icon List Row I…" at bounding box center [844, 53] width 1132 height 652
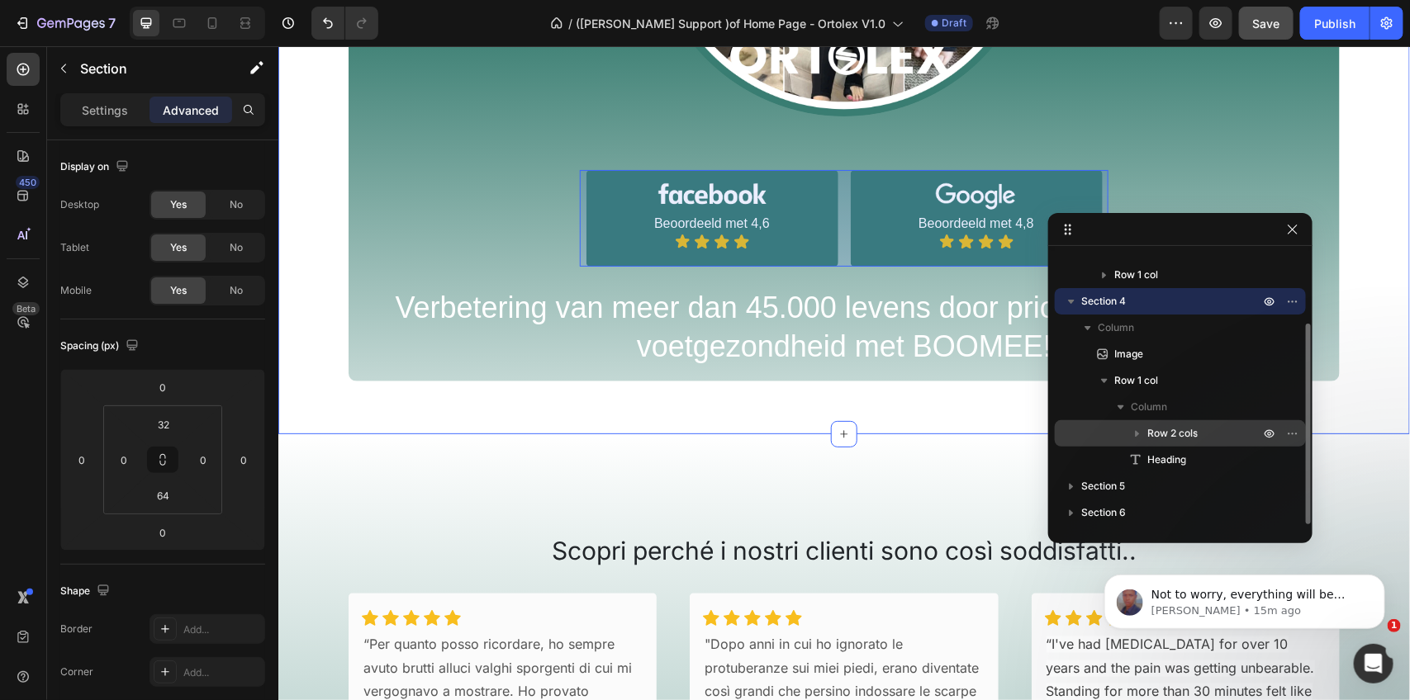
click at [1138, 426] on icon "button" at bounding box center [1137, 433] width 17 height 17
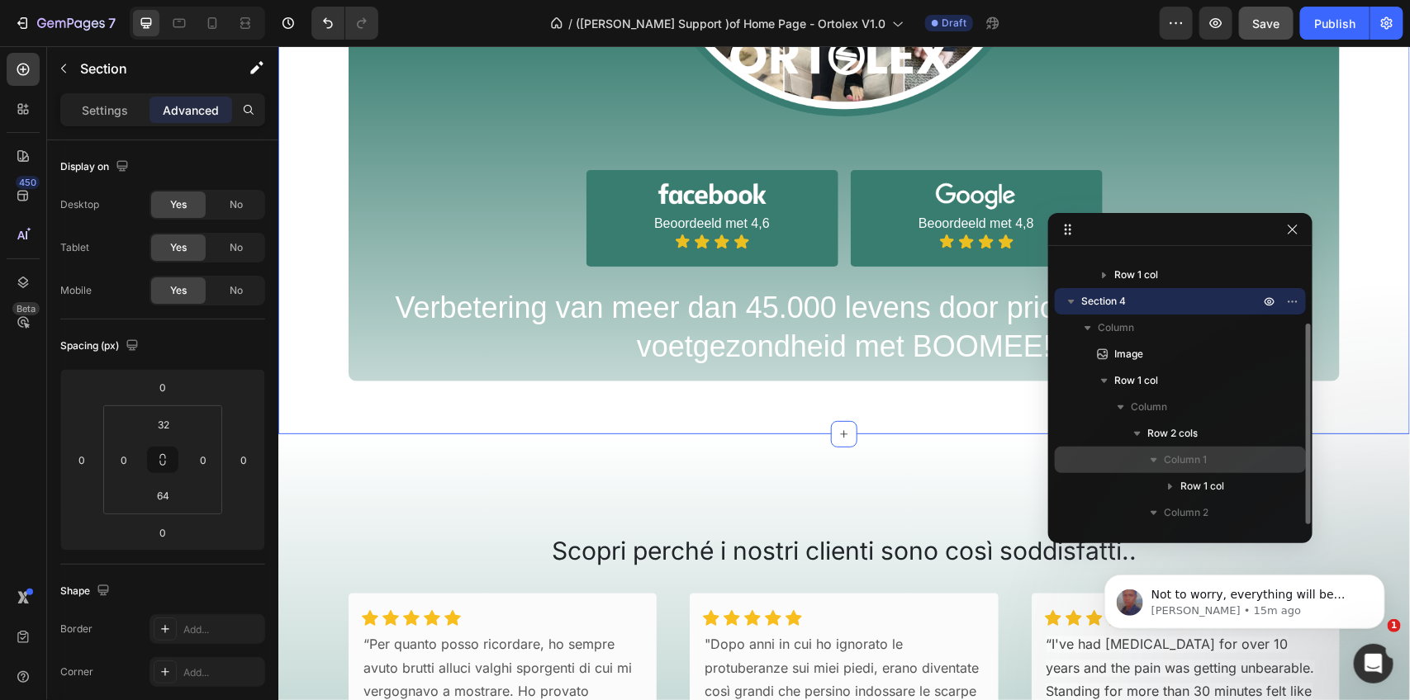
scroll to position [200, 0]
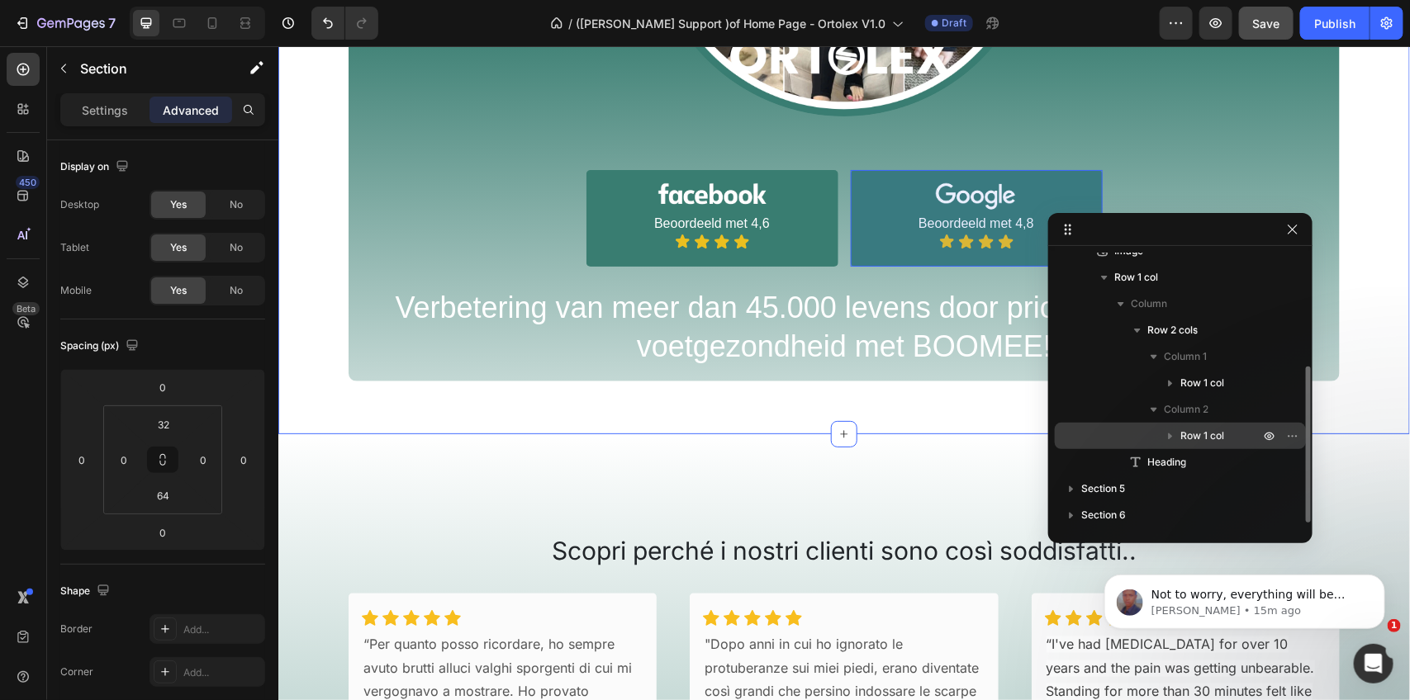
click at [1167, 431] on icon "button" at bounding box center [1170, 436] width 17 height 17
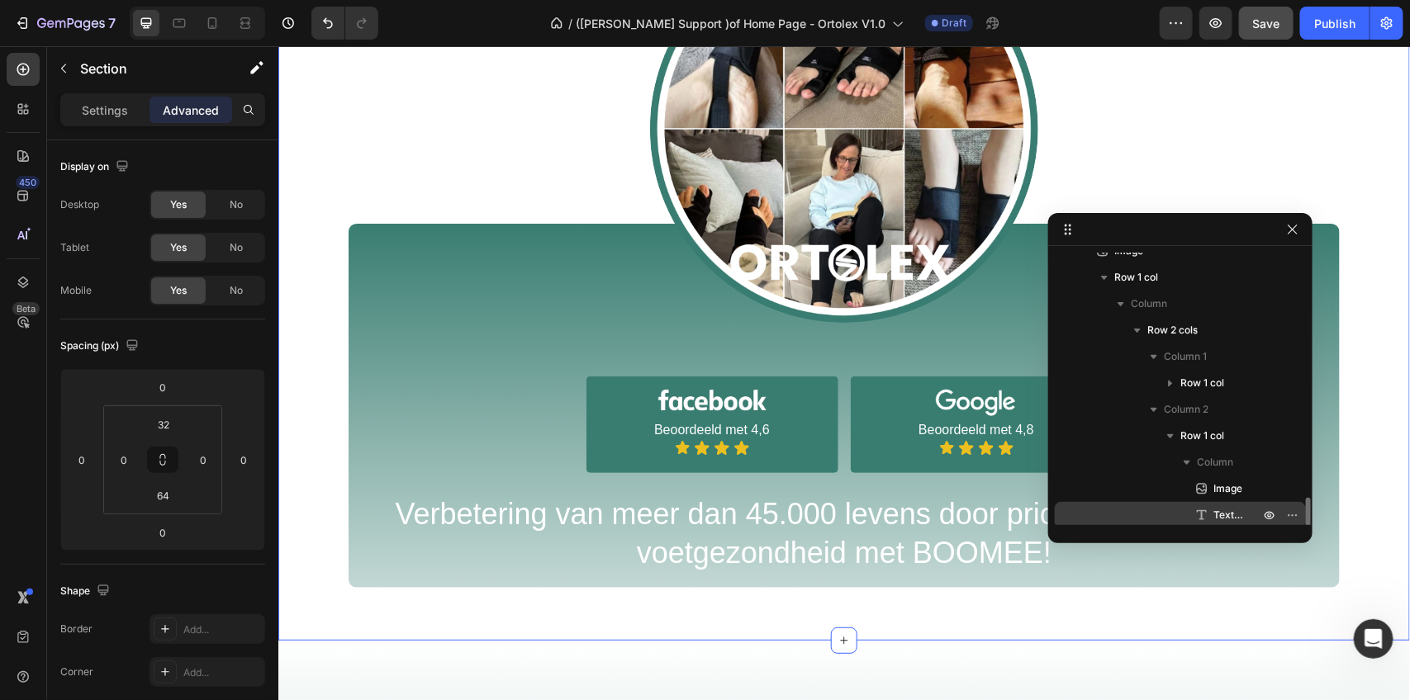
scroll to position [303, 0]
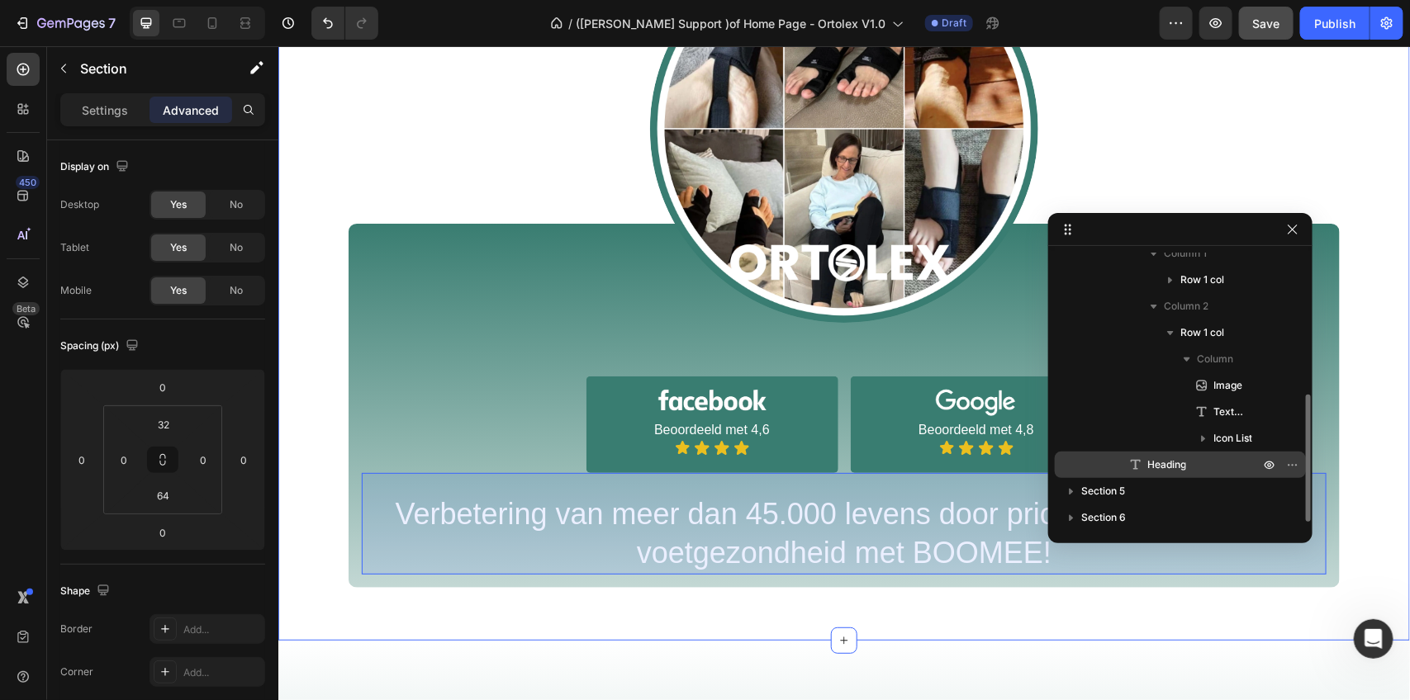
click at [1148, 457] on span "Heading" at bounding box center [1166, 465] width 39 height 17
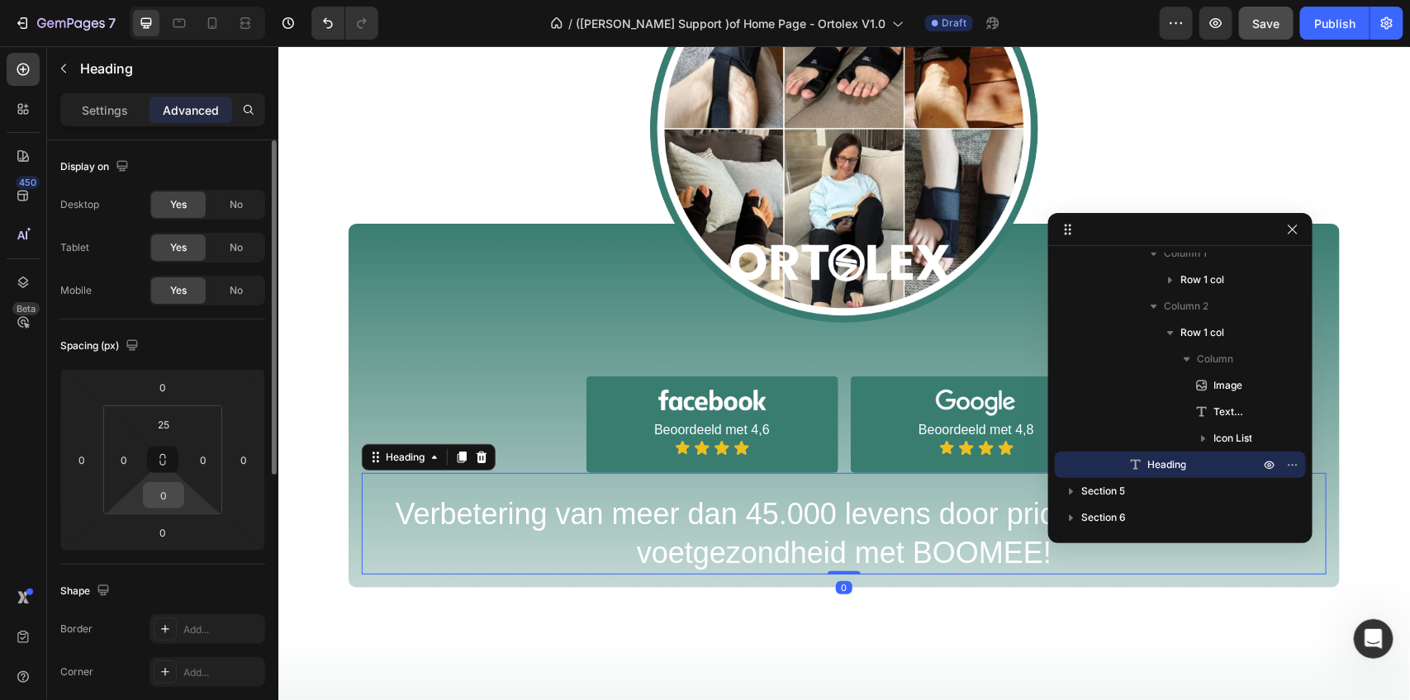
click at [170, 496] on input "0" at bounding box center [163, 495] width 33 height 25
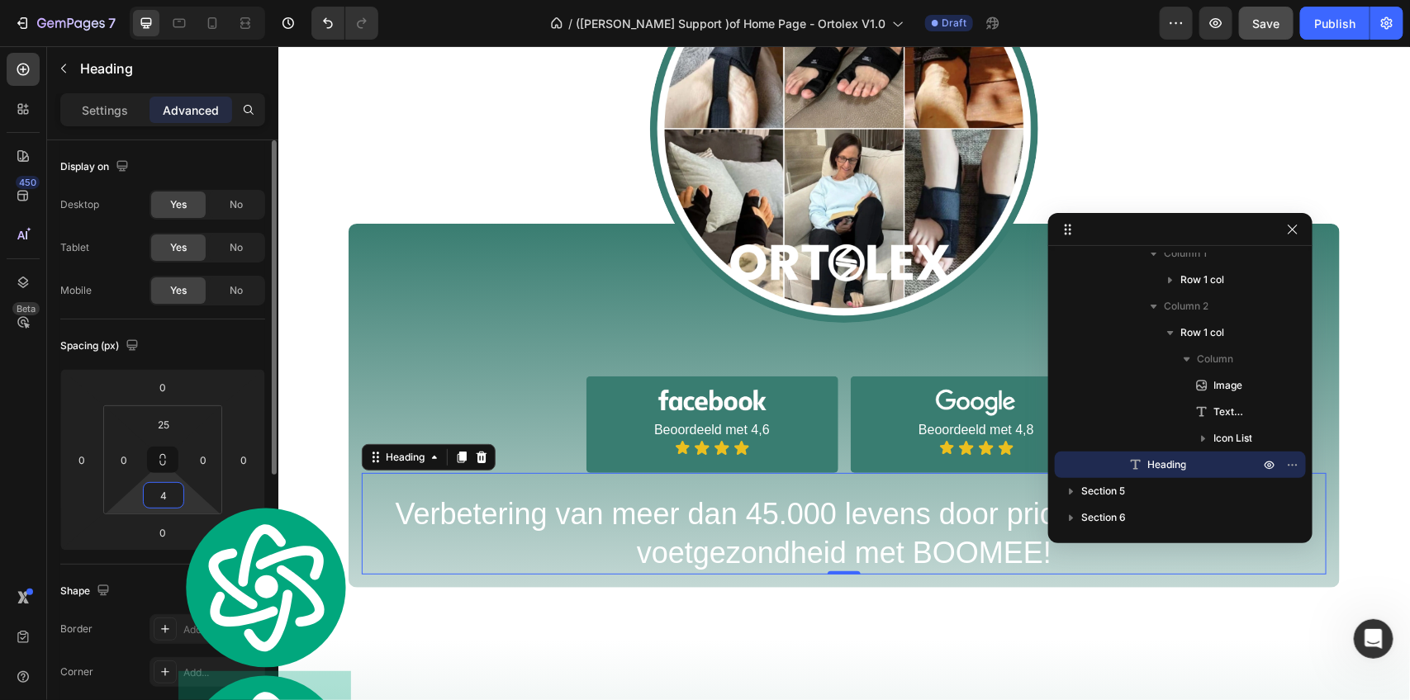
type input "45"
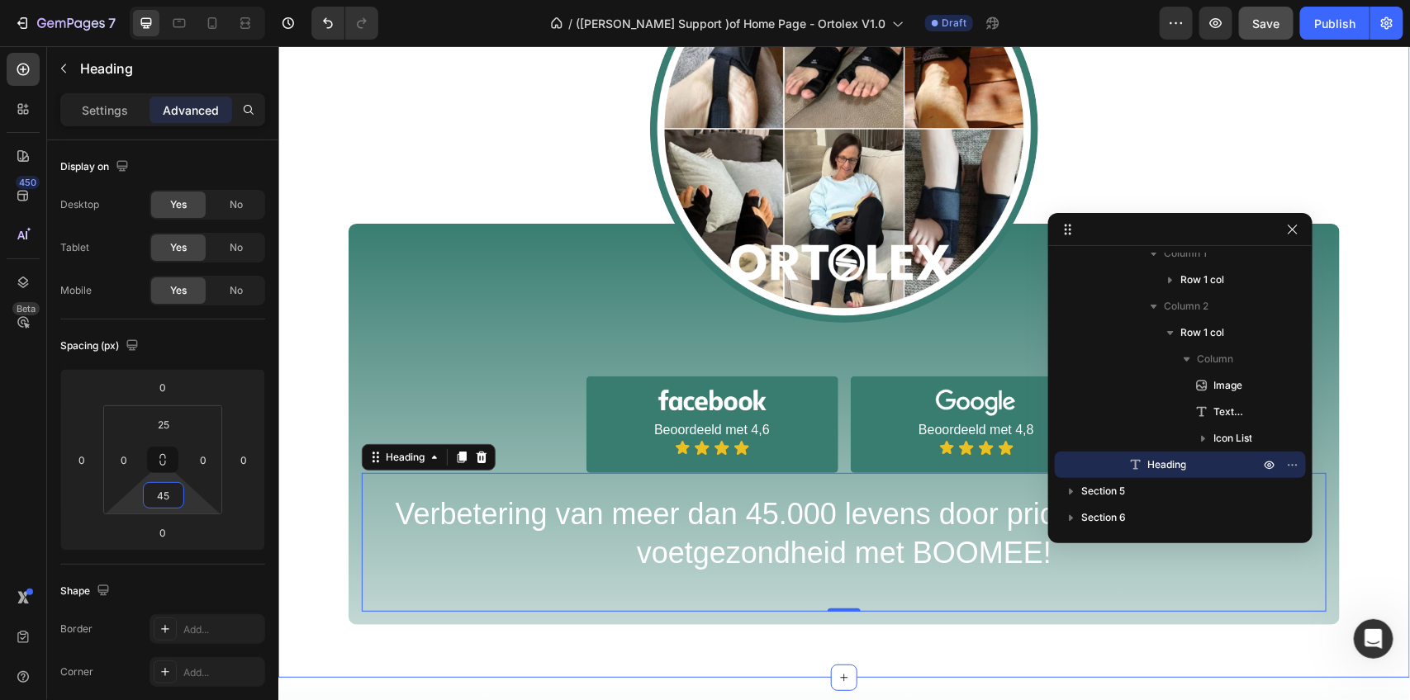
click at [857, 570] on div "Image Image Beoordeeld met 4,6 Text Block Icon Icon Icon Icon Icon List Row Ima…" at bounding box center [844, 279] width 1132 height 690
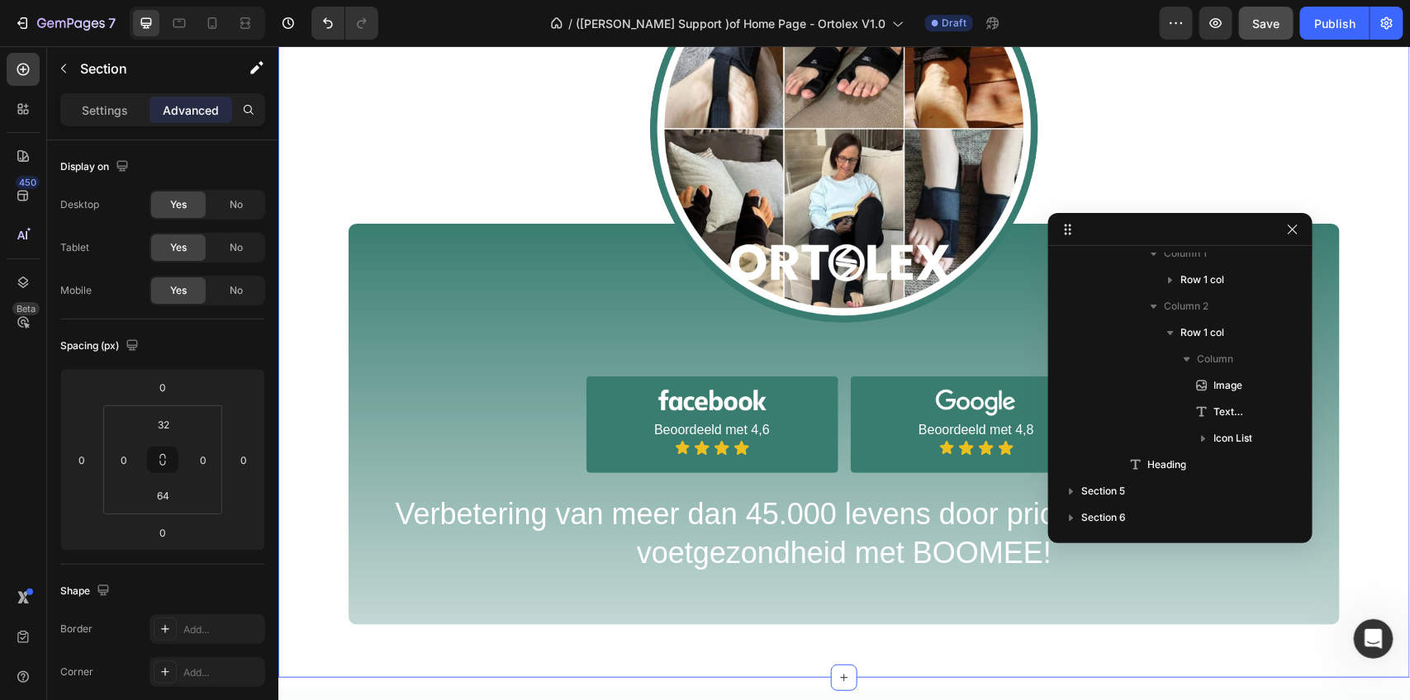
scroll to position [21, 0]
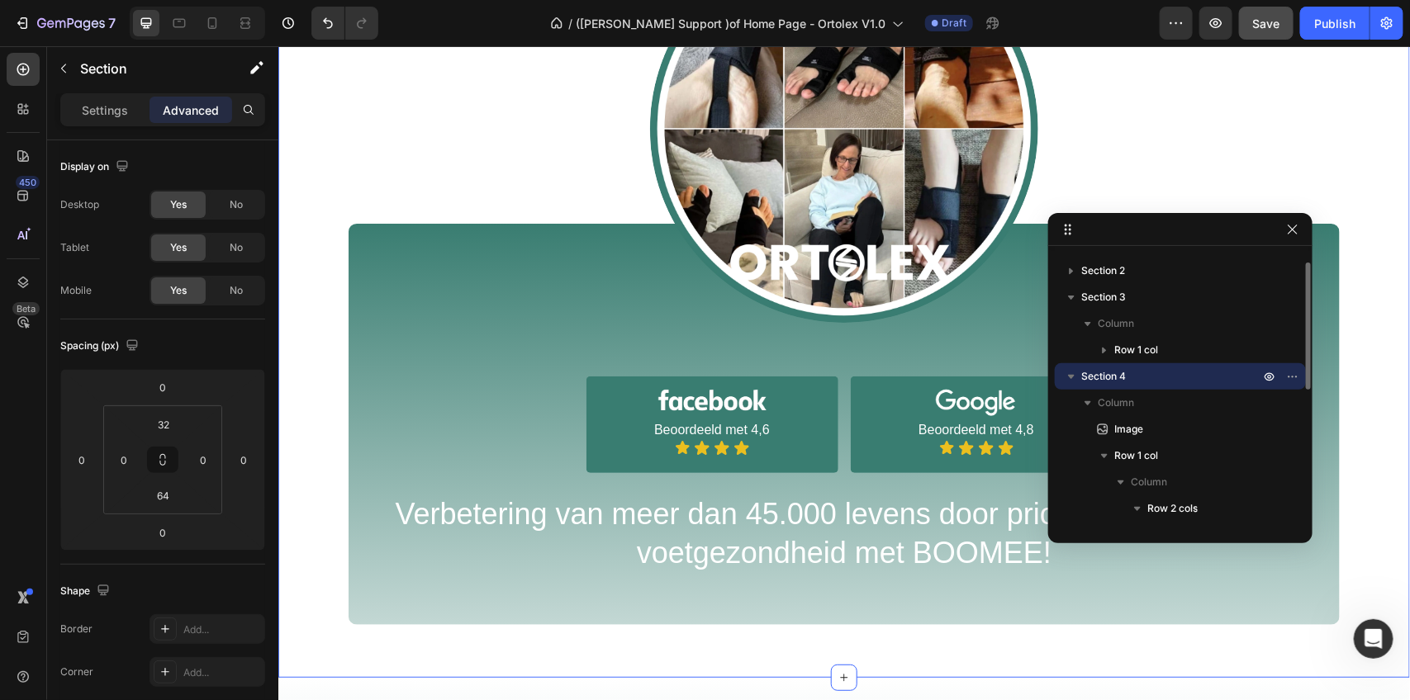
click at [868, 554] on div "Image Image Beoordeeld met 4,6 Text Block Icon Icon Icon Icon Icon List Row Ima…" at bounding box center [844, 279] width 1132 height 690
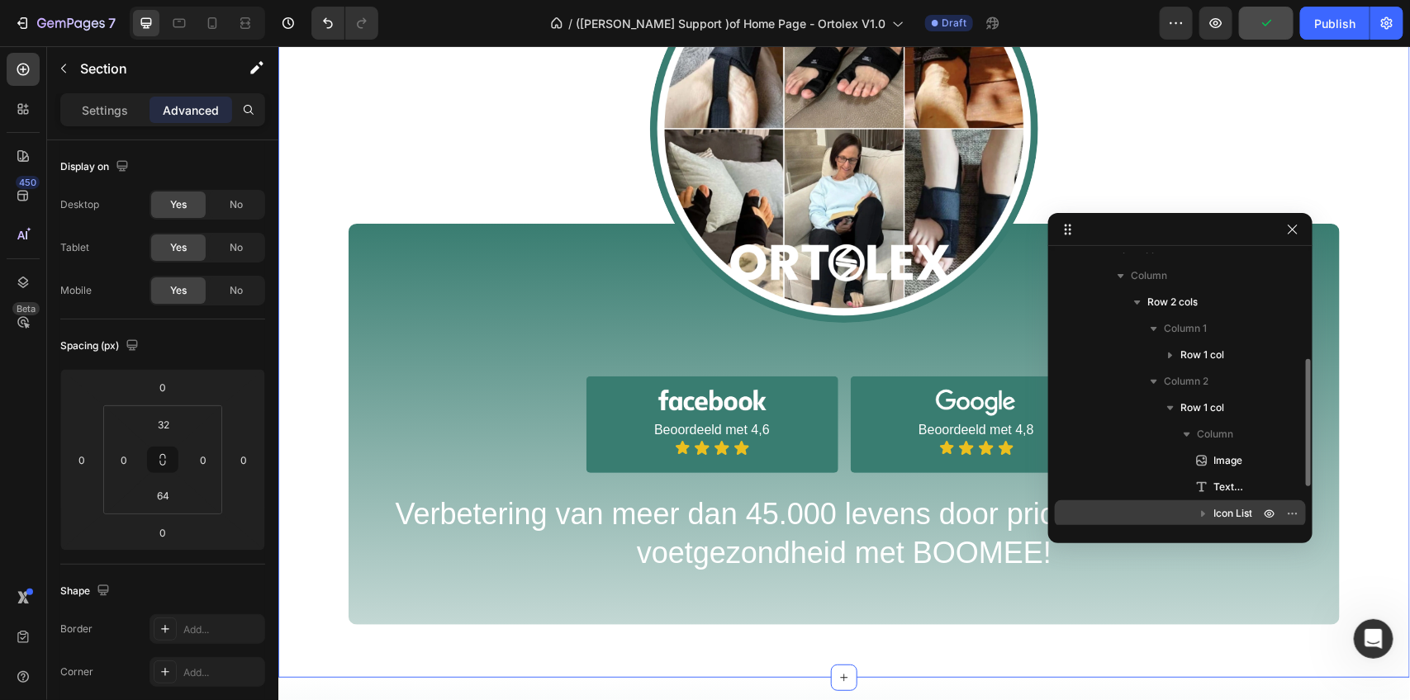
scroll to position [308, 0]
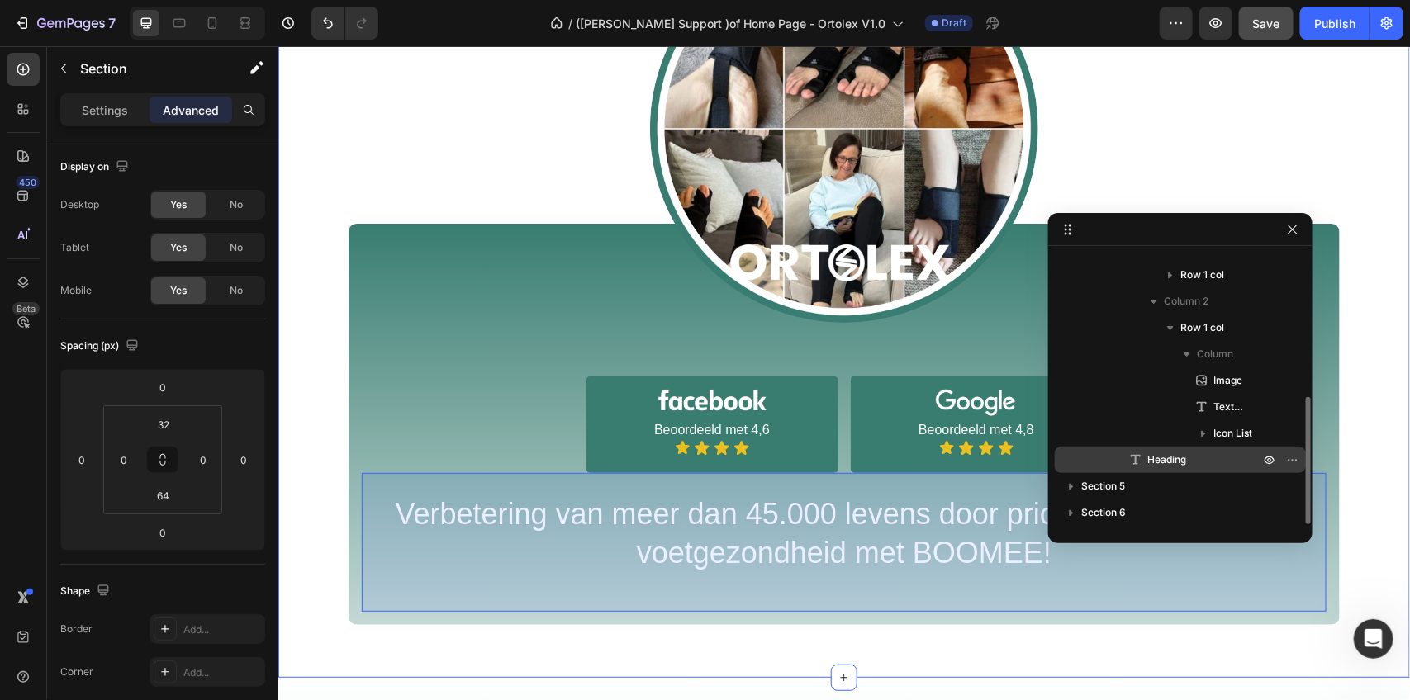
click at [1207, 463] on p "Heading" at bounding box center [1185, 460] width 116 height 17
